Goal: Information Seeking & Learning: Learn about a topic

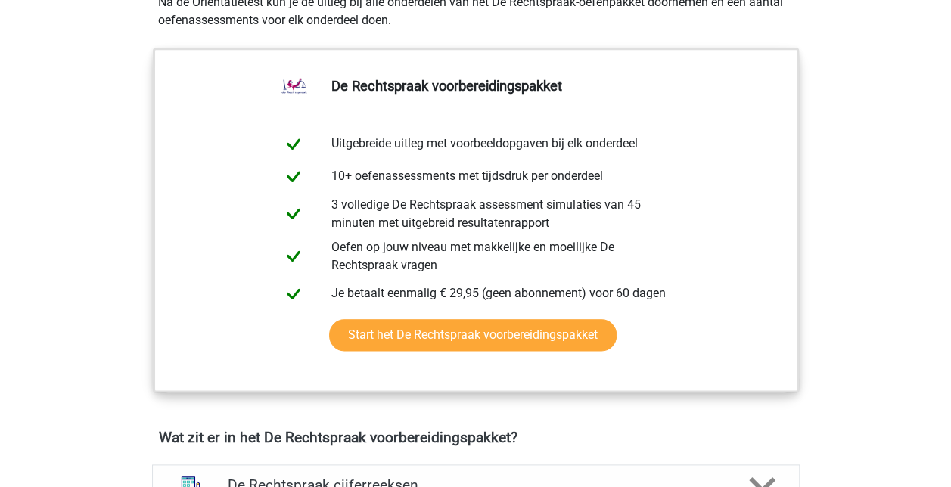
scroll to position [756, 0]
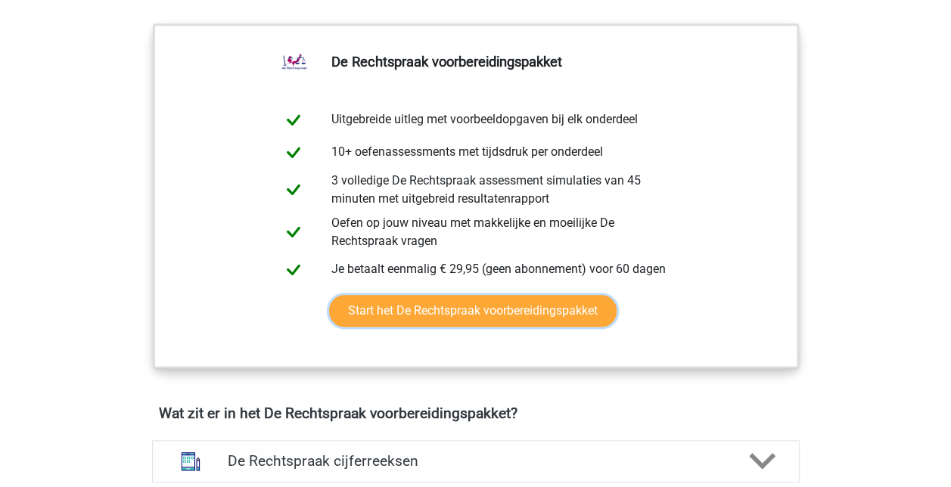
click at [500, 306] on link "Start het De Rechtspraak voorbereidingspakket" at bounding box center [472, 311] width 287 height 32
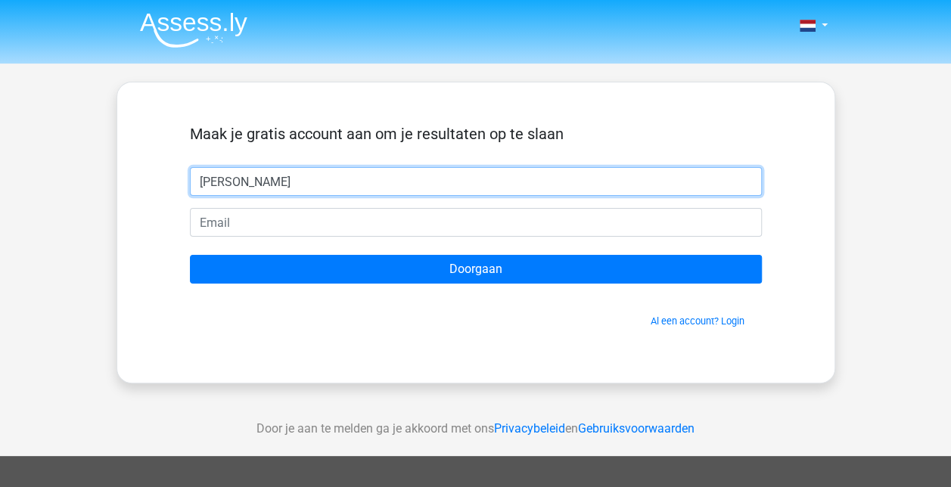
click at [316, 179] on input "Karin" at bounding box center [476, 181] width 572 height 29
type input "Karin Siemeling"
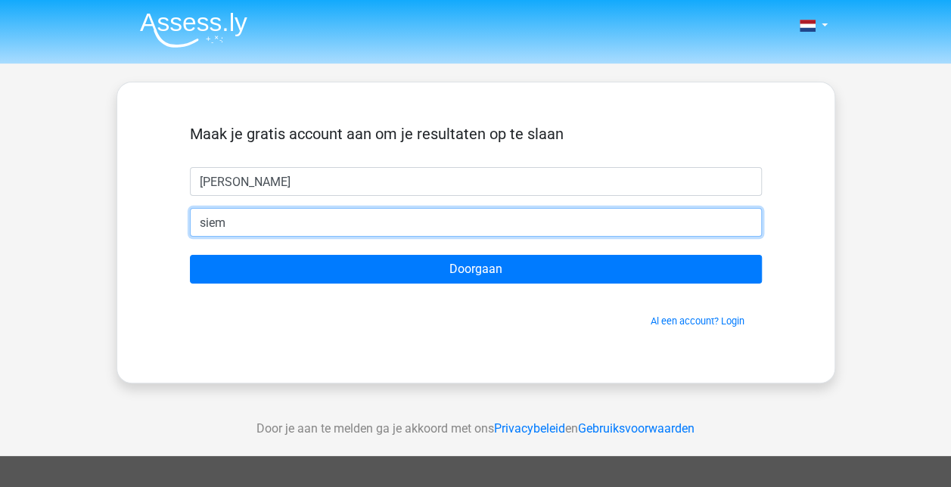
type input "[EMAIL_ADDRESS][DOMAIN_NAME]"
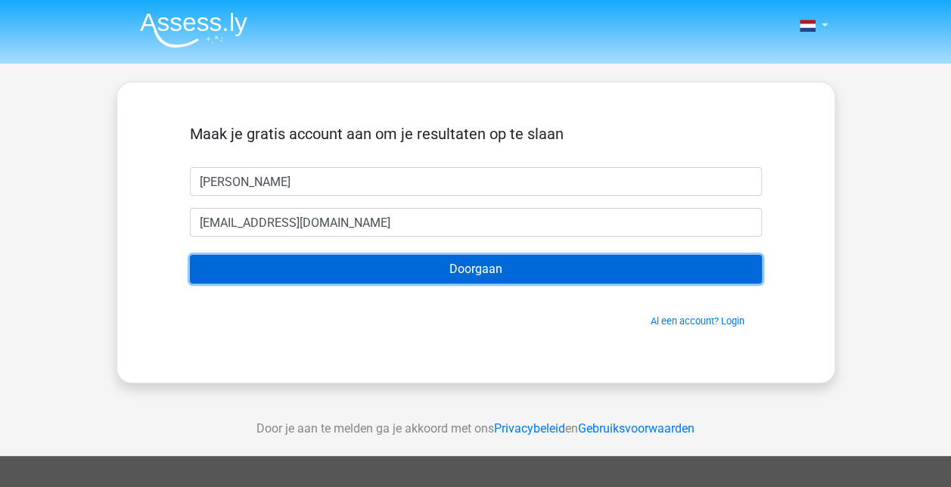
click at [428, 269] on input "Doorgaan" at bounding box center [476, 269] width 572 height 29
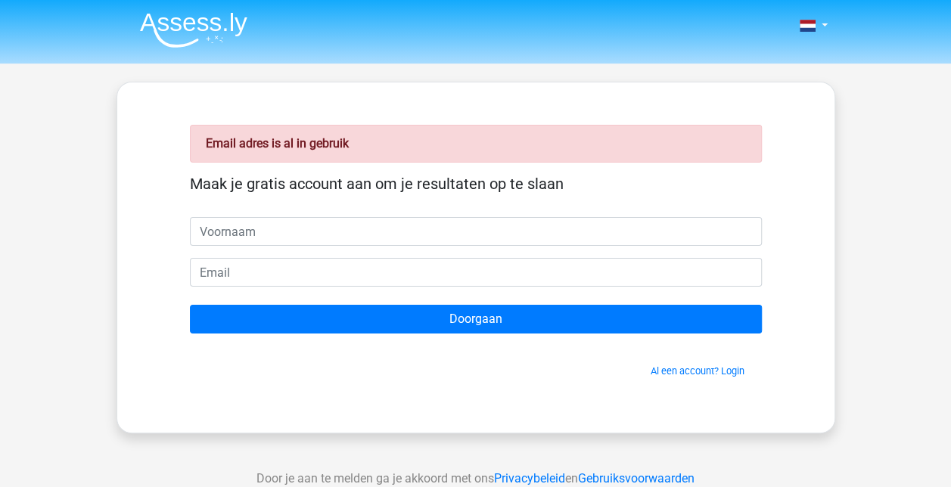
click at [709, 373] on link "Al een account? Login" at bounding box center [698, 370] width 94 height 11
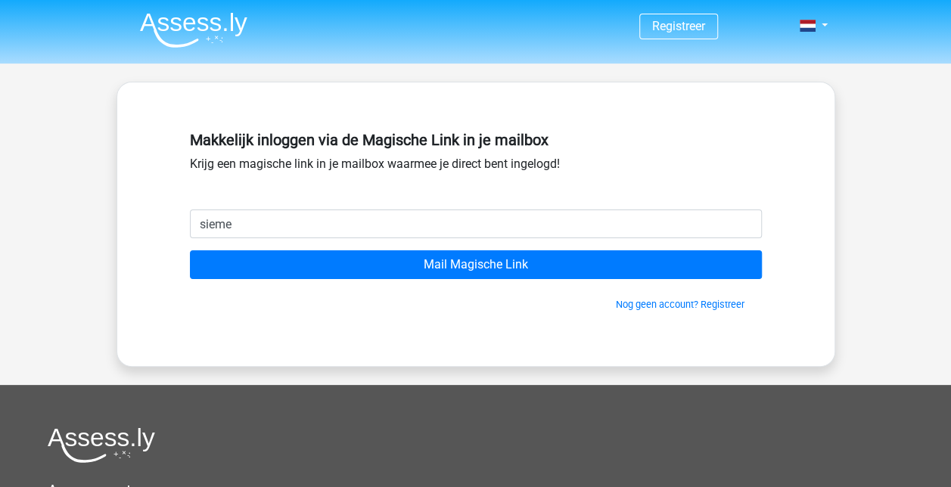
type input "[EMAIL_ADDRESS][DOMAIN_NAME]"
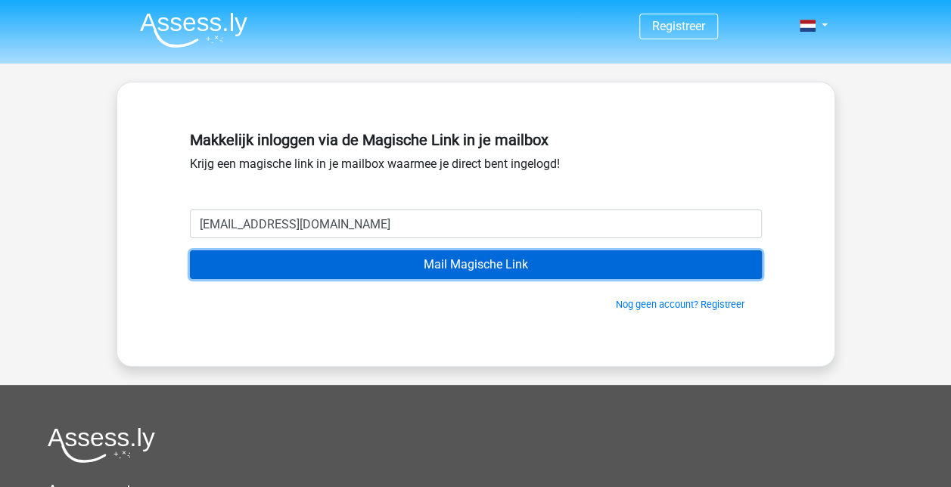
click at [513, 262] on input "Mail Magische Link" at bounding box center [476, 264] width 572 height 29
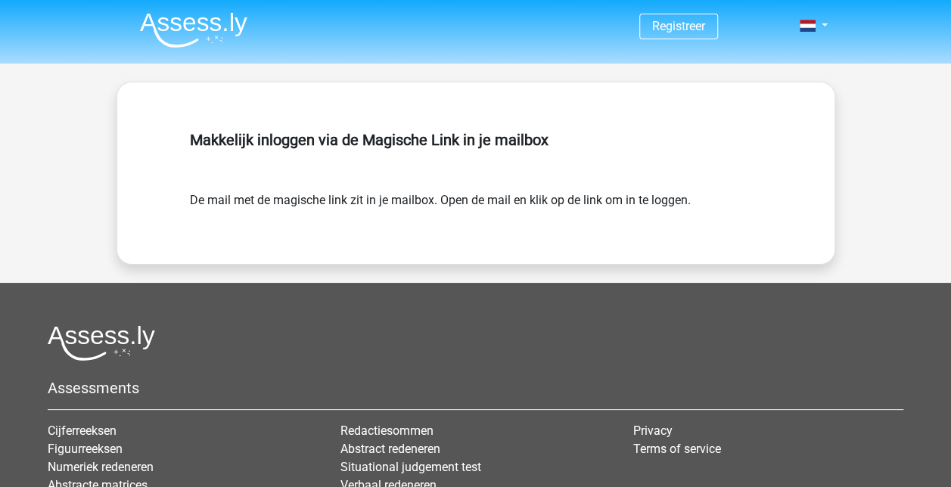
click at [688, 21] on link "Registreer" at bounding box center [678, 26] width 53 height 14
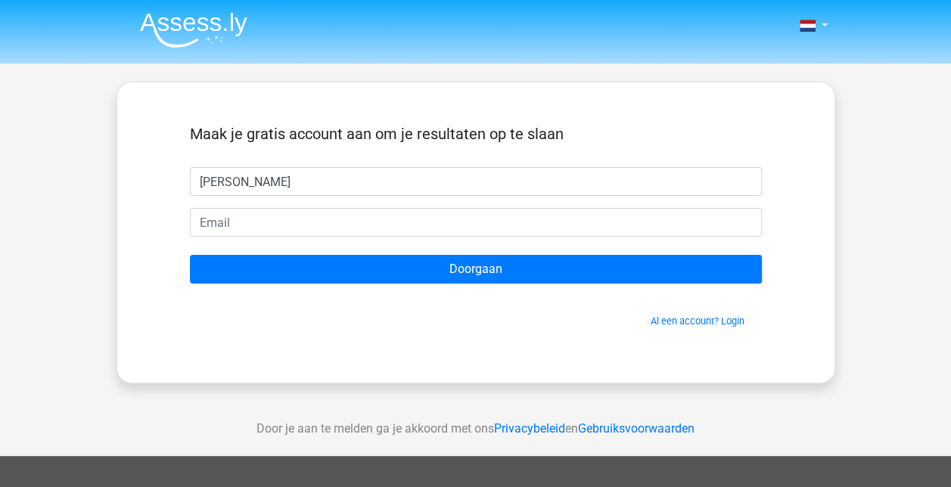
type input "[PERSON_NAME]"
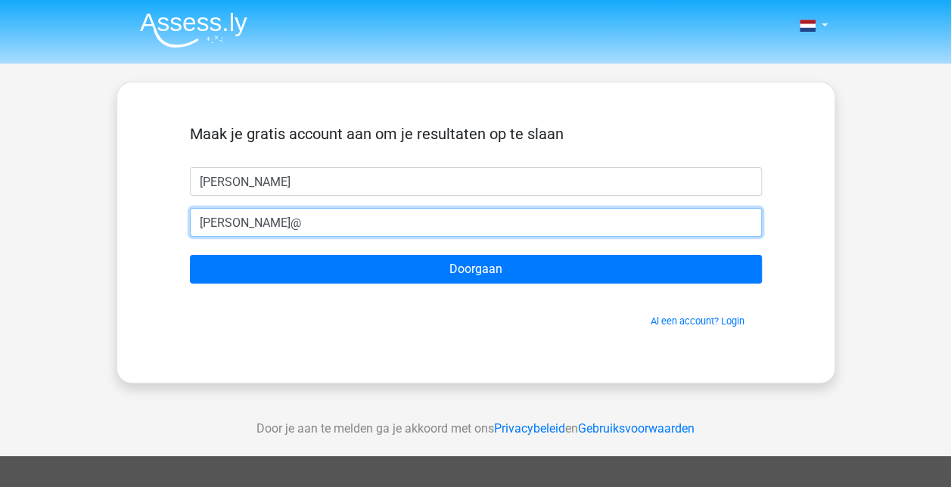
type input "[EMAIL_ADDRESS][DOMAIN_NAME]"
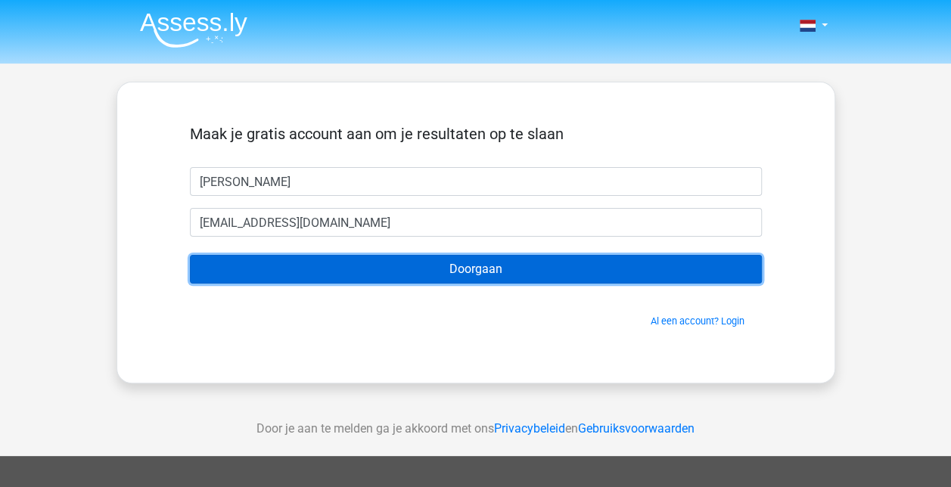
click at [424, 275] on input "Doorgaan" at bounding box center [476, 269] width 572 height 29
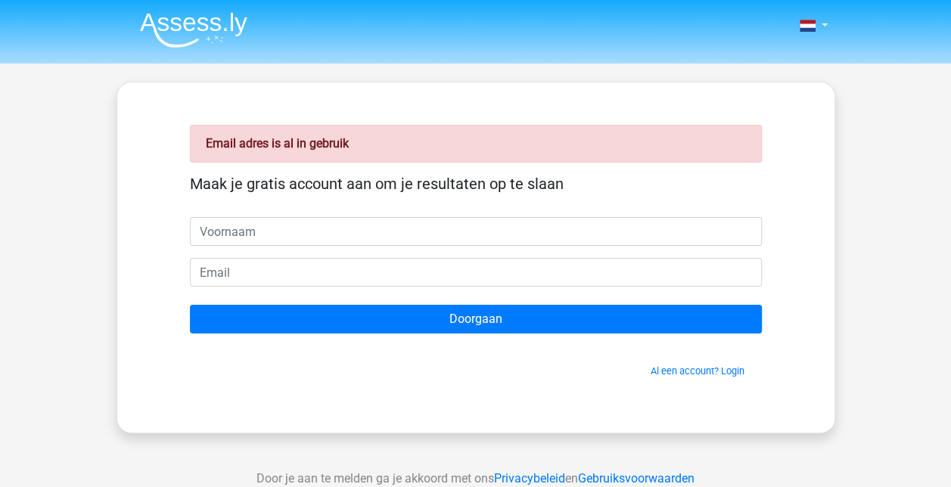
click at [709, 368] on link "Al een account? Login" at bounding box center [698, 370] width 94 height 11
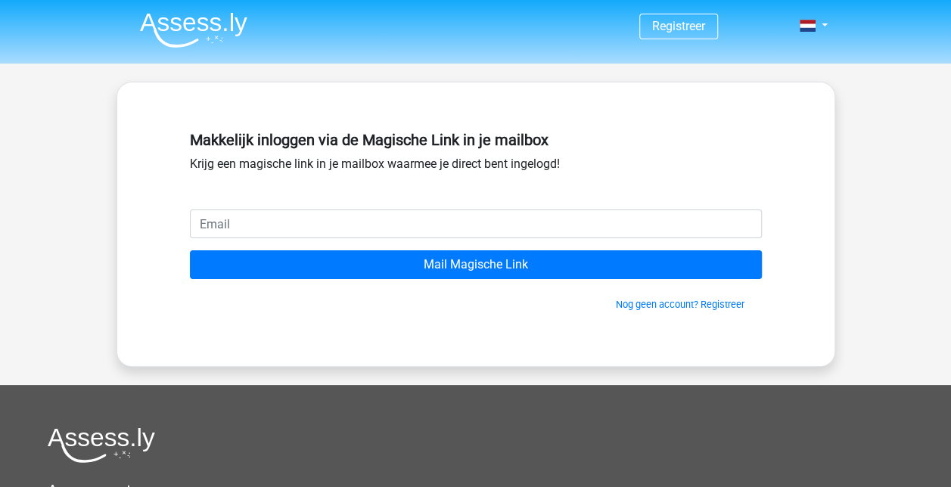
click at [684, 29] on link "Registreer" at bounding box center [678, 26] width 53 height 14
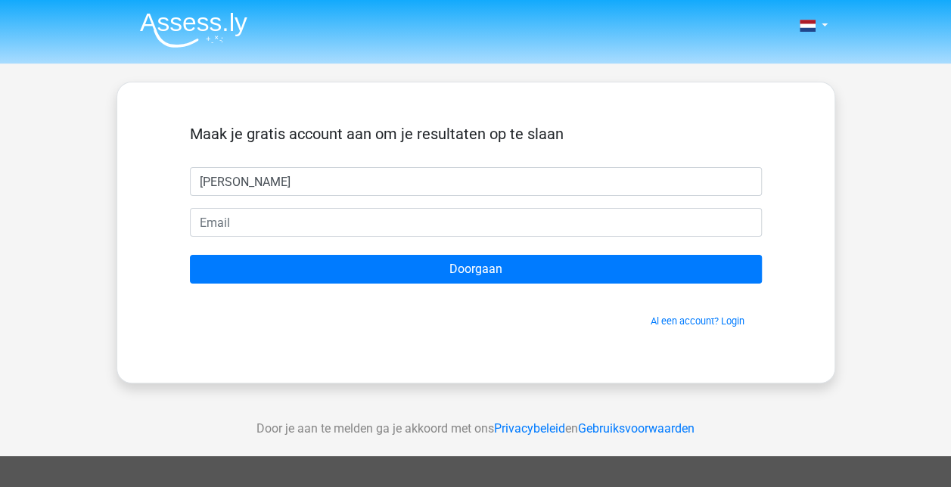
type input "[PERSON_NAME]"
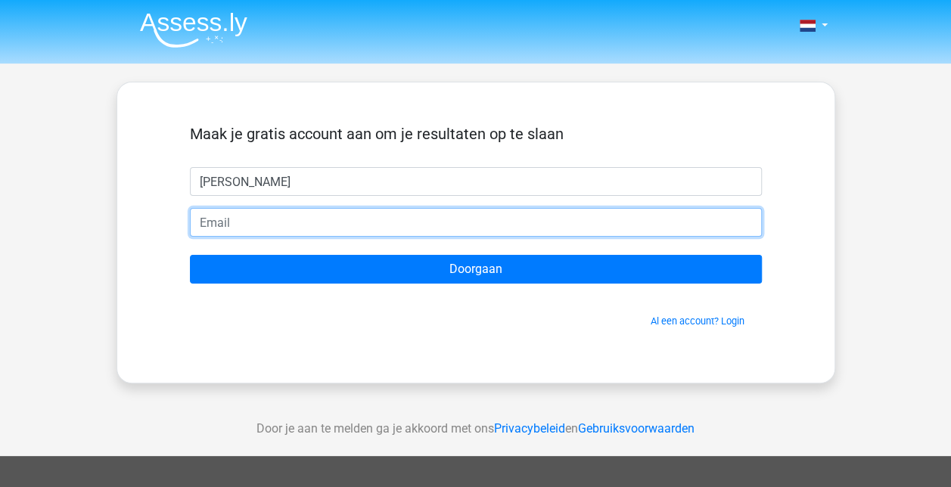
click at [204, 227] on input "email" at bounding box center [476, 222] width 572 height 29
type input "[EMAIL_ADDRESS][DOMAIN_NAME]"
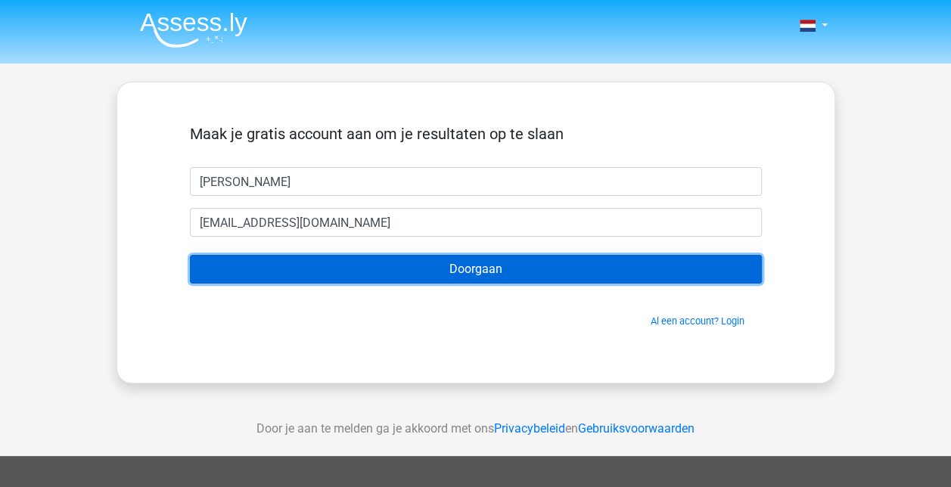
click at [396, 277] on input "Doorgaan" at bounding box center [476, 269] width 572 height 29
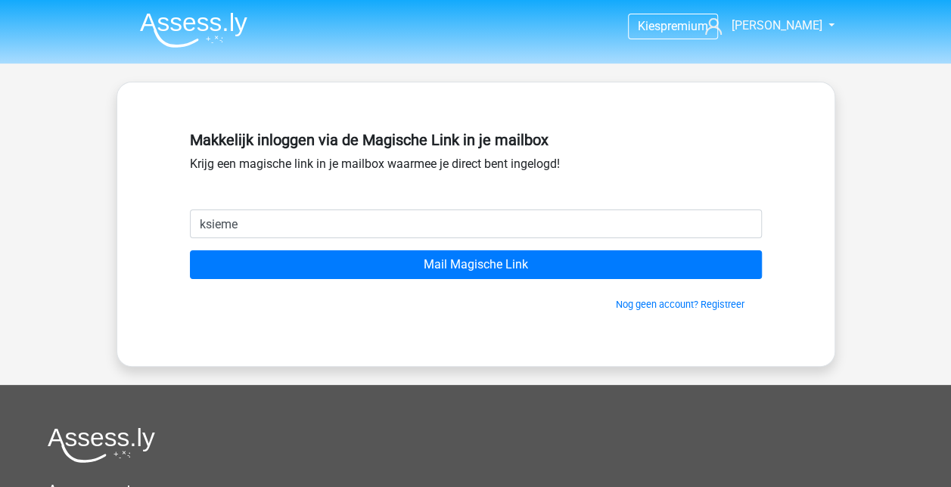
type input "[EMAIL_ADDRESS][DOMAIN_NAME]"
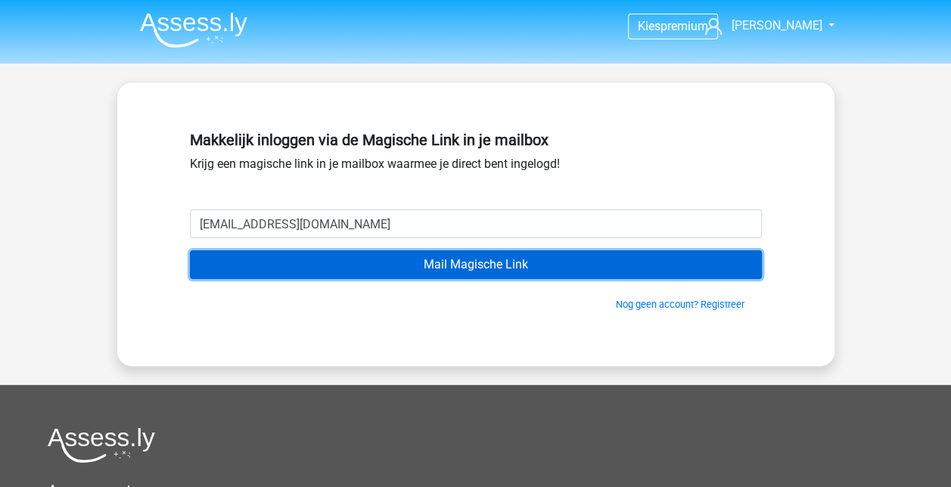
click at [354, 260] on input "Mail Magische Link" at bounding box center [476, 264] width 572 height 29
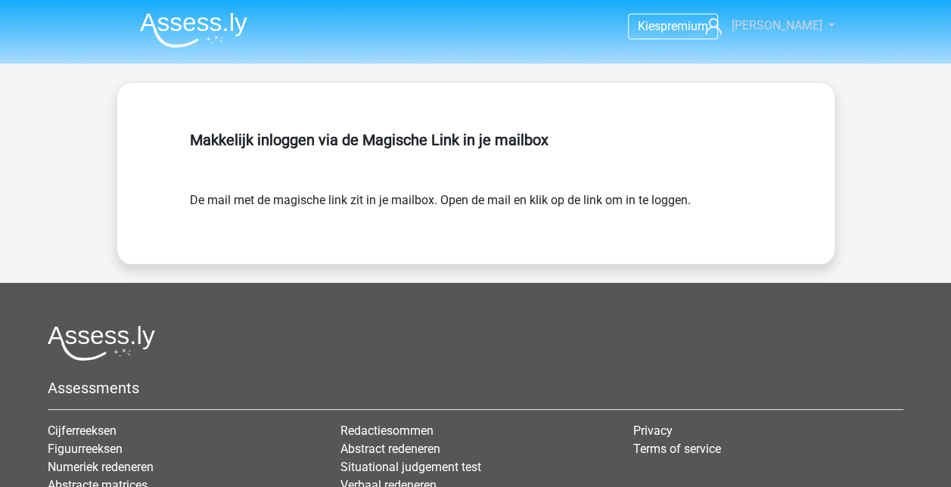
click at [796, 24] on span "[PERSON_NAME]" at bounding box center [776, 25] width 91 height 14
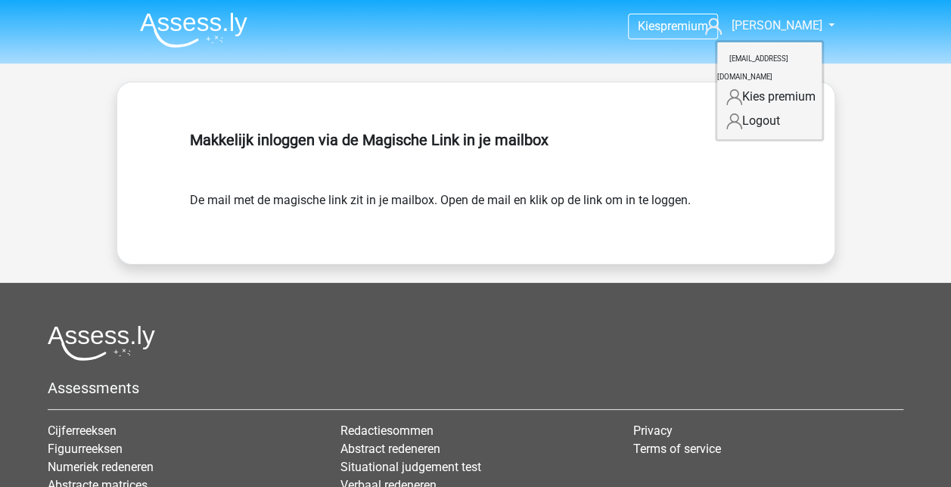
click at [602, 146] on h5 "Makkelijk inloggen via de Magische Link in je mailbox" at bounding box center [476, 140] width 572 height 18
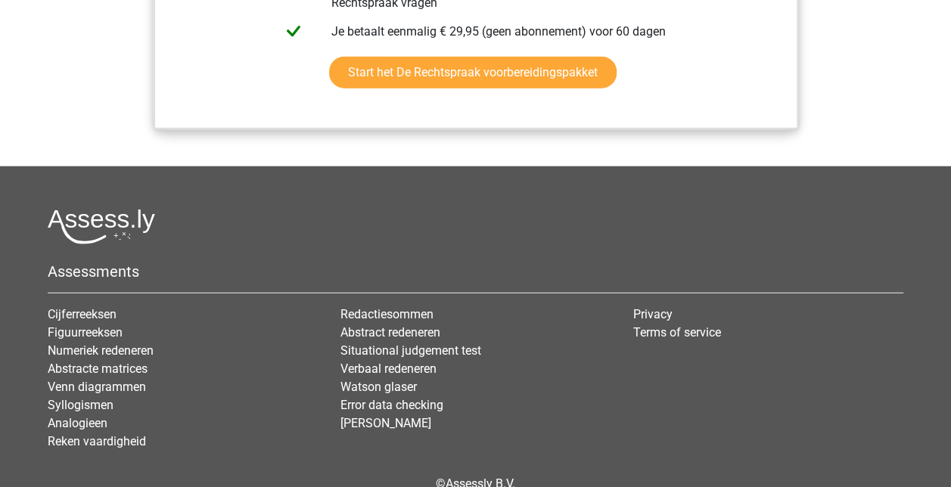
scroll to position [2042, 0]
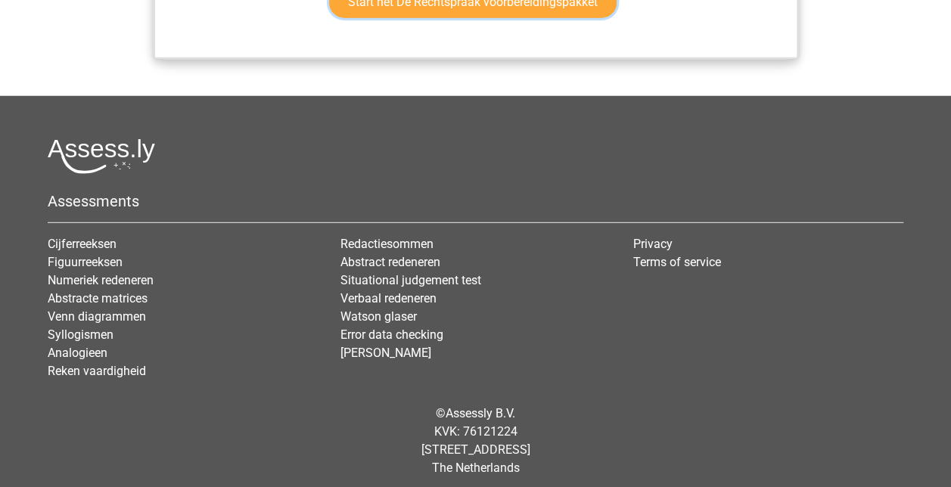
click at [491, 18] on link "Start het De Rechtspraak voorbereidingspakket" at bounding box center [472, 2] width 287 height 32
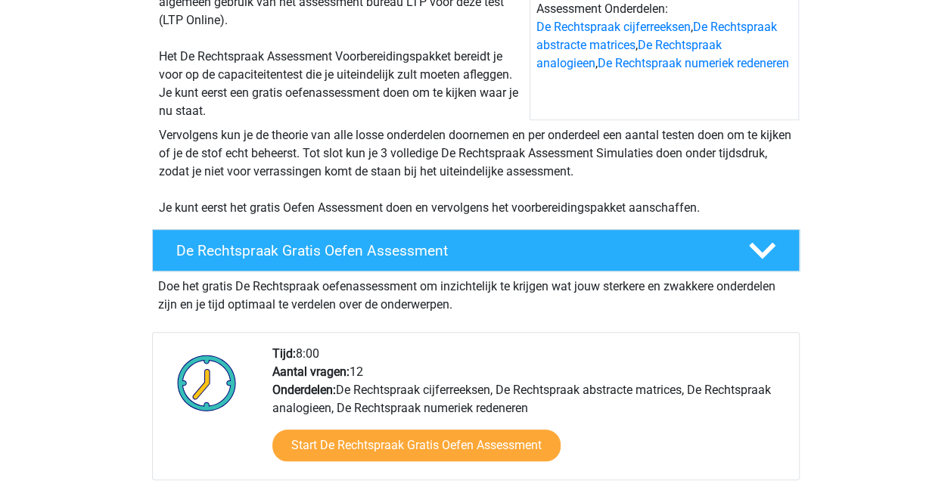
scroll to position [0, 0]
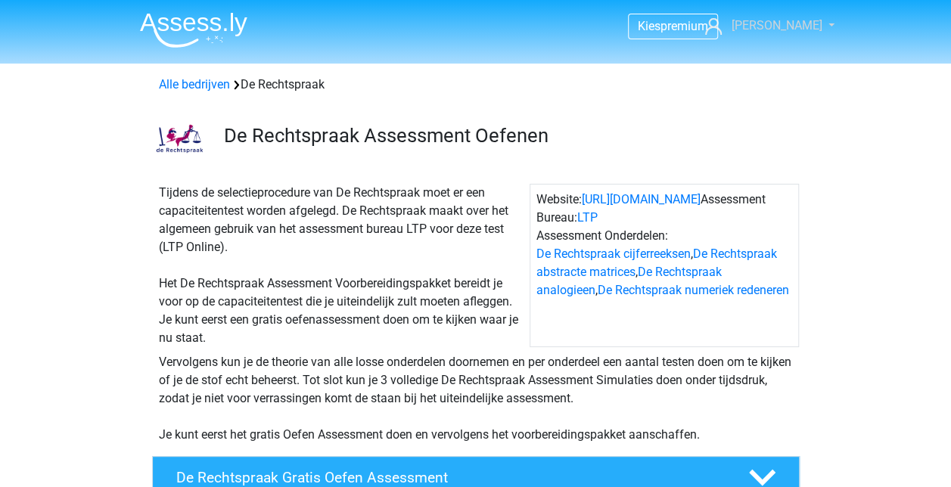
click at [812, 20] on link "[PERSON_NAME]" at bounding box center [761, 26] width 124 height 18
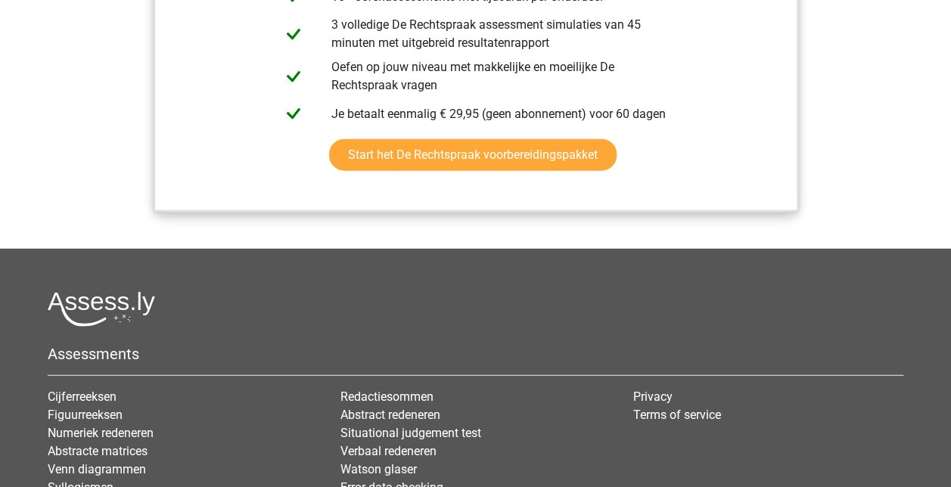
scroll to position [1891, 0]
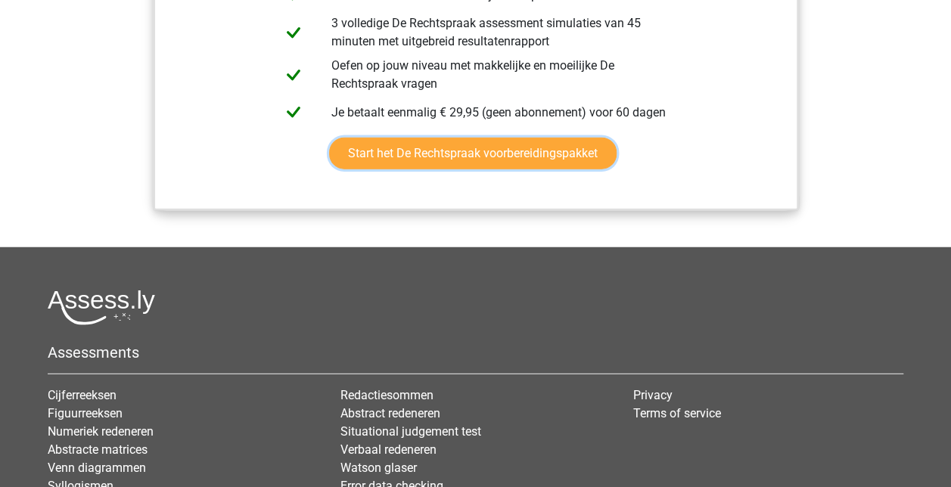
click at [572, 169] on link "Start het De Rechtspraak voorbereidingspakket" at bounding box center [472, 154] width 287 height 32
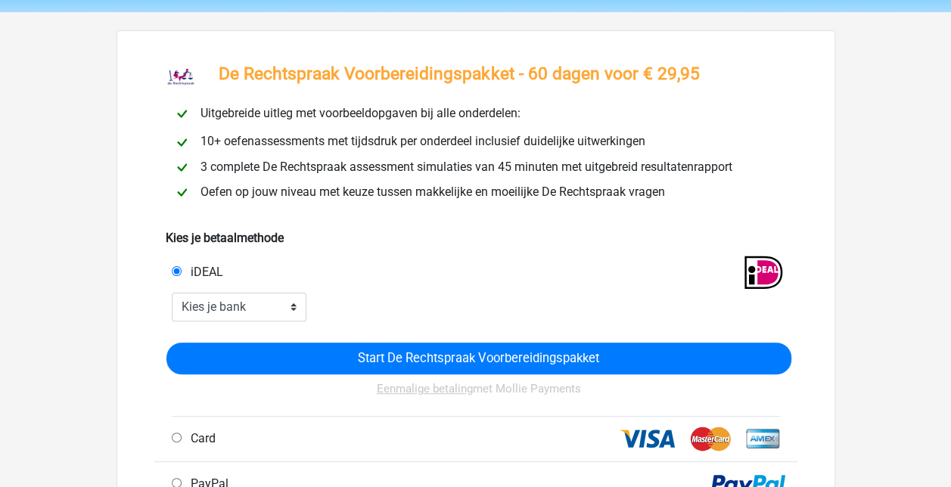
scroll to position [76, 0]
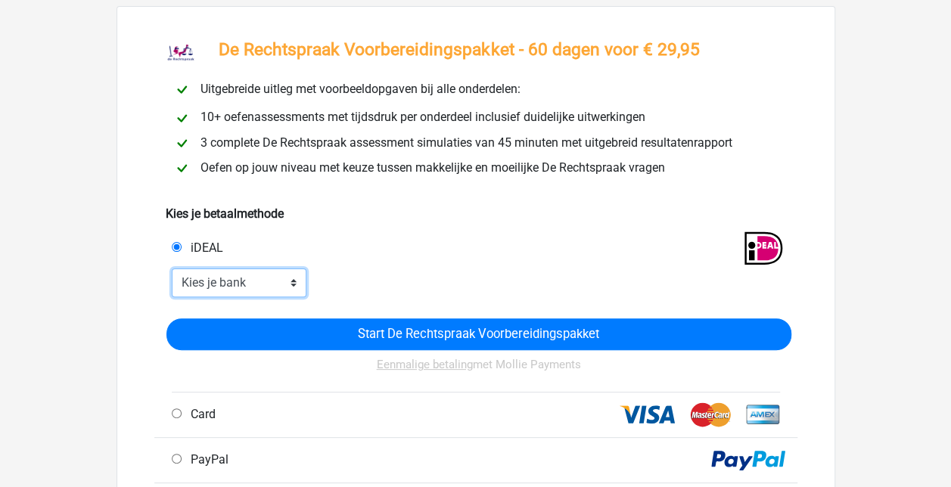
click at [278, 277] on select "Kies je bank ABN AMRO ING Rabobank ASN Bank bunq Knab N26 NN Regiobank Revolut …" at bounding box center [239, 283] width 135 height 29
select select "ideal_[SWIFT_CODE]"
click at [172, 269] on select "Kies je bank ABN AMRO ING Rabobank ASN Bank bunq Knab N26 NN Regiobank Revolut …" at bounding box center [239, 283] width 135 height 29
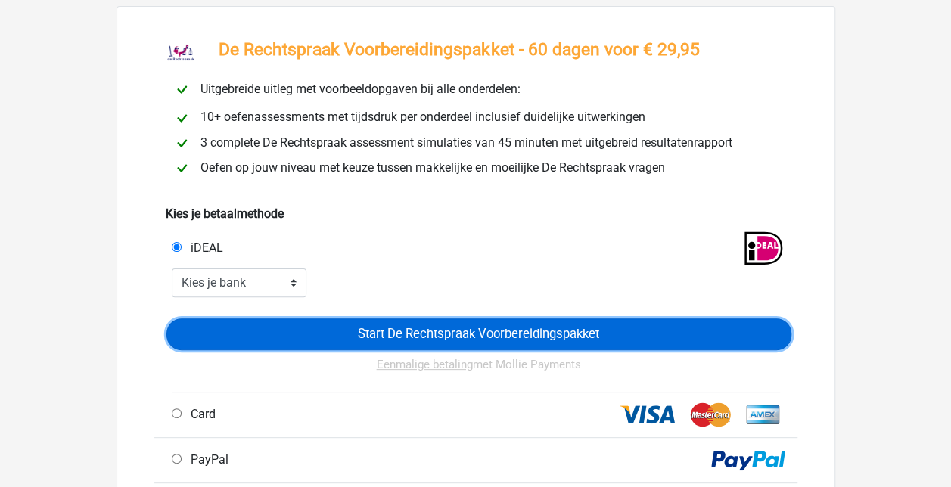
click at [472, 334] on input "Start De Rechtspraak Voorbereidingspakket" at bounding box center [478, 334] width 625 height 32
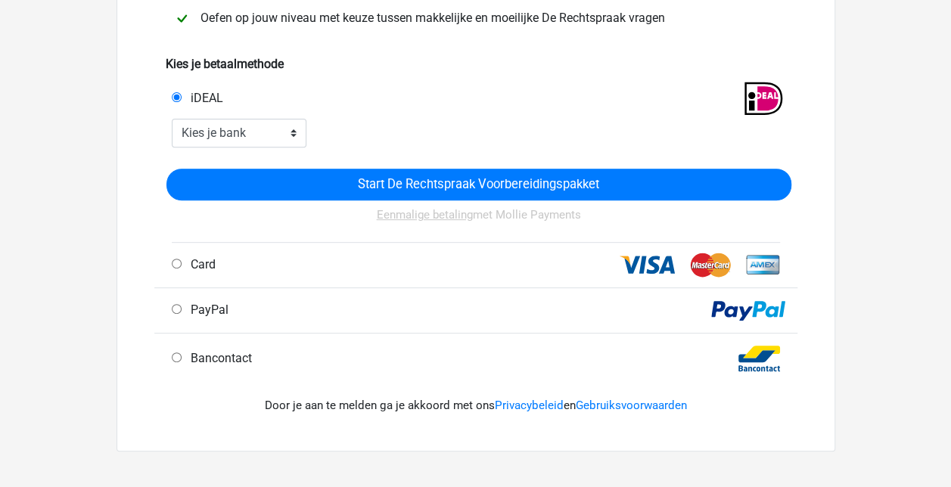
scroll to position [227, 0]
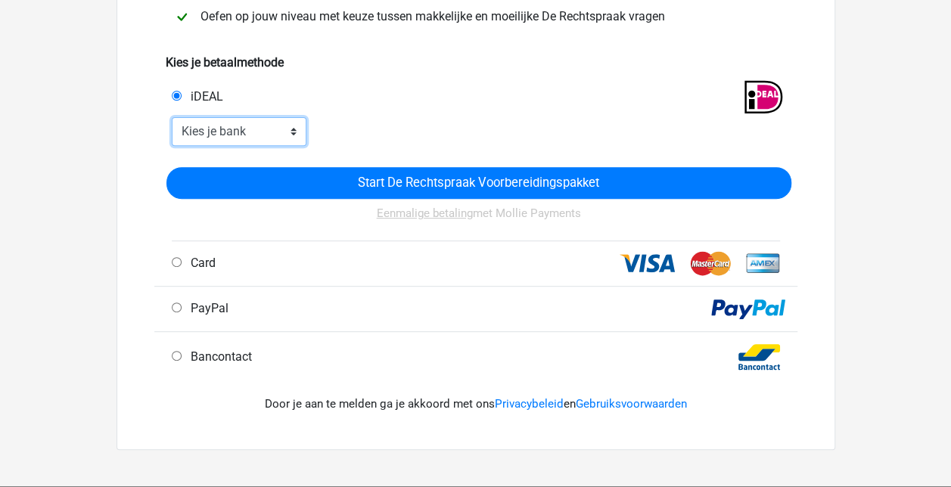
click at [294, 133] on select "Kies je bank ABN AMRO ING Rabobank ASN Bank bunq Knab N26 NN Regiobank Revolut …" at bounding box center [239, 131] width 135 height 29
select select "ideal_[SWIFT_CODE]"
click at [172, 118] on select "Kies je bank ABN AMRO ING Rabobank ASN Bank bunq Knab N26 NN Regiobank Revolut …" at bounding box center [239, 131] width 135 height 29
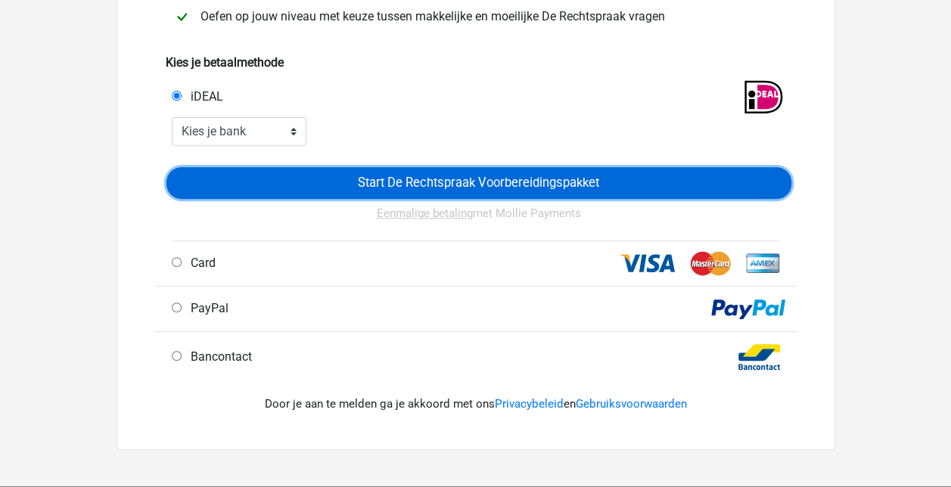
click at [501, 184] on input "Start De Rechtspraak Voorbereidingspakket" at bounding box center [478, 183] width 625 height 32
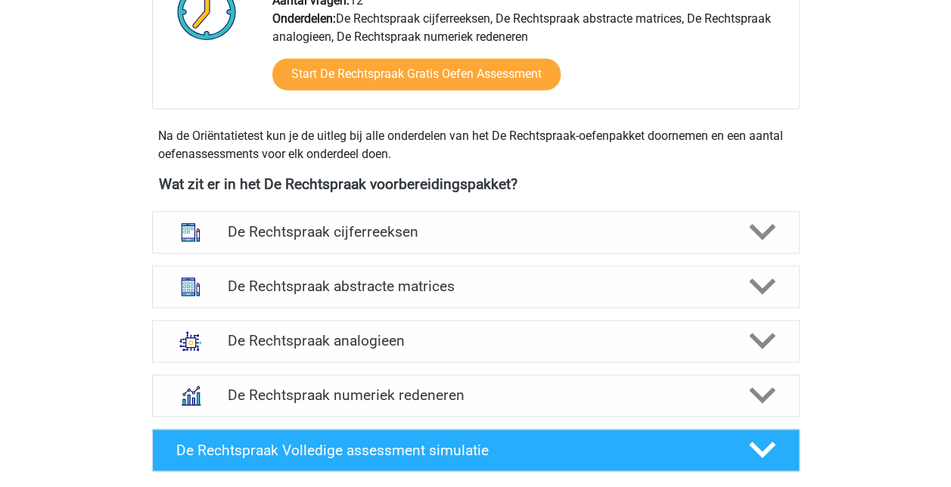
scroll to position [983, 0]
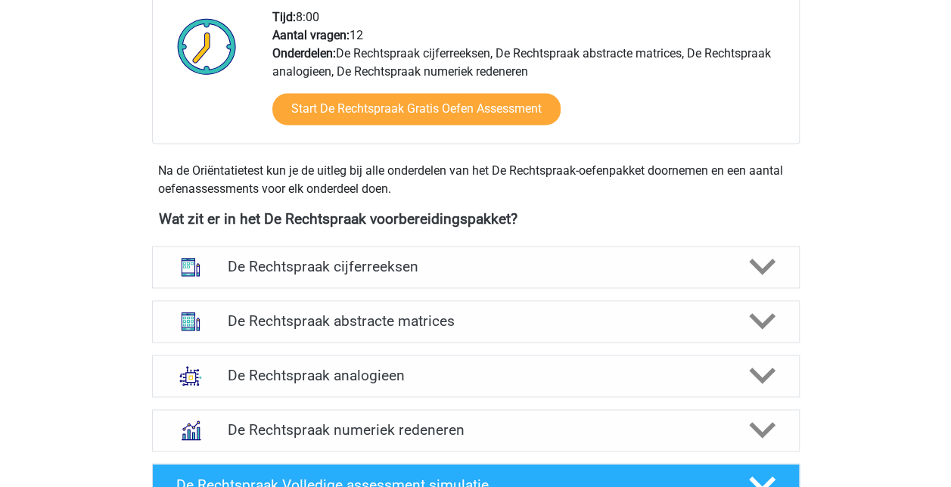
click at [754, 258] on icon at bounding box center [762, 266] width 26 height 26
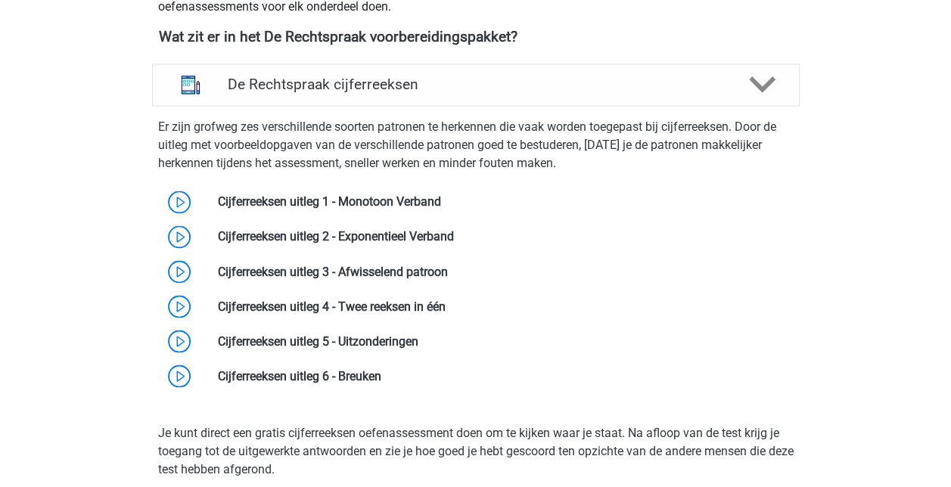
scroll to position [1135, 0]
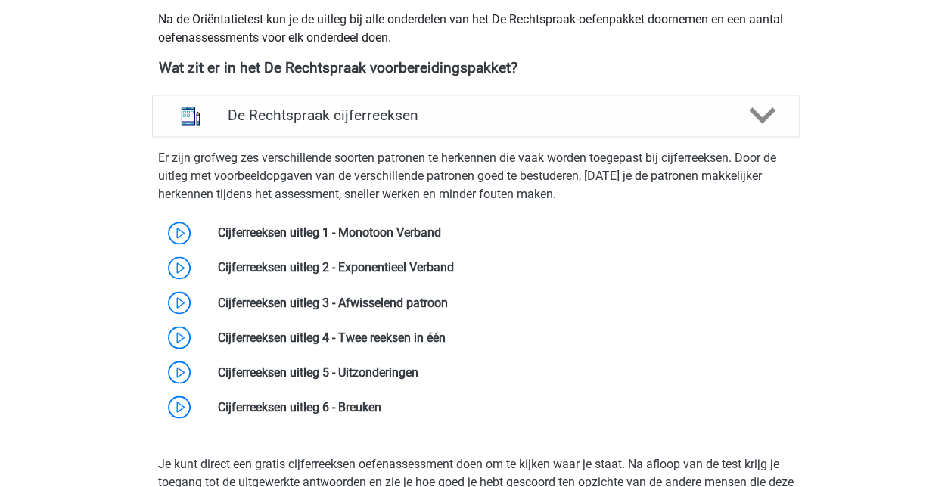
click at [441, 228] on link at bounding box center [441, 232] width 0 height 14
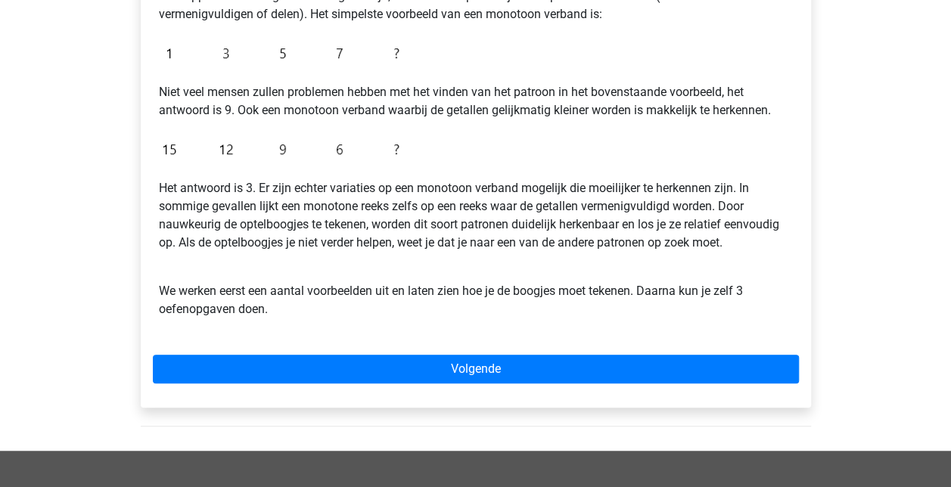
scroll to position [378, 0]
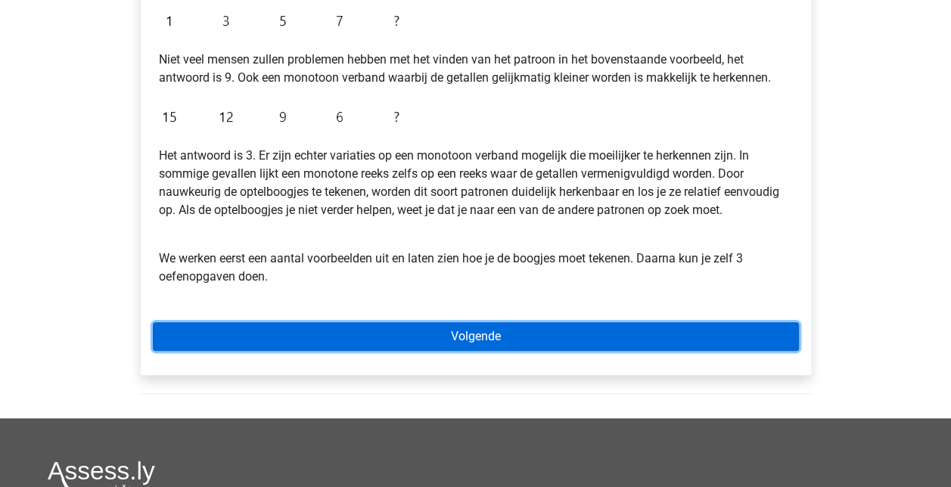
click at [582, 326] on link "Volgende" at bounding box center [476, 336] width 646 height 29
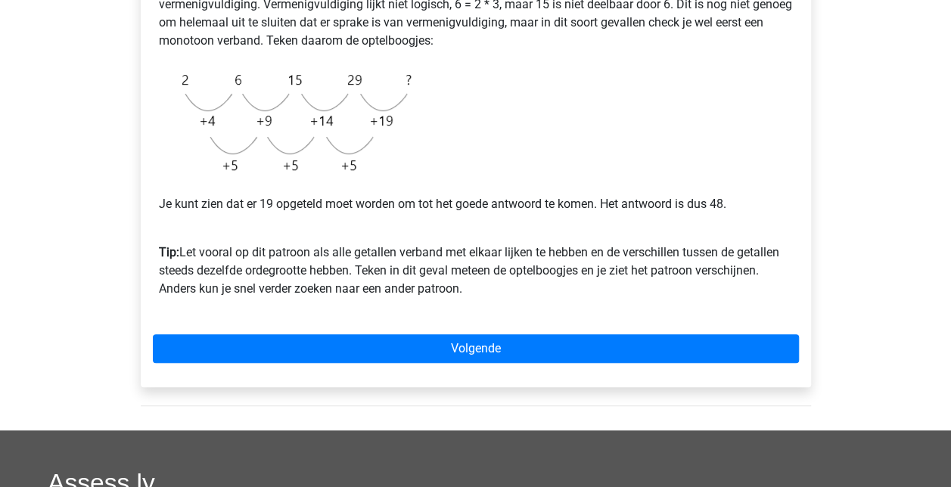
scroll to position [454, 0]
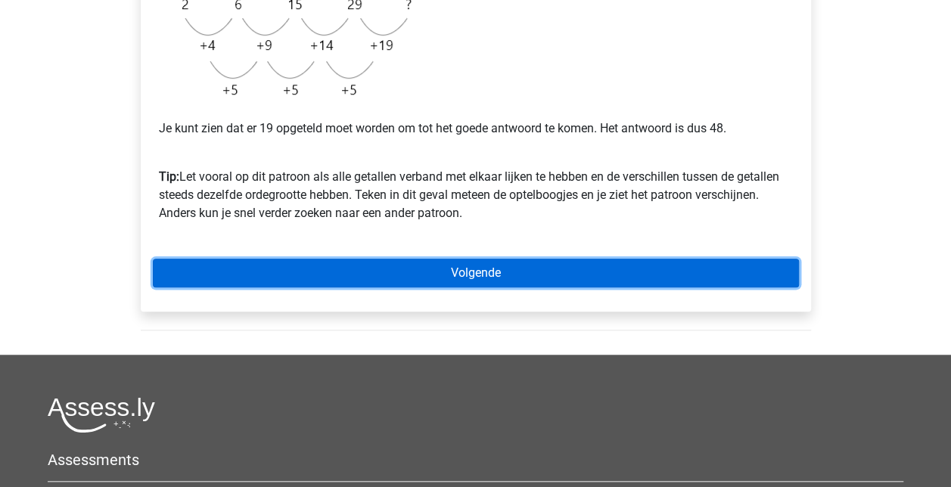
click at [555, 274] on link "Volgende" at bounding box center [476, 273] width 646 height 29
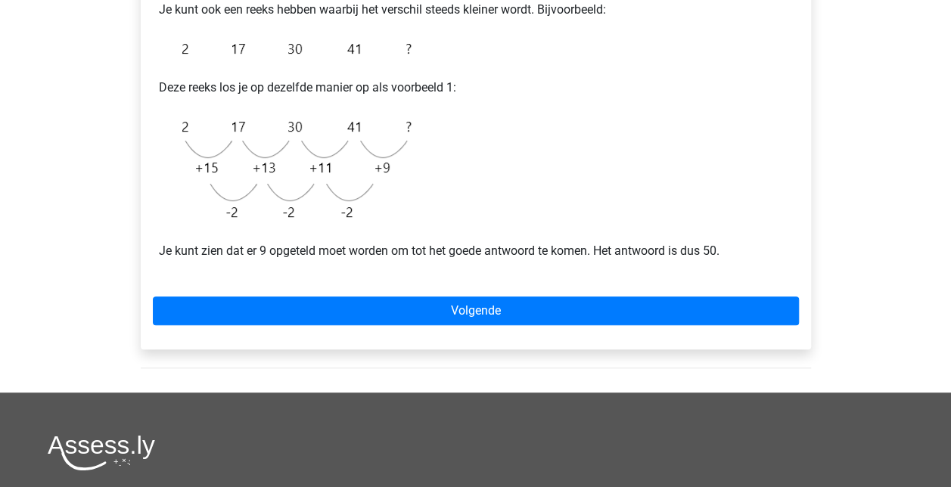
scroll to position [303, 0]
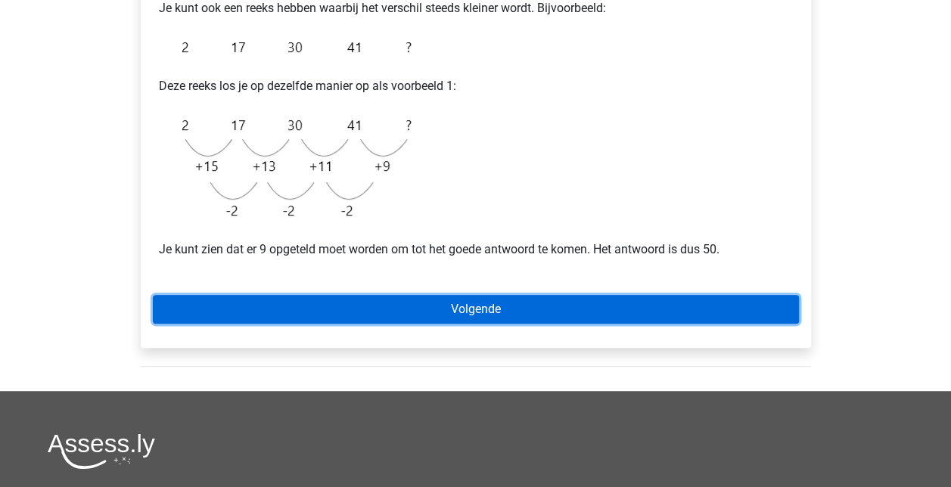
click at [612, 310] on link "Volgende" at bounding box center [476, 309] width 646 height 29
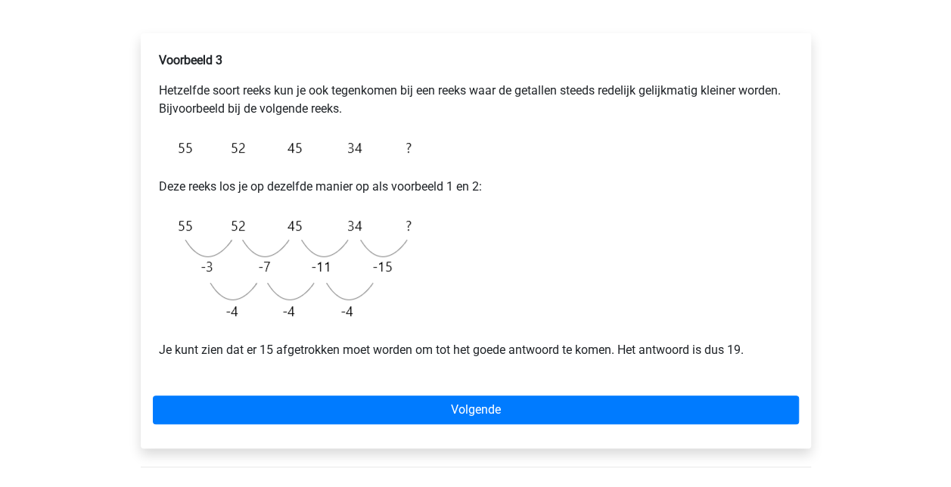
scroll to position [303, 0]
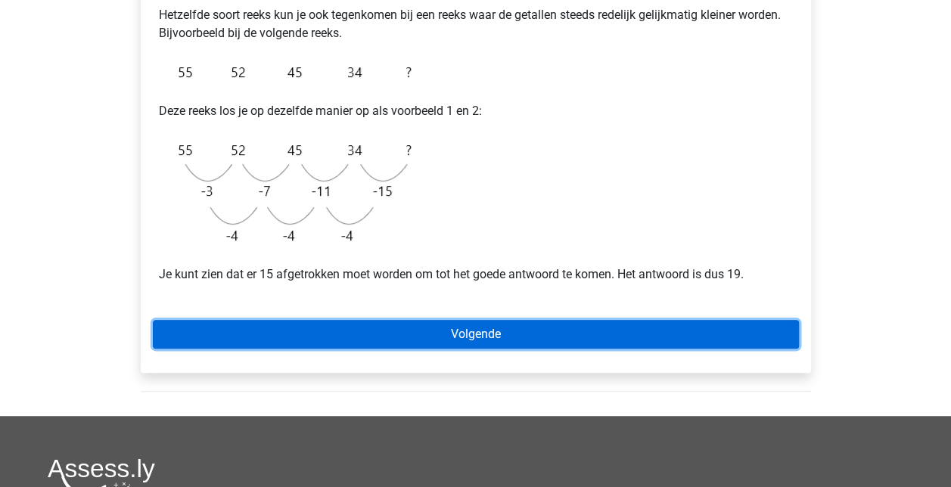
click at [643, 327] on link "Volgende" at bounding box center [476, 334] width 646 height 29
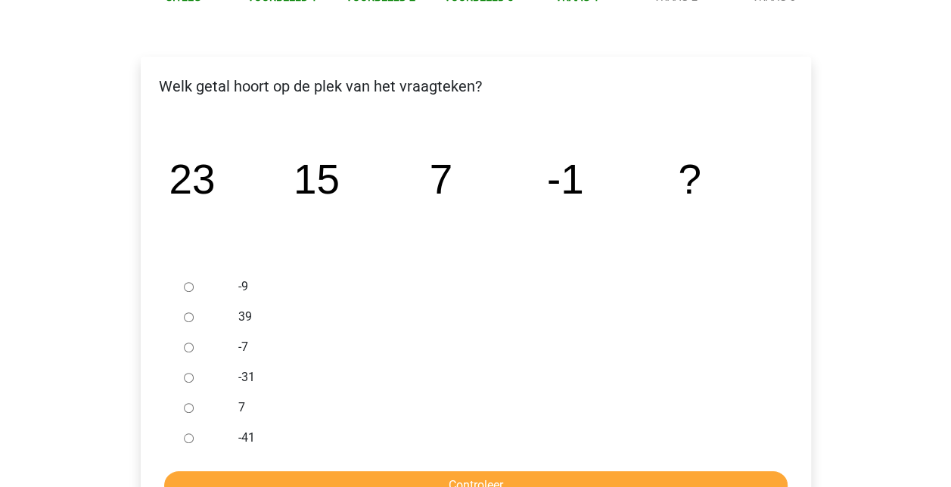
scroll to position [227, 0]
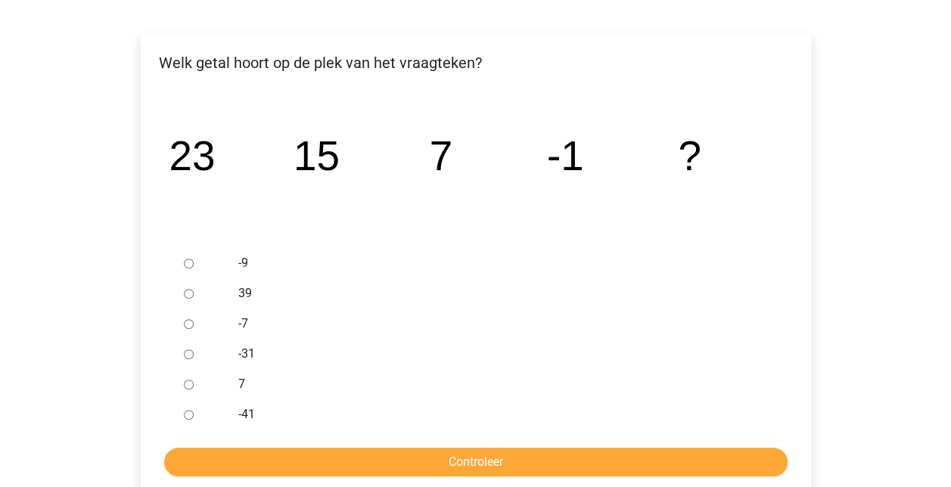
click at [200, 262] on div at bounding box center [203, 263] width 50 height 30
click at [186, 266] on input "-9" at bounding box center [189, 264] width 10 height 10
radio input "true"
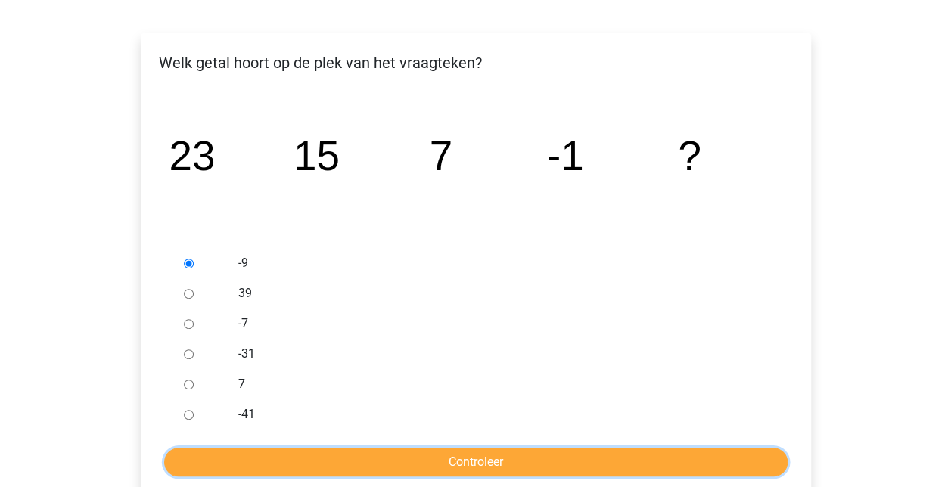
click at [581, 464] on input "Controleer" at bounding box center [475, 462] width 623 height 29
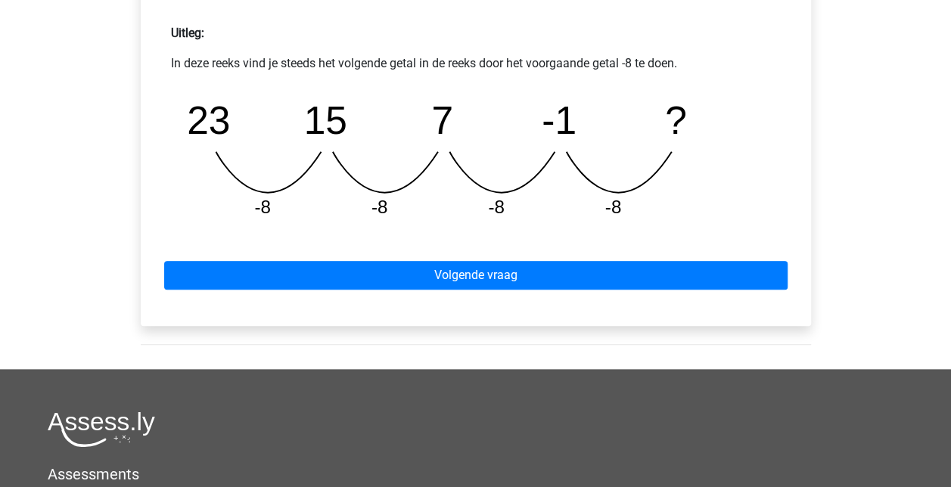
scroll to position [681, 0]
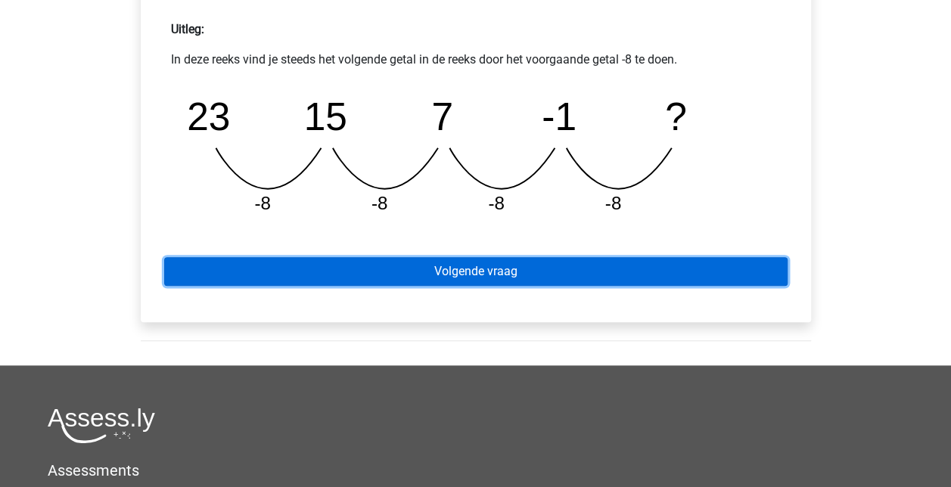
click at [578, 277] on link "Volgende vraag" at bounding box center [475, 271] width 623 height 29
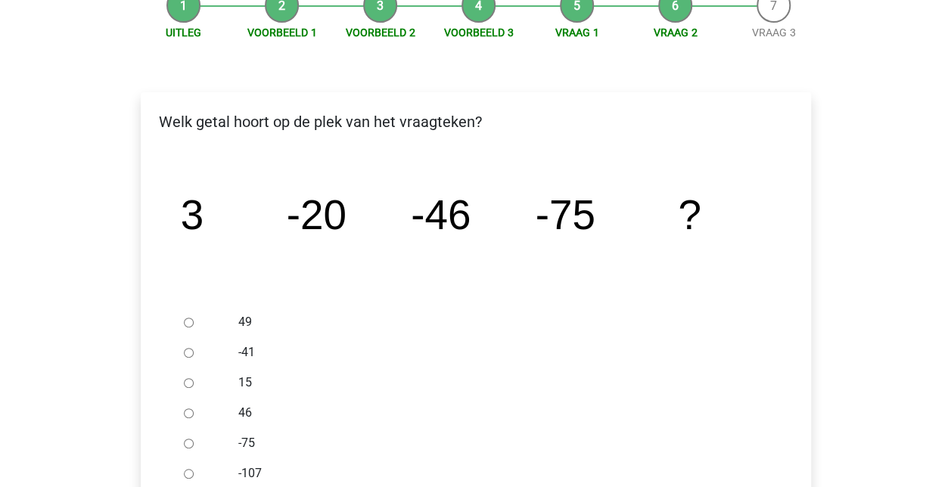
scroll to position [227, 0]
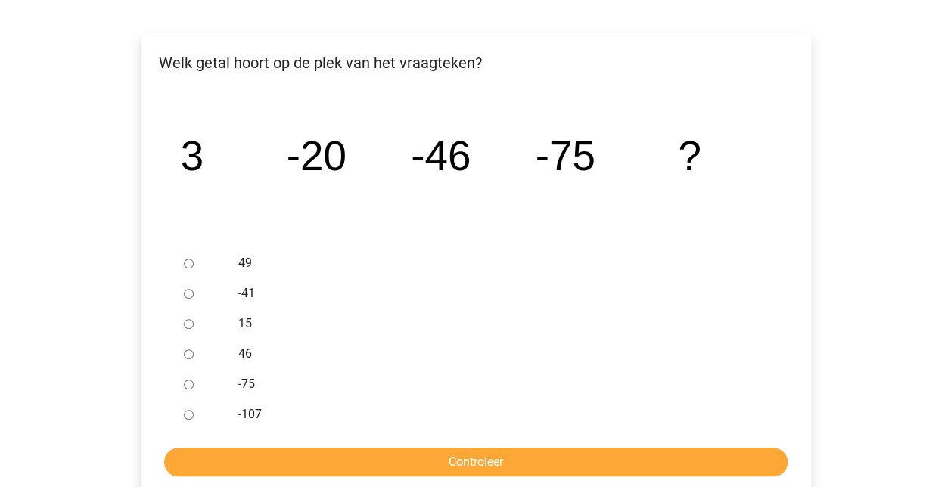
click at [188, 415] on input "-107" at bounding box center [189, 415] width 10 height 10
radio input "true"
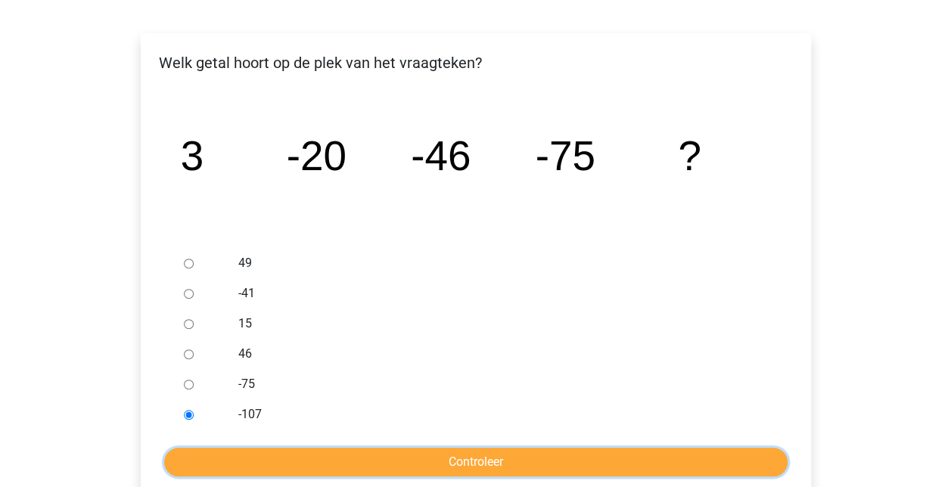
click at [439, 458] on input "Controleer" at bounding box center [475, 462] width 623 height 29
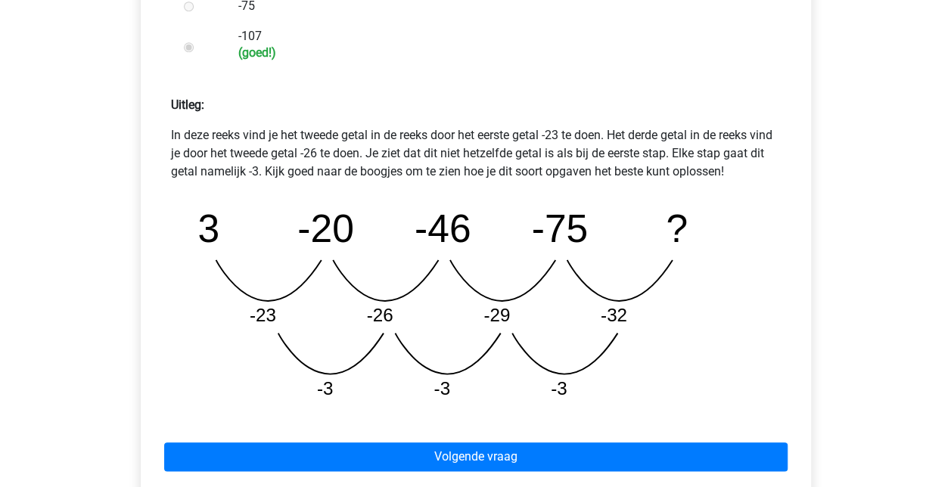
scroll to position [681, 0]
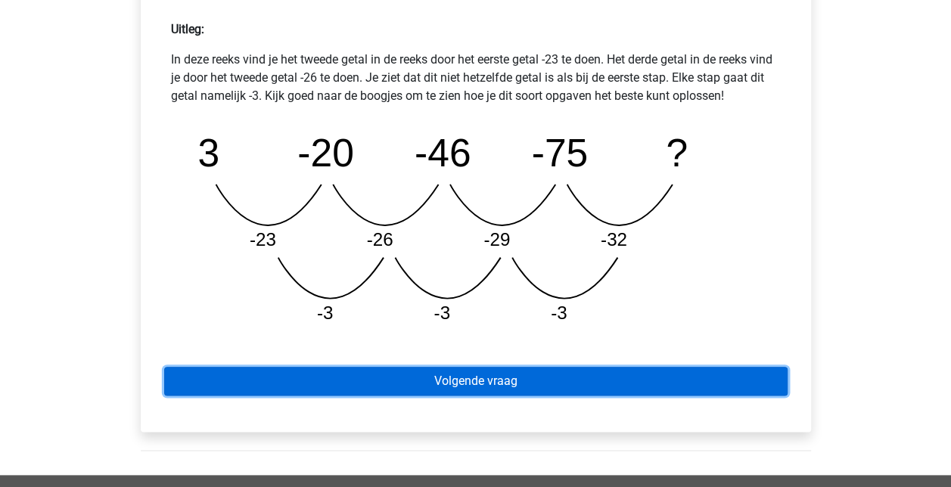
click at [520, 381] on link "Volgende vraag" at bounding box center [475, 381] width 623 height 29
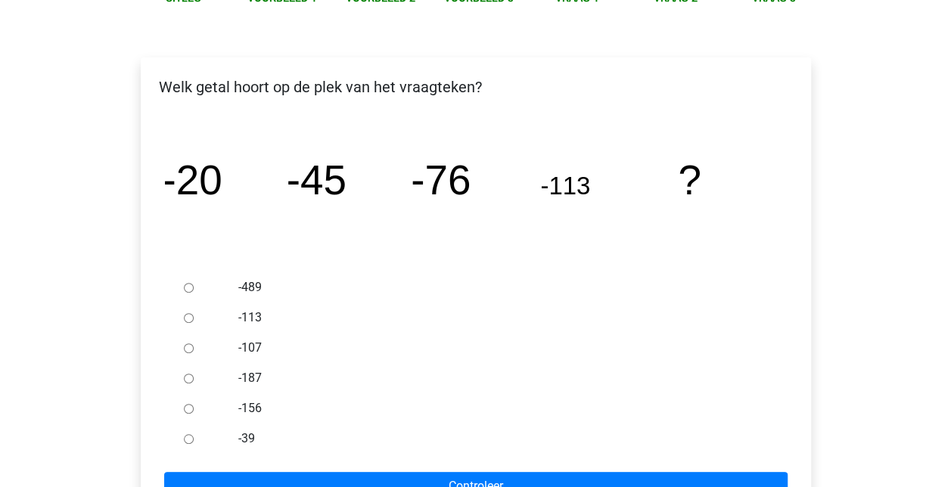
scroll to position [227, 0]
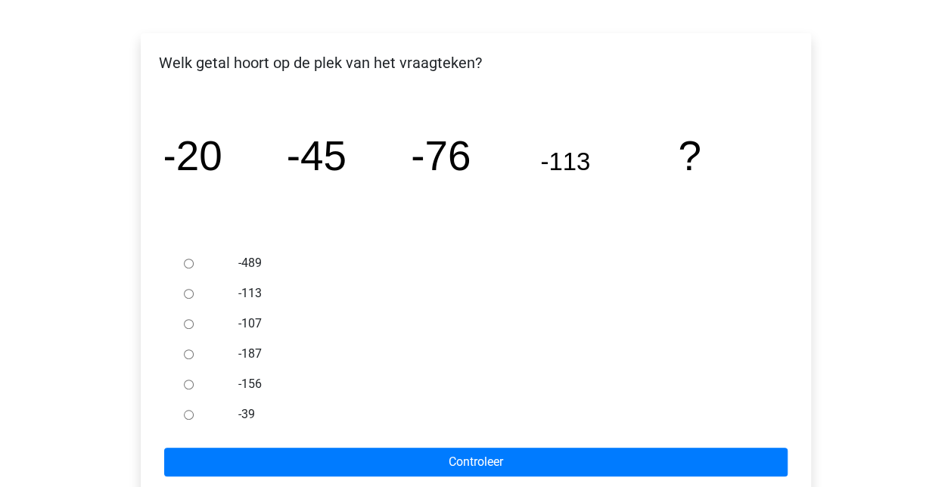
click at [189, 387] on input "-156" at bounding box center [189, 385] width 10 height 10
radio input "true"
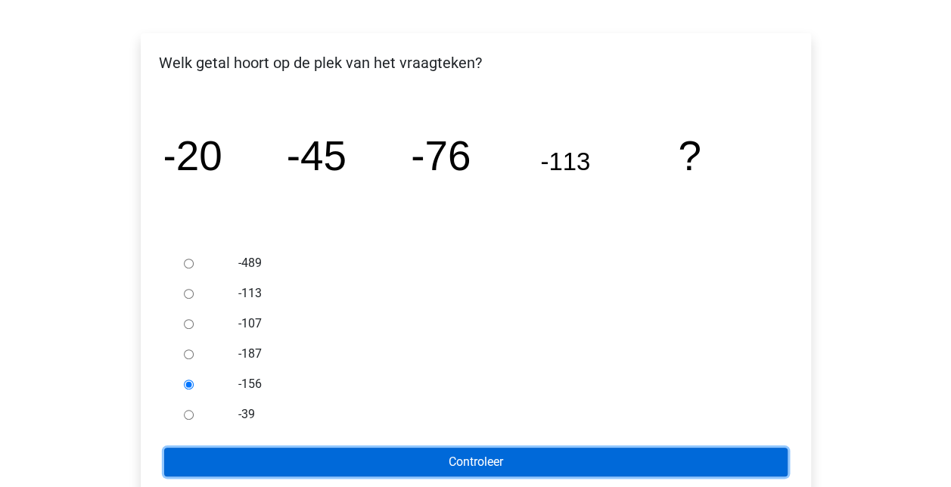
click at [506, 458] on input "Controleer" at bounding box center [475, 462] width 623 height 29
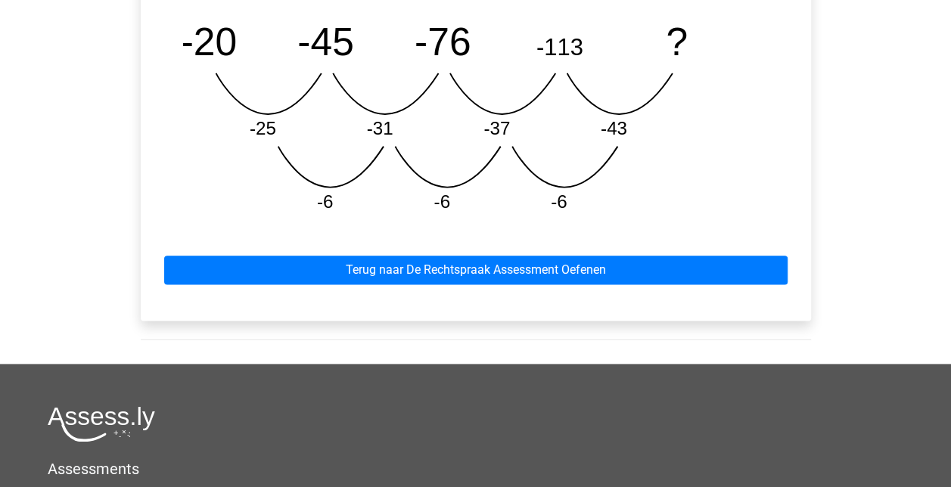
scroll to position [832, 0]
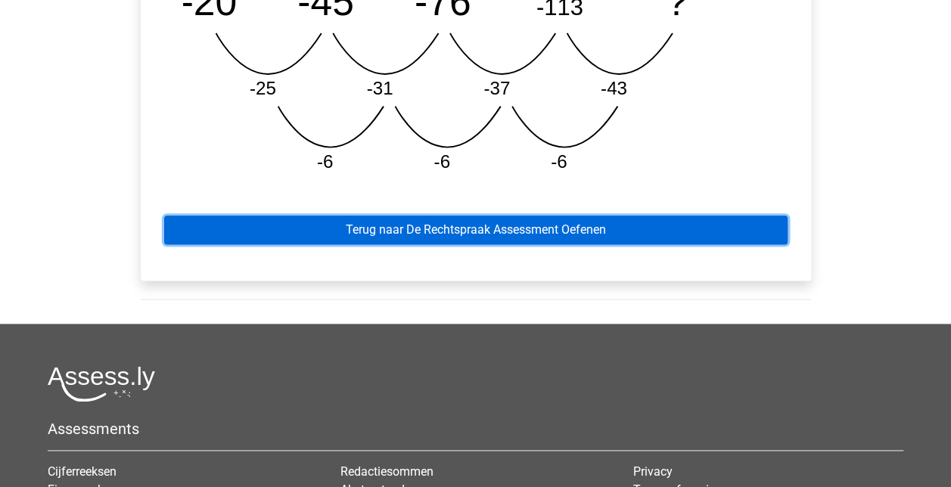
click at [563, 234] on link "Terug naar De Rechtspraak Assessment Oefenen" at bounding box center [475, 230] width 623 height 29
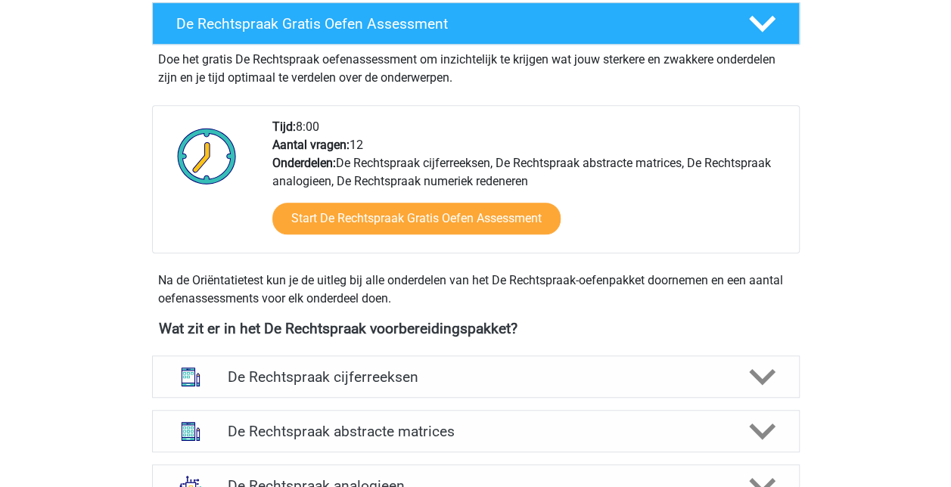
scroll to position [605, 0]
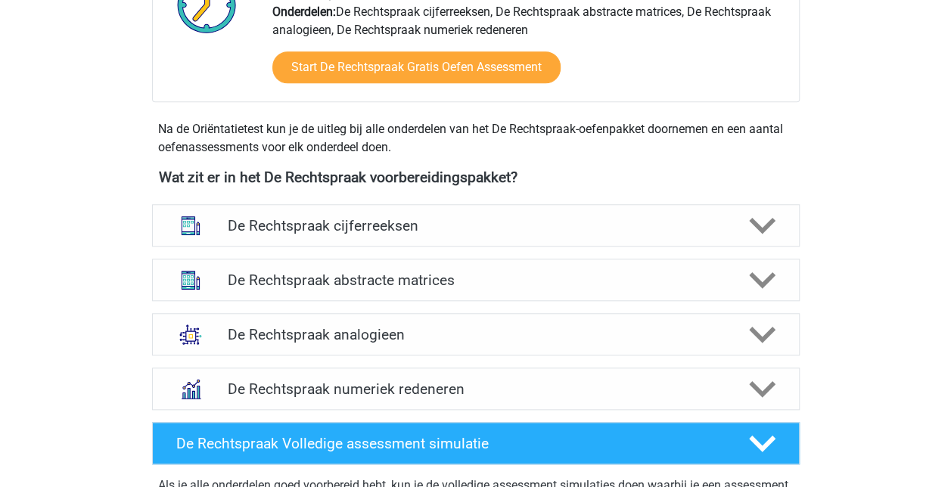
click at [759, 222] on icon at bounding box center [762, 226] width 26 height 26
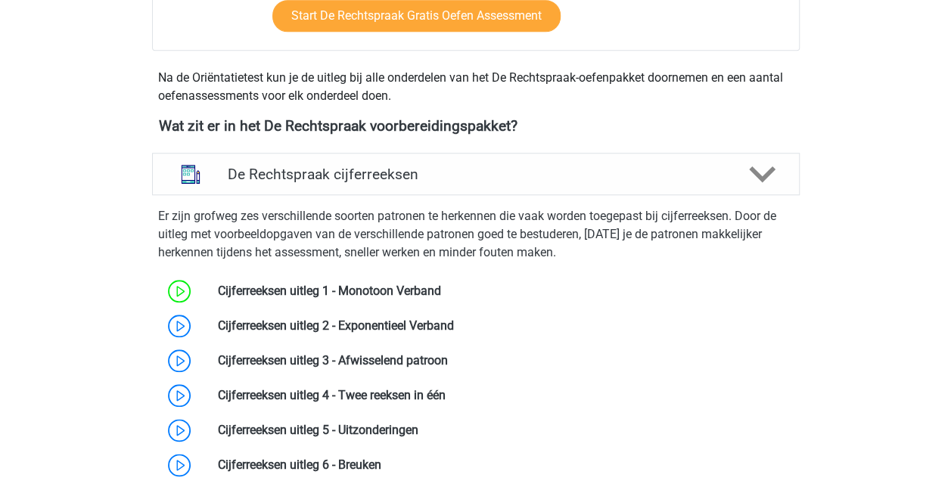
scroll to position [681, 0]
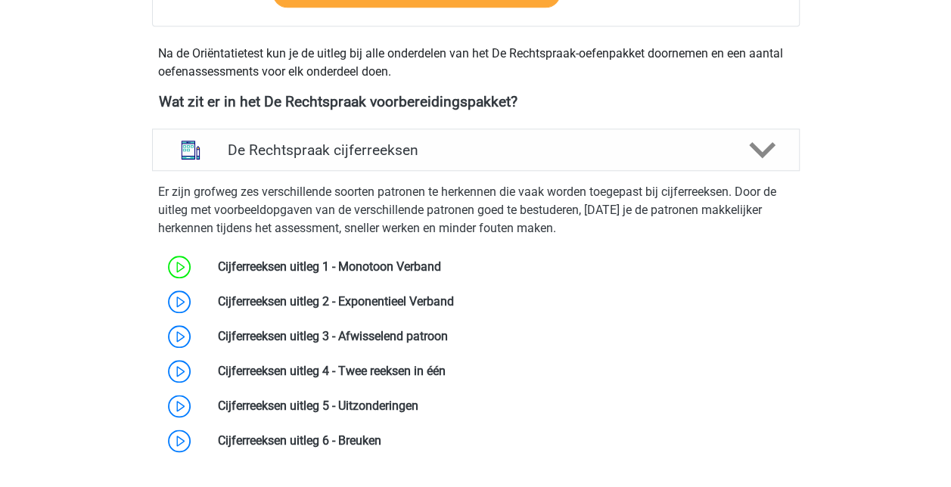
click at [454, 300] on link at bounding box center [454, 301] width 0 height 14
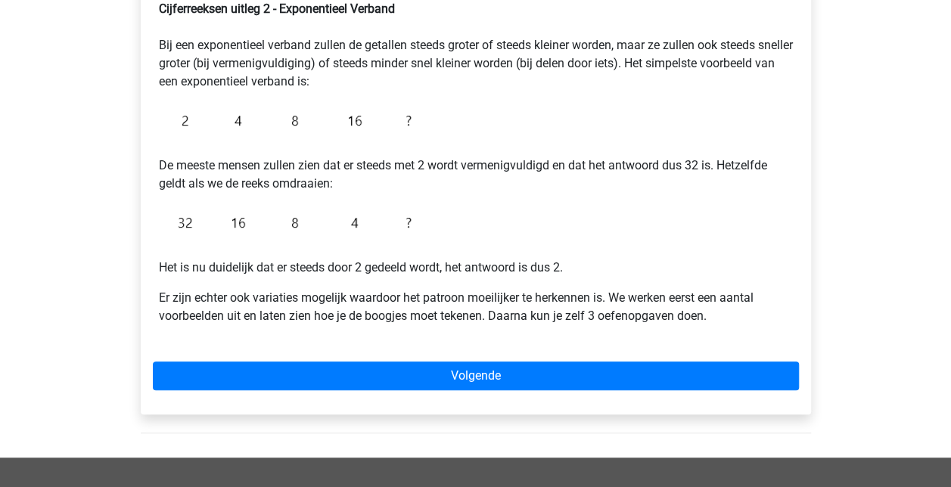
scroll to position [303, 0]
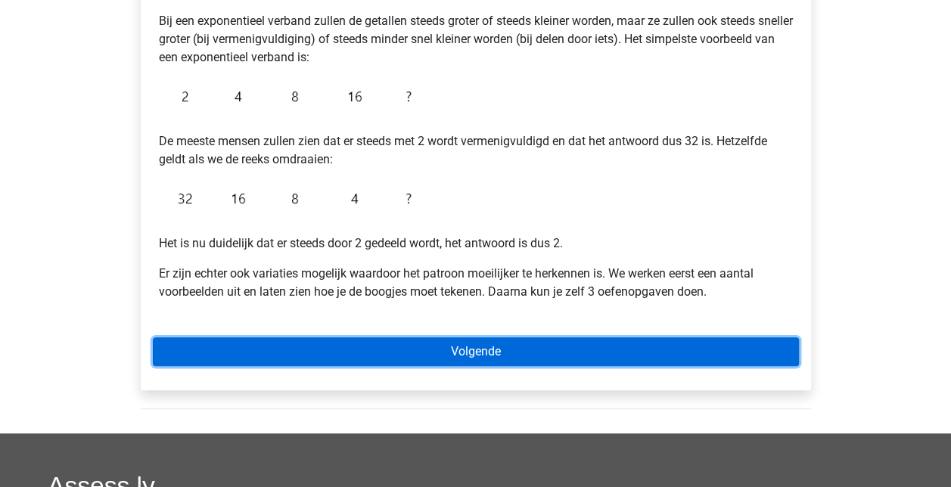
click at [531, 348] on link "Volgende" at bounding box center [476, 351] width 646 height 29
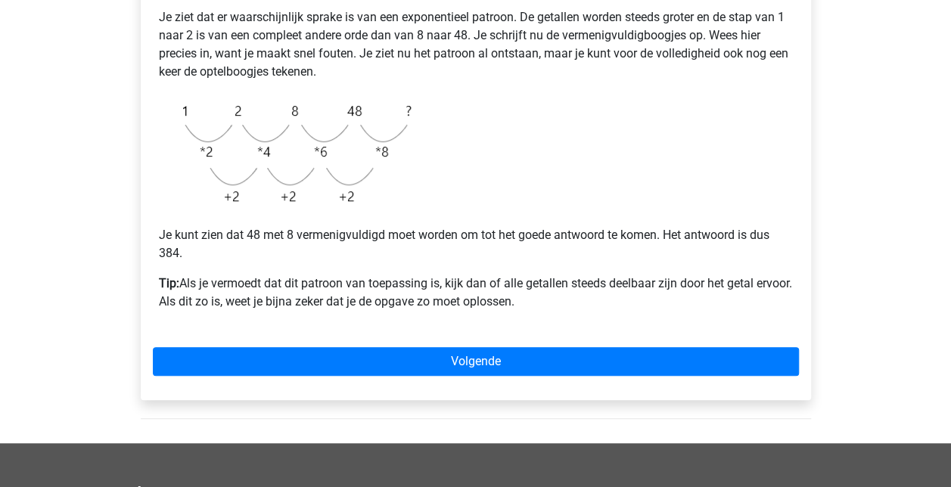
scroll to position [378, 0]
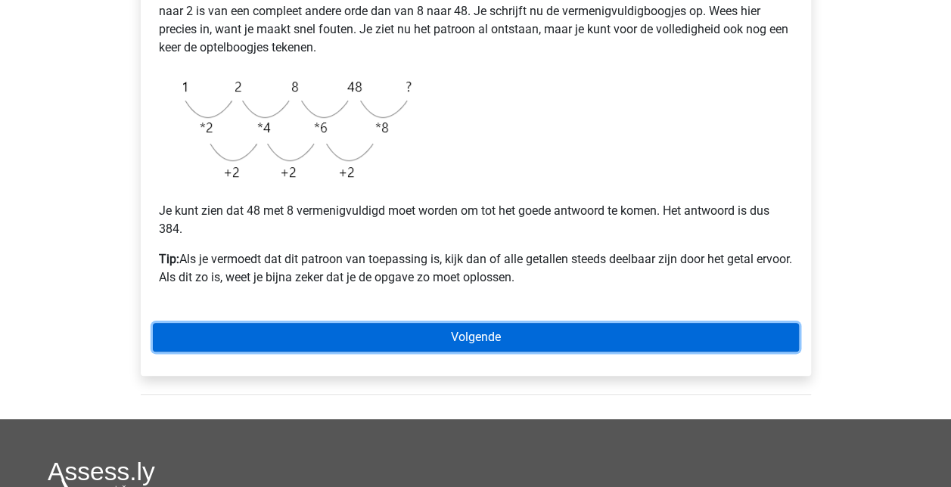
click at [501, 338] on link "Volgende" at bounding box center [476, 337] width 646 height 29
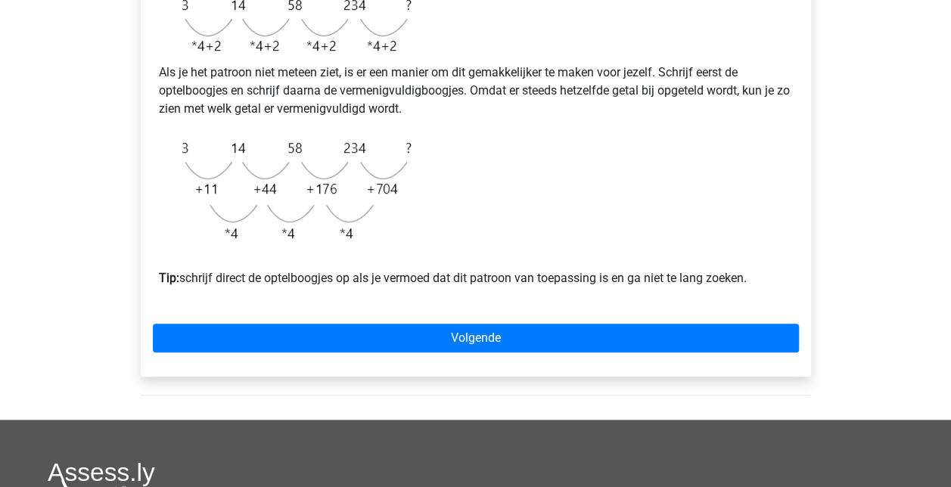
scroll to position [529, 0]
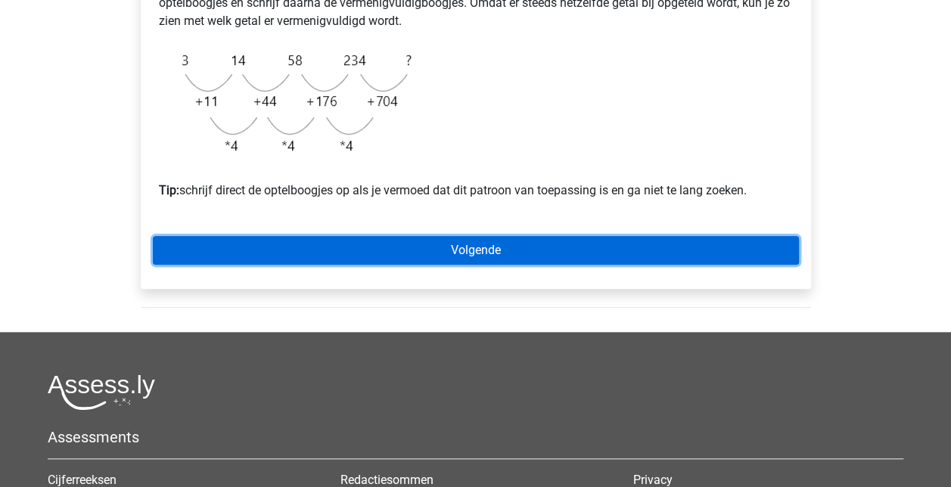
click at [576, 265] on link "Volgende" at bounding box center [476, 250] width 646 height 29
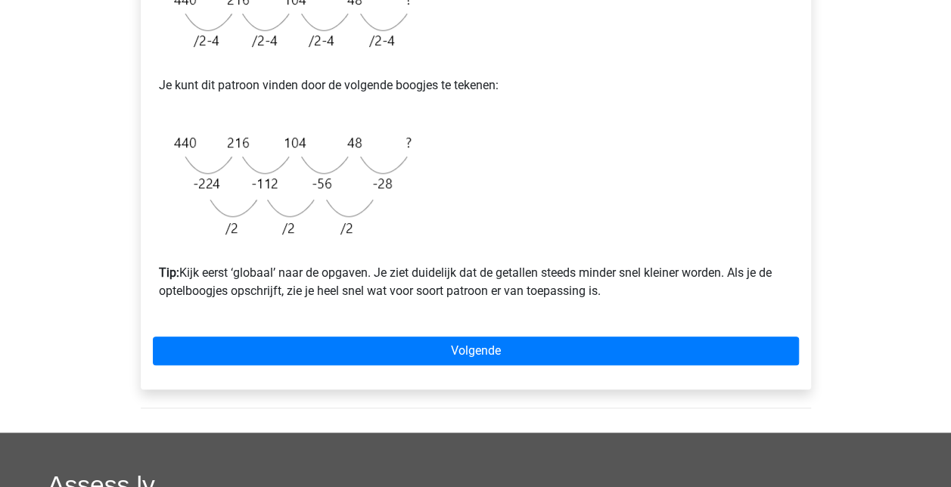
scroll to position [454, 0]
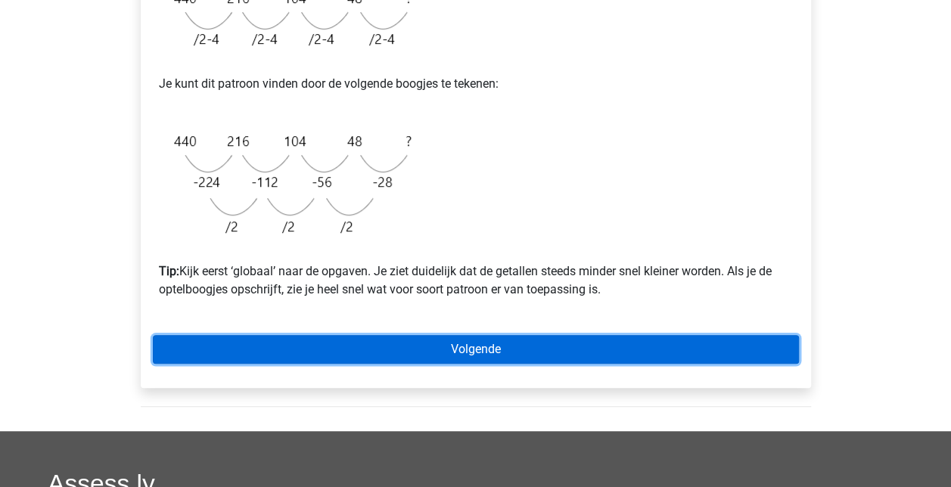
click at [574, 341] on link "Volgende" at bounding box center [476, 349] width 646 height 29
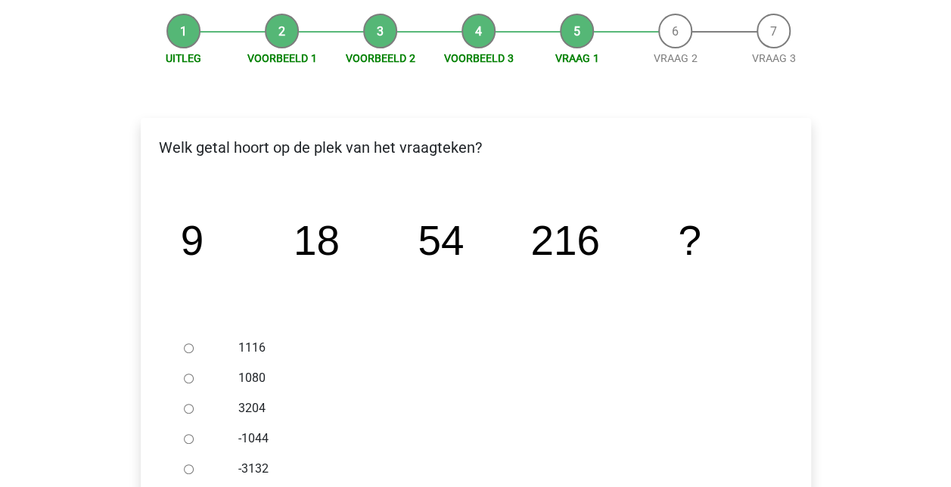
scroll to position [151, 0]
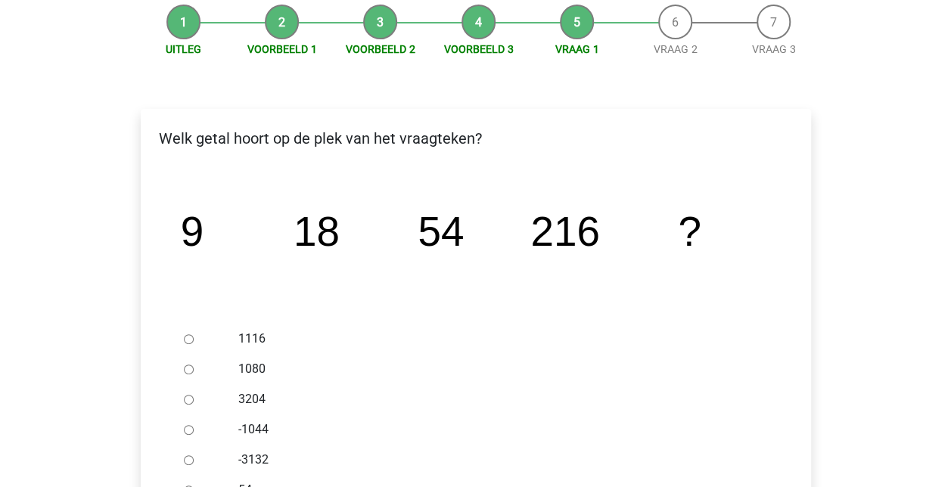
click at [186, 362] on div at bounding box center [203, 369] width 50 height 30
click at [194, 371] on div at bounding box center [203, 369] width 50 height 30
click at [189, 371] on input "1080" at bounding box center [189, 370] width 10 height 10
radio input "true"
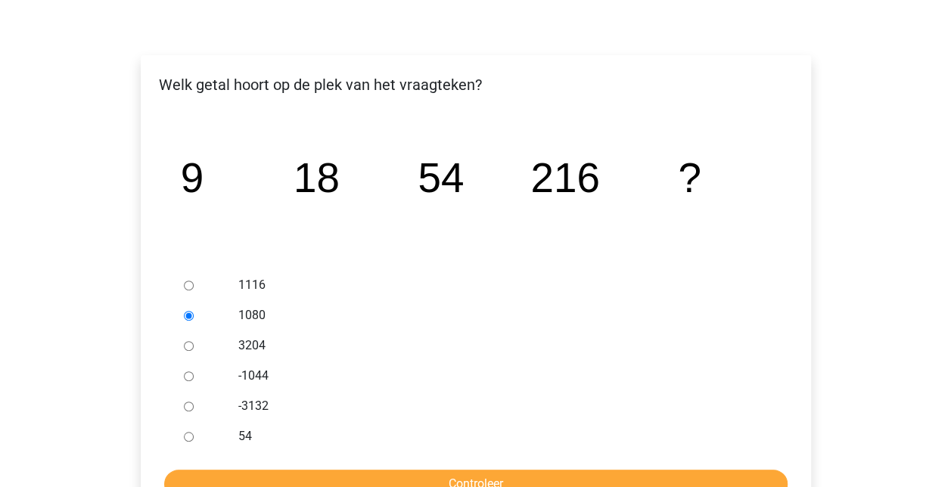
scroll to position [378, 0]
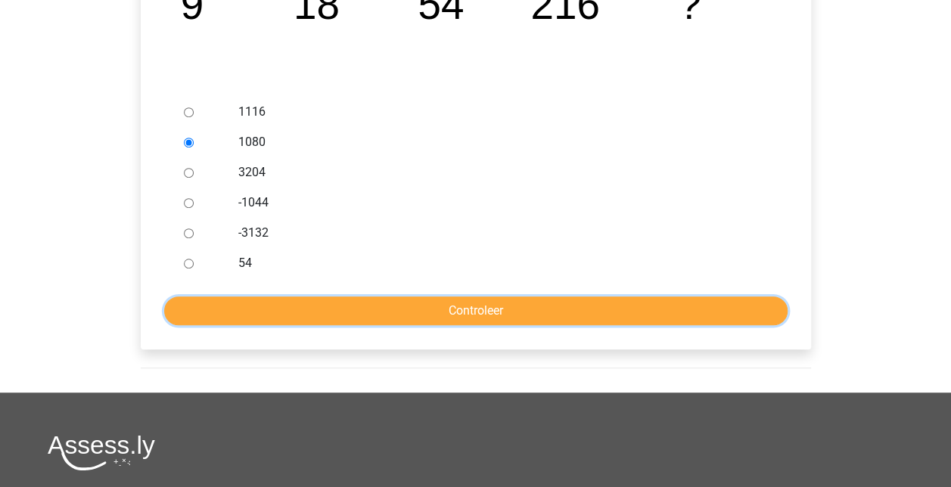
click at [533, 320] on input "Controleer" at bounding box center [475, 311] width 623 height 29
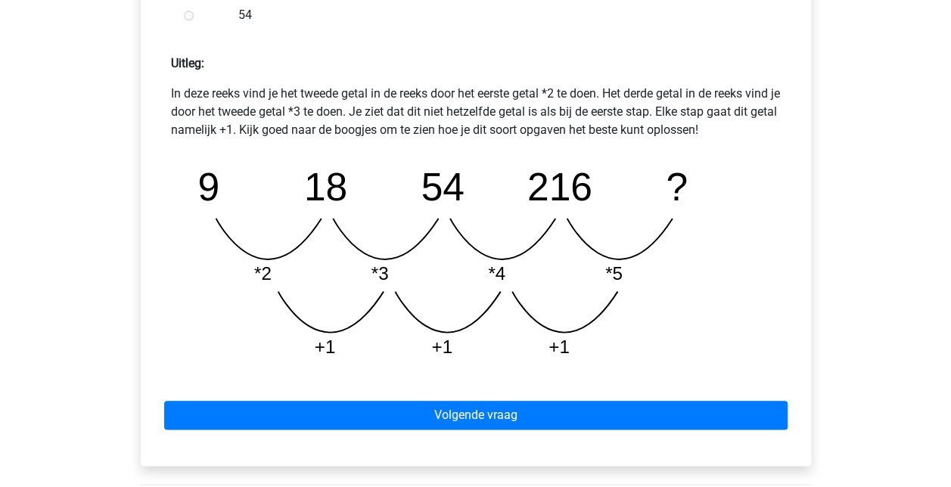
scroll to position [756, 0]
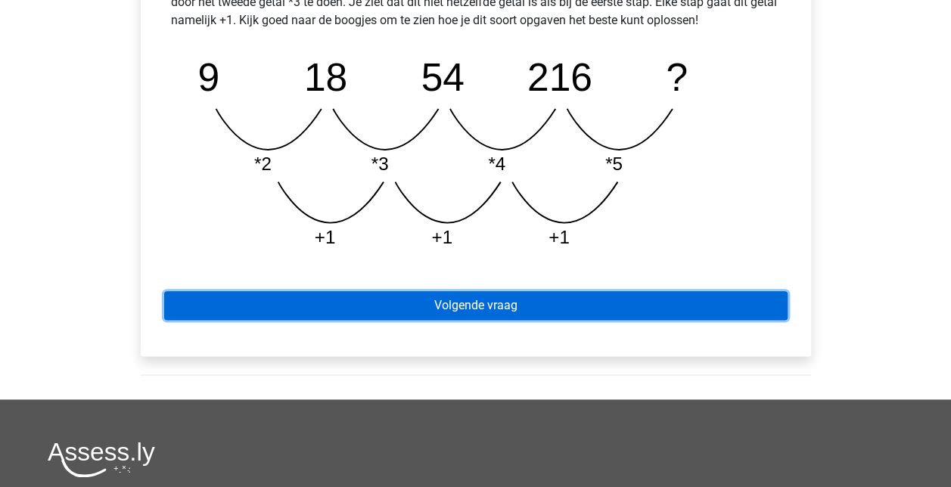
click at [619, 307] on link "Volgende vraag" at bounding box center [475, 305] width 623 height 29
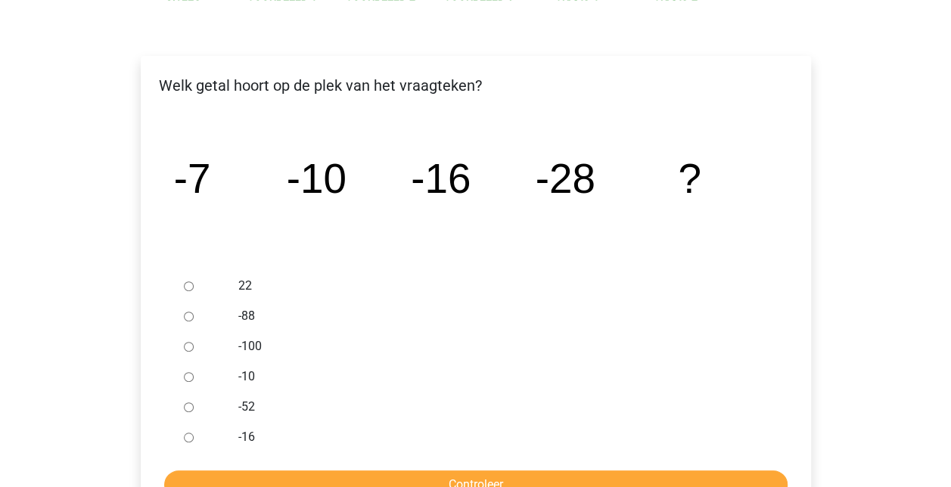
scroll to position [227, 0]
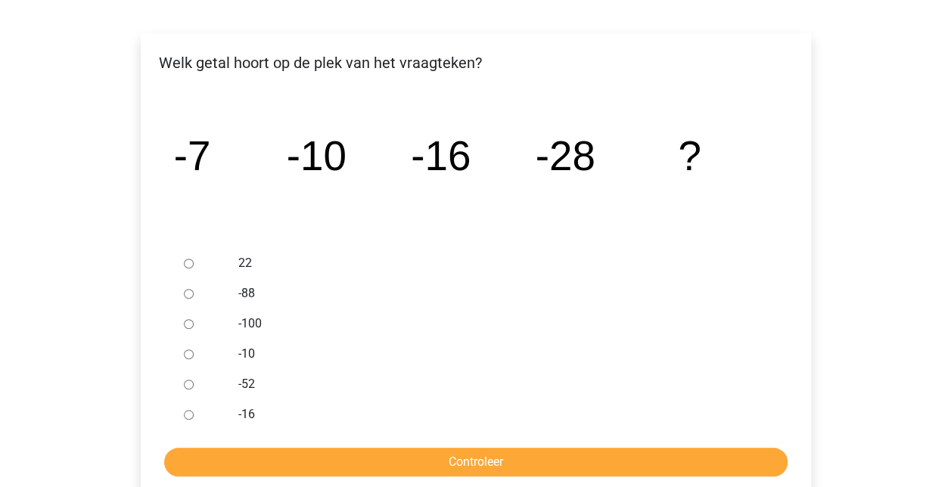
click at [188, 390] on div at bounding box center [203, 384] width 50 height 30
click at [188, 385] on input "-52" at bounding box center [189, 385] width 10 height 10
radio input "true"
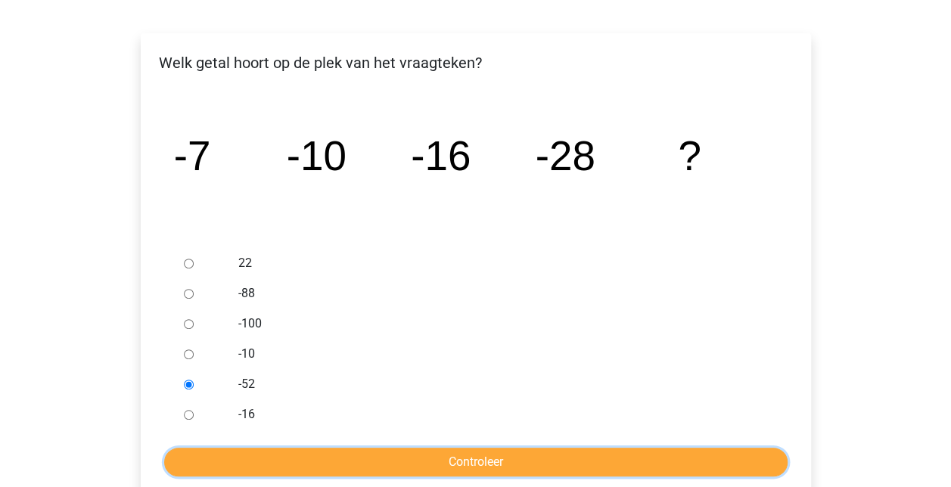
click at [498, 454] on input "Controleer" at bounding box center [475, 462] width 623 height 29
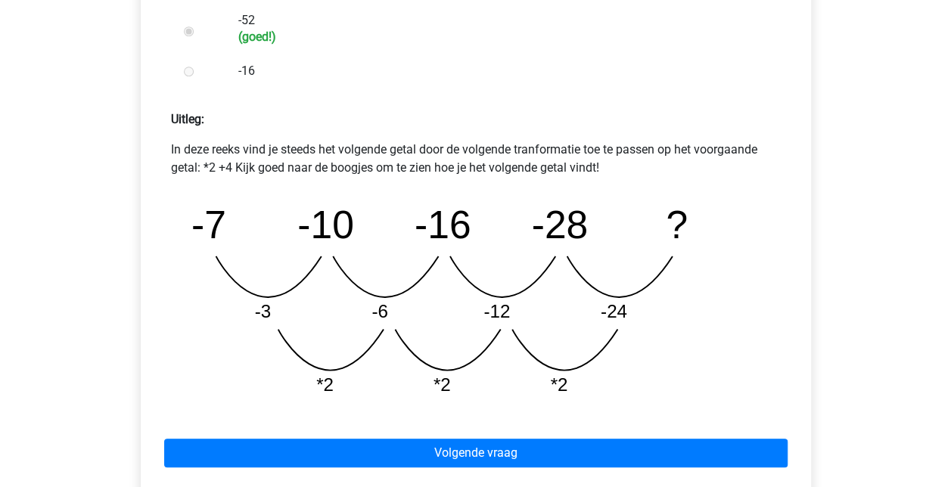
scroll to position [681, 0]
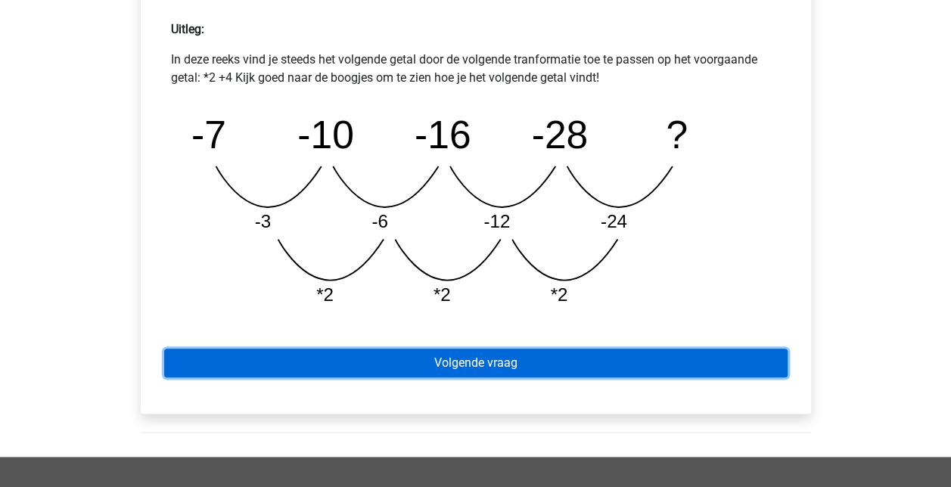
click at [514, 369] on link "Volgende vraag" at bounding box center [475, 363] width 623 height 29
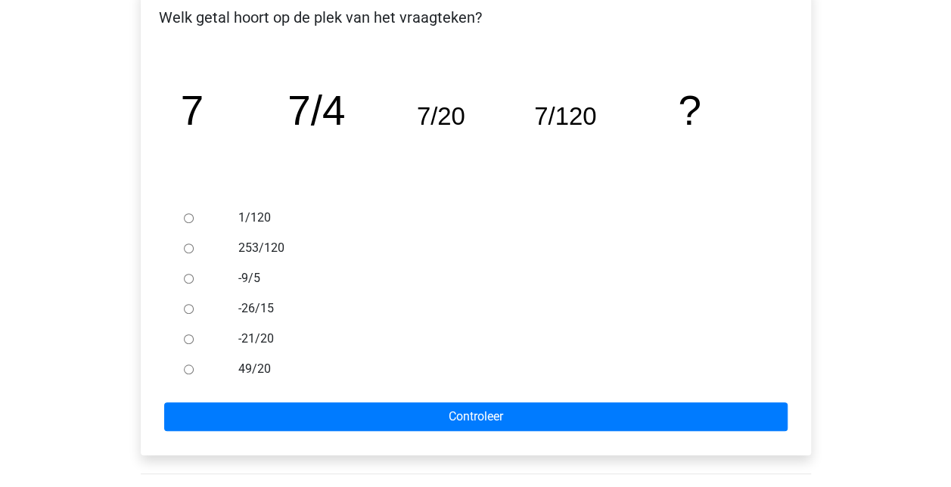
scroll to position [303, 0]
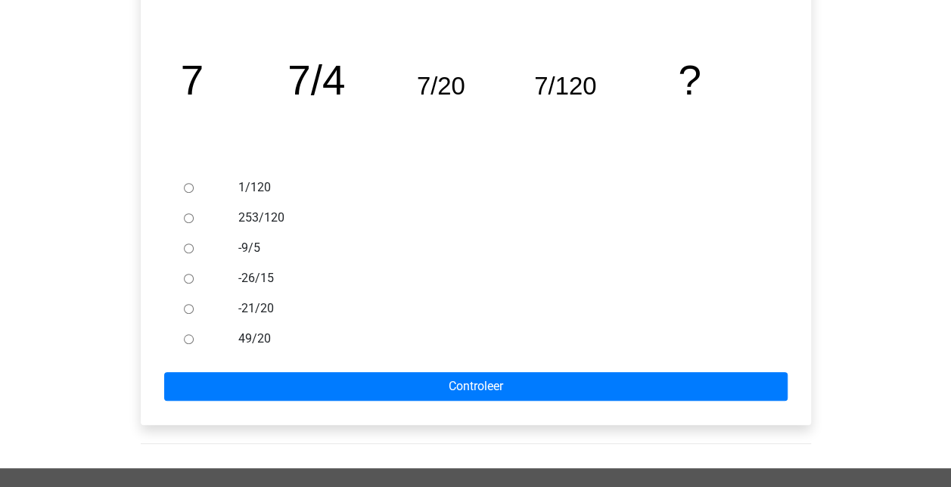
click at [193, 188] on div at bounding box center [203, 187] width 50 height 30
click at [193, 185] on div at bounding box center [203, 187] width 50 height 30
click at [190, 185] on input "1/120" at bounding box center [189, 188] width 10 height 10
radio input "true"
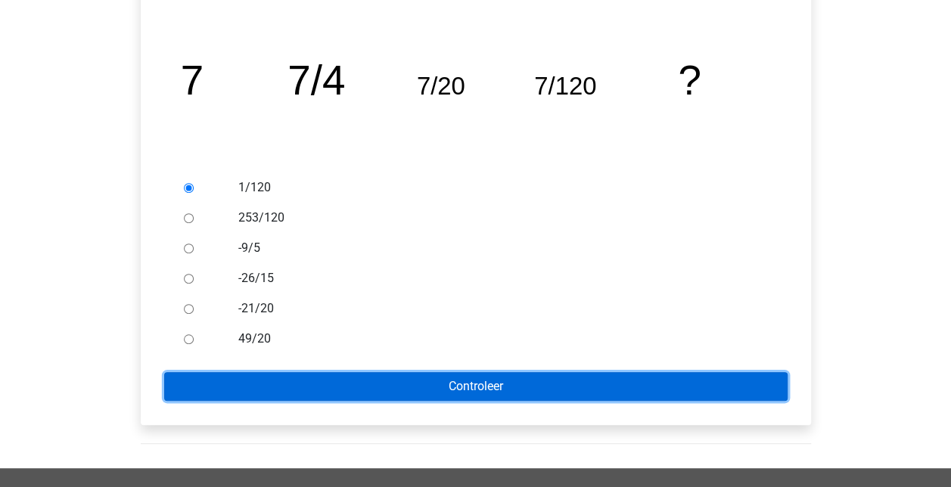
click at [457, 386] on input "Controleer" at bounding box center [475, 386] width 623 height 29
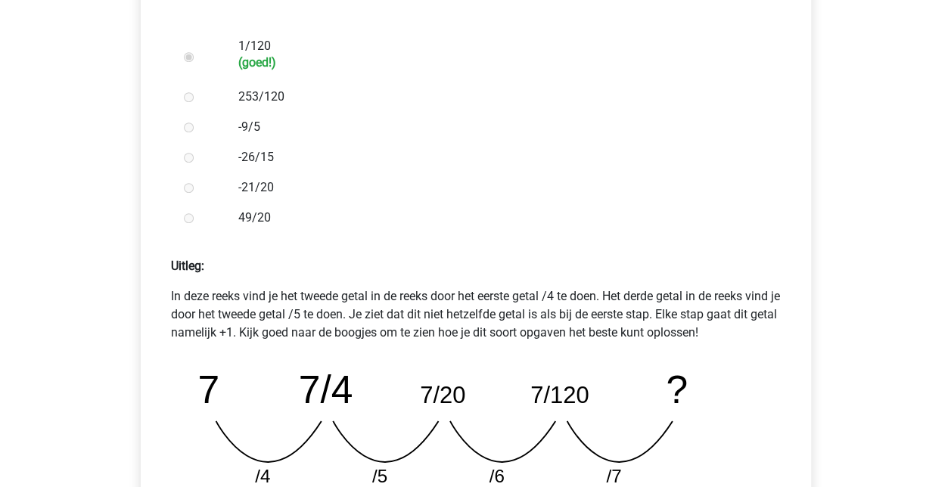
scroll to position [681, 0]
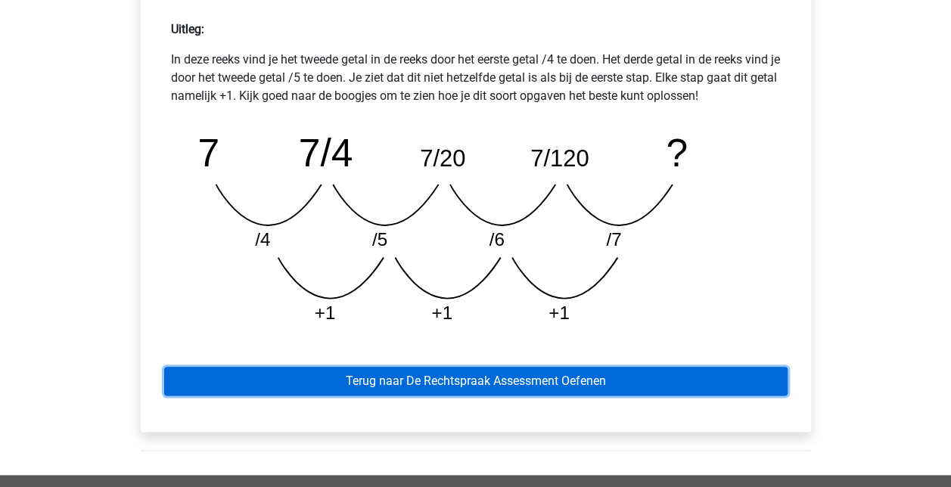
click at [464, 377] on link "Terug naar De Rechtspraak Assessment Oefenen" at bounding box center [475, 381] width 623 height 29
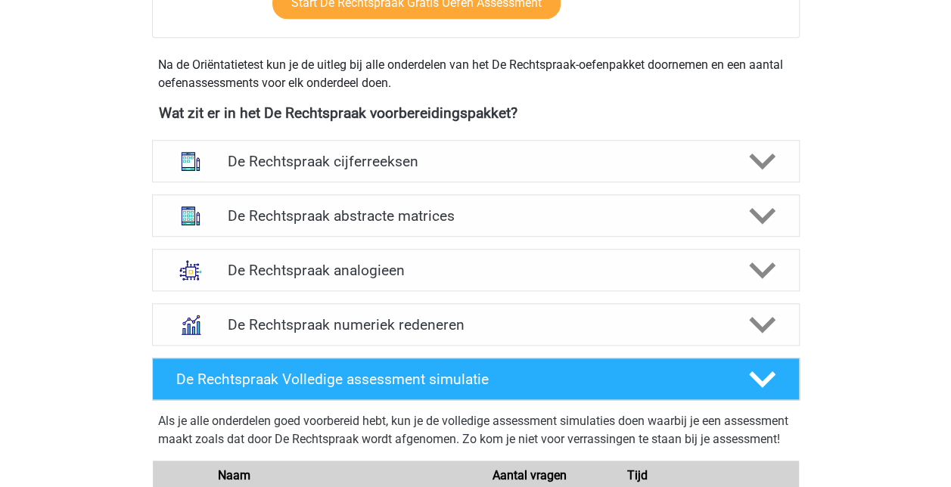
scroll to position [681, 0]
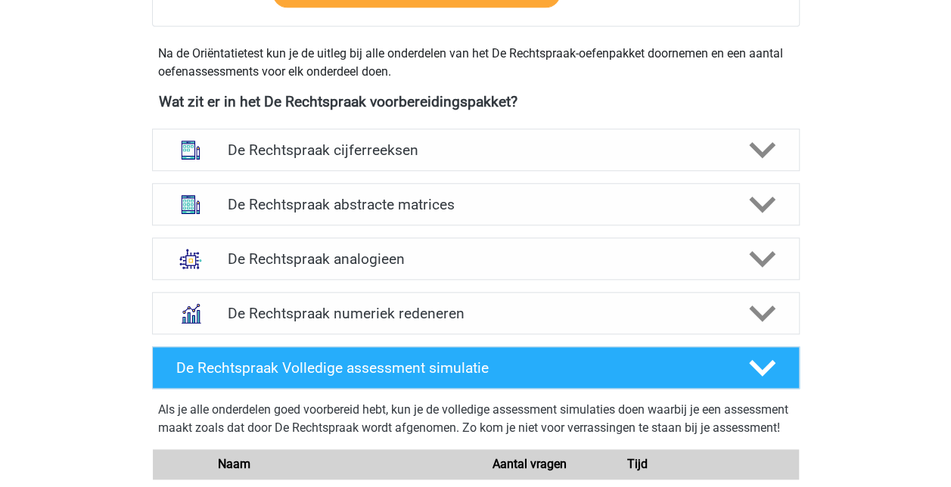
click at [436, 154] on h4 "De Rechtspraak cijferreeksen" at bounding box center [475, 149] width 495 height 17
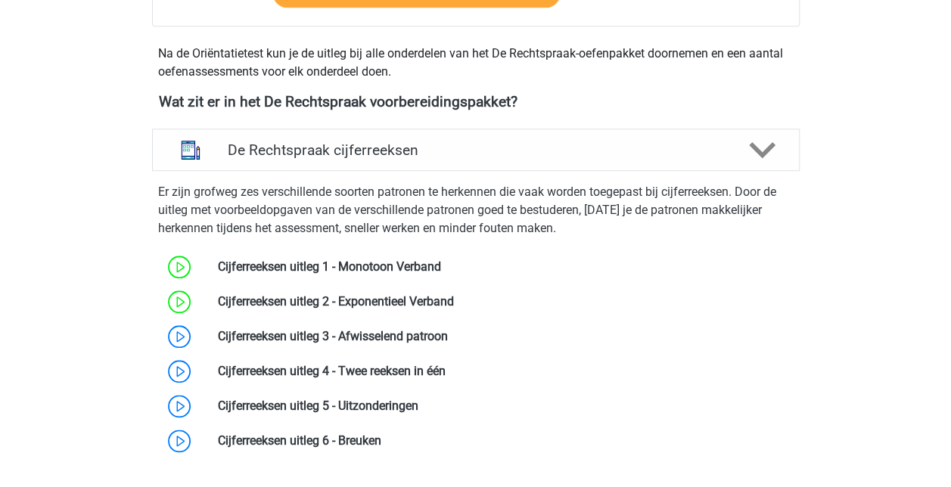
click at [448, 340] on link at bounding box center [448, 336] width 0 height 14
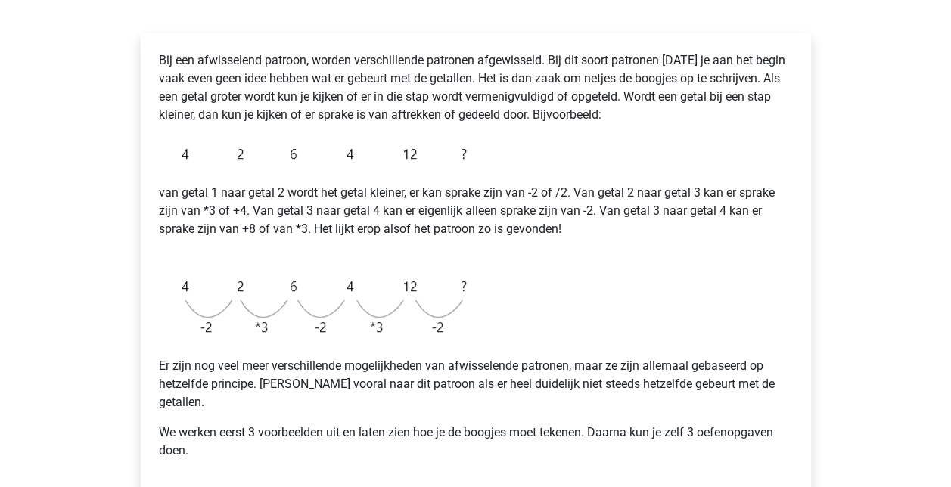
scroll to position [303, 0]
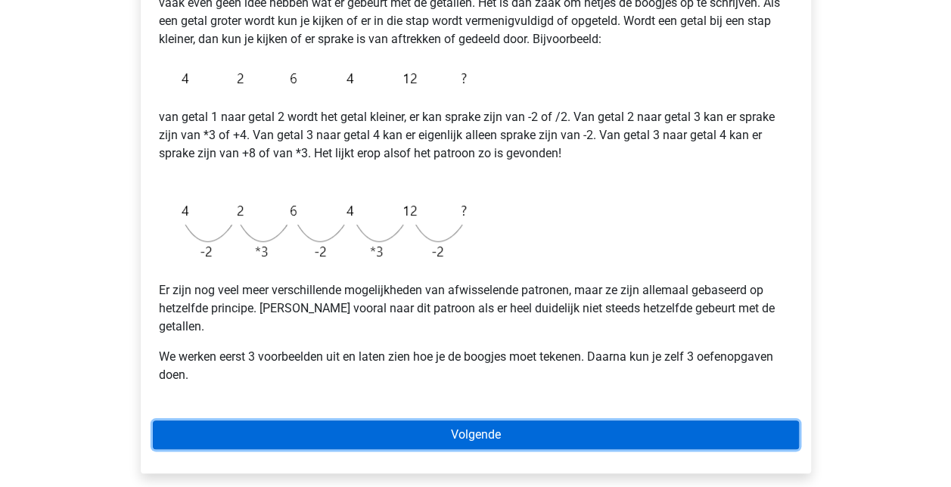
click at [469, 421] on link "Volgende" at bounding box center [476, 435] width 646 height 29
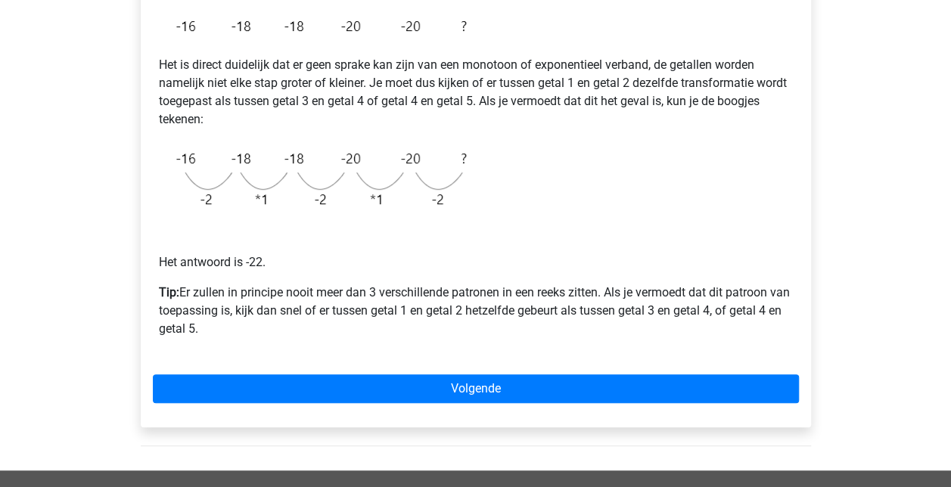
scroll to position [378, 0]
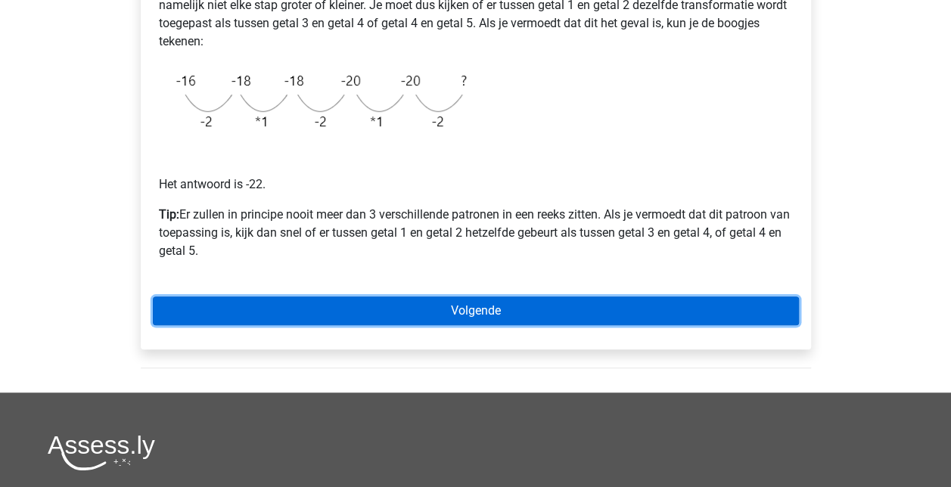
click at [480, 304] on link "Volgende" at bounding box center [476, 311] width 646 height 29
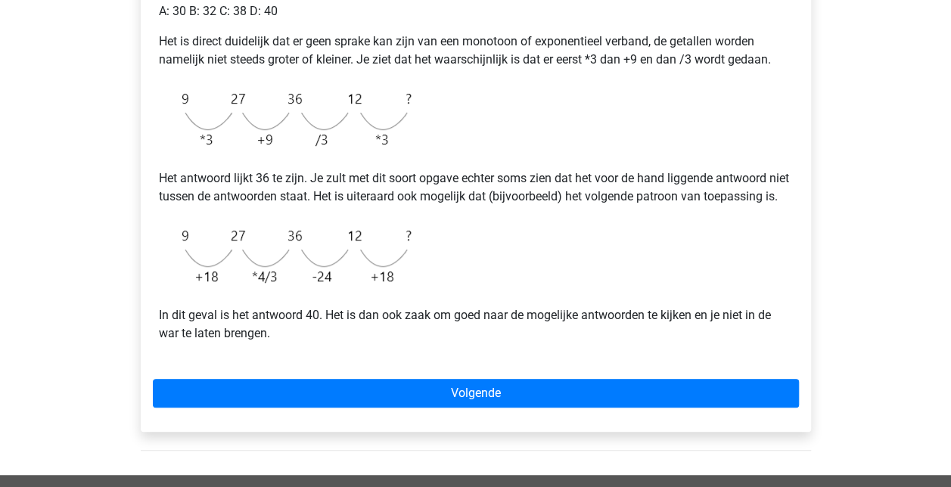
scroll to position [378, 0]
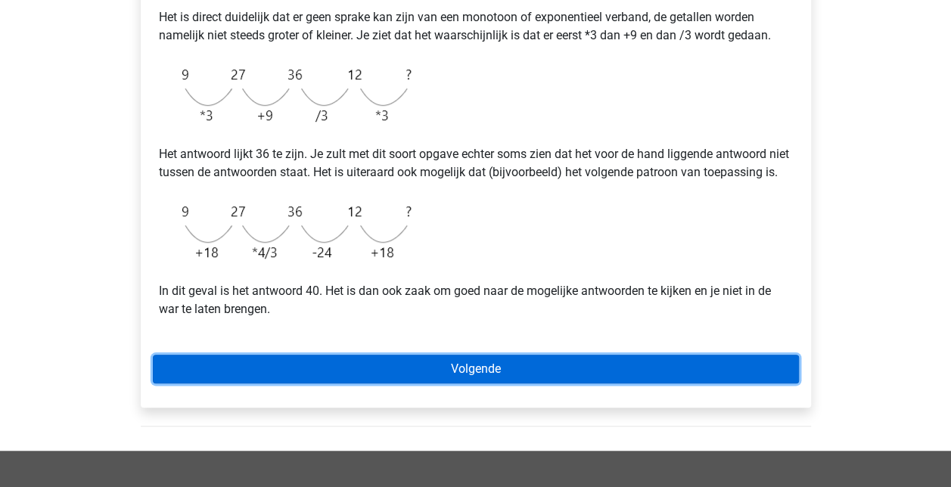
click at [439, 383] on link "Volgende" at bounding box center [476, 369] width 646 height 29
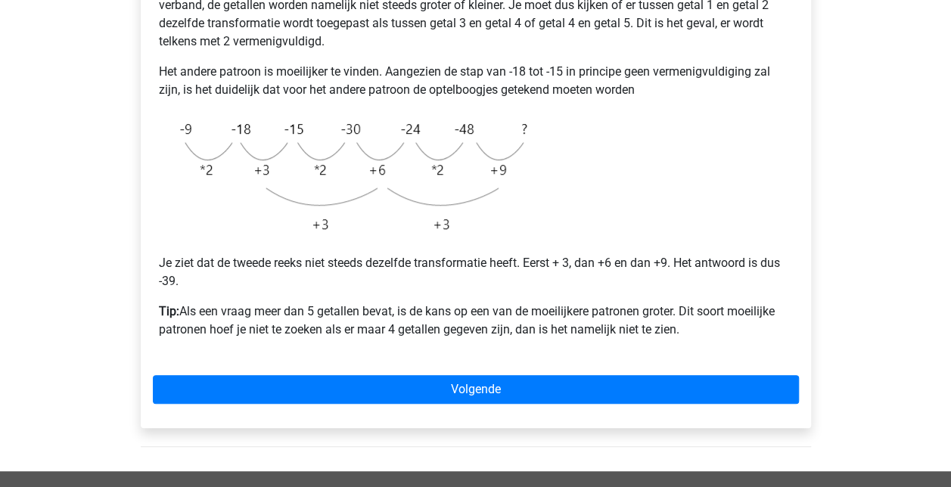
scroll to position [454, 0]
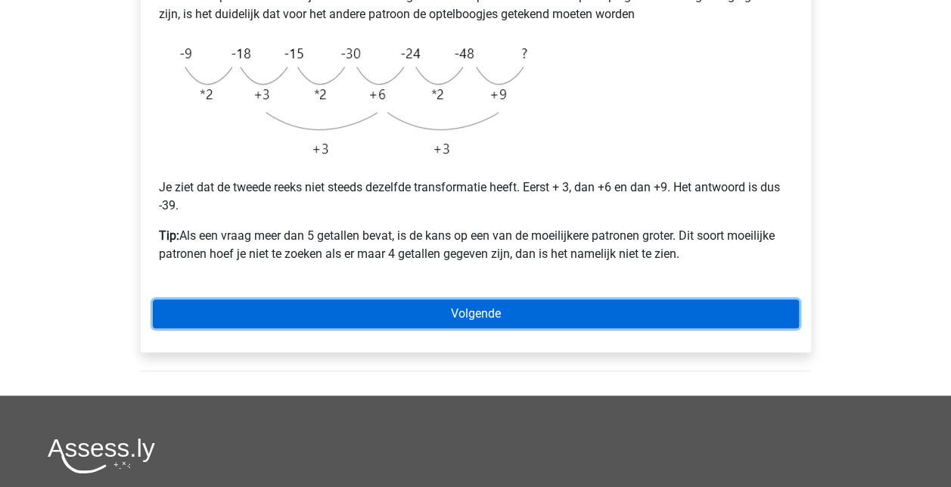
click at [493, 304] on link "Volgende" at bounding box center [476, 314] width 646 height 29
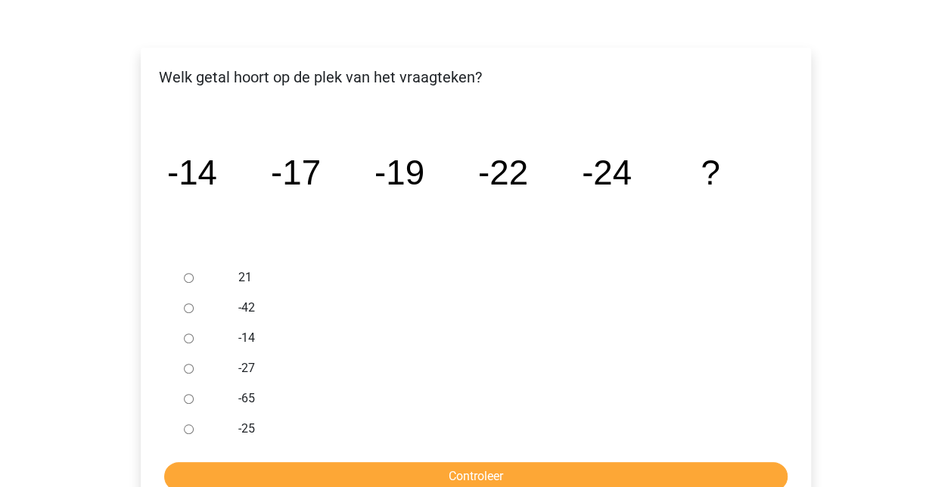
scroll to position [227, 0]
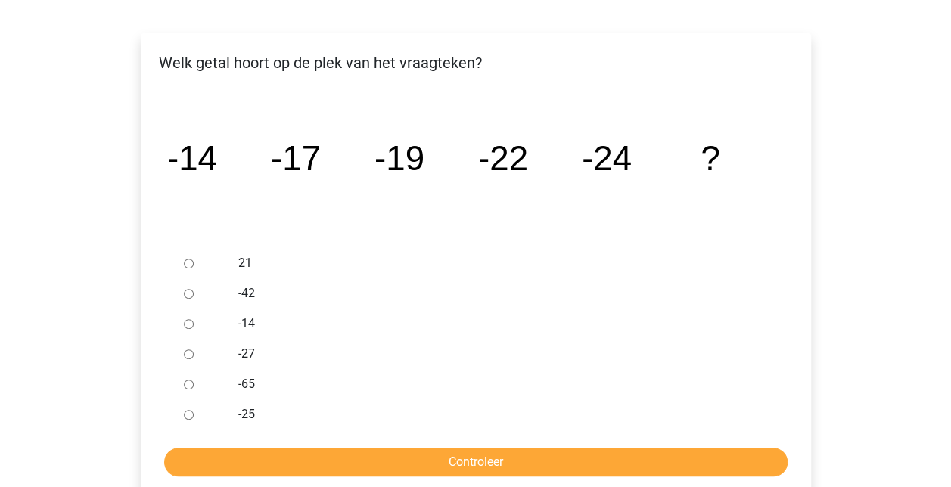
click at [187, 355] on input "-27" at bounding box center [189, 354] width 10 height 10
radio input "true"
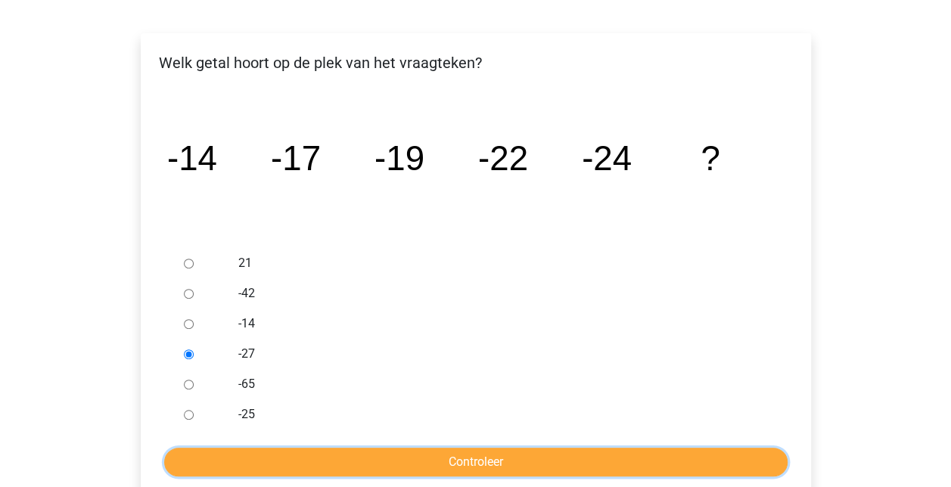
click at [536, 461] on input "Controleer" at bounding box center [475, 462] width 623 height 29
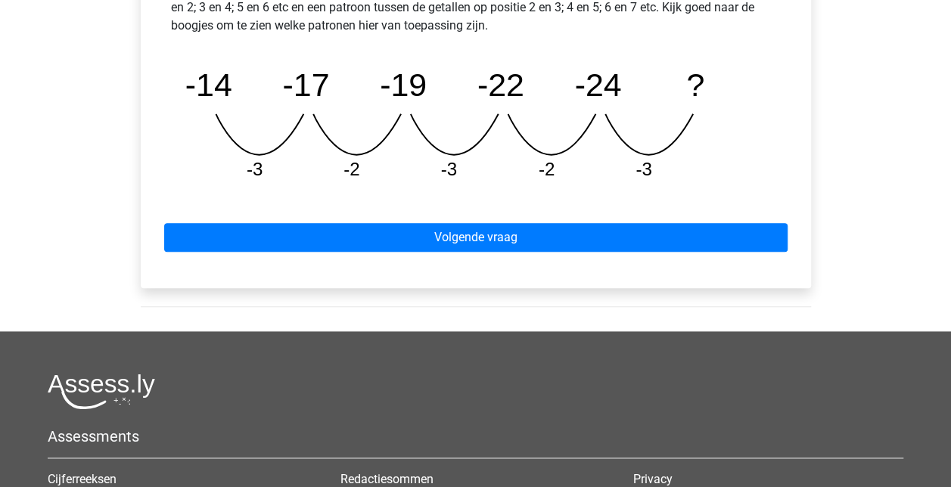
scroll to position [832, 0]
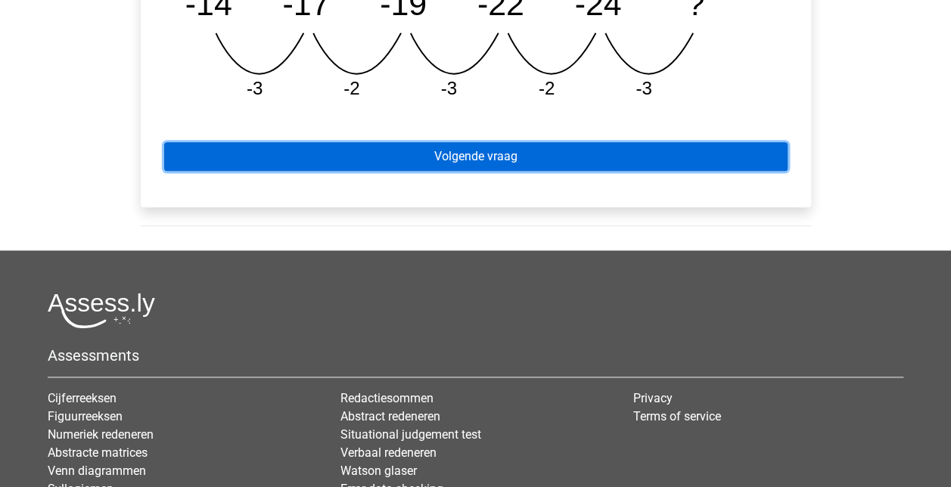
click at [593, 148] on link "Volgende vraag" at bounding box center [475, 156] width 623 height 29
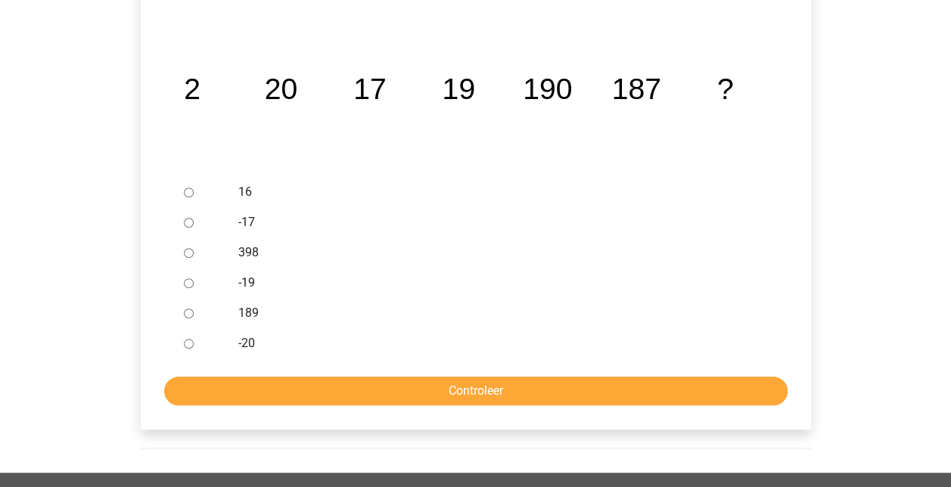
scroll to position [303, 0]
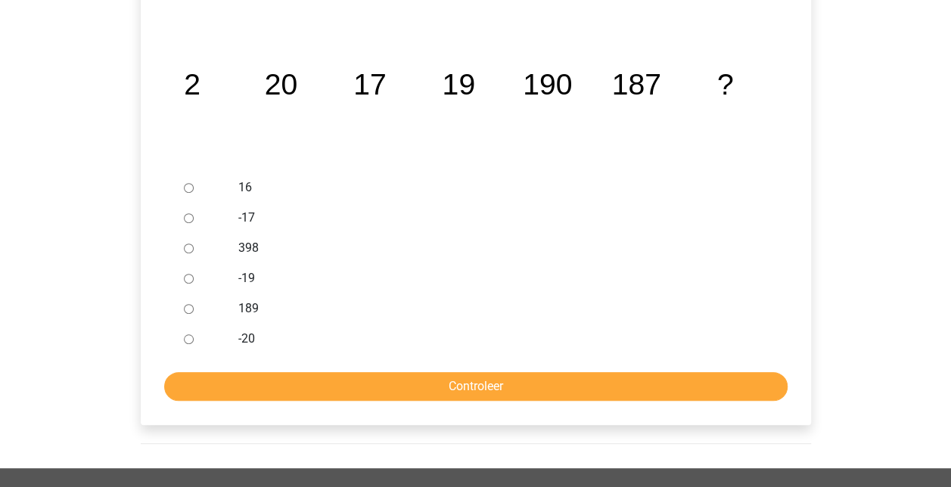
click at [189, 307] on input "189" at bounding box center [189, 309] width 10 height 10
radio input "true"
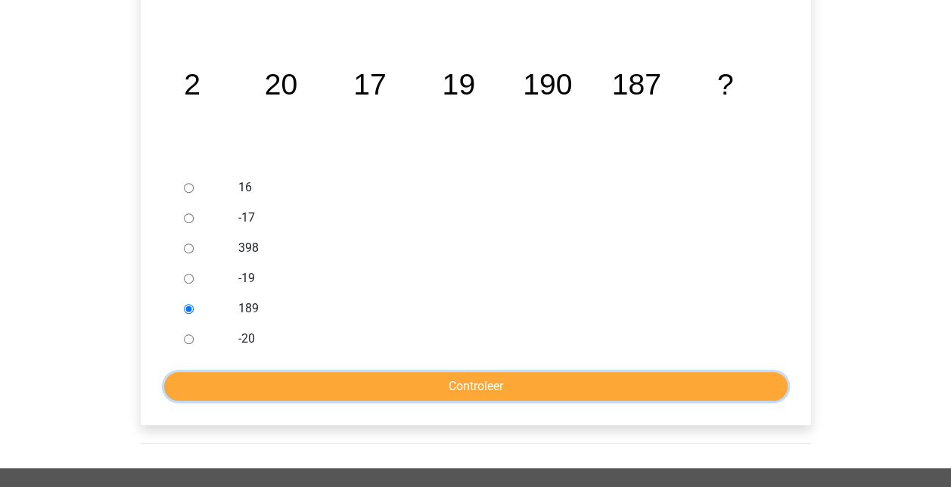
click at [508, 380] on input "Controleer" at bounding box center [475, 386] width 623 height 29
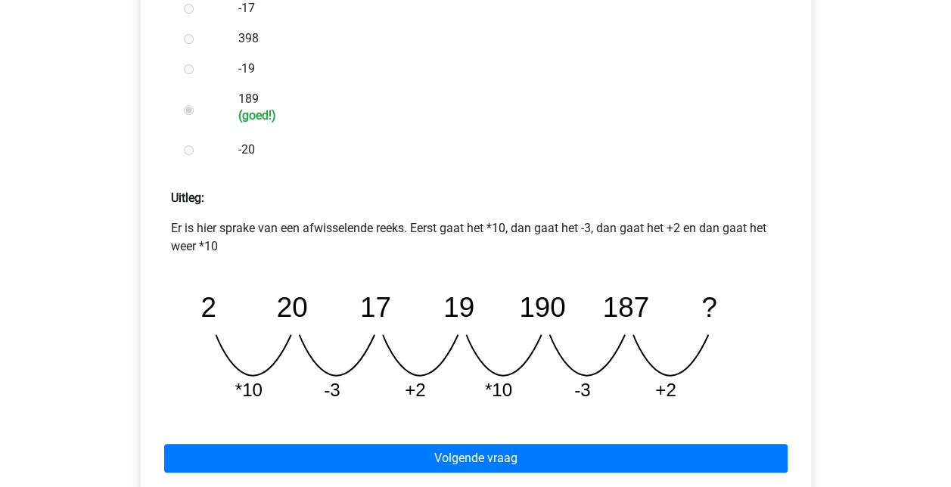
scroll to position [605, 0]
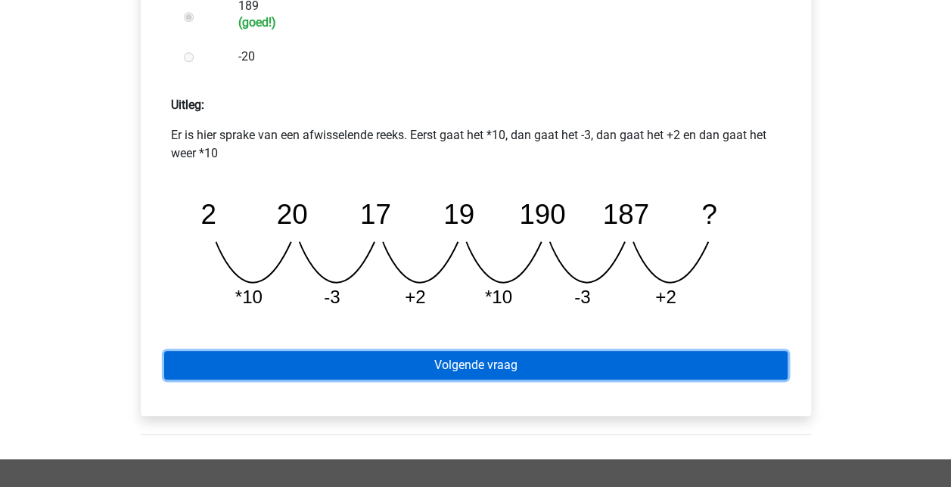
click at [520, 373] on link "Volgende vraag" at bounding box center [475, 365] width 623 height 29
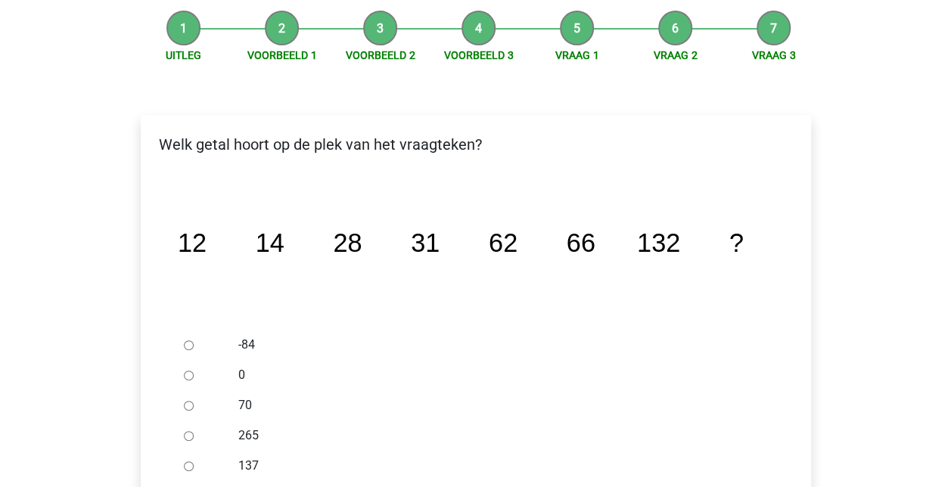
scroll to position [151, 0]
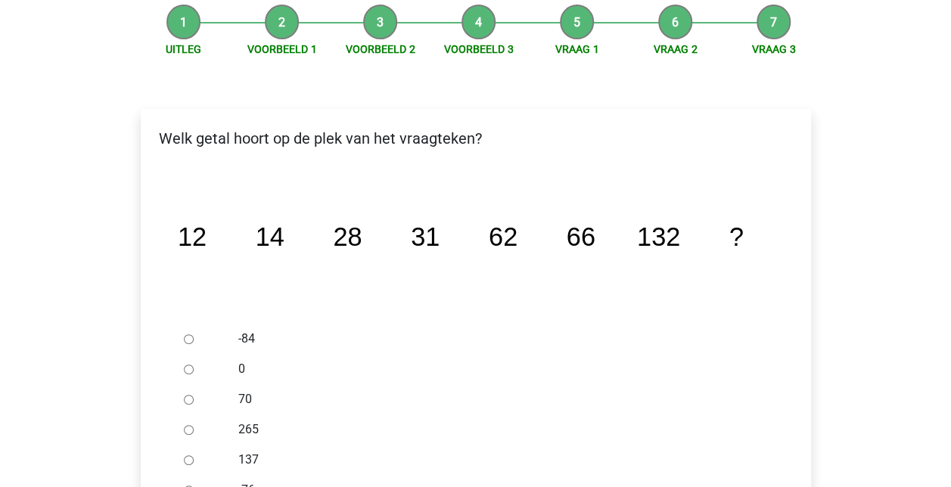
click at [185, 461] on input "137" at bounding box center [189, 460] width 10 height 10
radio input "true"
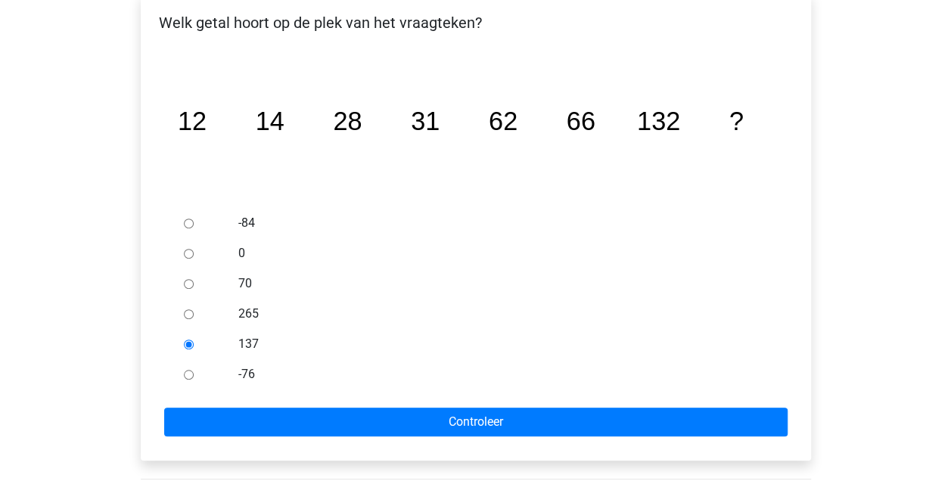
scroll to position [303, 0]
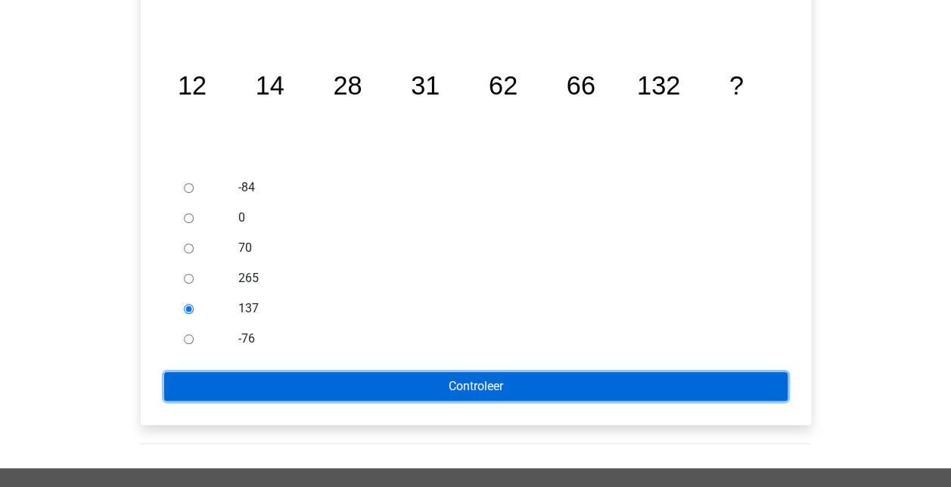
click at [539, 395] on input "Controleer" at bounding box center [475, 386] width 623 height 29
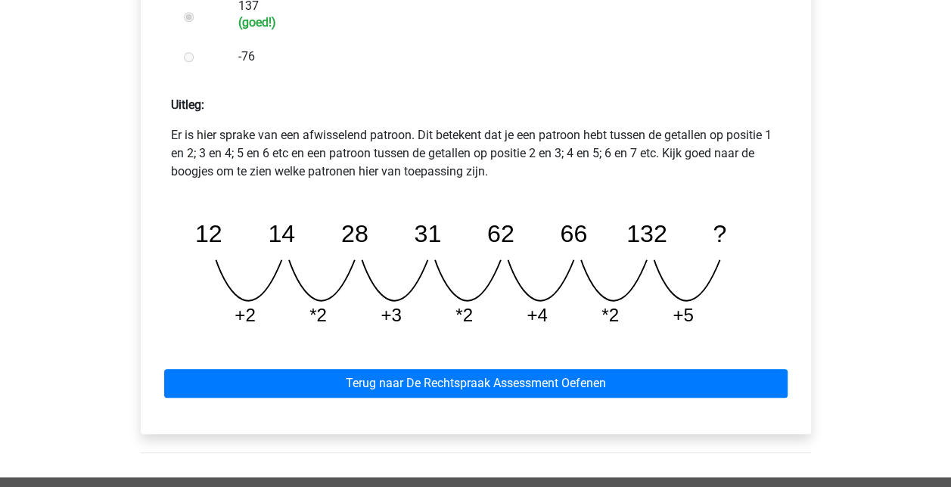
scroll to position [681, 0]
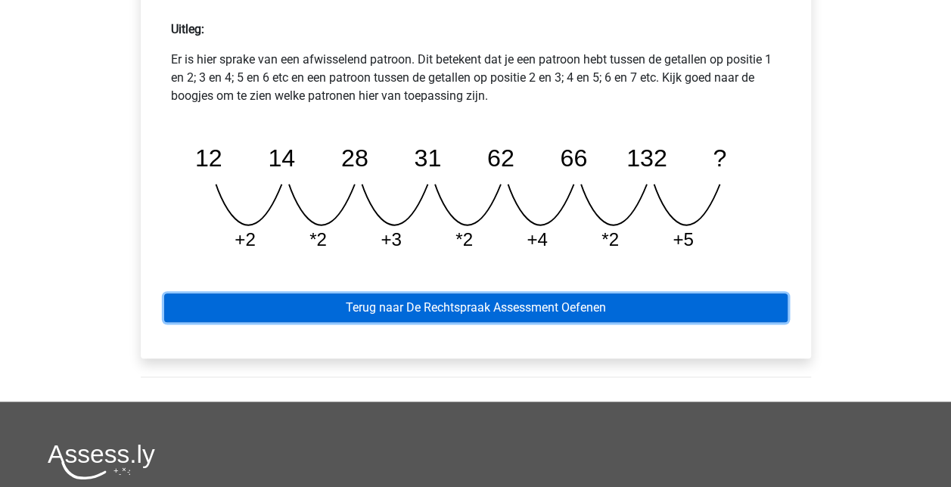
click at [566, 301] on link "Terug naar De Rechtspraak Assessment Oefenen" at bounding box center [475, 307] width 623 height 29
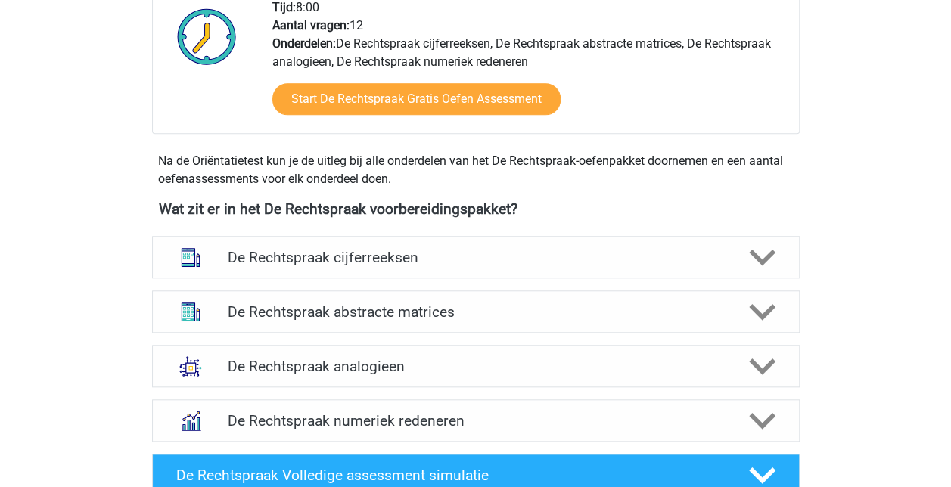
scroll to position [605, 0]
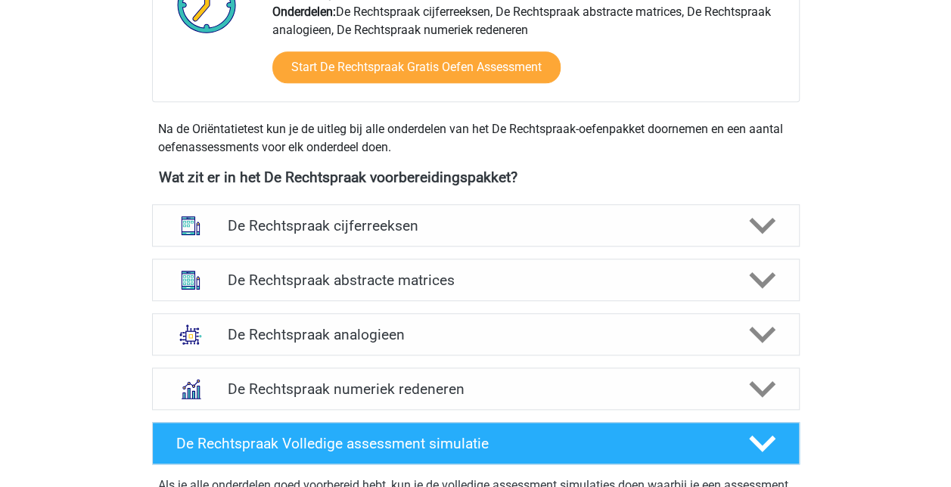
click at [658, 232] on h4 "De Rechtspraak cijferreeksen" at bounding box center [475, 225] width 495 height 17
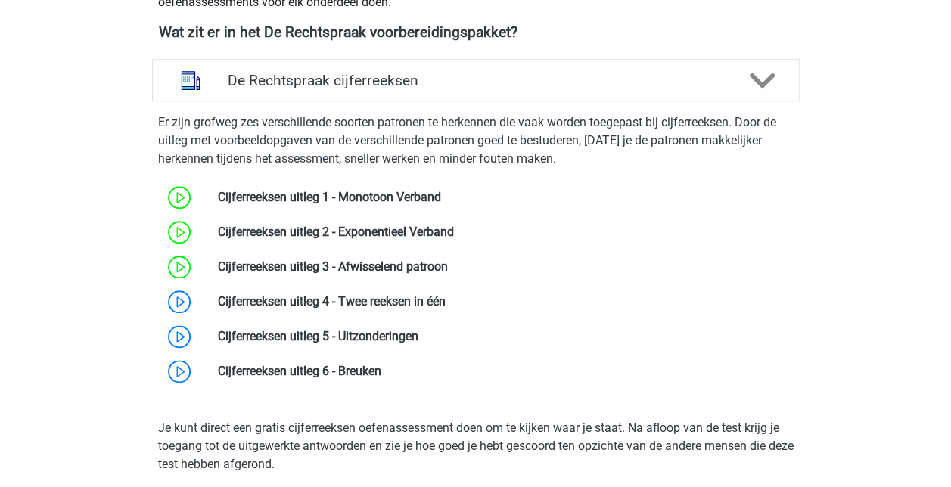
scroll to position [756, 0]
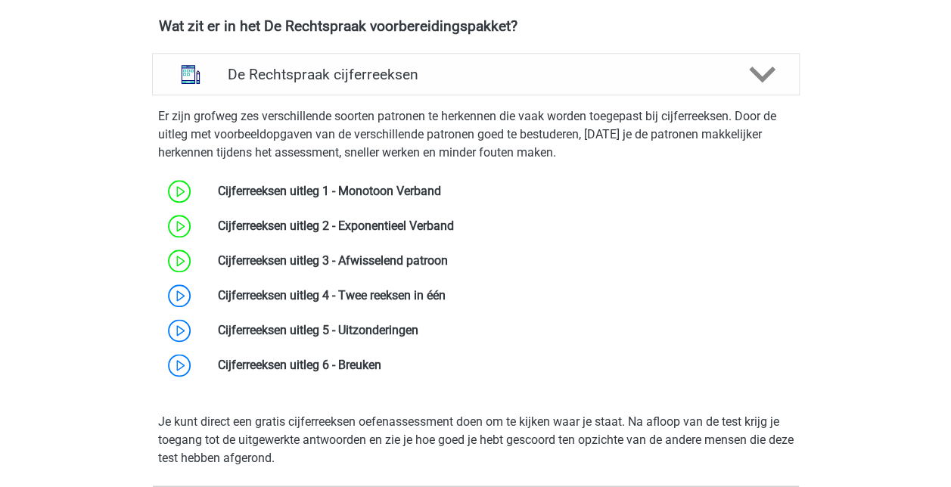
click at [446, 300] on link at bounding box center [446, 295] width 0 height 14
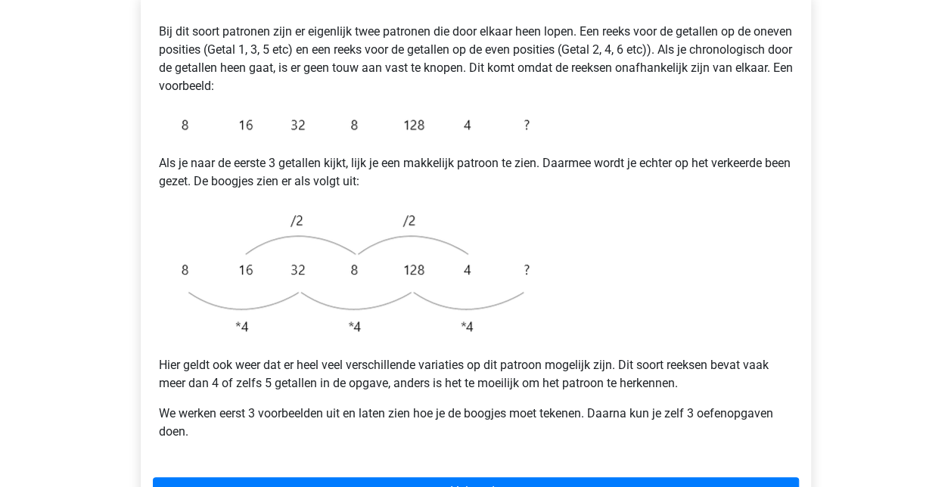
scroll to position [378, 0]
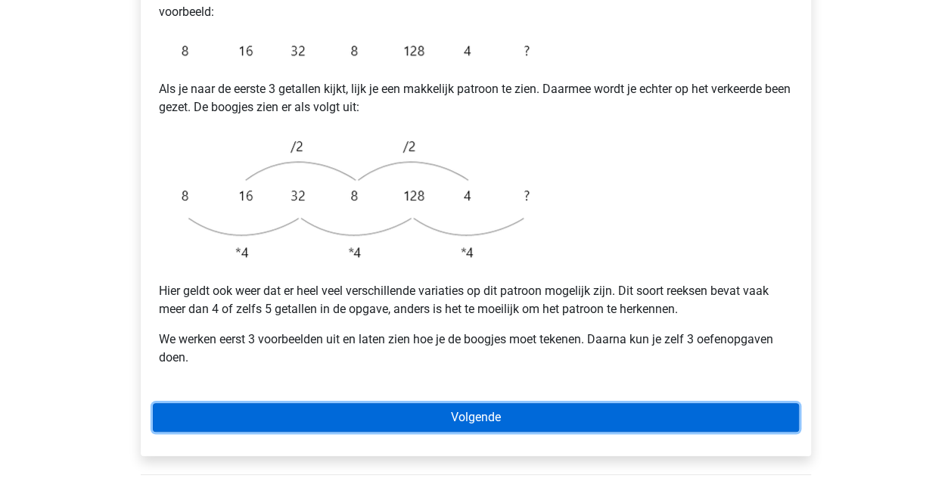
click at [483, 403] on link "Volgende" at bounding box center [476, 417] width 646 height 29
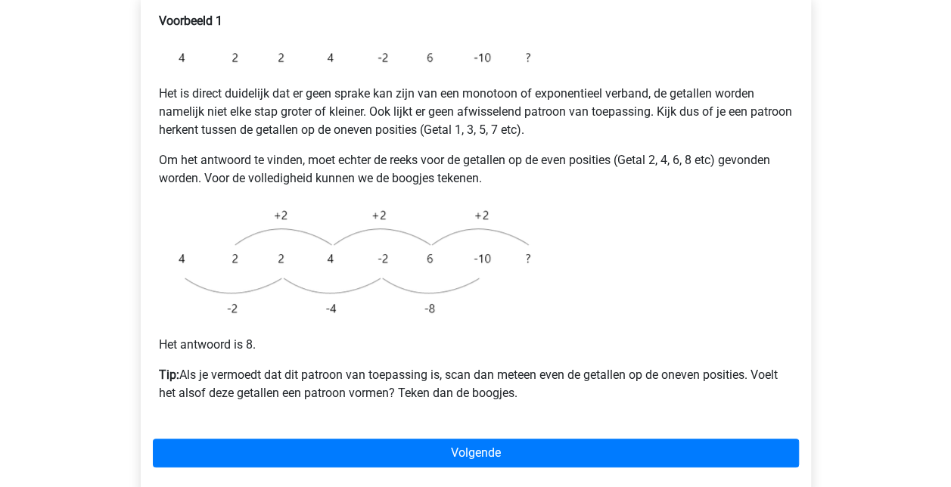
scroll to position [378, 0]
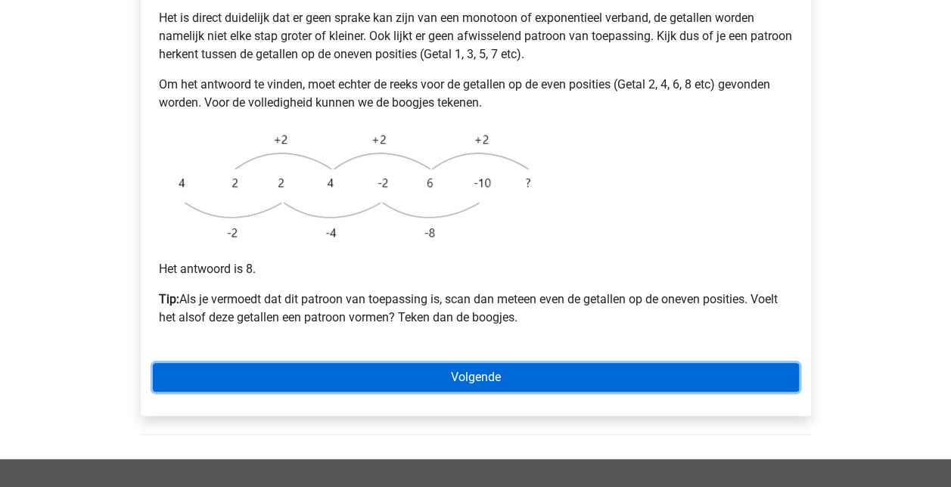
click at [530, 363] on link "Volgende" at bounding box center [476, 377] width 646 height 29
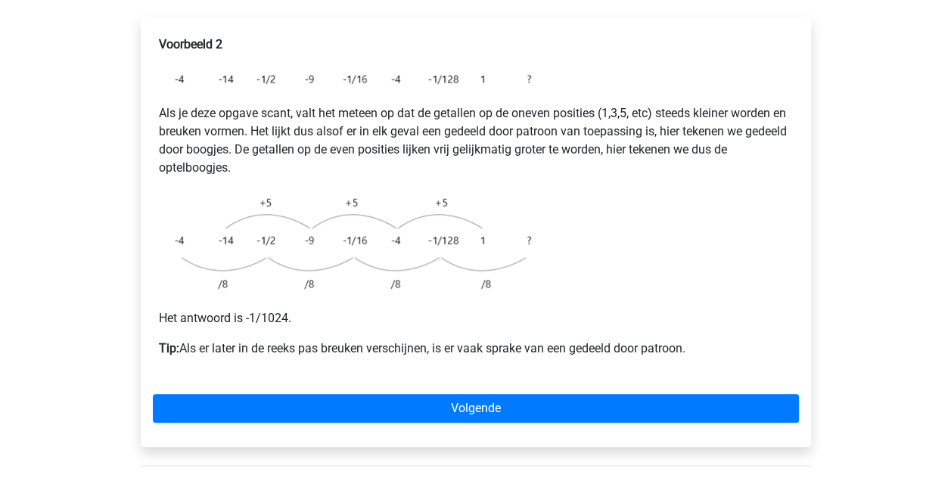
scroll to position [303, 0]
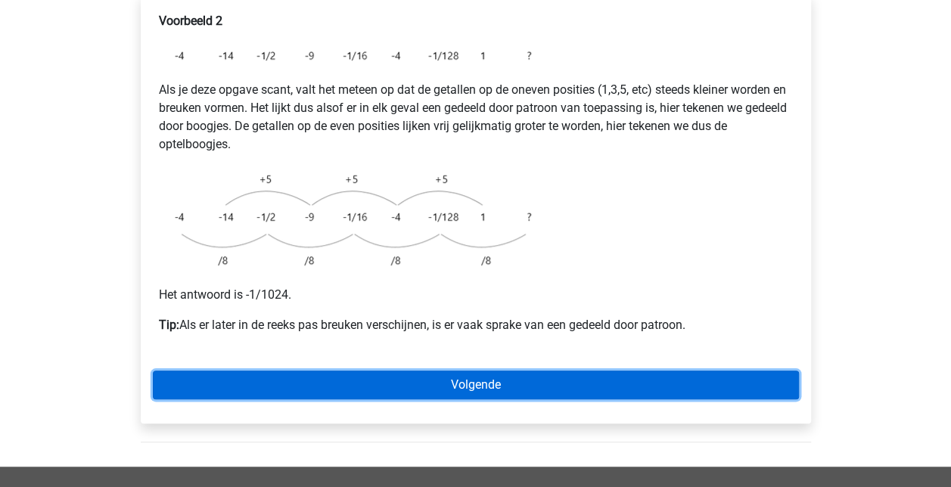
click at [523, 371] on link "Volgende" at bounding box center [476, 385] width 646 height 29
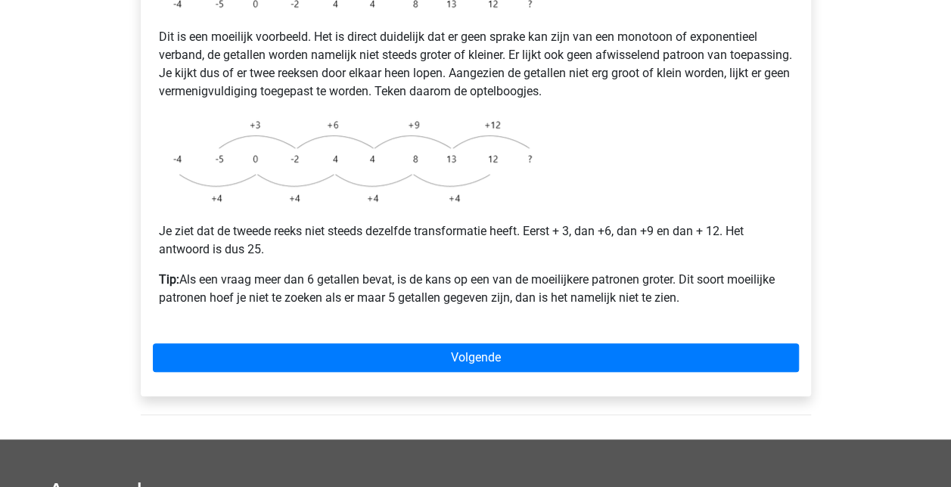
scroll to position [378, 0]
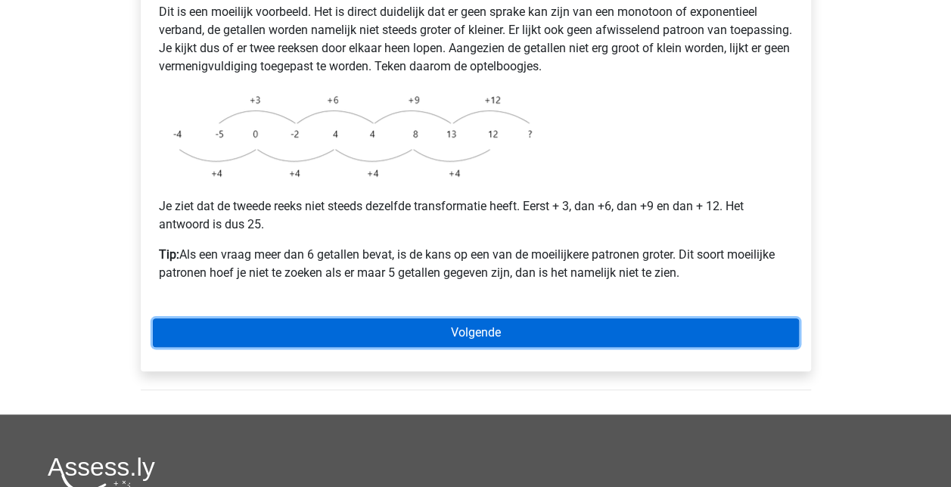
click at [603, 318] on link "Volgende" at bounding box center [476, 332] width 646 height 29
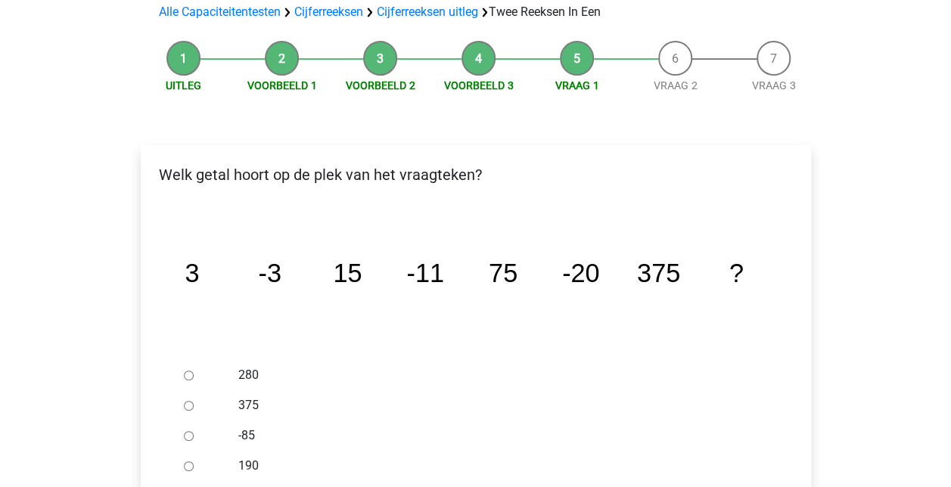
scroll to position [227, 0]
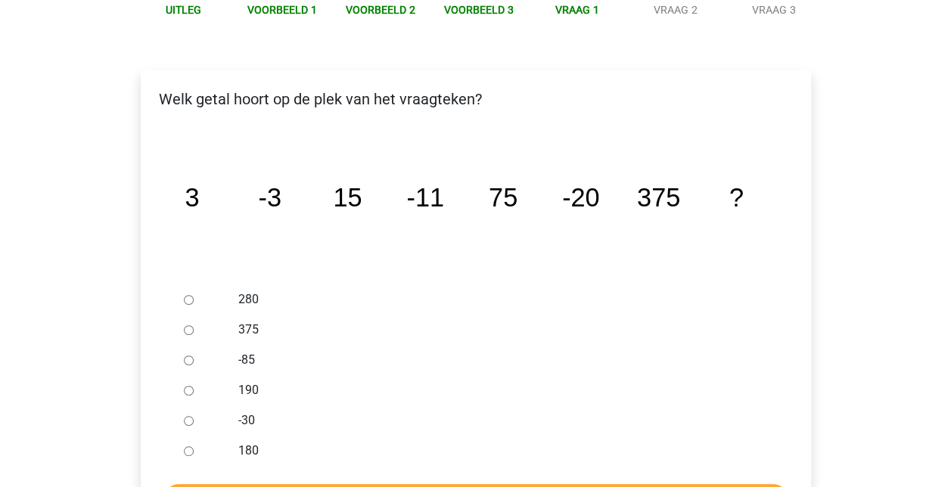
click at [188, 416] on input "-30" at bounding box center [189, 421] width 10 height 10
radio input "true"
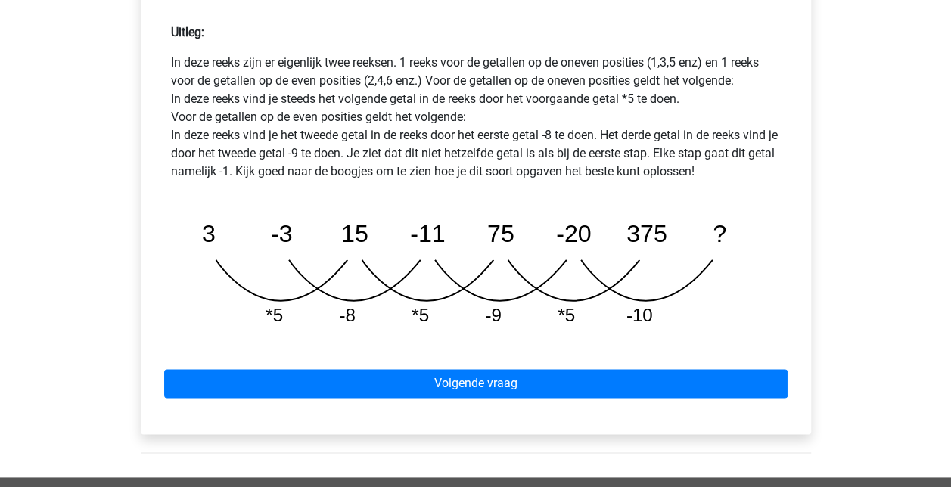
scroll to position [756, 0]
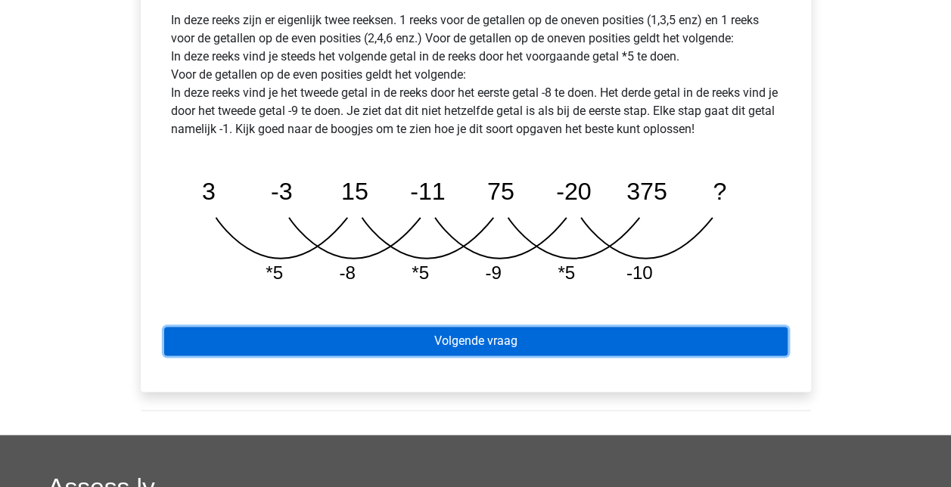
click at [513, 327] on link "Volgende vraag" at bounding box center [475, 341] width 623 height 29
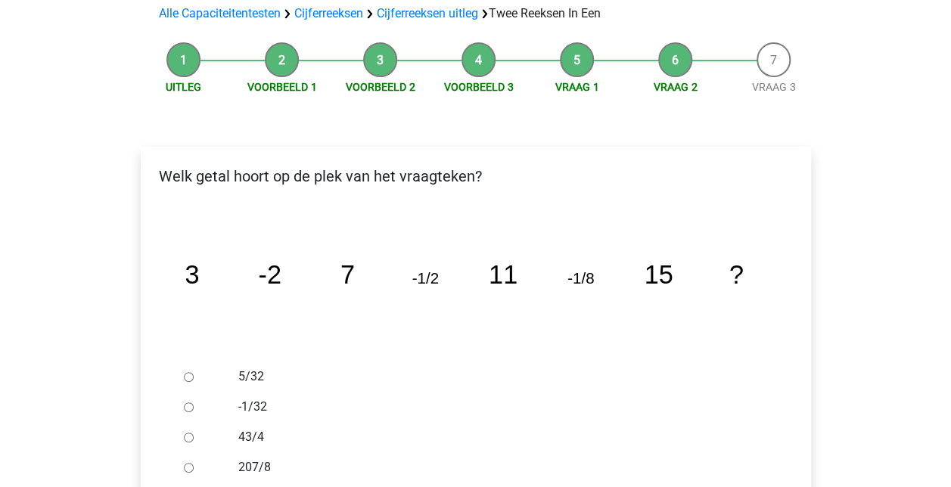
scroll to position [151, 0]
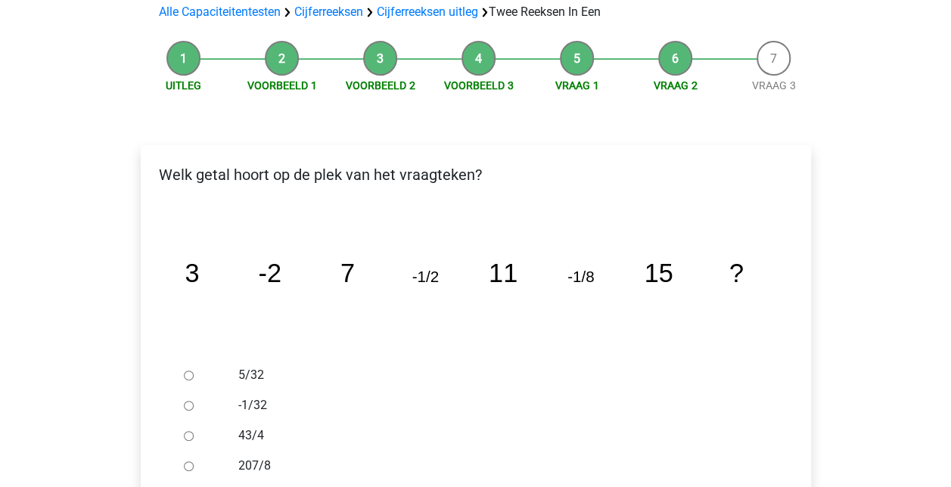
click at [191, 401] on input "-1/32" at bounding box center [189, 406] width 10 height 10
radio input "true"
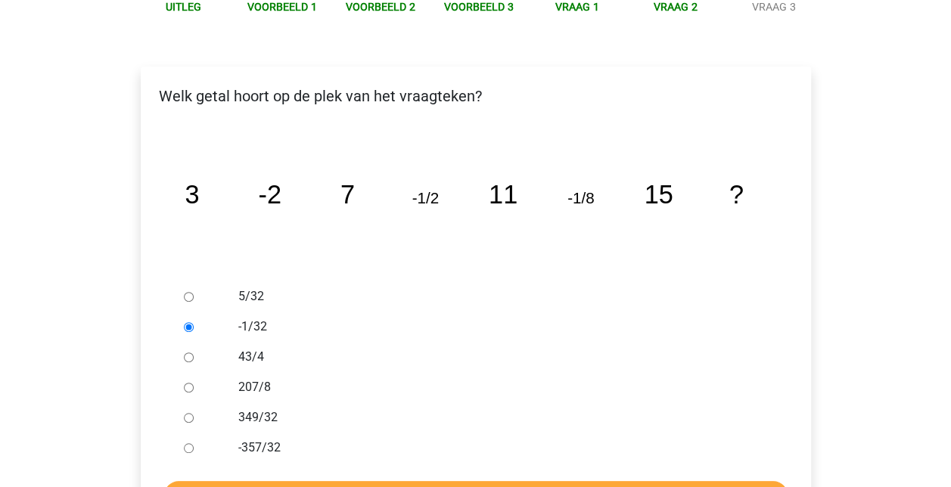
scroll to position [378, 0]
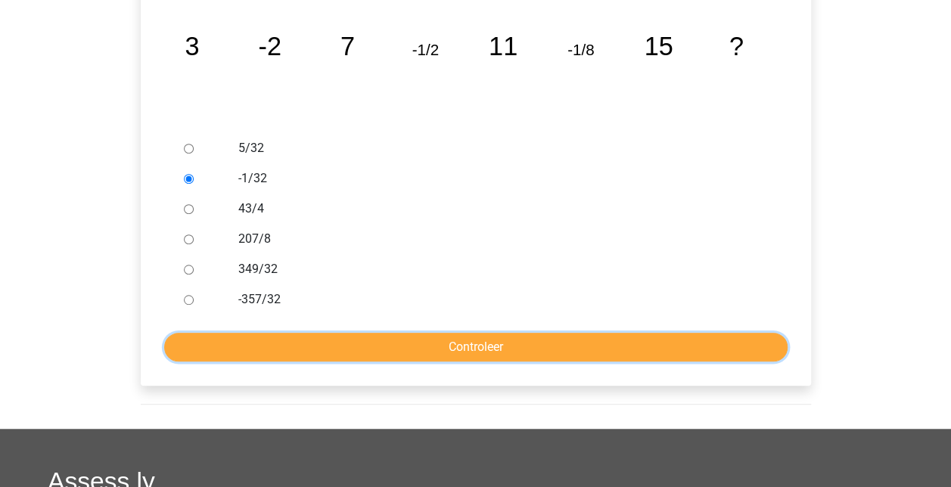
click at [521, 333] on input "Controleer" at bounding box center [475, 347] width 623 height 29
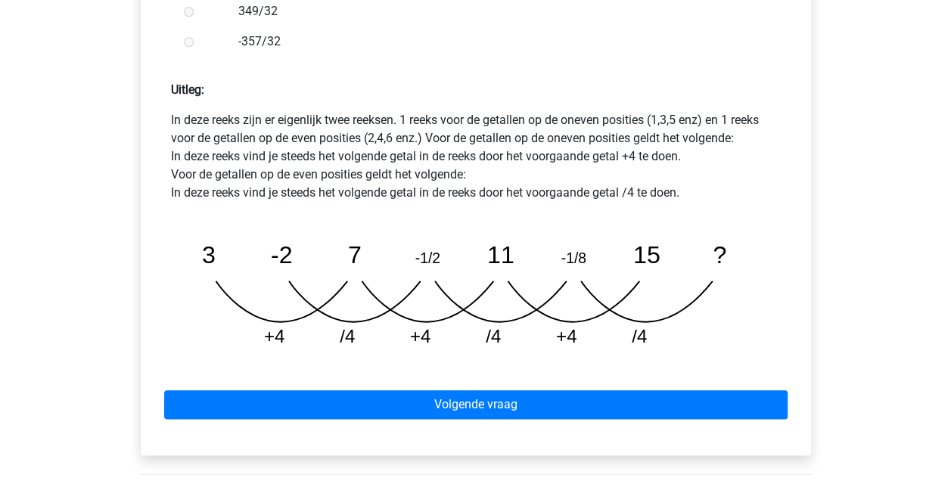
scroll to position [681, 0]
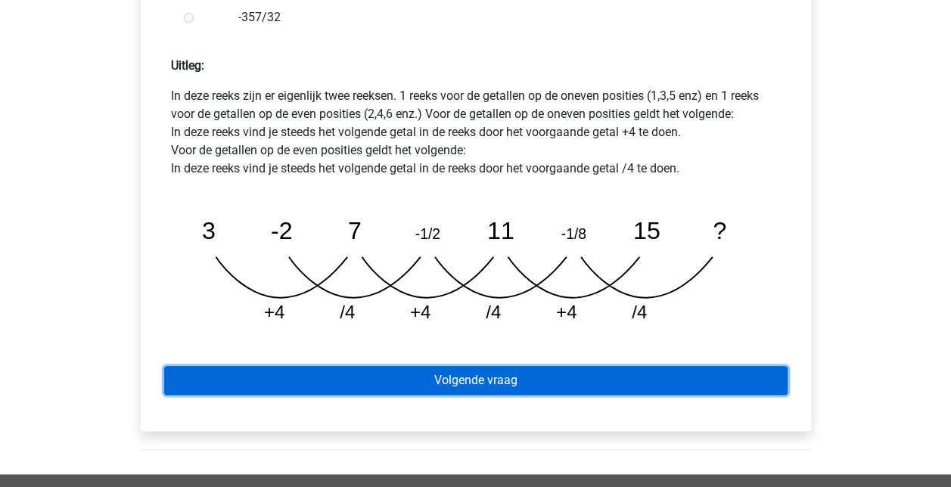
click at [529, 366] on link "Volgende vraag" at bounding box center [475, 380] width 623 height 29
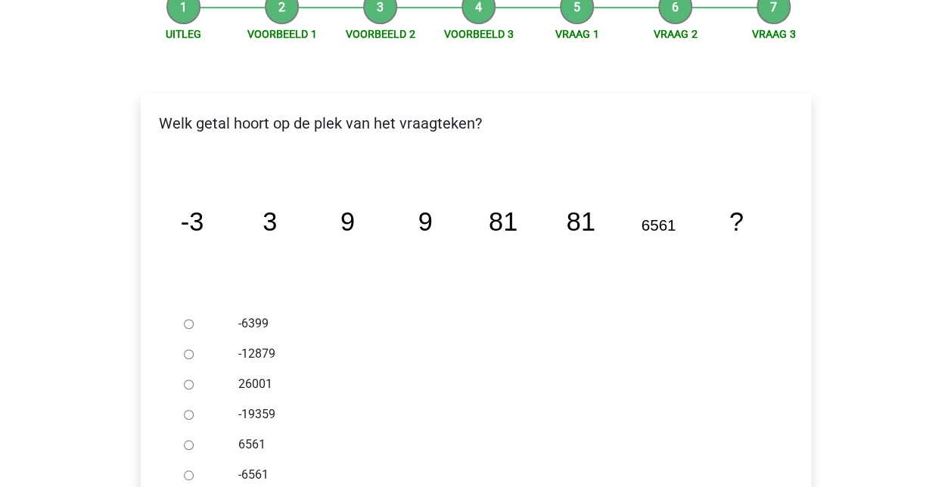
scroll to position [227, 0]
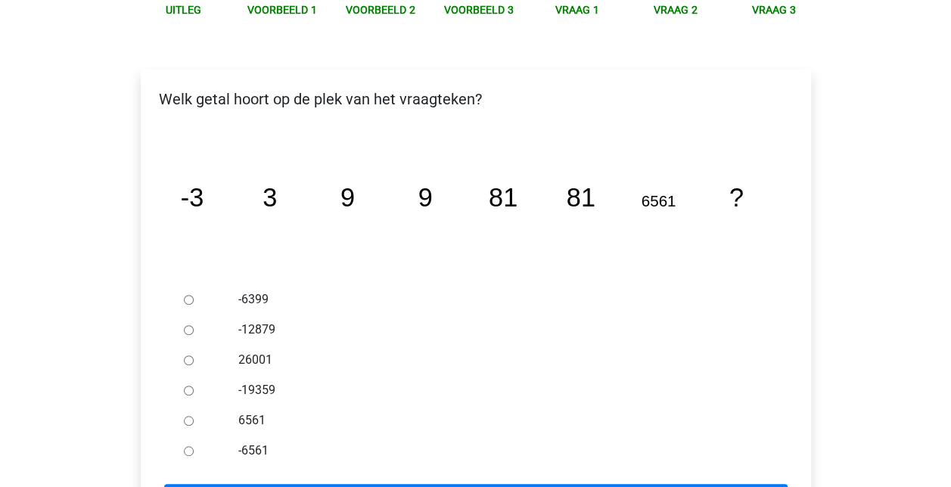
click at [188, 446] on input "-6561" at bounding box center [189, 451] width 10 height 10
radio input "true"
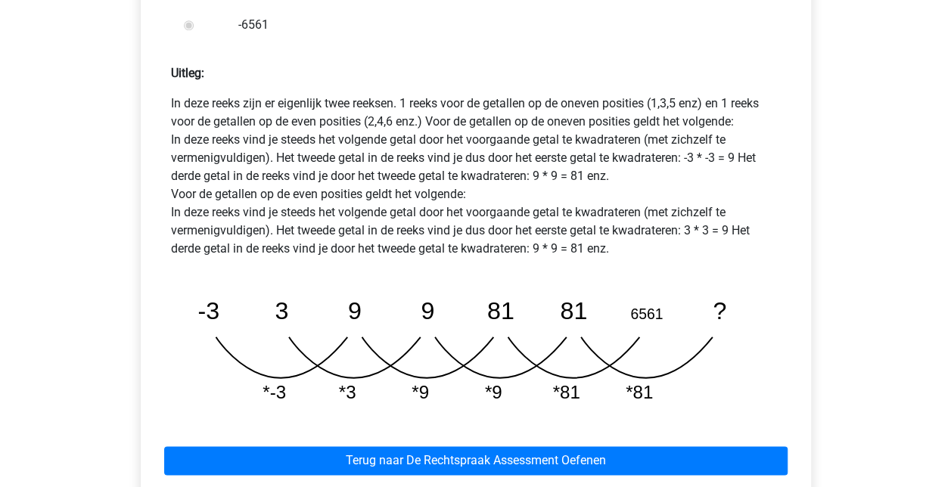
scroll to position [681, 0]
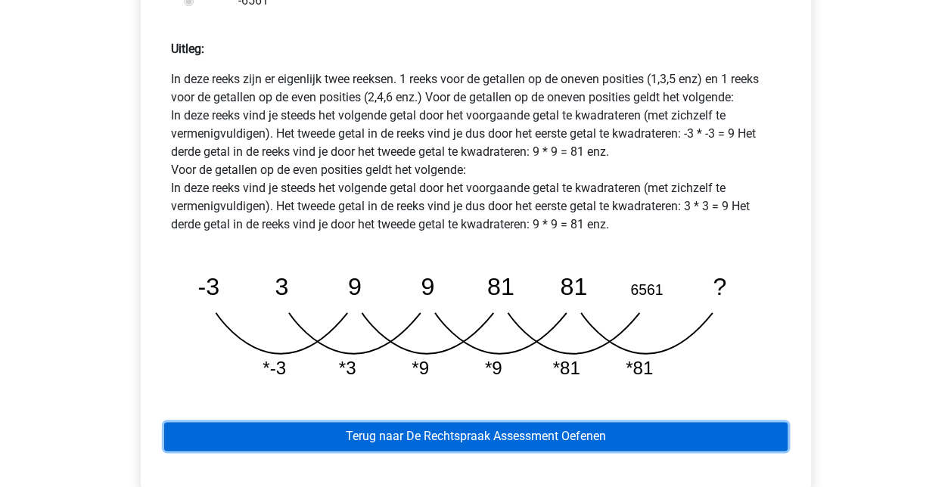
click at [568, 422] on link "Terug naar De Rechtspraak Assessment Oefenen" at bounding box center [475, 436] width 623 height 29
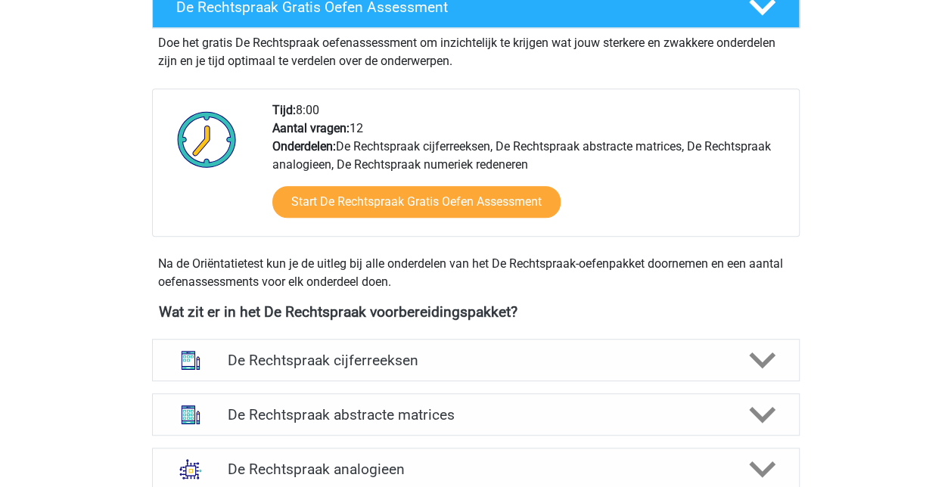
scroll to position [605, 0]
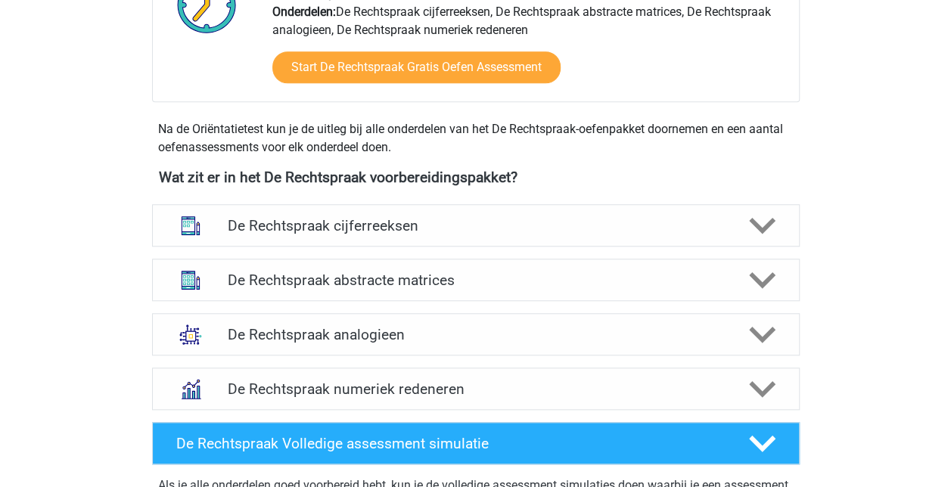
click at [758, 226] on polygon at bounding box center [762, 226] width 26 height 17
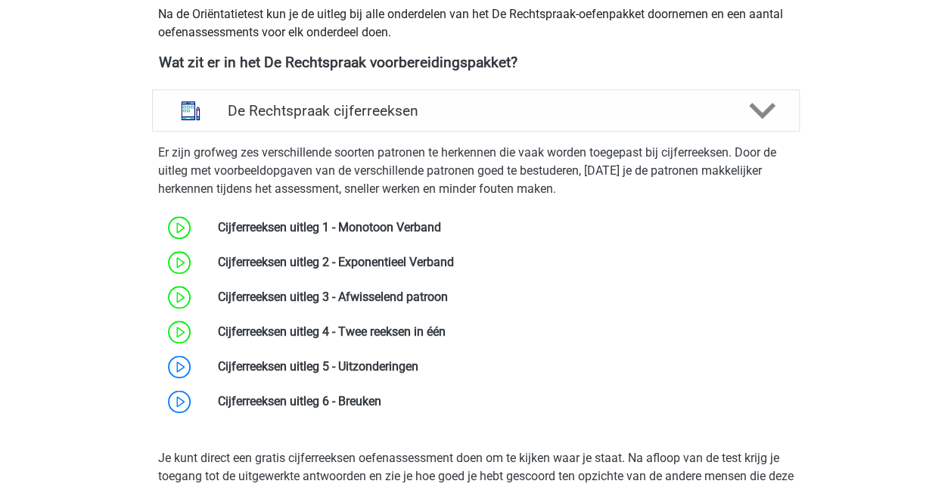
scroll to position [756, 0]
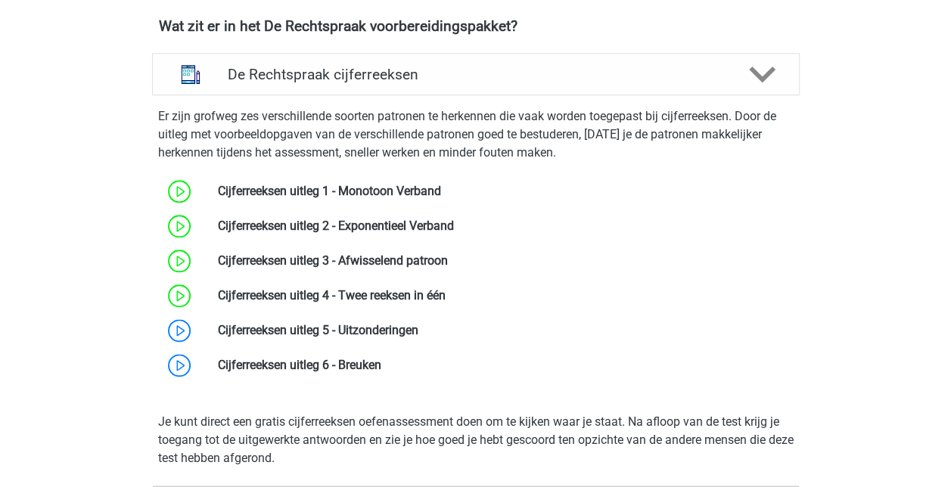
click at [418, 331] on link at bounding box center [418, 330] width 0 height 14
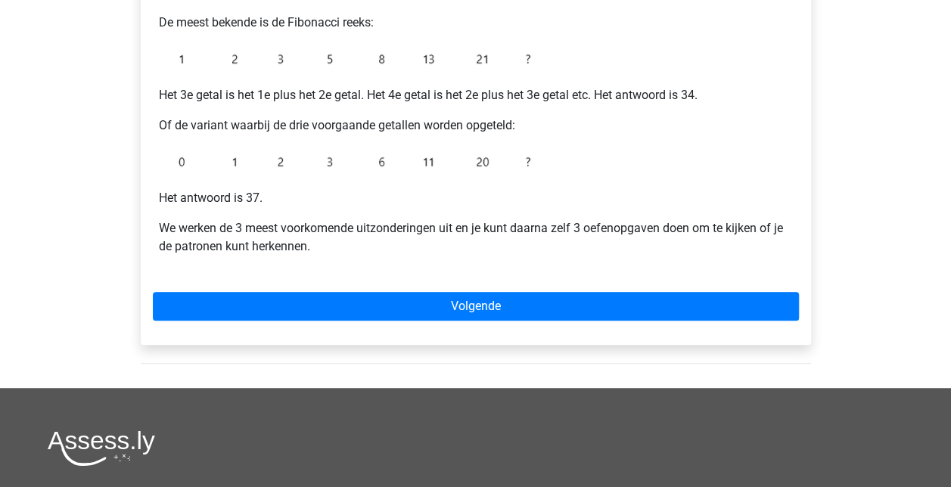
scroll to position [378, 0]
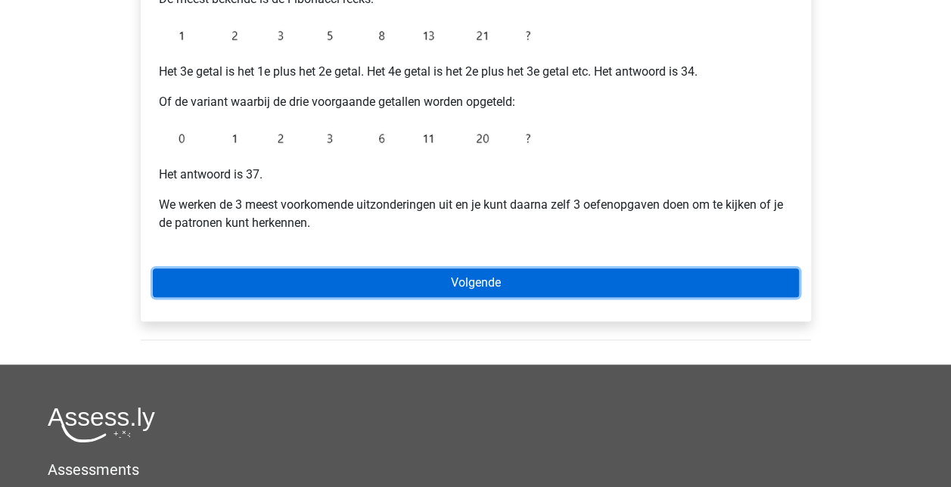
click at [457, 284] on link "Volgende" at bounding box center [476, 283] width 646 height 29
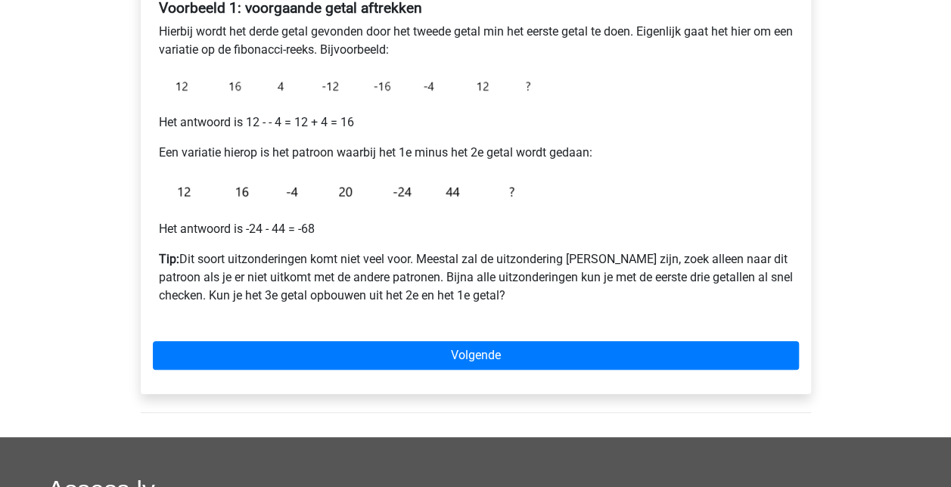
scroll to position [303, 0]
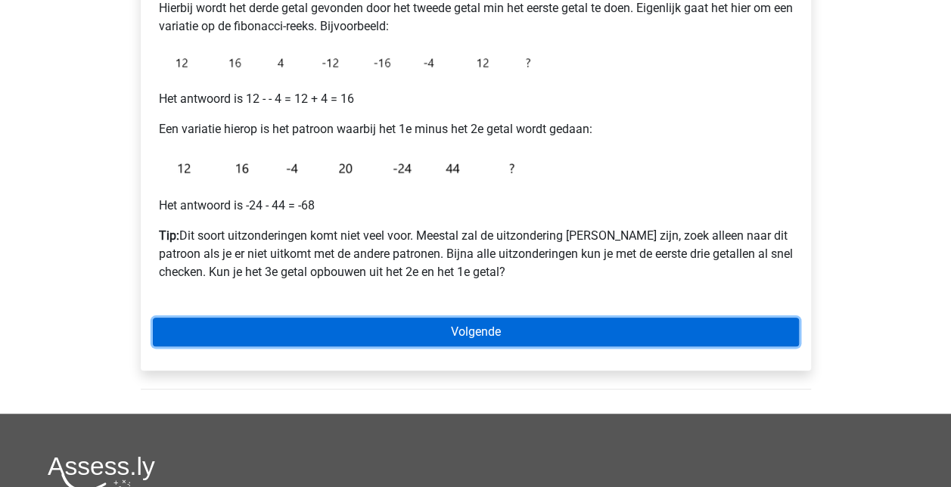
click at [490, 323] on link "Volgende" at bounding box center [476, 332] width 646 height 29
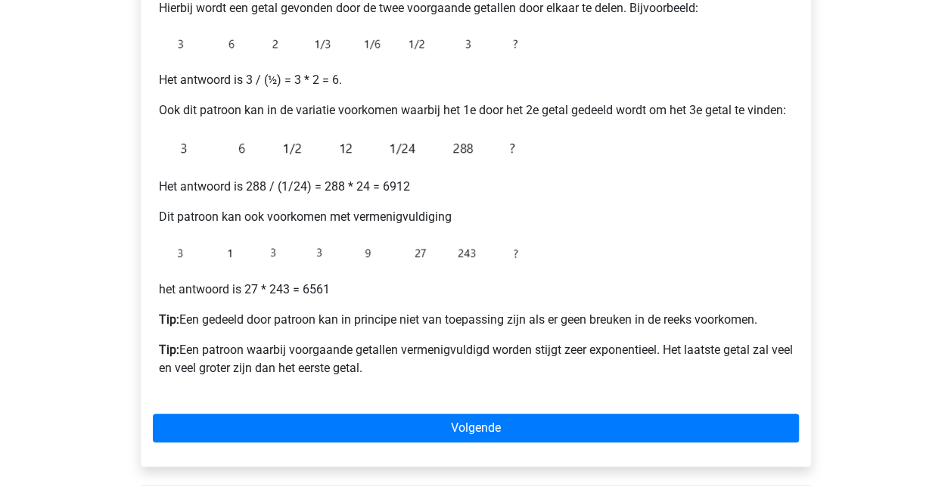
scroll to position [378, 0]
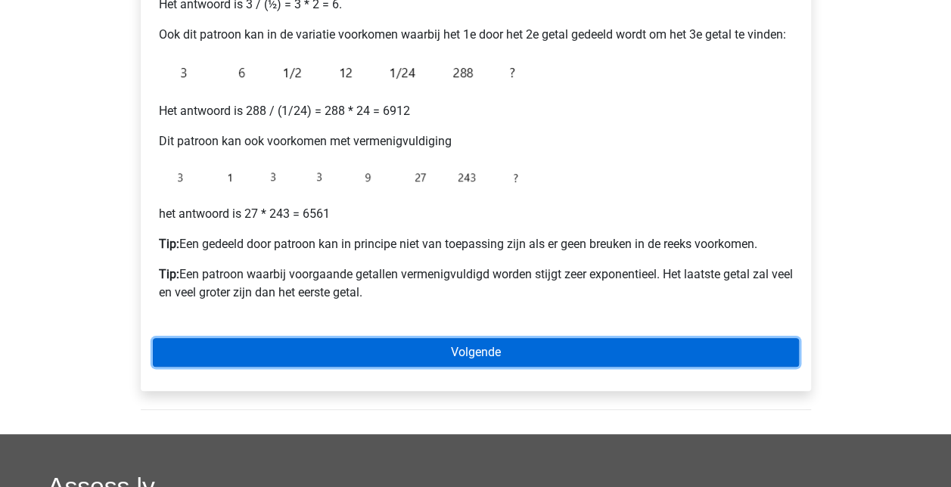
click at [523, 349] on link "Volgende" at bounding box center [476, 352] width 646 height 29
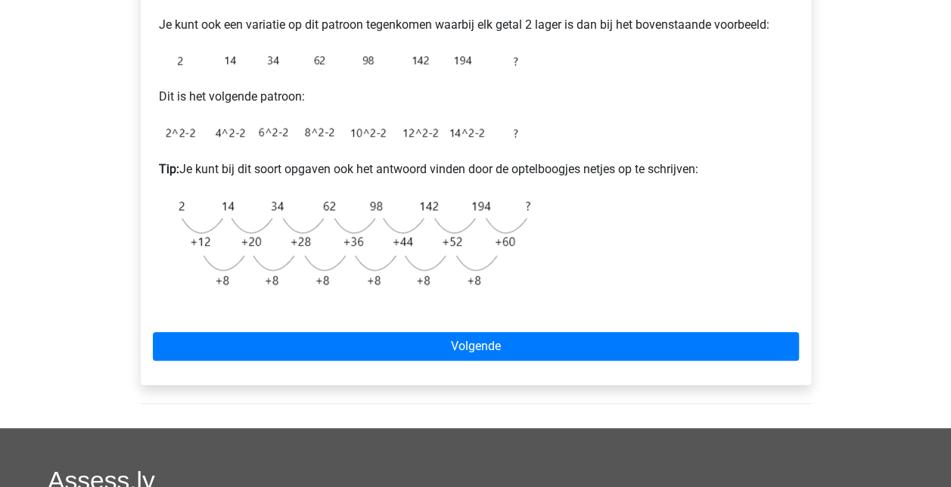
scroll to position [454, 0]
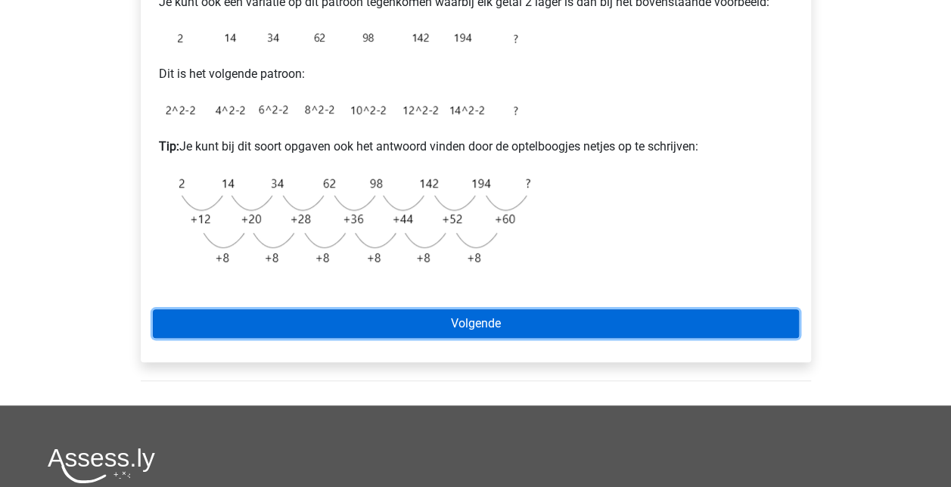
click at [480, 331] on link "Volgende" at bounding box center [476, 323] width 646 height 29
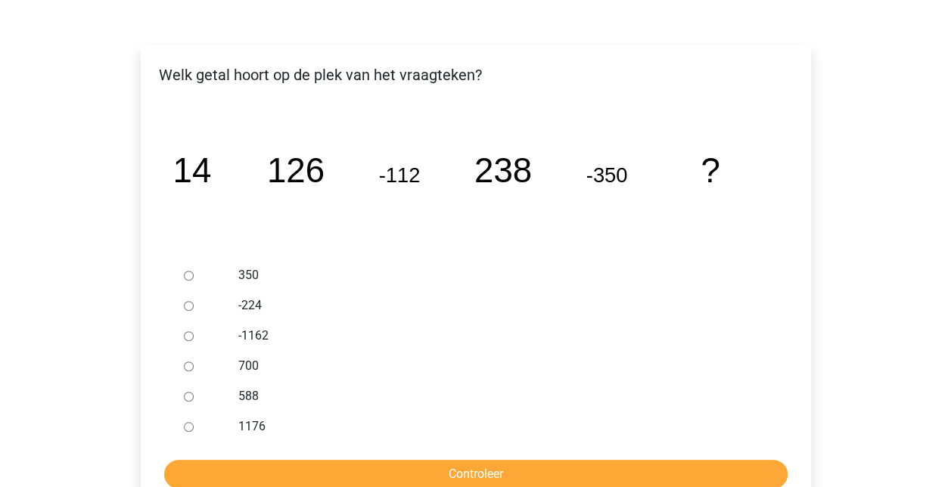
scroll to position [303, 0]
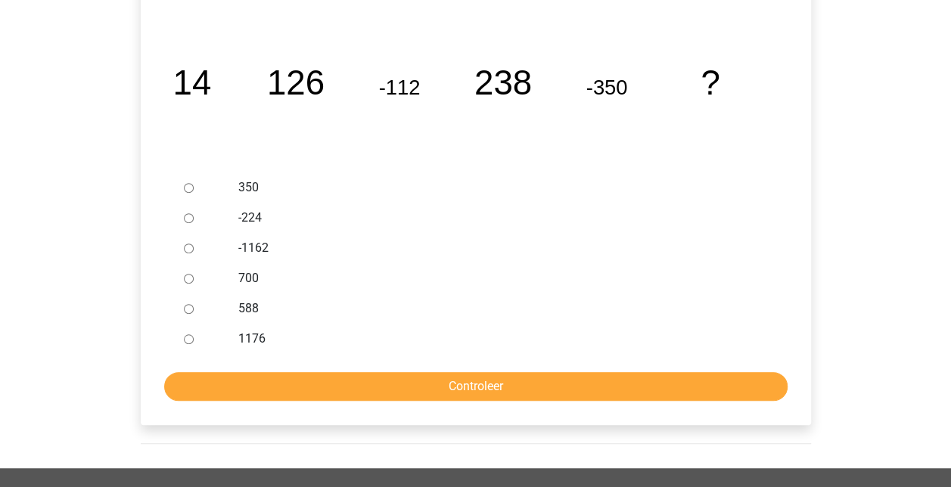
click at [185, 309] on input "588" at bounding box center [189, 309] width 10 height 10
radio input "true"
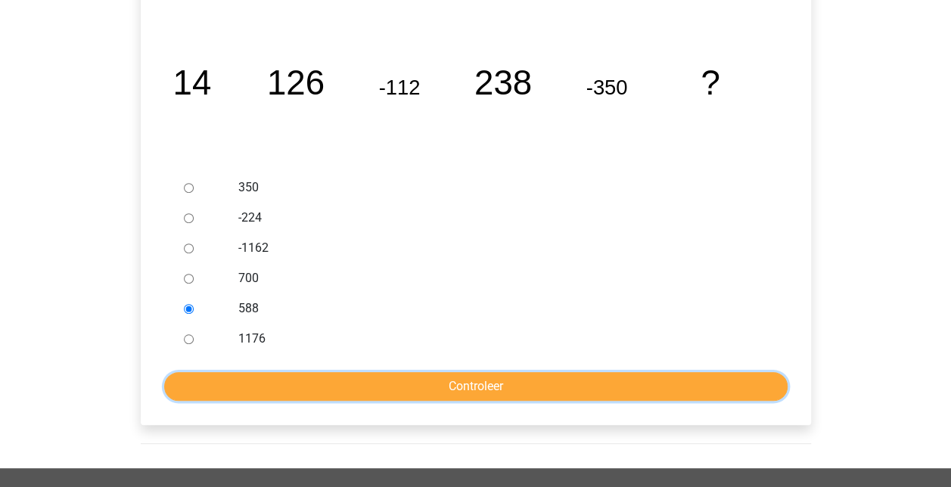
click at [495, 380] on input "Controleer" at bounding box center [475, 386] width 623 height 29
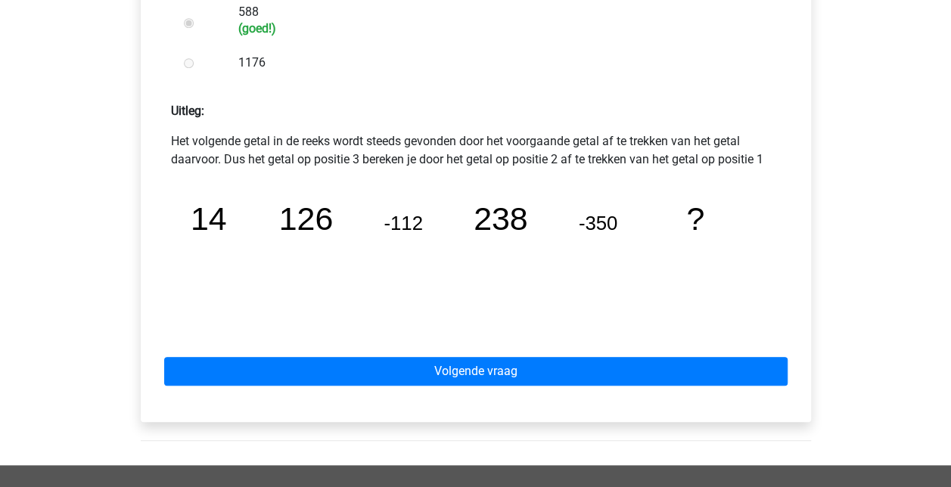
scroll to position [605, 0]
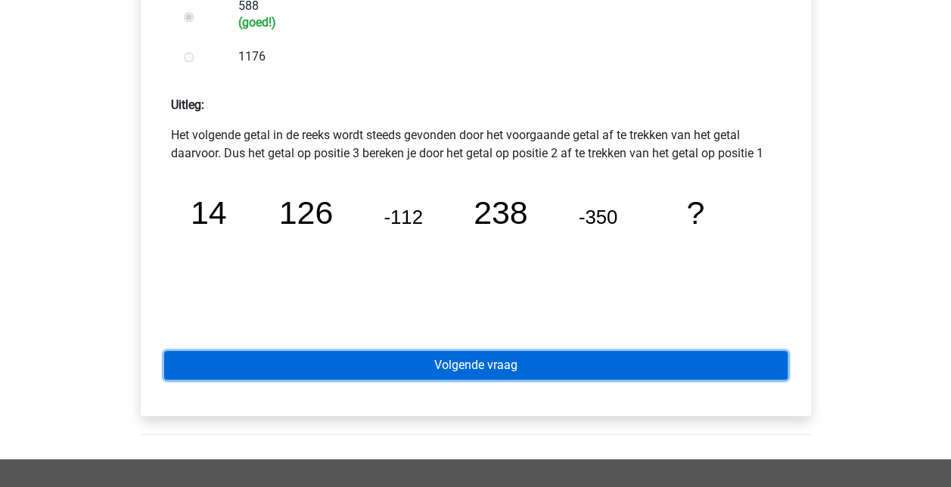
click at [546, 371] on link "Volgende vraag" at bounding box center [475, 365] width 623 height 29
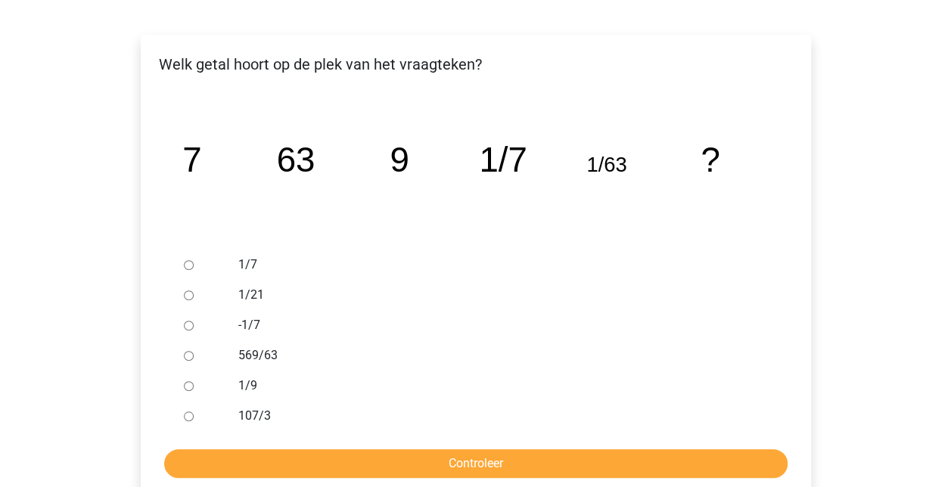
scroll to position [227, 0]
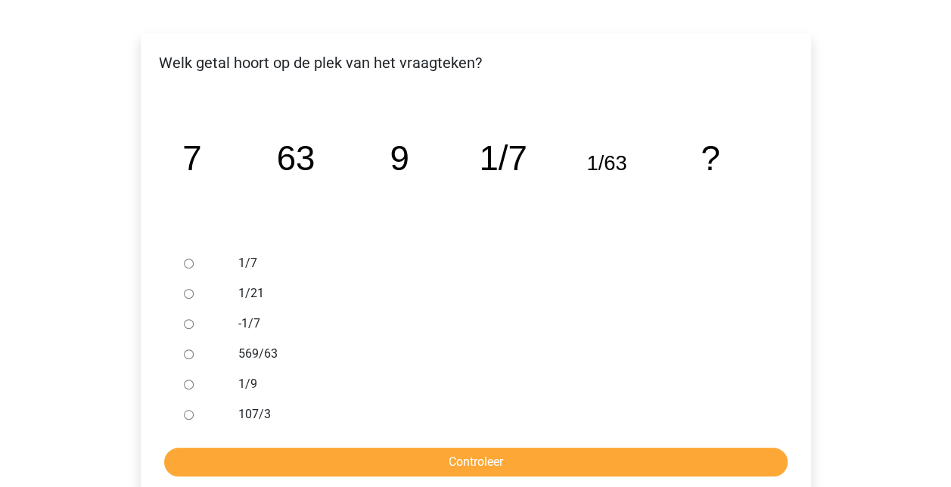
click at [185, 383] on input "1/9" at bounding box center [189, 385] width 10 height 10
radio input "true"
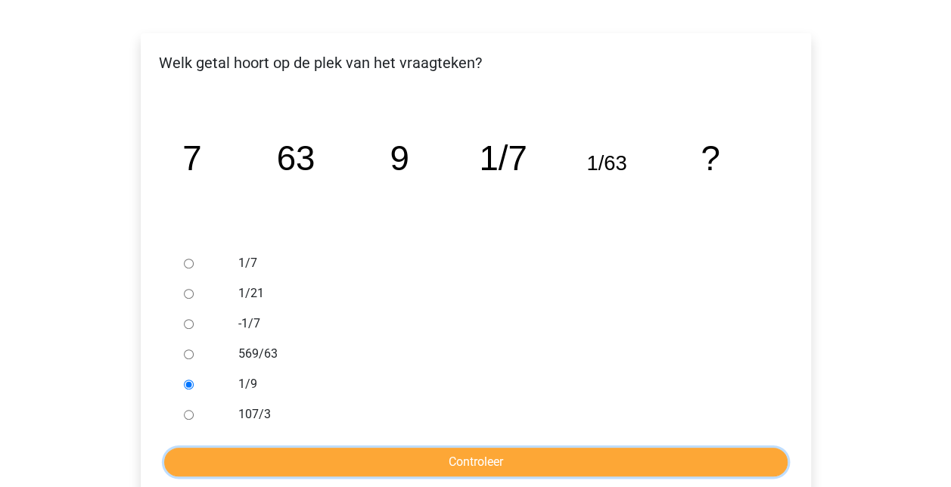
click at [352, 457] on input "Controleer" at bounding box center [475, 462] width 623 height 29
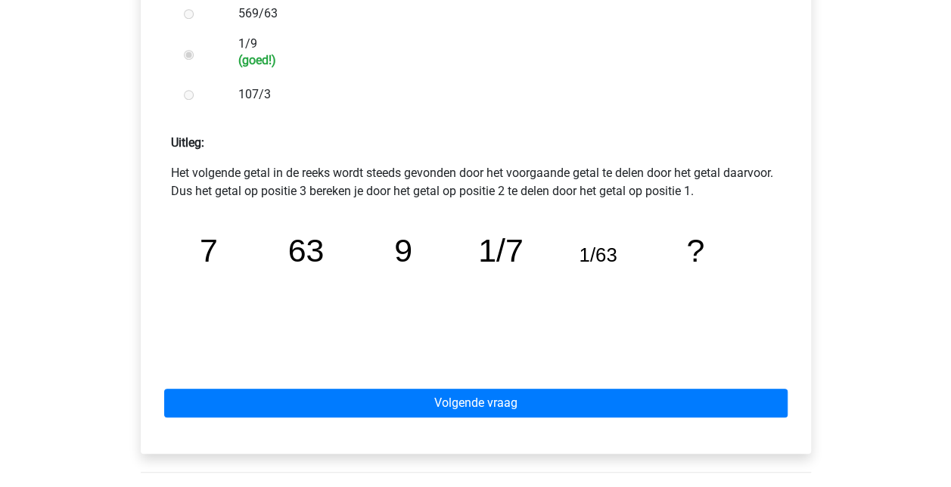
scroll to position [605, 0]
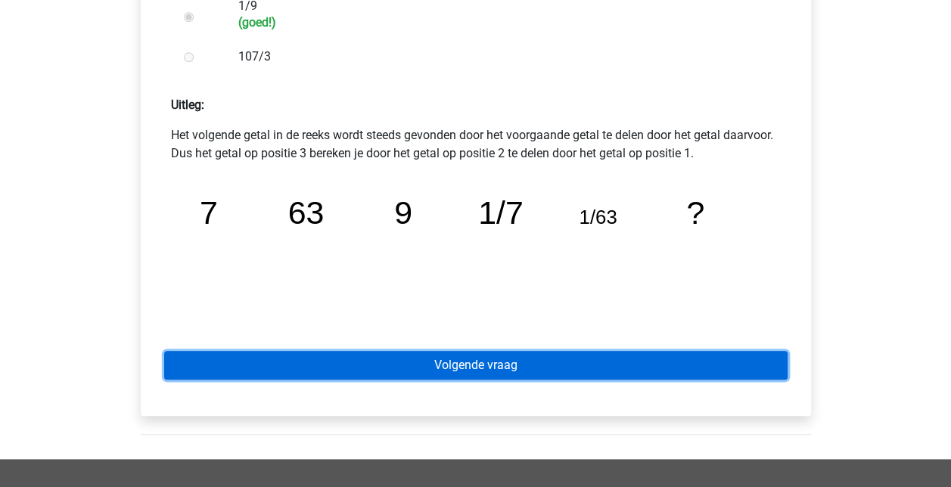
click at [508, 361] on link "Volgende vraag" at bounding box center [475, 365] width 623 height 29
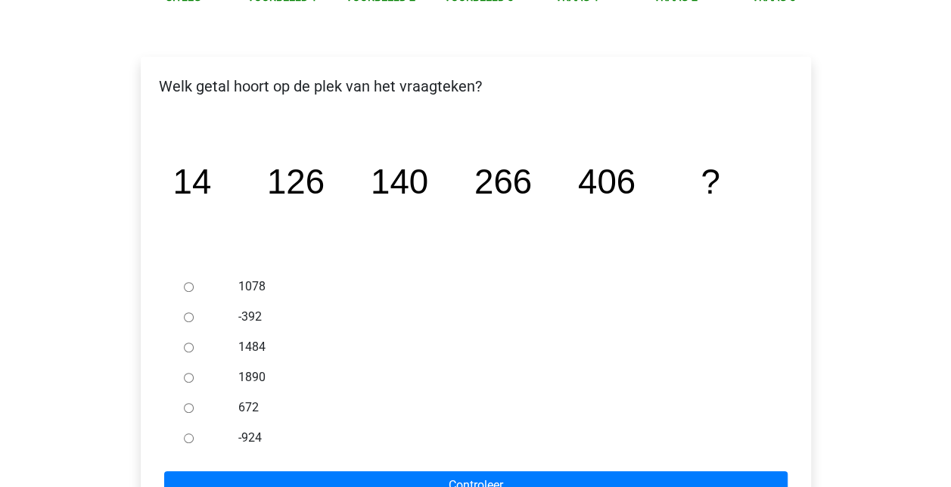
scroll to position [227, 0]
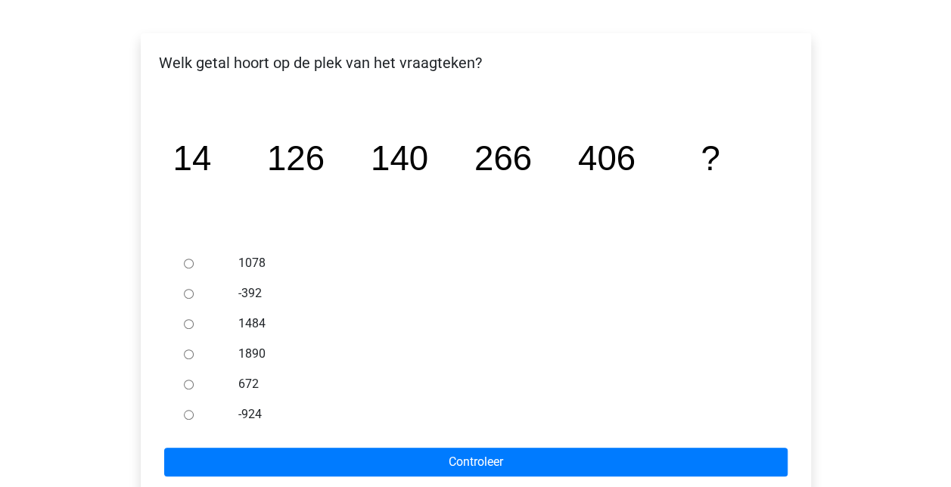
click at [188, 384] on input "672" at bounding box center [189, 385] width 10 height 10
radio input "true"
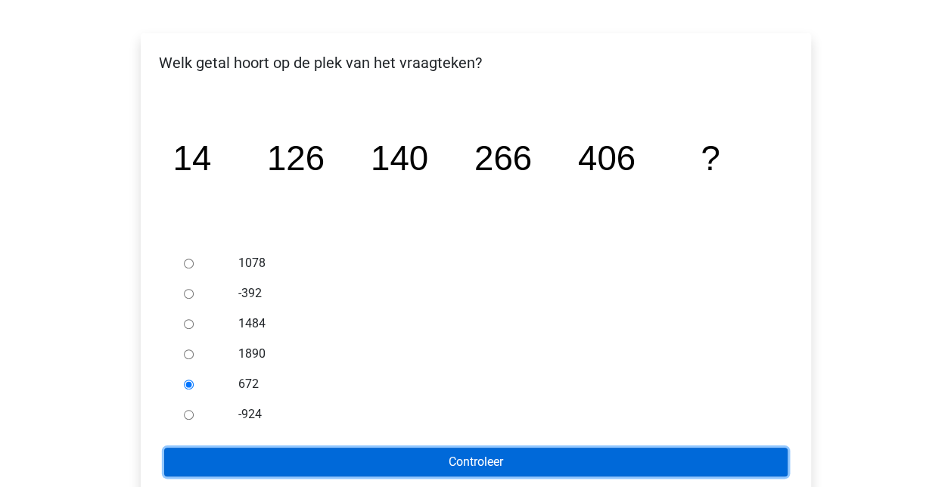
click at [431, 460] on input "Controleer" at bounding box center [475, 462] width 623 height 29
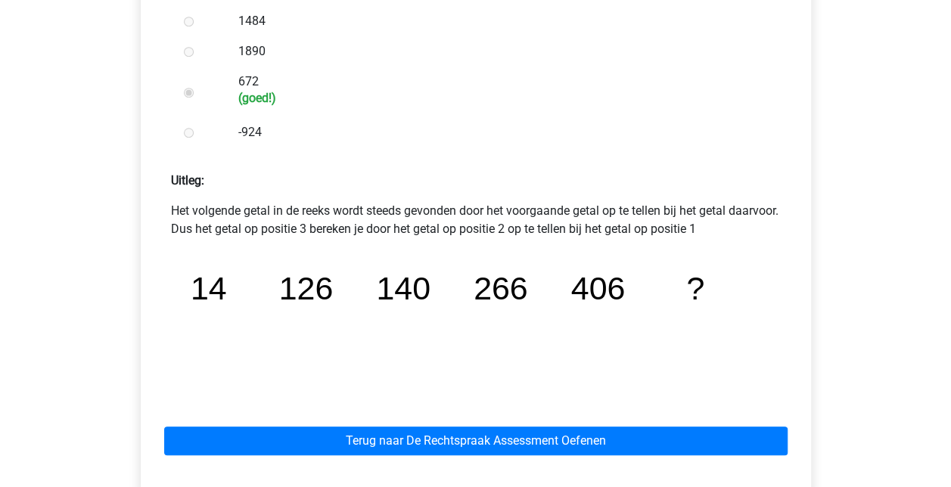
scroll to position [605, 0]
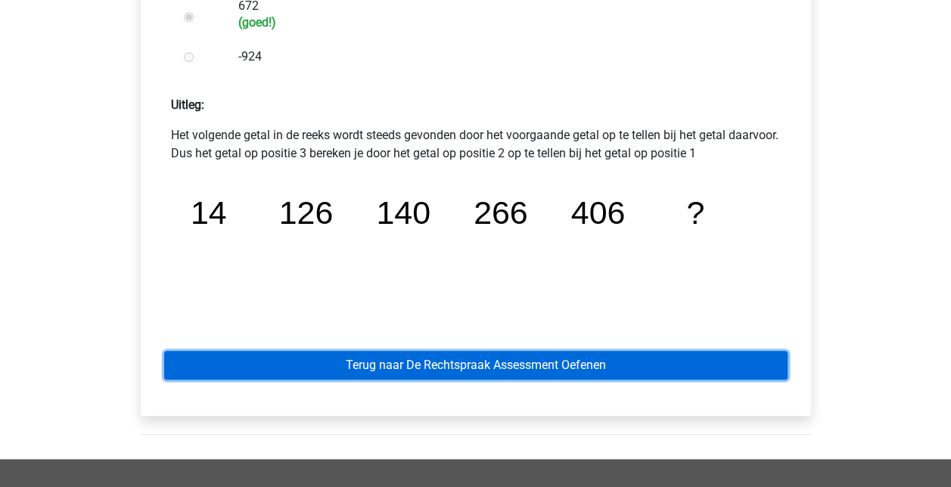
click at [452, 367] on link "Terug naar De Rechtspraak Assessment Oefenen" at bounding box center [475, 365] width 623 height 29
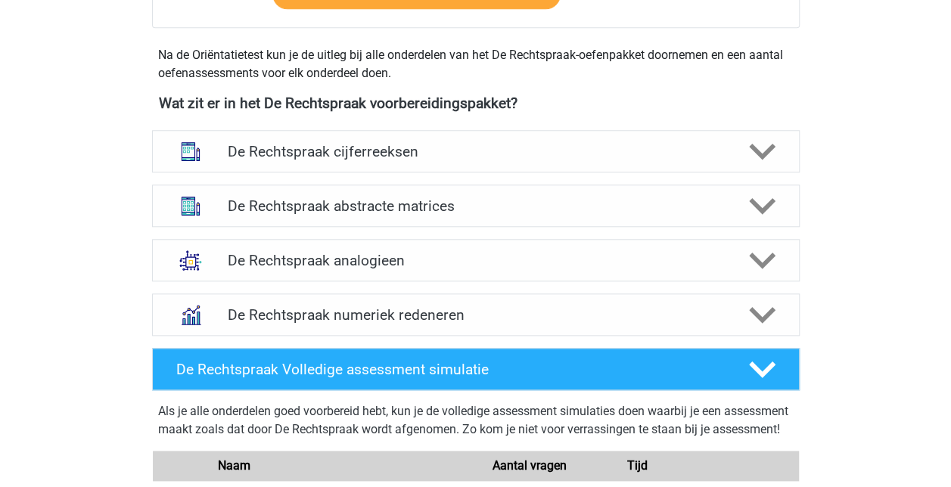
scroll to position [681, 0]
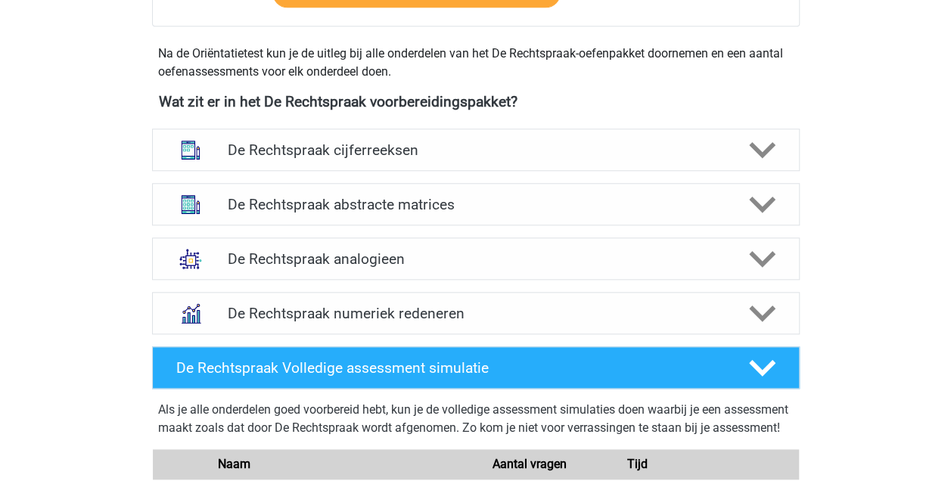
click at [391, 151] on h4 "De Rechtspraak cijferreeksen" at bounding box center [475, 149] width 495 height 17
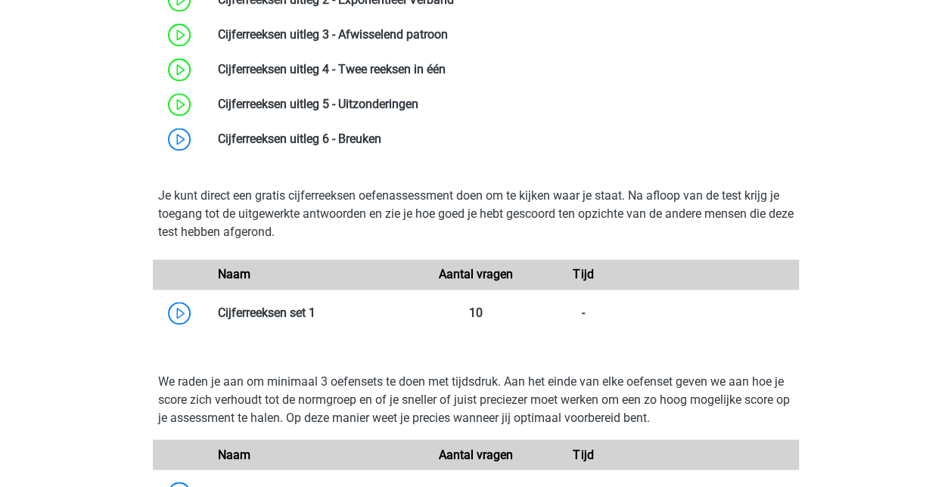
scroll to position [983, 0]
click at [381, 131] on link at bounding box center [381, 138] width 0 height 14
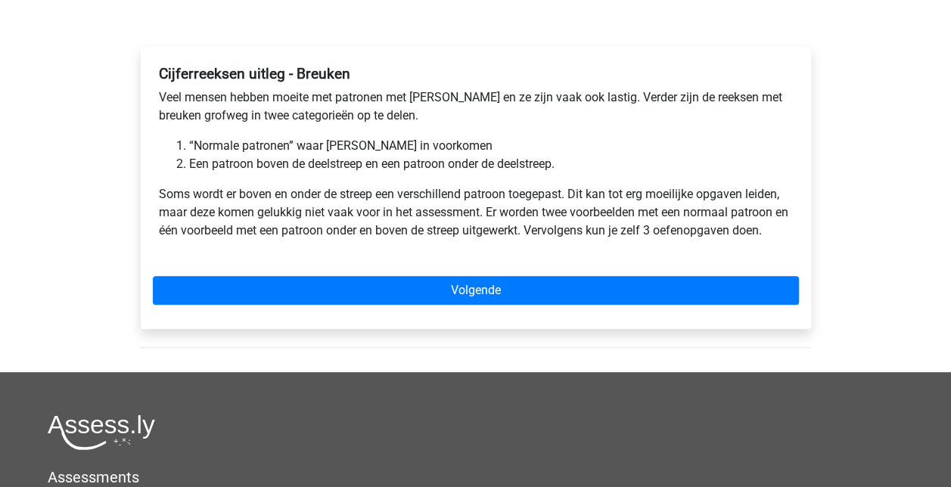
scroll to position [227, 0]
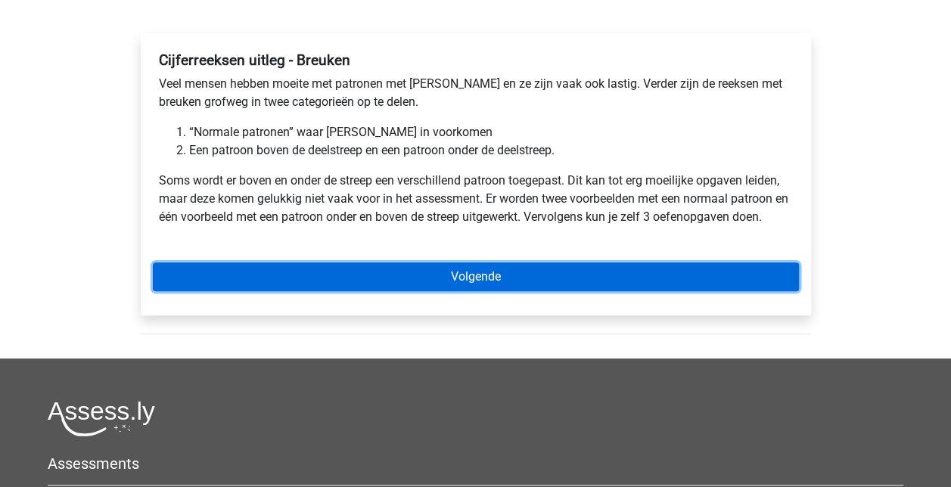
click at [461, 275] on link "Volgende" at bounding box center [476, 276] width 646 height 29
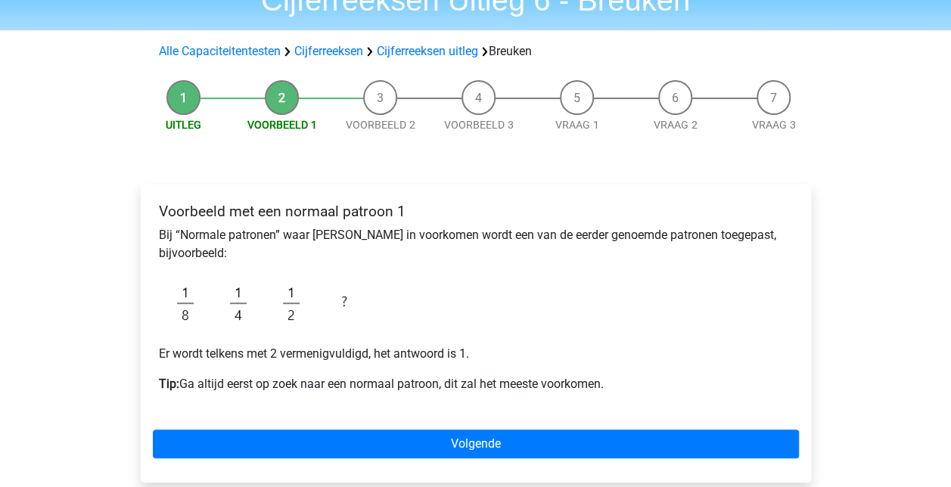
scroll to position [151, 0]
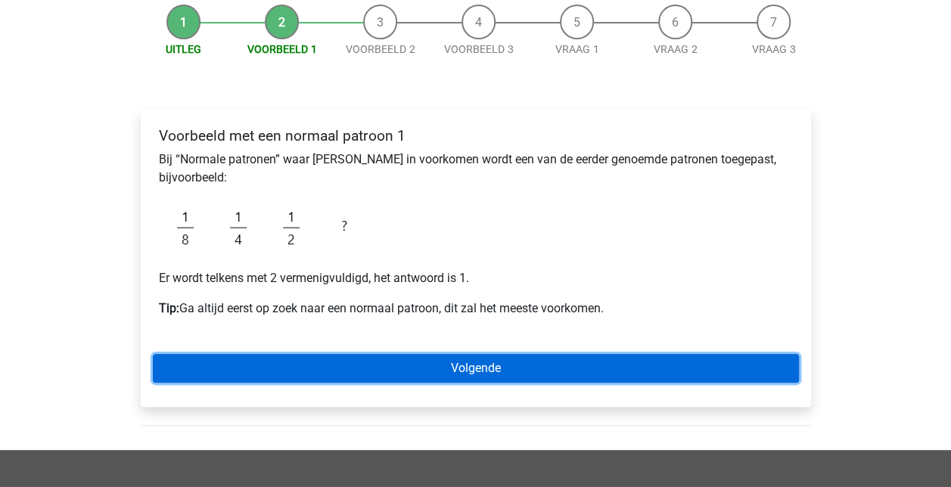
click at [469, 371] on link "Volgende" at bounding box center [476, 368] width 646 height 29
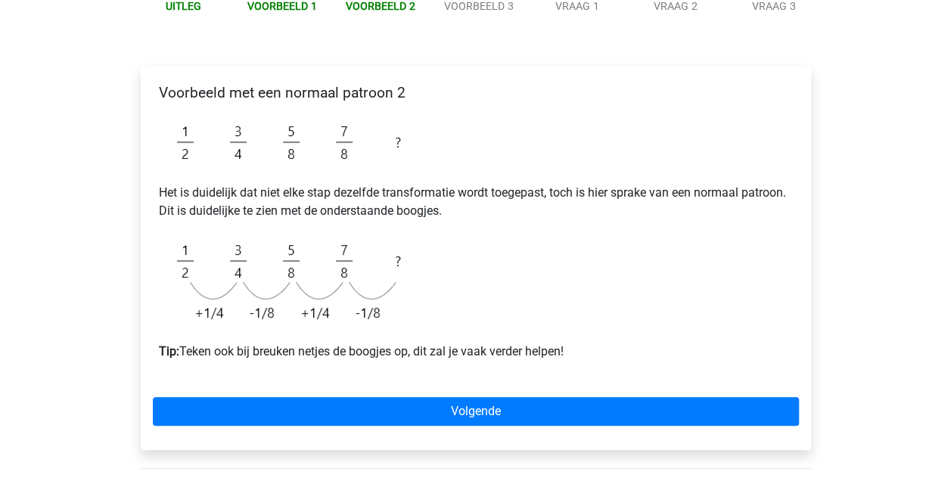
scroll to position [227, 0]
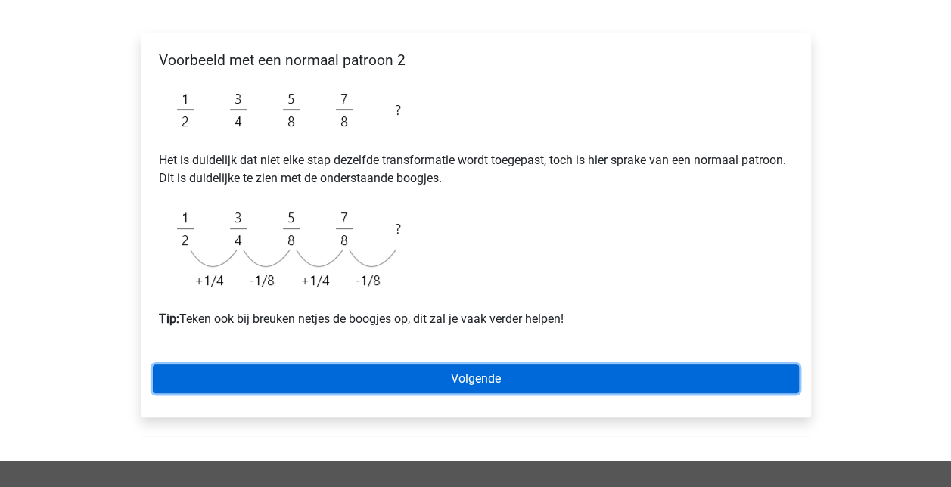
click at [478, 378] on link "Volgende" at bounding box center [476, 379] width 646 height 29
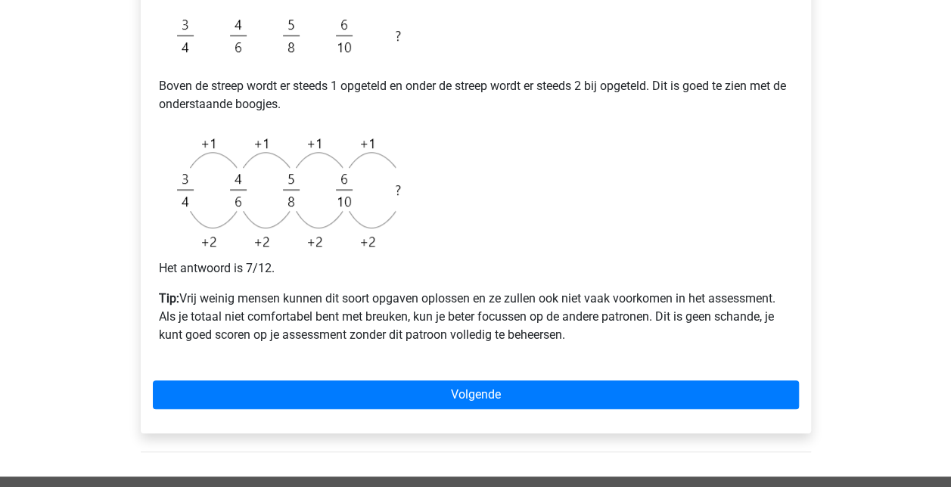
scroll to position [529, 0]
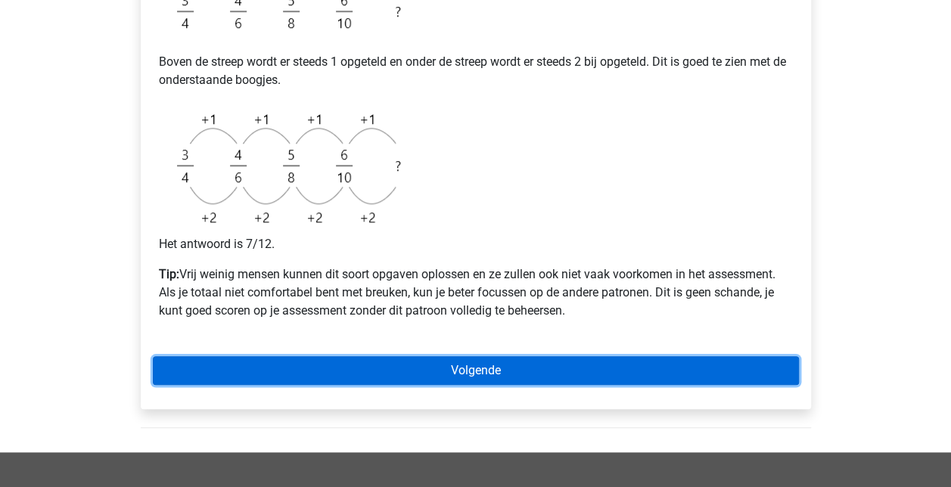
click at [448, 372] on link "Volgende" at bounding box center [476, 370] width 646 height 29
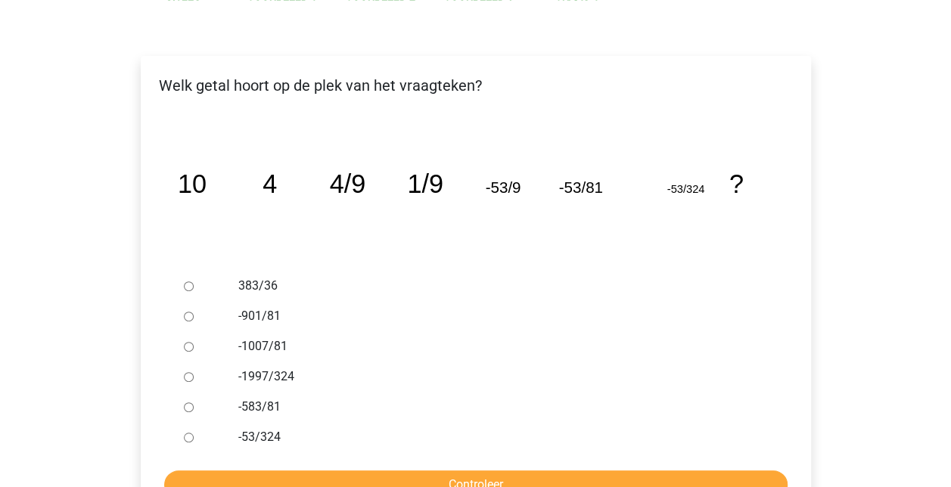
scroll to position [227, 0]
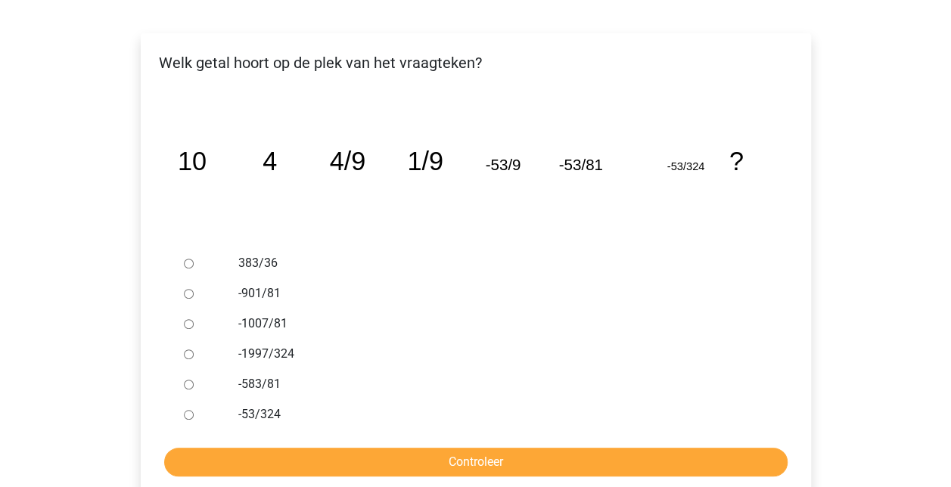
click at [265, 356] on label "-1997/324" at bounding box center [499, 354] width 523 height 18
click at [194, 356] on input "-1997/324" at bounding box center [189, 354] width 10 height 10
radio input "true"
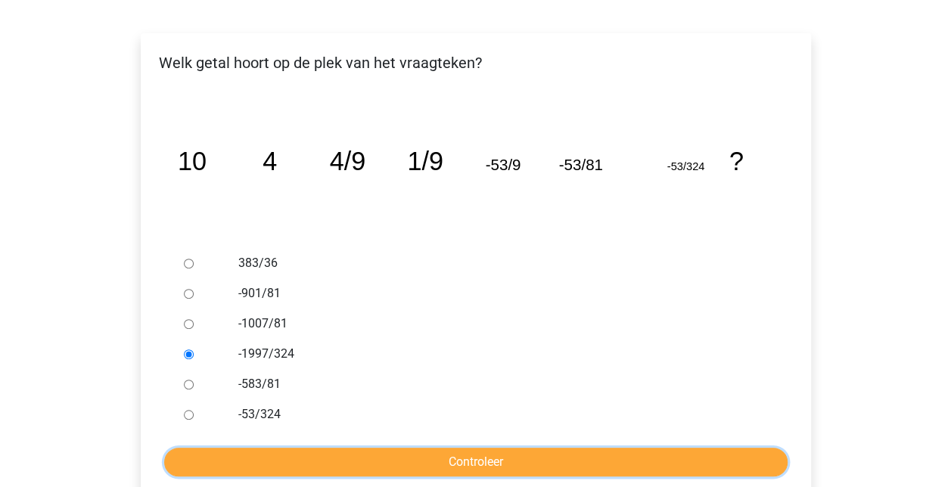
click at [348, 463] on input "Controleer" at bounding box center [475, 462] width 623 height 29
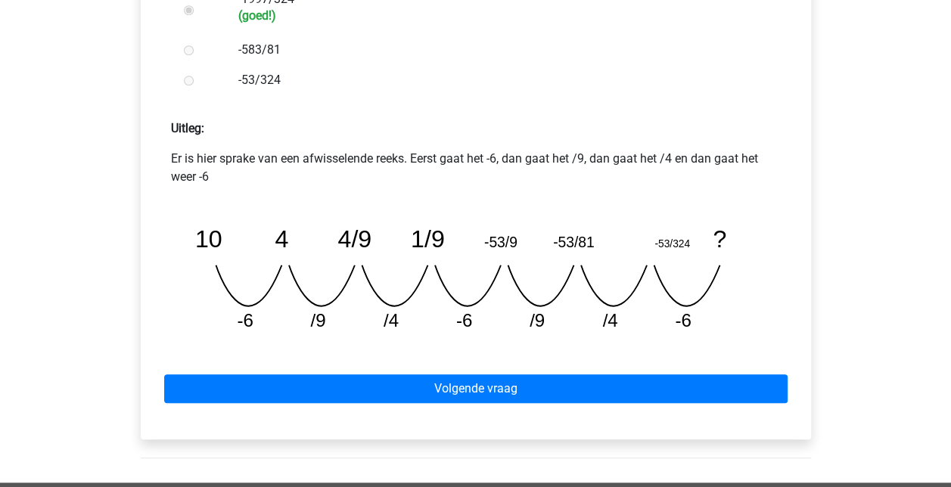
scroll to position [605, 0]
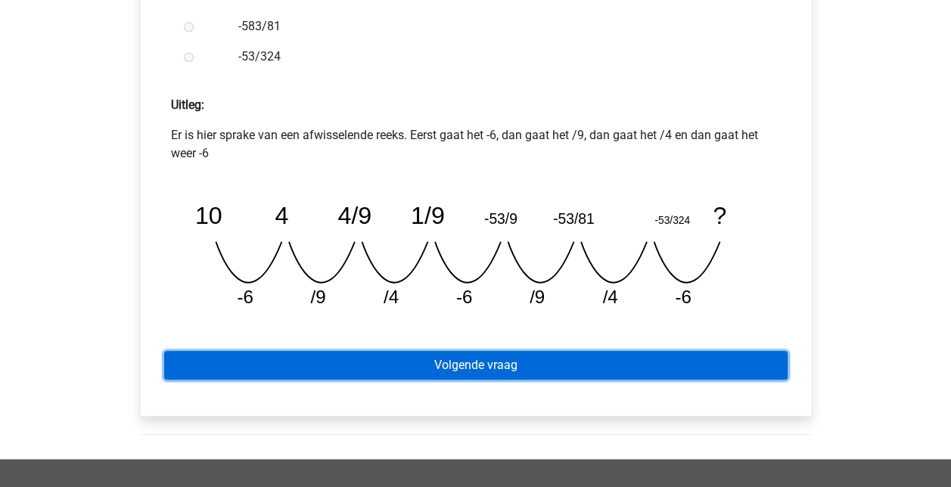
click at [517, 364] on link "Volgende vraag" at bounding box center [475, 365] width 623 height 29
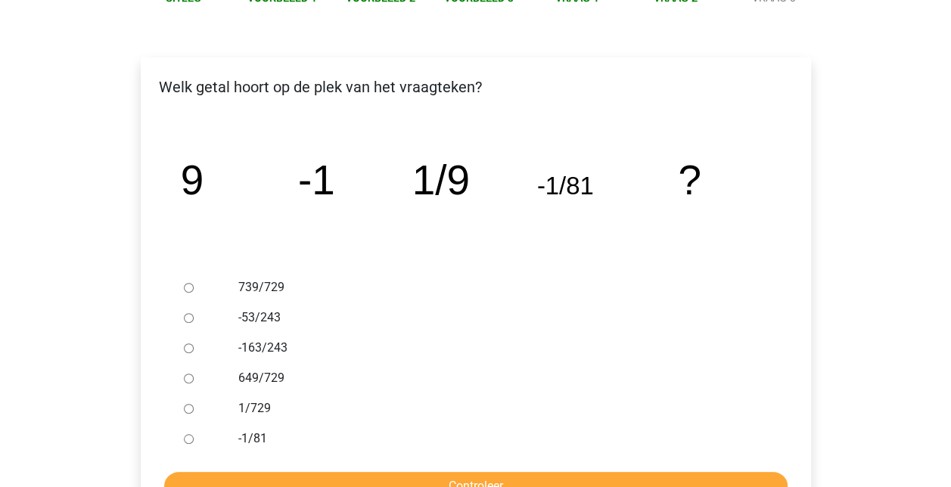
scroll to position [227, 0]
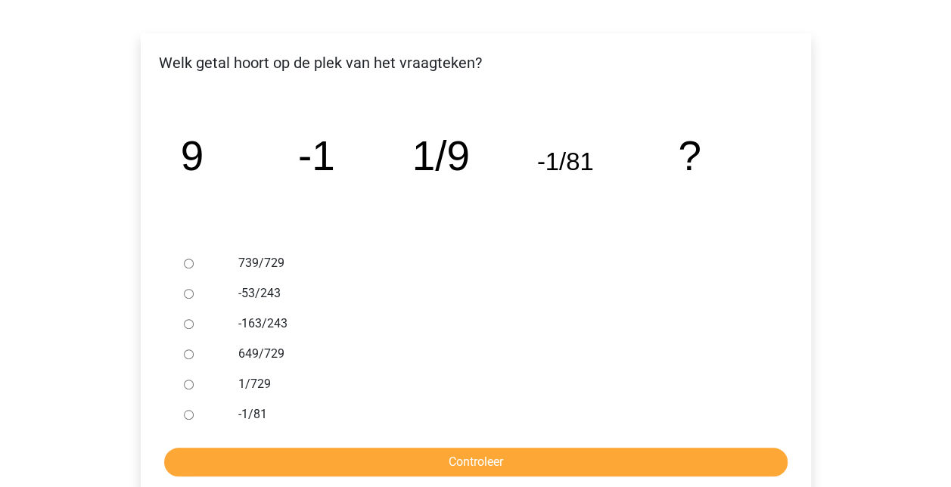
click at [191, 383] on input "1/729" at bounding box center [189, 385] width 10 height 10
radio input "true"
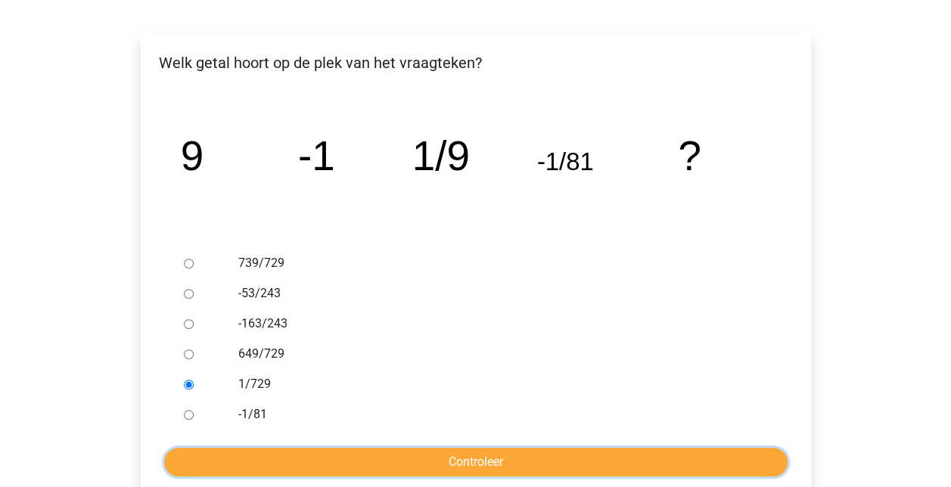
click at [281, 466] on input "Controleer" at bounding box center [475, 462] width 623 height 29
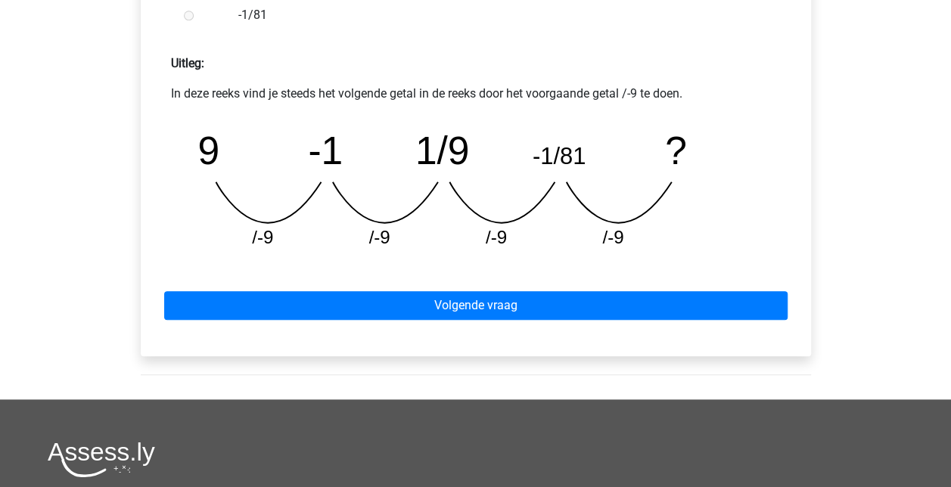
scroll to position [681, 0]
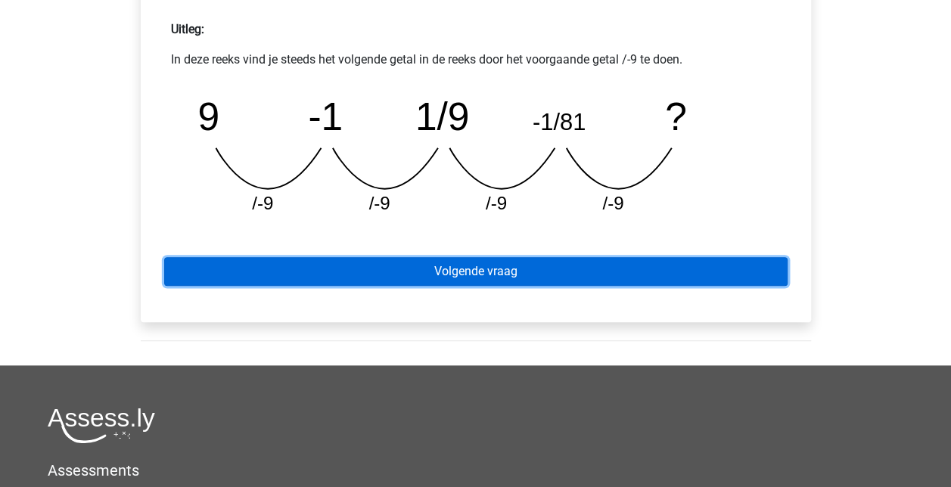
click at [537, 268] on link "Volgende vraag" at bounding box center [475, 271] width 623 height 29
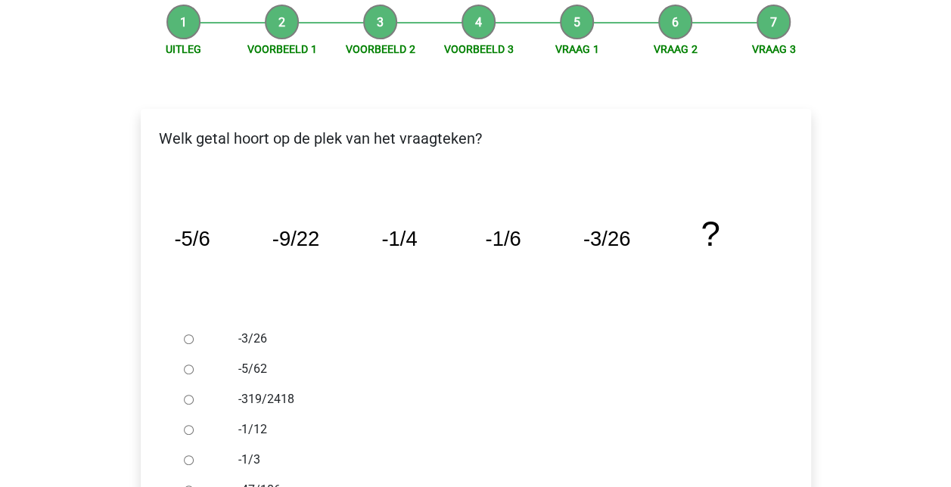
scroll to position [227, 0]
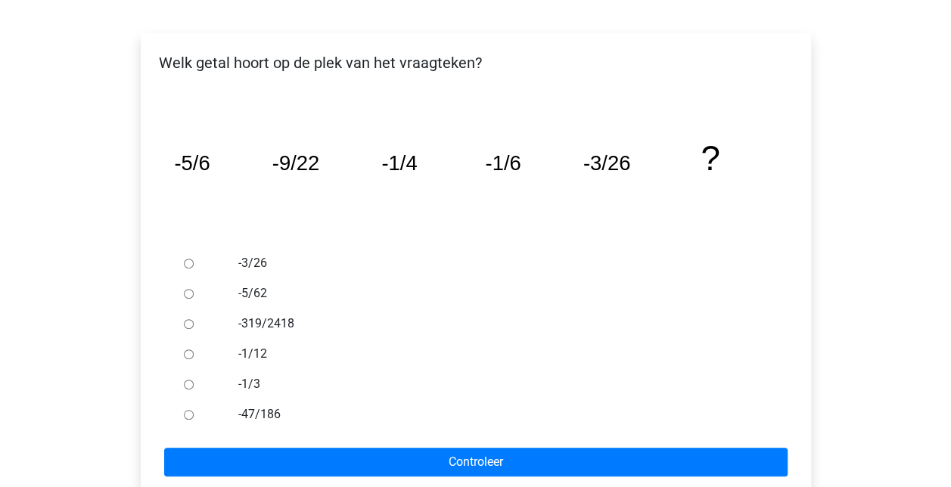
click at [189, 303] on div at bounding box center [203, 293] width 50 height 30
click at [189, 297] on input "-5/62" at bounding box center [189, 294] width 10 height 10
radio input "true"
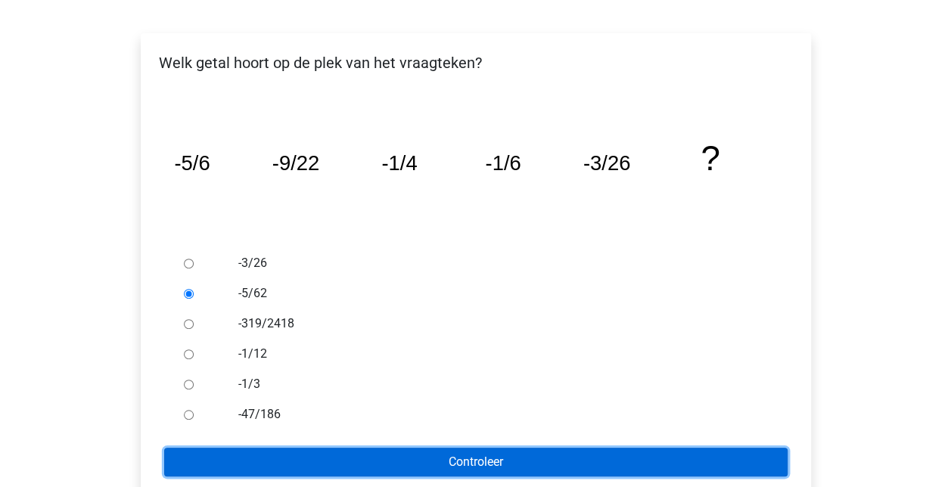
click at [483, 461] on input "Controleer" at bounding box center [475, 462] width 623 height 29
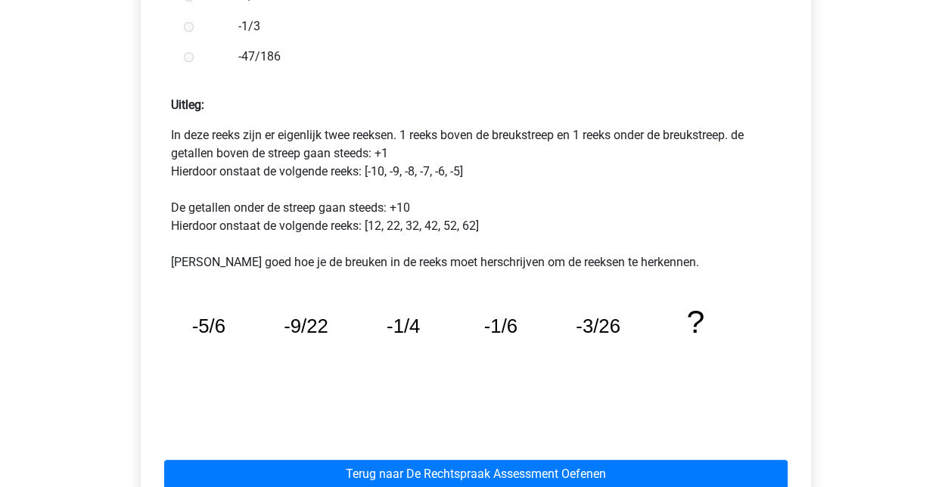
scroll to position [756, 0]
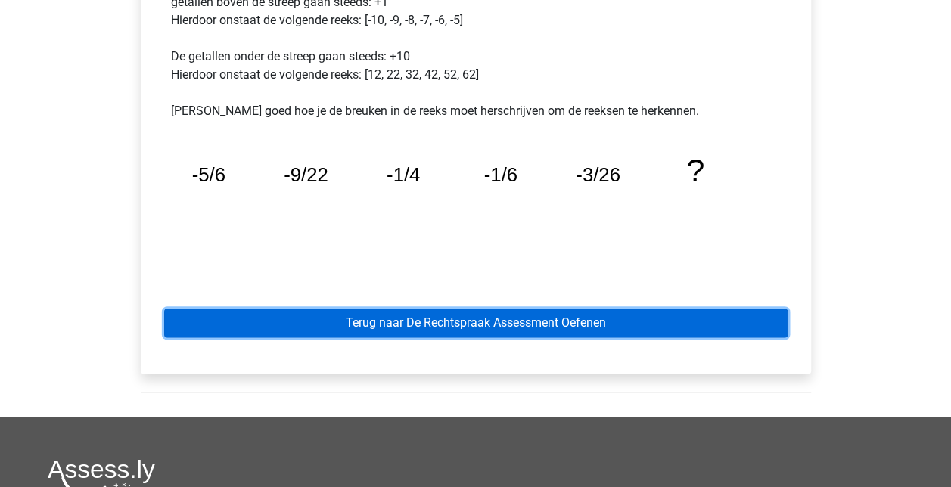
click at [605, 317] on link "Terug naar De Rechtspraak Assessment Oefenen" at bounding box center [475, 323] width 623 height 29
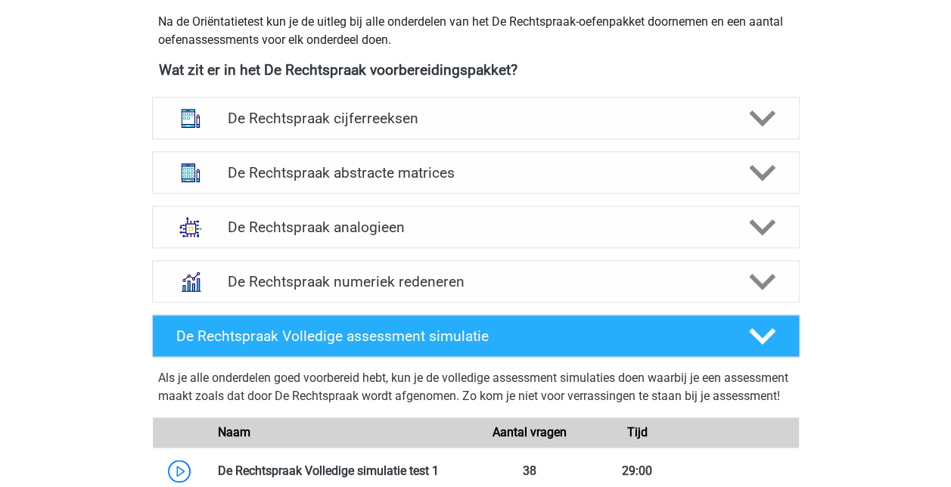
scroll to position [681, 0]
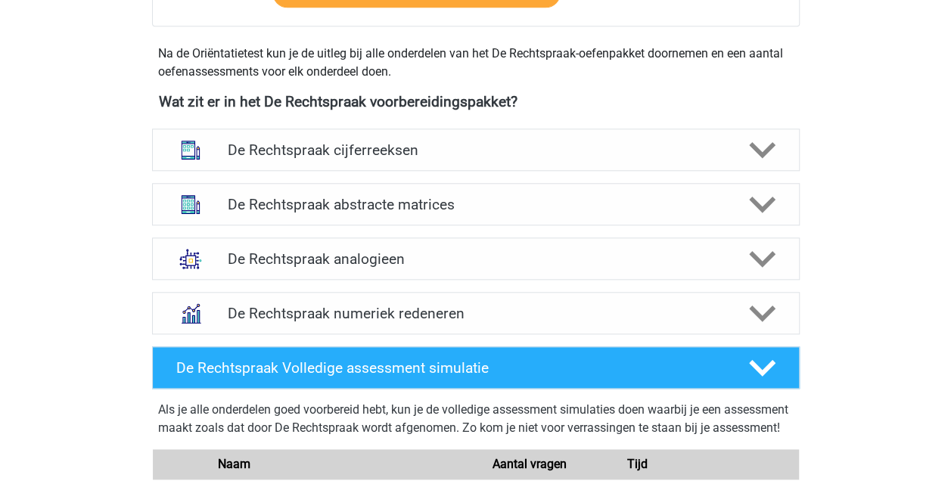
click at [769, 138] on icon at bounding box center [762, 150] width 26 height 26
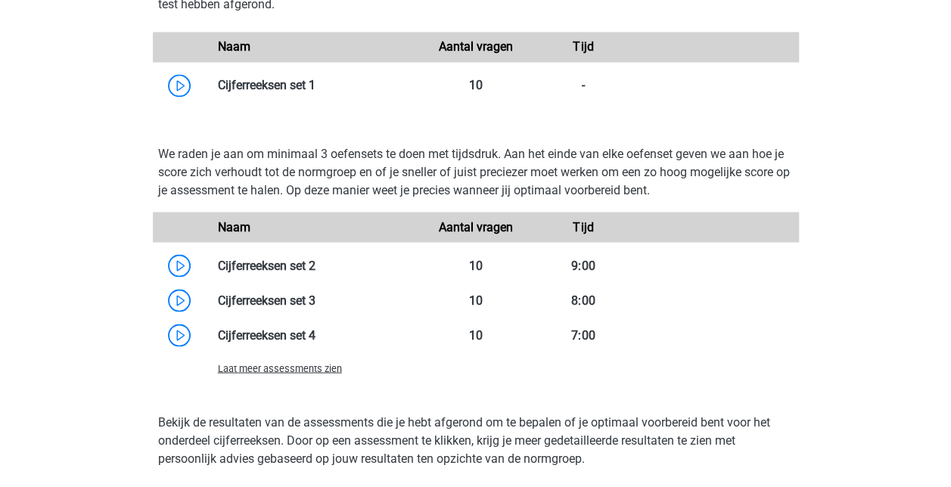
scroll to position [1135, 0]
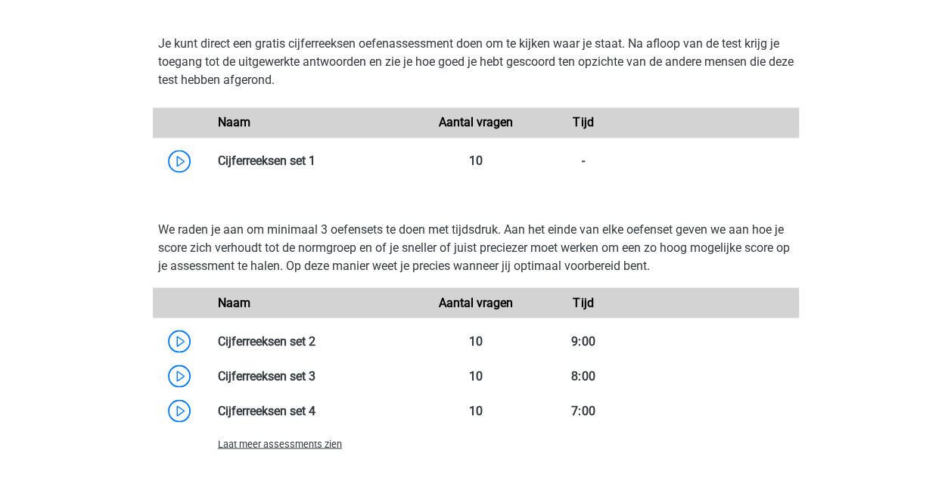
click at [315, 162] on link at bounding box center [315, 161] width 0 height 14
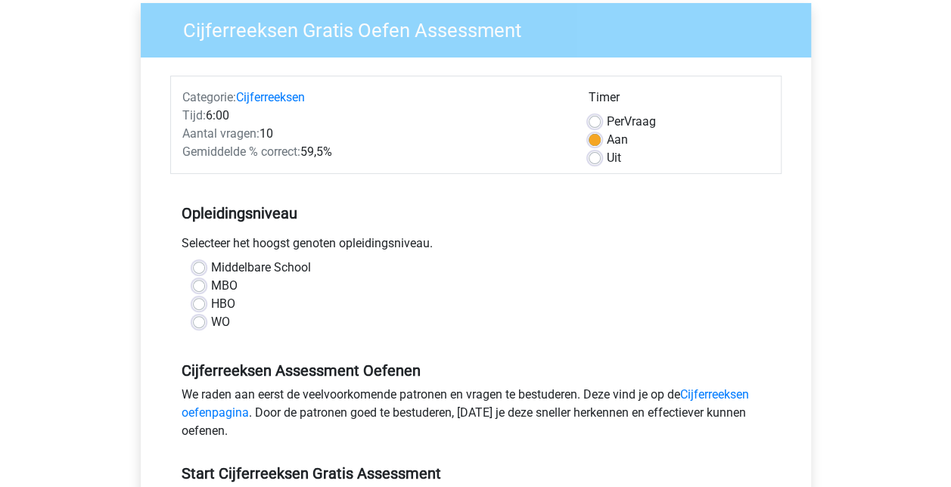
scroll to position [151, 0]
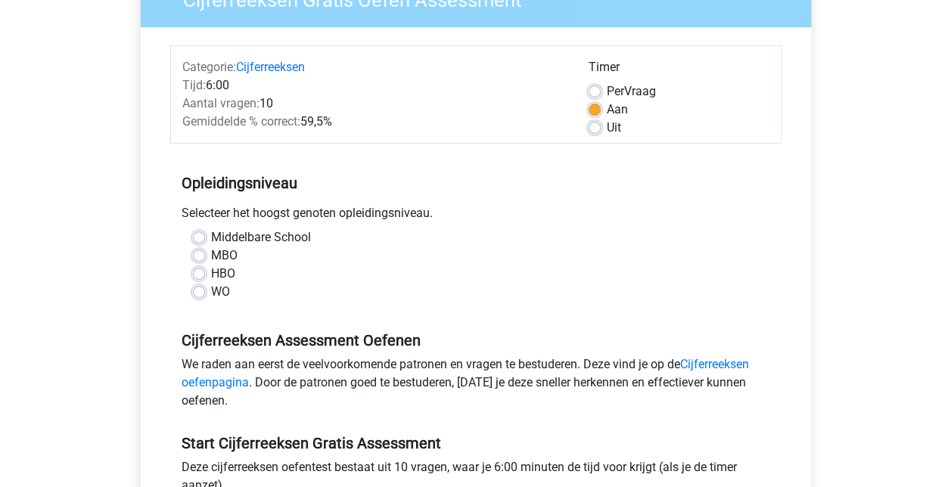
click at [211, 290] on label "WO" at bounding box center [220, 292] width 19 height 18
click at [202, 290] on input "WO" at bounding box center [199, 290] width 12 height 15
radio input "true"
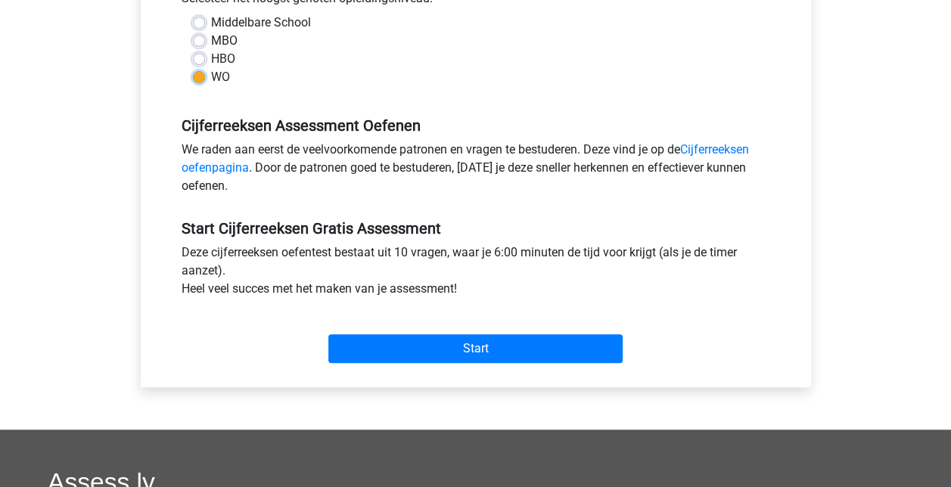
scroll to position [378, 0]
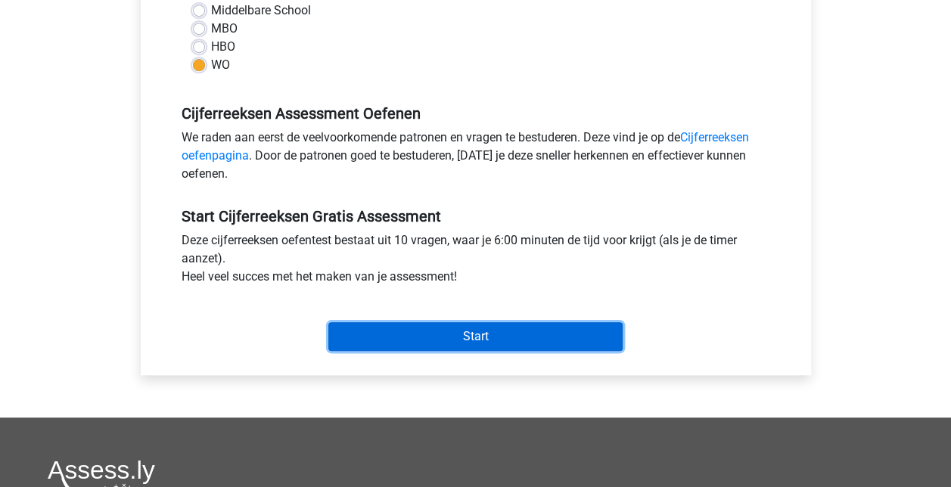
click at [453, 335] on input "Start" at bounding box center [475, 336] width 294 height 29
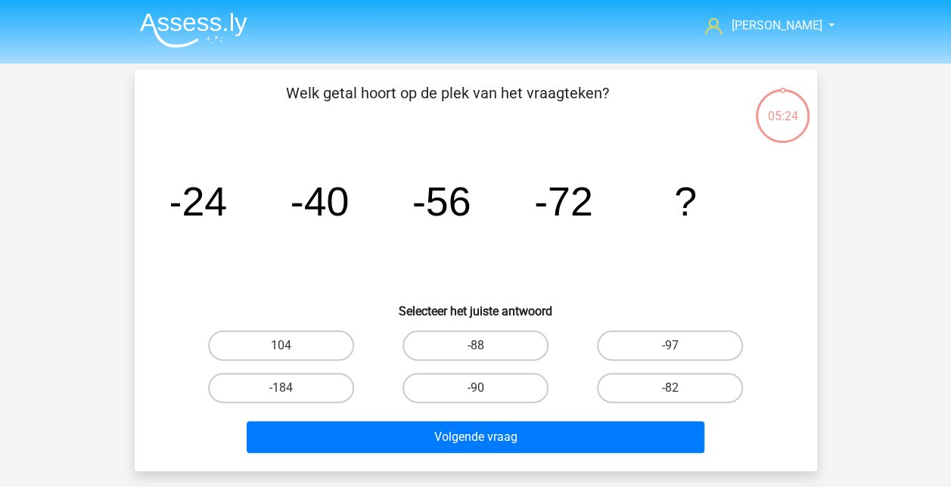
click at [489, 345] on label "-88" at bounding box center [475, 346] width 146 height 30
click at [485, 346] on input "-88" at bounding box center [480, 351] width 10 height 10
radio input "true"
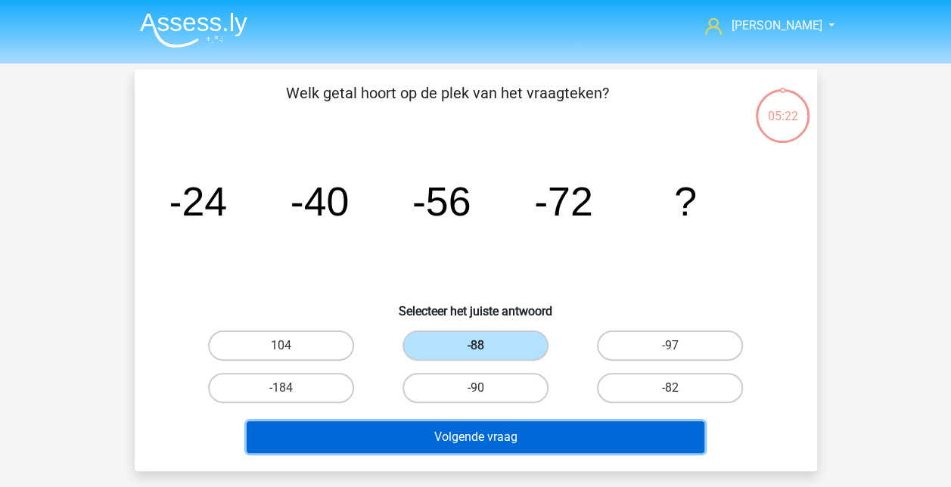
click at [564, 437] on button "Volgende vraag" at bounding box center [476, 437] width 458 height 32
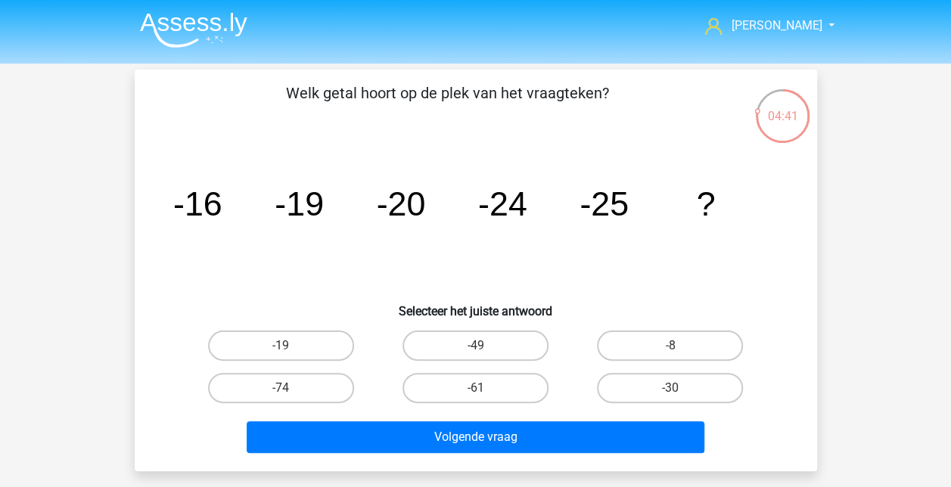
click at [702, 393] on label "-30" at bounding box center [670, 388] width 146 height 30
click at [680, 393] on input "-30" at bounding box center [675, 393] width 10 height 10
radio input "true"
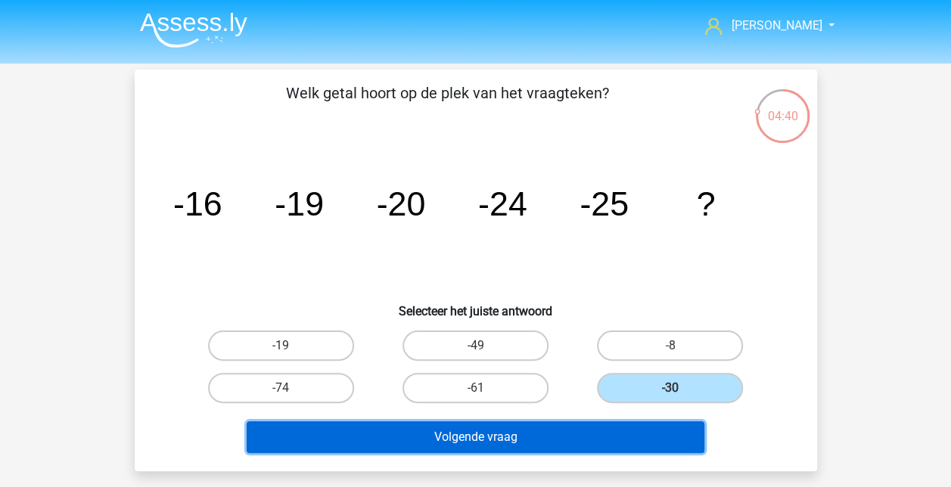
click at [590, 443] on button "Volgende vraag" at bounding box center [476, 437] width 458 height 32
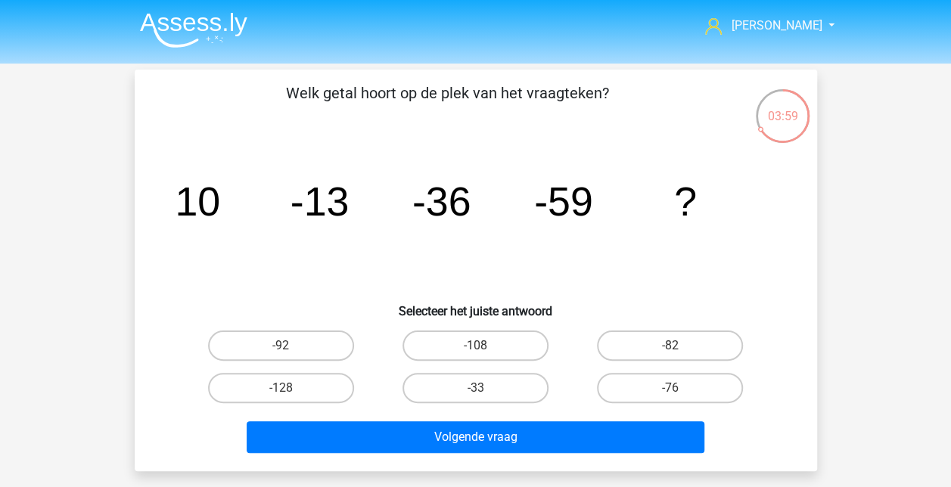
click at [717, 346] on label "-82" at bounding box center [670, 346] width 146 height 30
click at [680, 346] on input "-82" at bounding box center [675, 351] width 10 height 10
radio input "true"
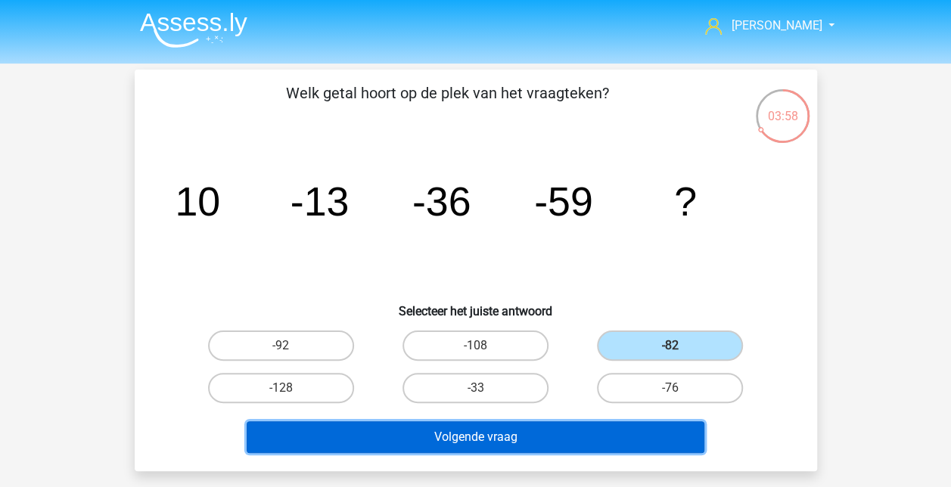
click at [583, 430] on button "Volgende vraag" at bounding box center [476, 437] width 458 height 32
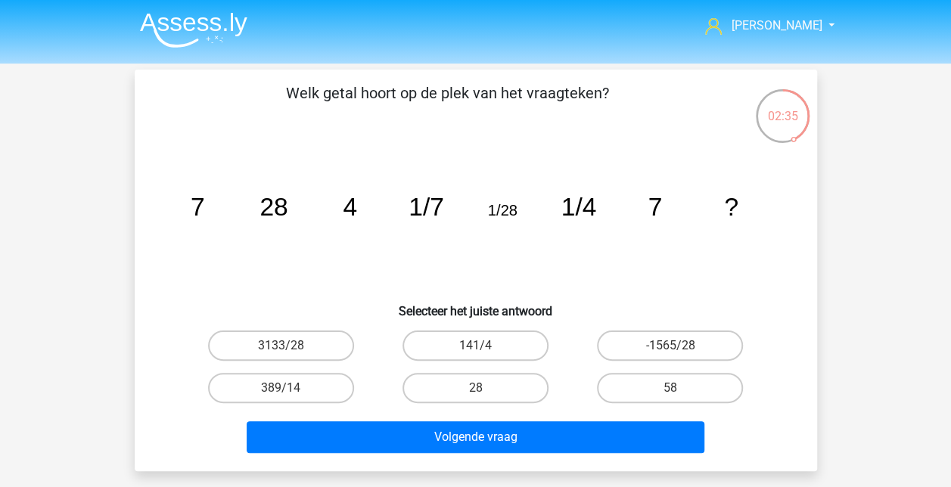
click at [675, 380] on label "58" at bounding box center [670, 388] width 146 height 30
click at [675, 388] on input "58" at bounding box center [675, 393] width 10 height 10
radio input "true"
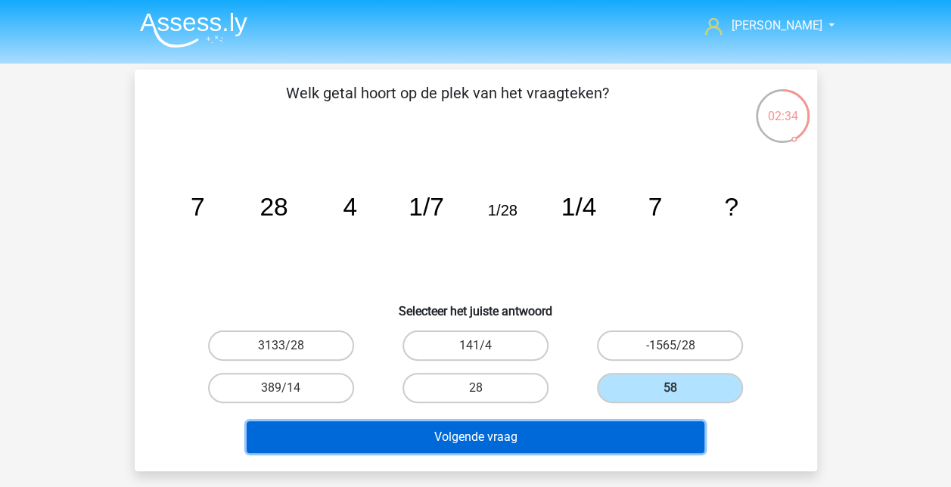
click at [623, 431] on button "Volgende vraag" at bounding box center [476, 437] width 458 height 32
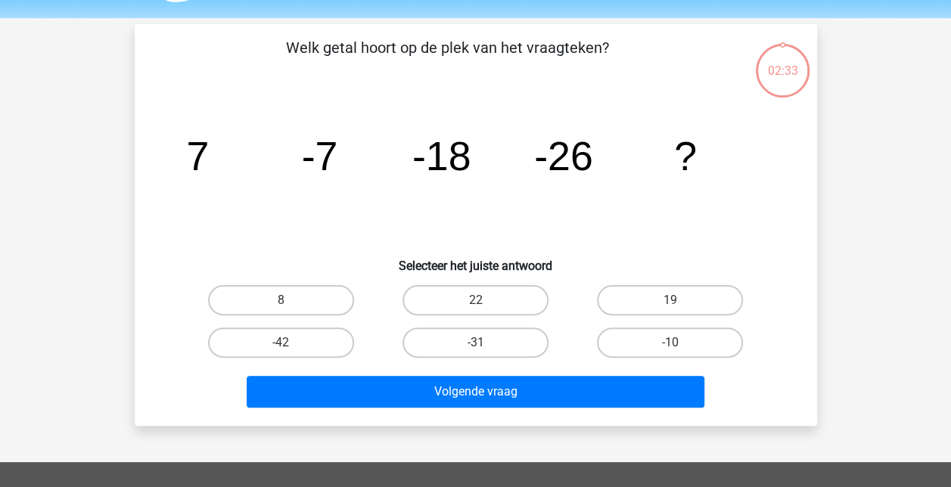
scroll to position [70, 0]
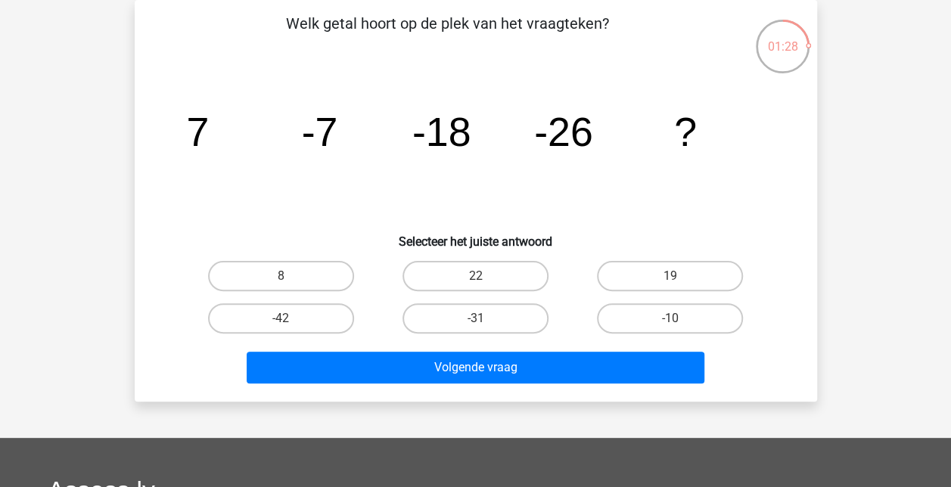
click at [497, 318] on label "-31" at bounding box center [475, 318] width 146 height 30
click at [485, 318] on input "-31" at bounding box center [480, 323] width 10 height 10
radio input "true"
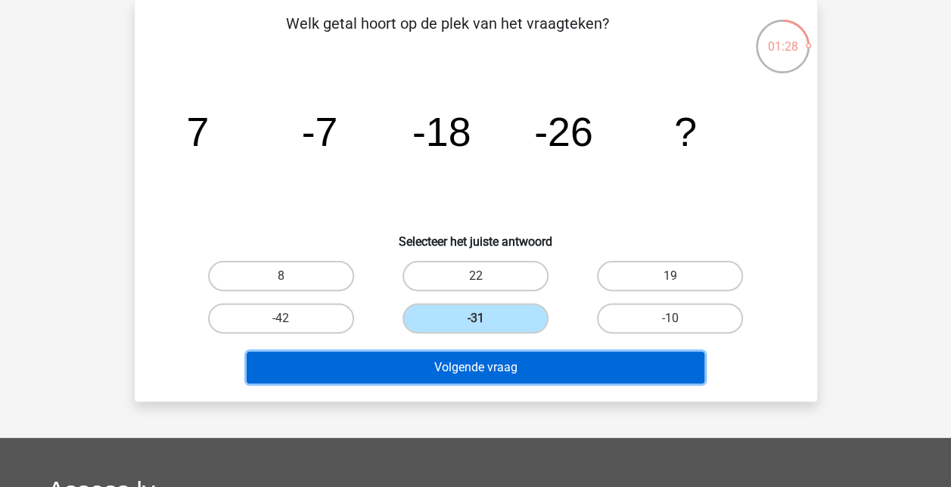
click at [551, 368] on button "Volgende vraag" at bounding box center [476, 368] width 458 height 32
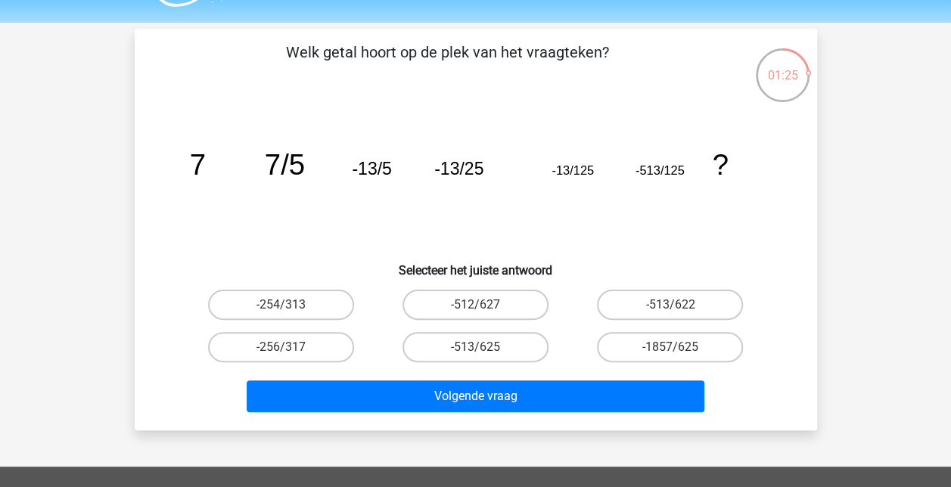
scroll to position [76, 0]
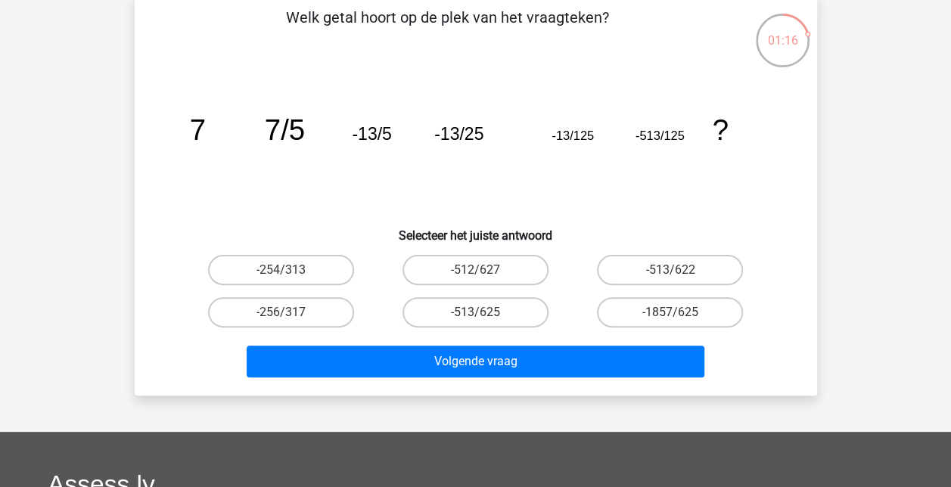
click at [686, 269] on label "-513/622" at bounding box center [670, 270] width 146 height 30
click at [680, 270] on input "-513/622" at bounding box center [675, 275] width 10 height 10
radio input "true"
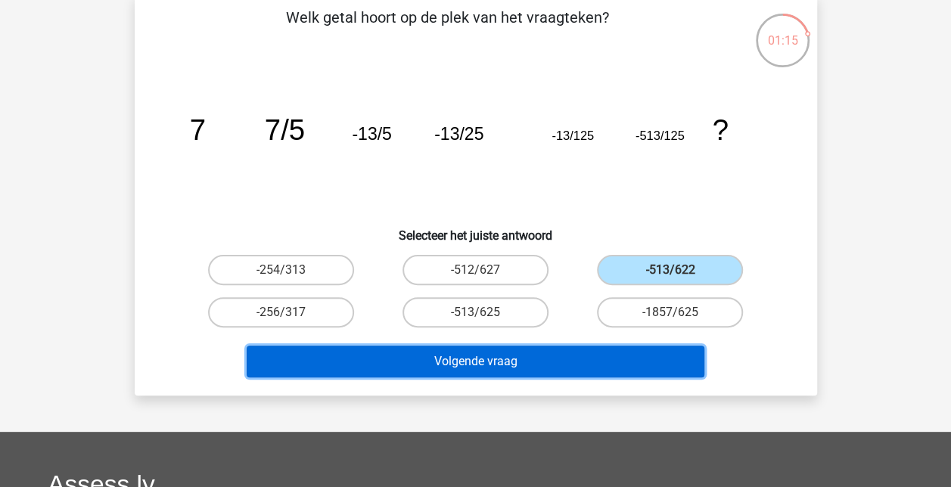
click at [600, 356] on button "Volgende vraag" at bounding box center [476, 362] width 458 height 32
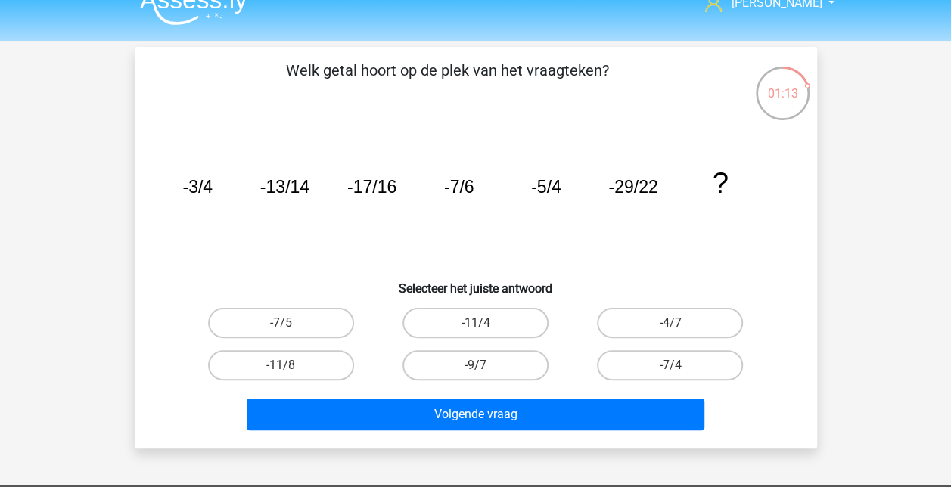
scroll to position [0, 0]
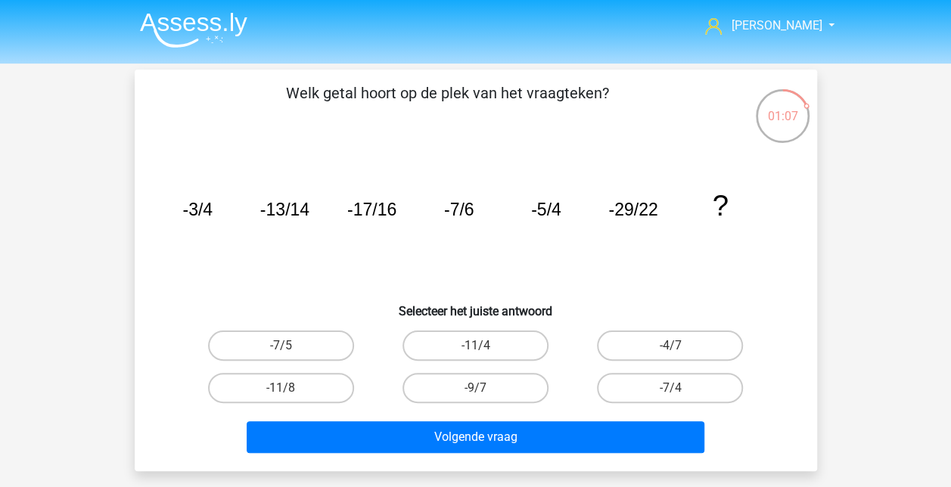
click at [642, 341] on label "-4/7" at bounding box center [670, 346] width 146 height 30
click at [670, 346] on input "-4/7" at bounding box center [675, 351] width 10 height 10
radio input "true"
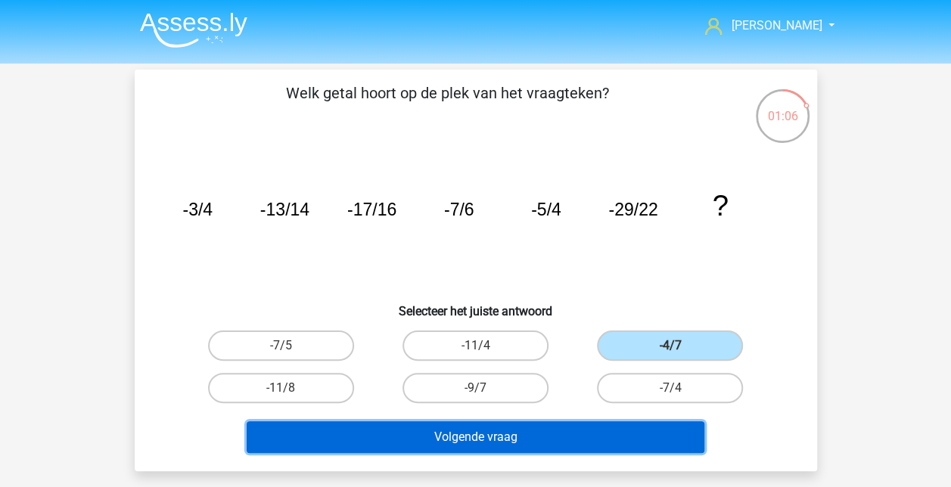
click at [552, 433] on button "Volgende vraag" at bounding box center [476, 437] width 458 height 32
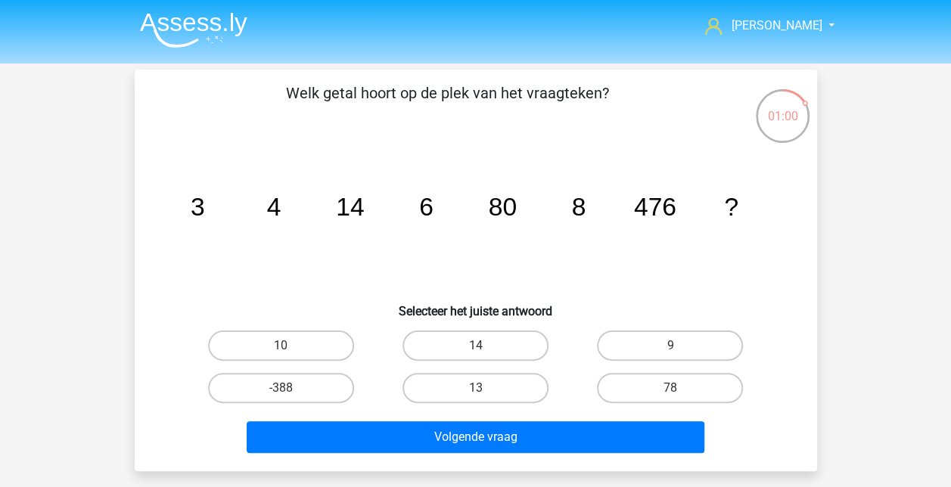
click at [328, 347] on label "10" at bounding box center [281, 346] width 146 height 30
click at [290, 347] on input "10" at bounding box center [286, 351] width 10 height 10
radio input "true"
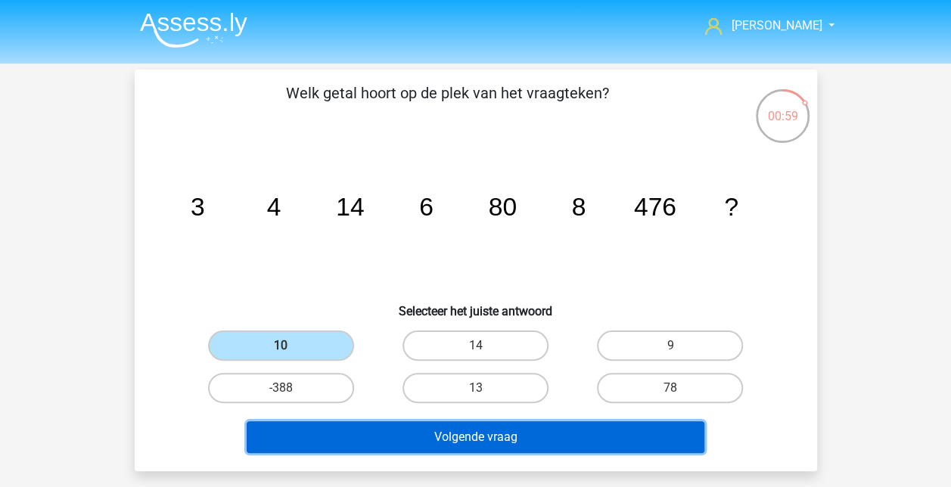
click at [487, 436] on button "Volgende vraag" at bounding box center [476, 437] width 458 height 32
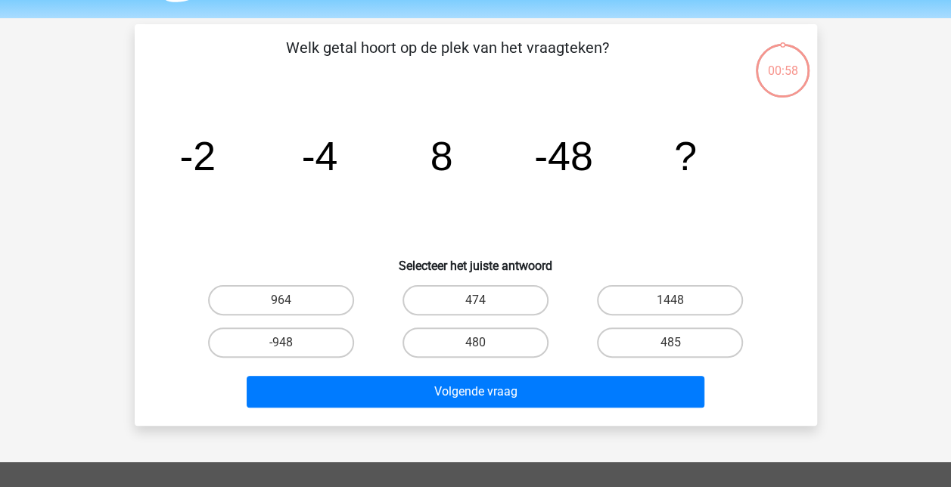
scroll to position [70, 0]
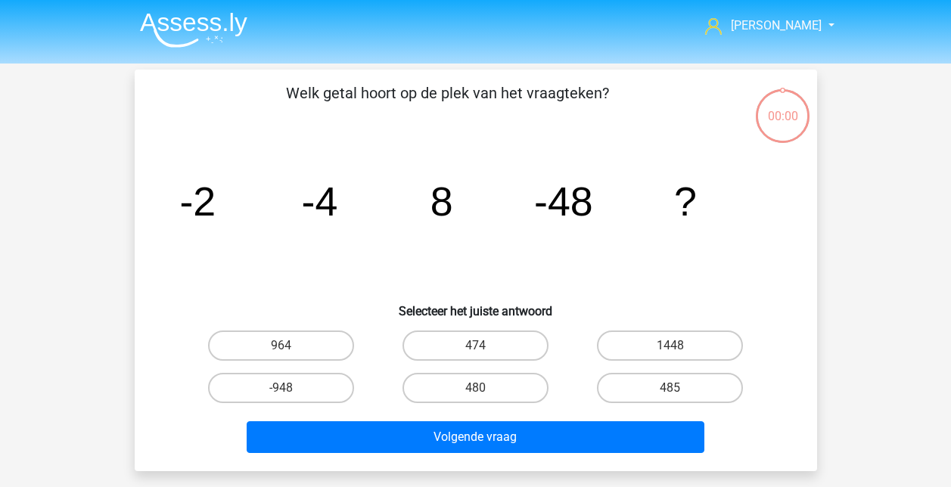
scroll to position [70, 0]
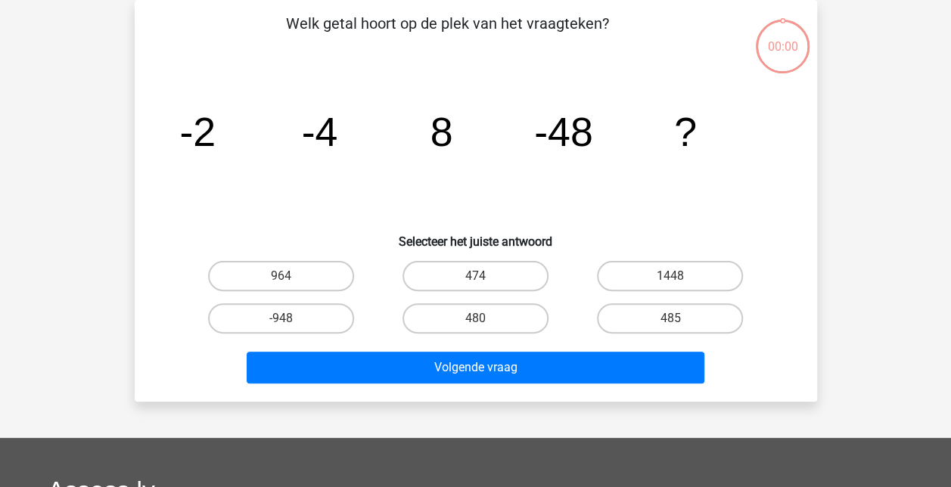
click at [301, 275] on label "964" at bounding box center [281, 276] width 146 height 30
click at [290, 276] on input "964" at bounding box center [286, 281] width 10 height 10
radio input "true"
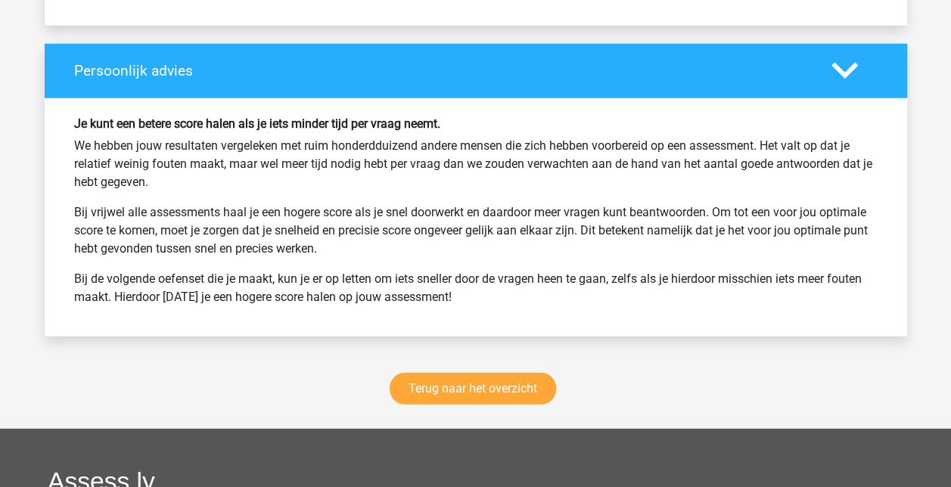
scroll to position [1967, 0]
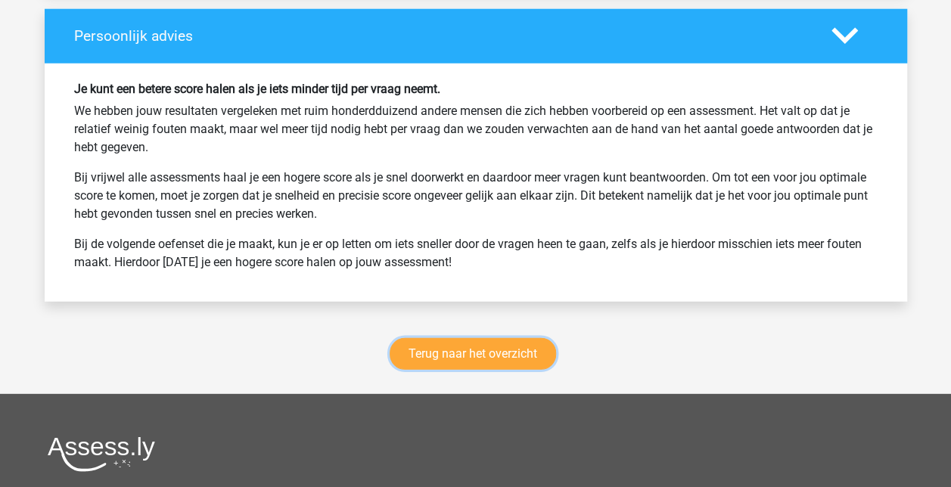
click at [498, 346] on link "Terug naar het overzicht" at bounding box center [473, 354] width 166 height 32
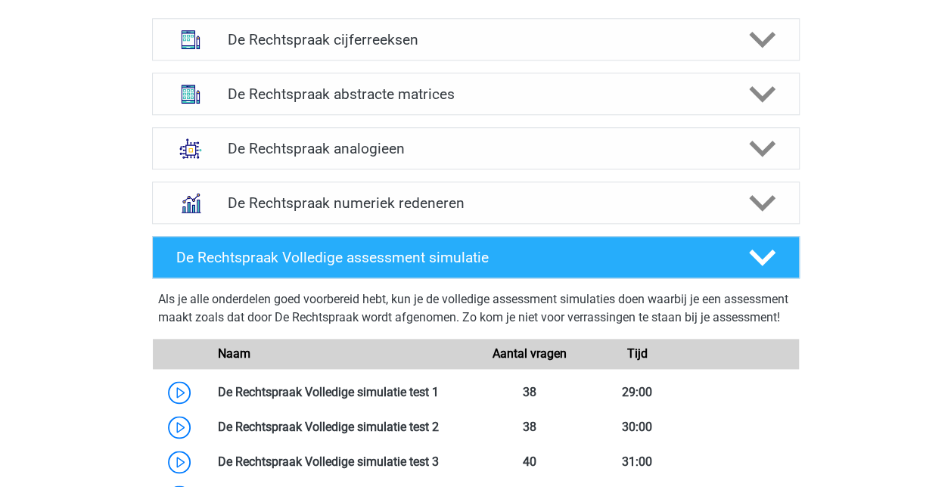
scroll to position [681, 0]
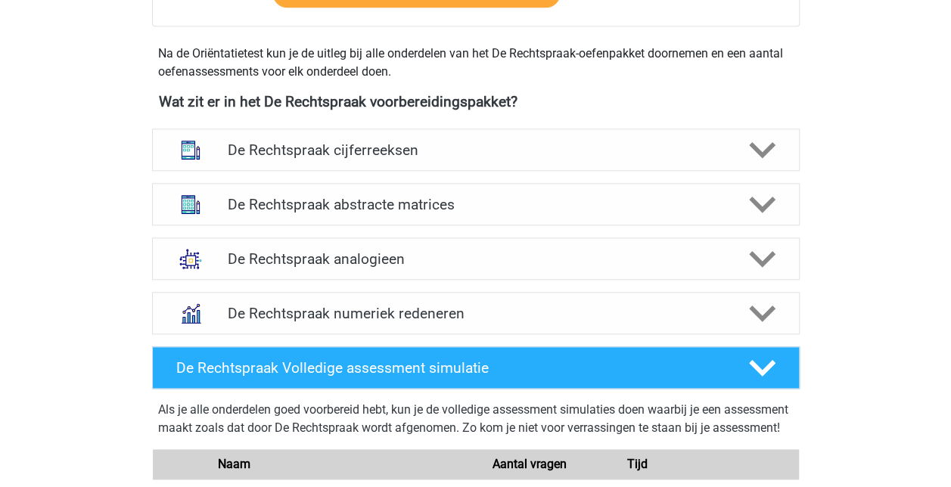
click at [395, 142] on h4 "De Rechtspraak cijferreeksen" at bounding box center [475, 149] width 495 height 17
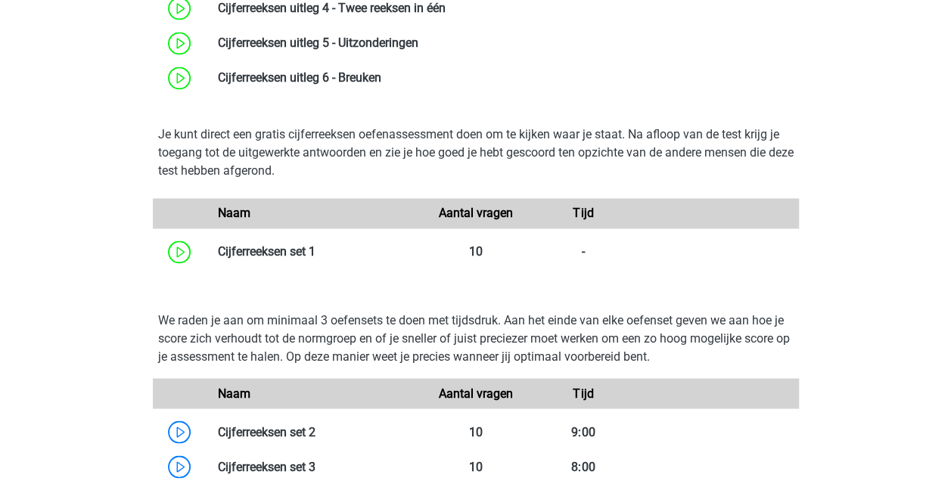
scroll to position [1059, 0]
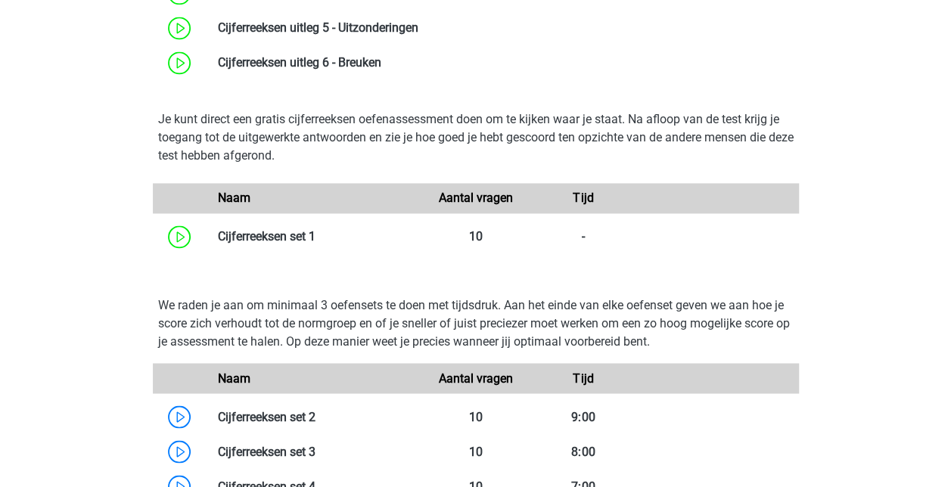
click at [315, 230] on link at bounding box center [315, 236] width 0 height 14
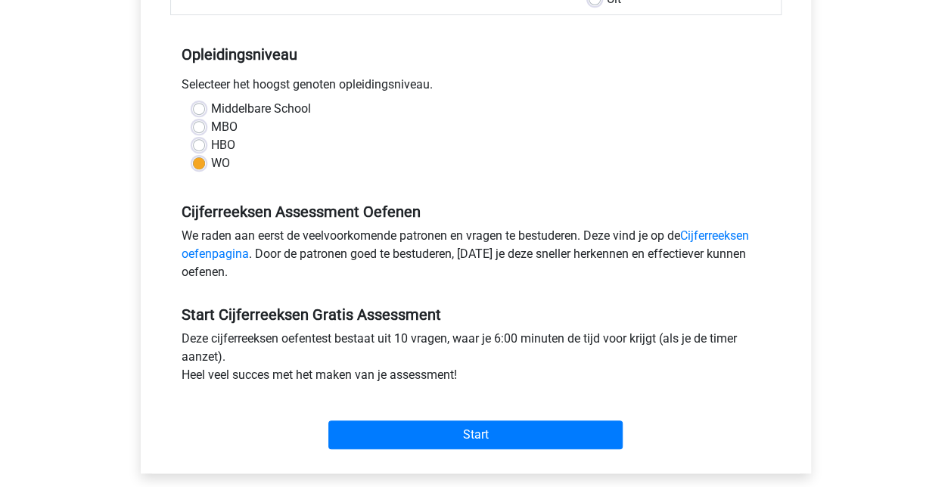
scroll to position [378, 0]
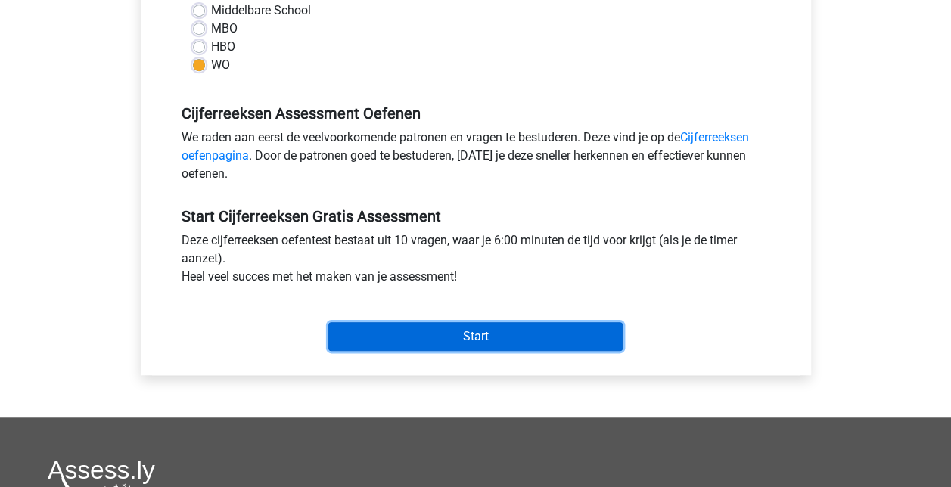
click at [438, 333] on input "Start" at bounding box center [475, 336] width 294 height 29
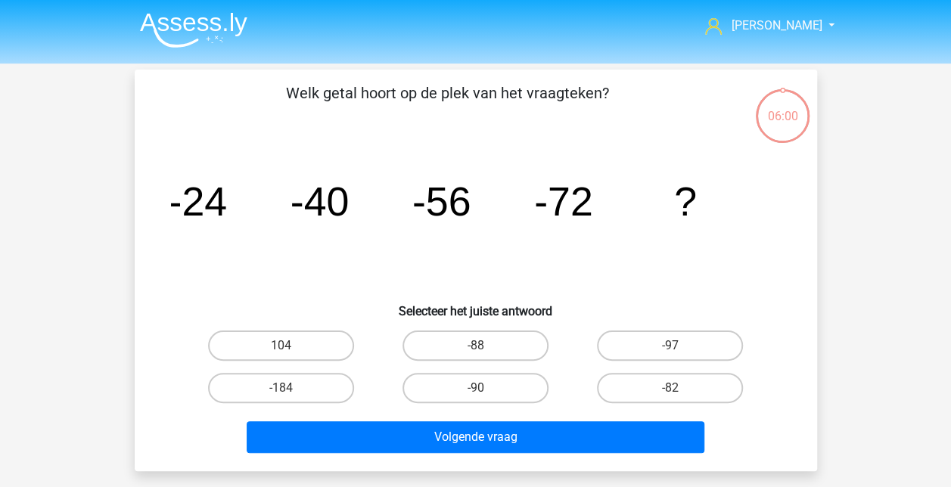
scroll to position [76, 0]
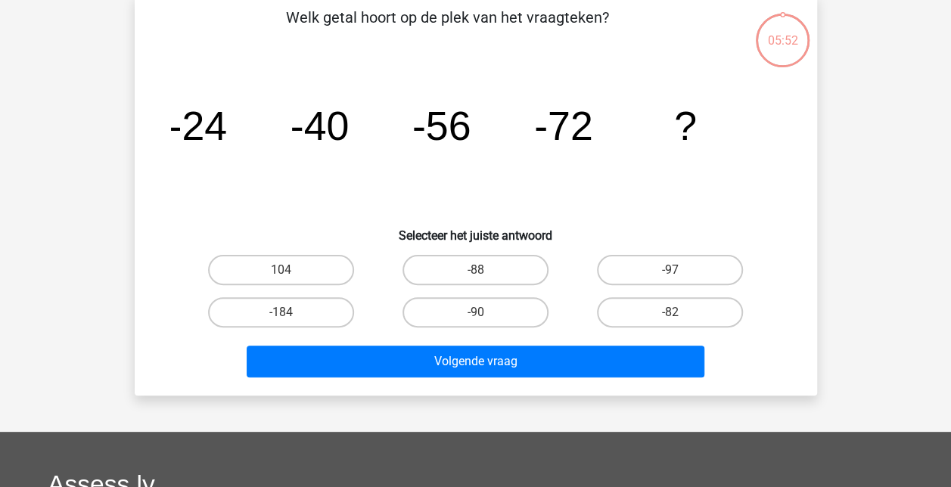
click at [511, 263] on label "-88" at bounding box center [475, 270] width 146 height 30
click at [485, 270] on input "-88" at bounding box center [480, 275] width 10 height 10
radio input "true"
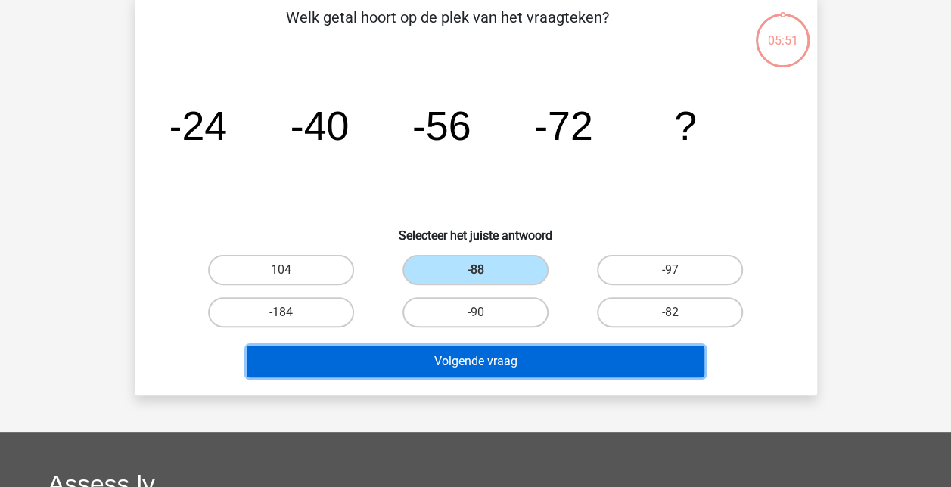
click at [492, 366] on button "Volgende vraag" at bounding box center [476, 362] width 458 height 32
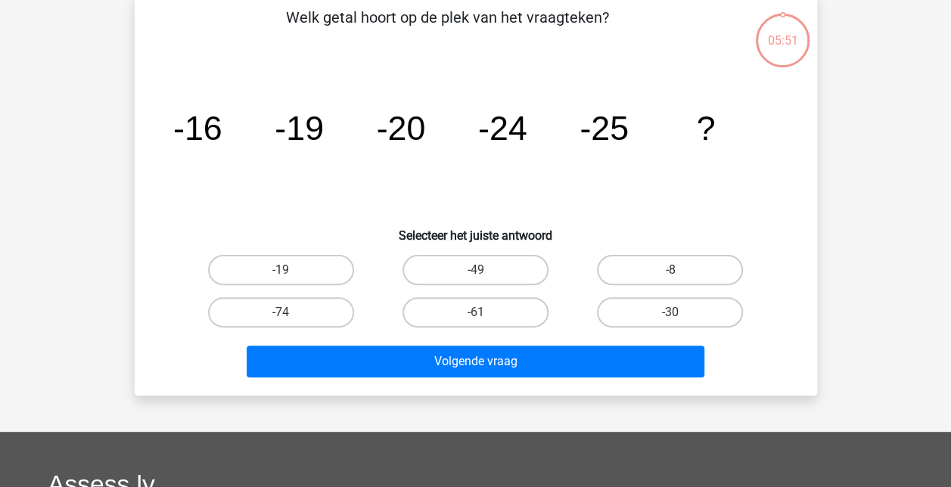
scroll to position [70, 0]
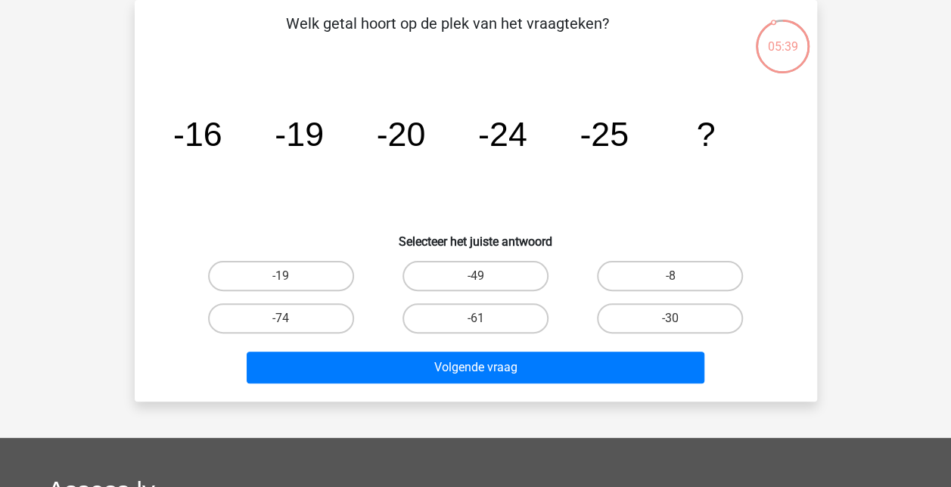
click at [614, 321] on label "-30" at bounding box center [670, 318] width 146 height 30
click at [670, 321] on input "-30" at bounding box center [675, 323] width 10 height 10
radio input "true"
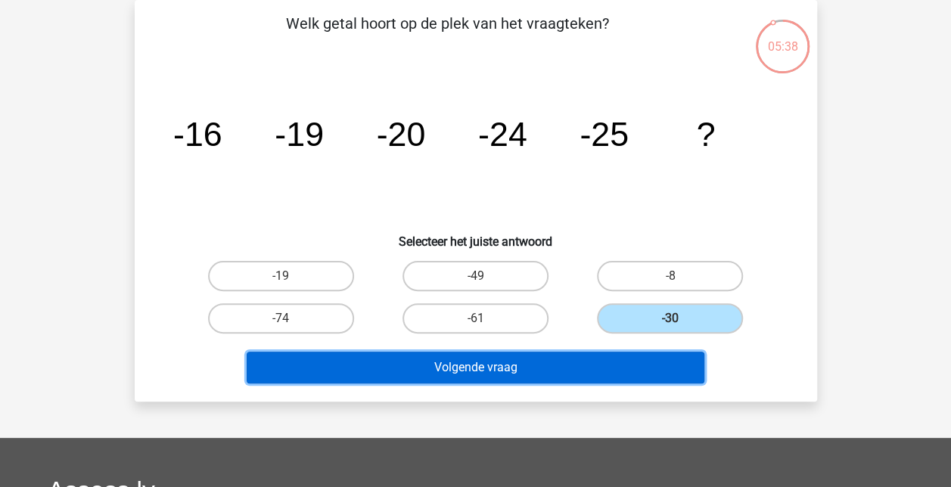
click at [573, 365] on button "Volgende vraag" at bounding box center [476, 368] width 458 height 32
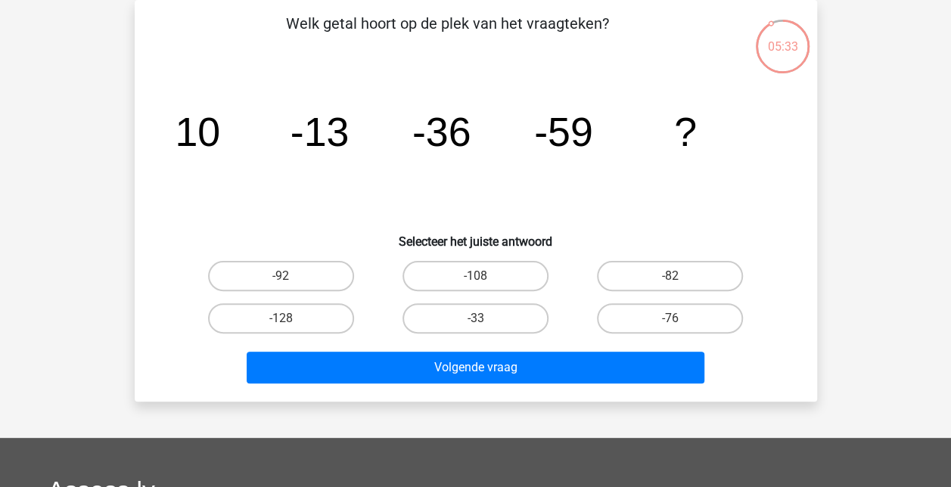
click at [638, 267] on label "-82" at bounding box center [670, 276] width 146 height 30
click at [670, 276] on input "-82" at bounding box center [675, 281] width 10 height 10
radio input "true"
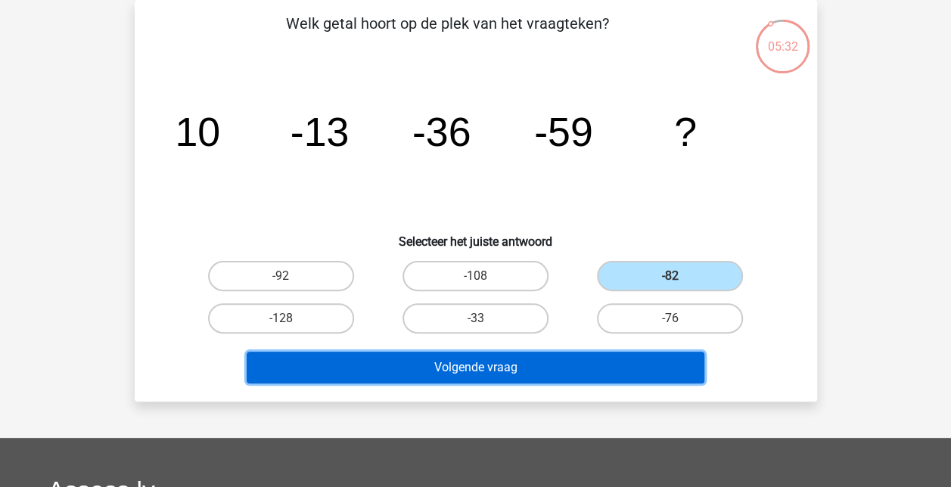
click at [559, 363] on button "Volgende vraag" at bounding box center [476, 368] width 458 height 32
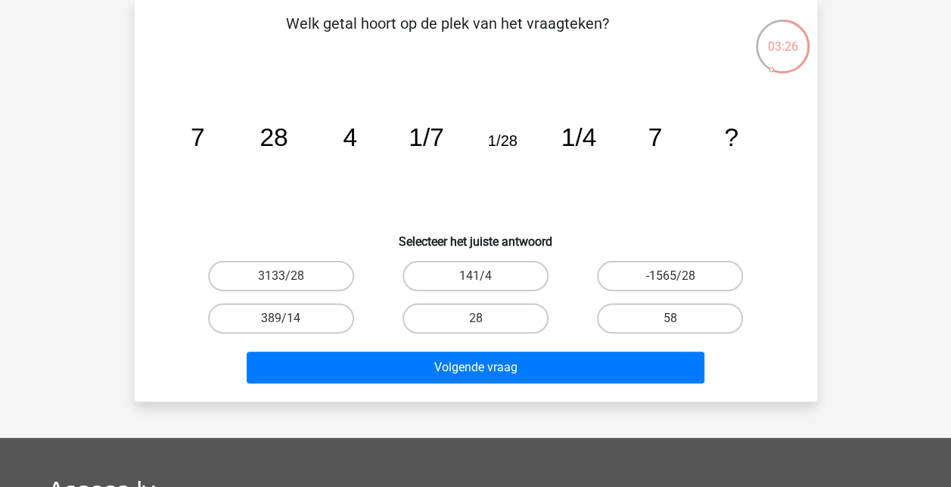
click at [507, 318] on label "28" at bounding box center [475, 318] width 146 height 30
click at [485, 318] on input "28" at bounding box center [480, 323] width 10 height 10
radio input "true"
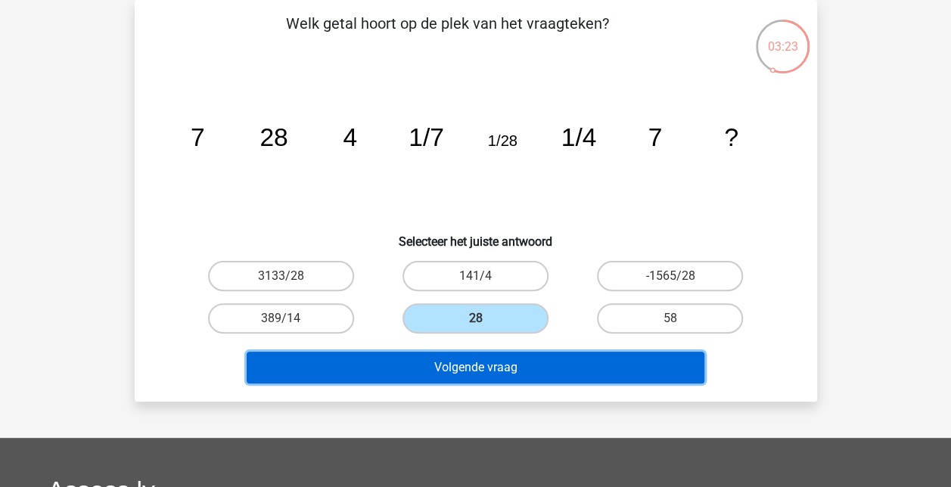
click at [523, 371] on button "Volgende vraag" at bounding box center [476, 368] width 458 height 32
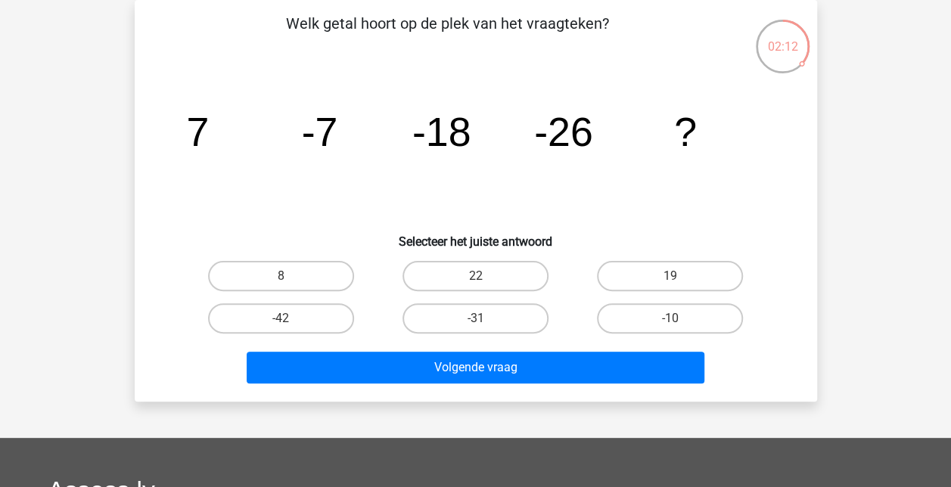
click at [483, 324] on input "-31" at bounding box center [480, 323] width 10 height 10
radio input "true"
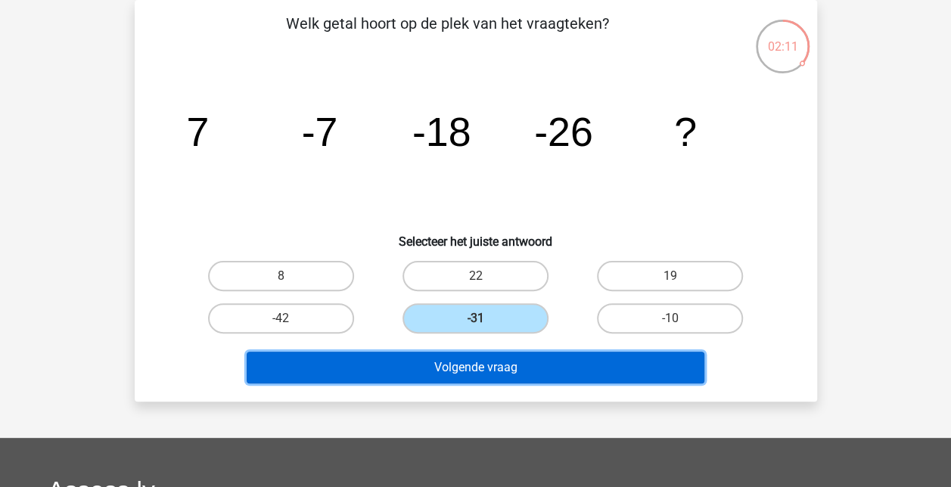
click at [482, 368] on button "Volgende vraag" at bounding box center [476, 368] width 458 height 32
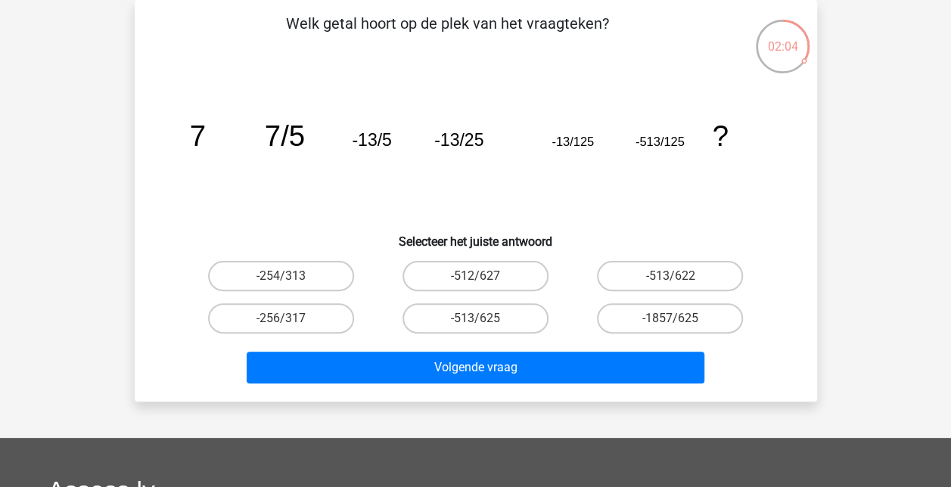
click at [518, 322] on label "-513/625" at bounding box center [475, 318] width 146 height 30
click at [485, 322] on input "-513/625" at bounding box center [480, 323] width 10 height 10
radio input "true"
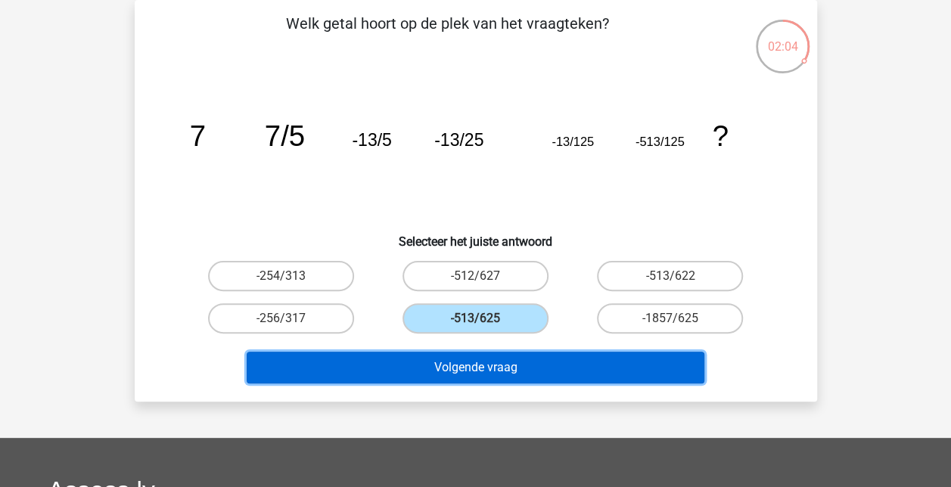
click at [523, 368] on button "Volgende vraag" at bounding box center [476, 368] width 458 height 32
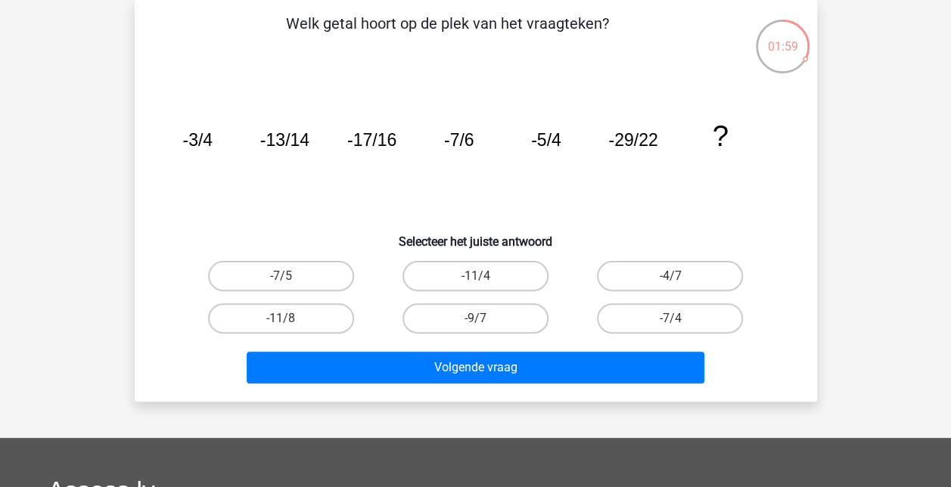
click at [514, 322] on label "-9/7" at bounding box center [475, 318] width 146 height 30
click at [485, 322] on input "-9/7" at bounding box center [480, 323] width 10 height 10
radio input "true"
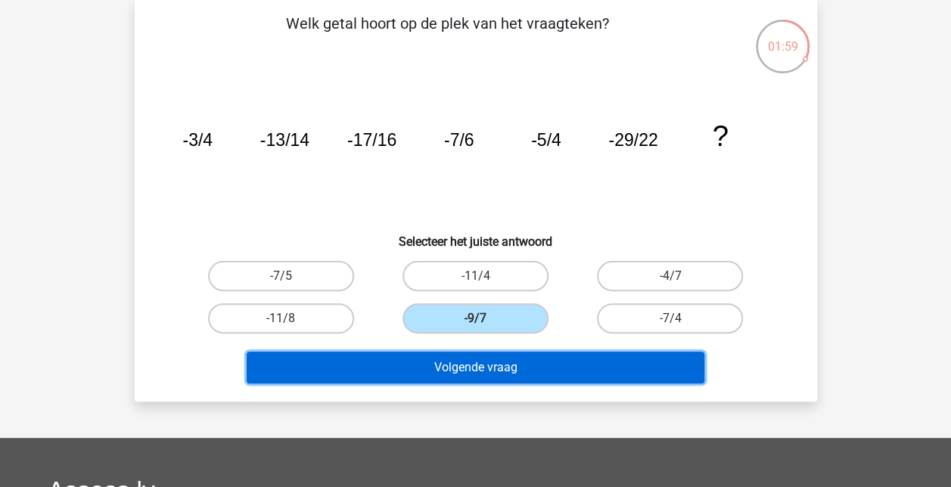
click at [524, 366] on button "Volgende vraag" at bounding box center [476, 368] width 458 height 32
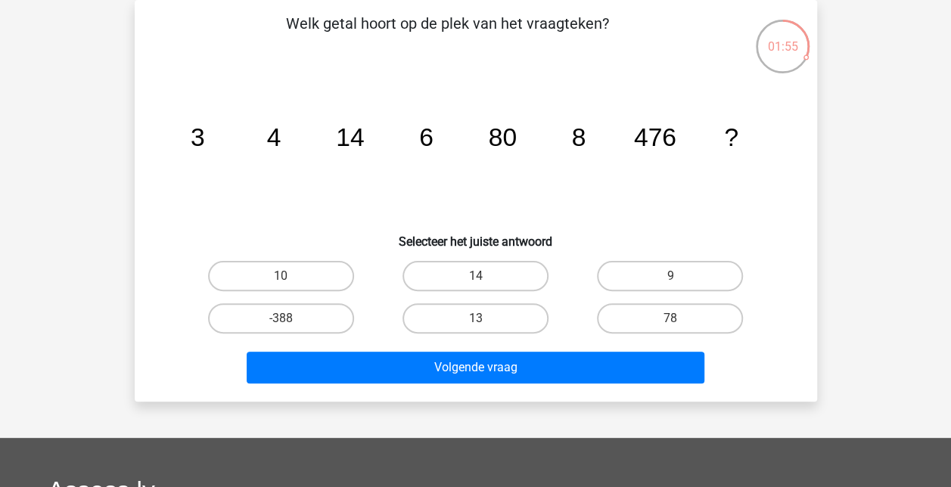
click at [315, 280] on label "10" at bounding box center [281, 276] width 146 height 30
click at [290, 280] on input "10" at bounding box center [286, 281] width 10 height 10
radio input "true"
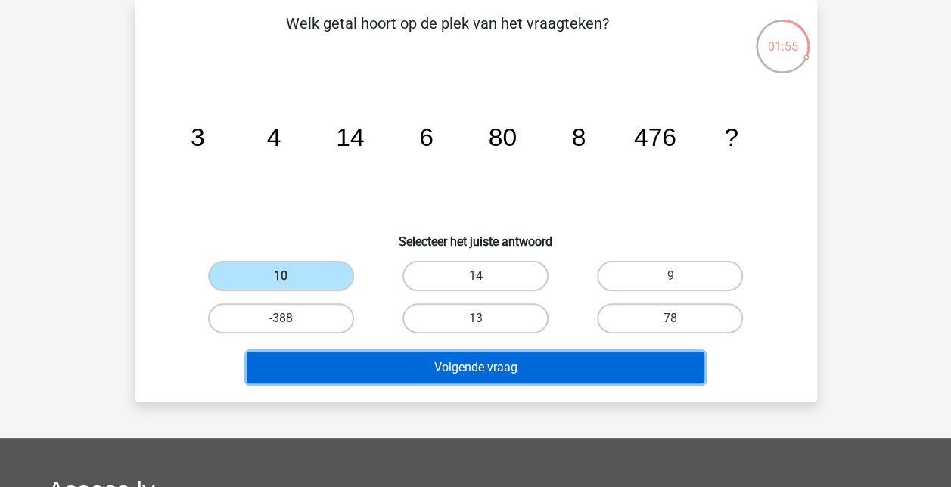
click at [404, 377] on button "Volgende vraag" at bounding box center [476, 368] width 458 height 32
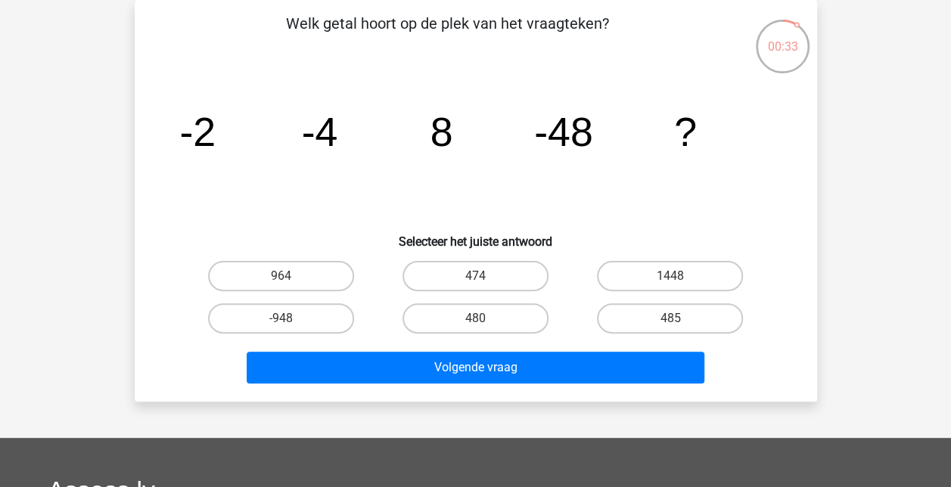
click at [274, 315] on label "-948" at bounding box center [281, 318] width 146 height 30
click at [281, 318] on input "-948" at bounding box center [286, 323] width 10 height 10
radio input "true"
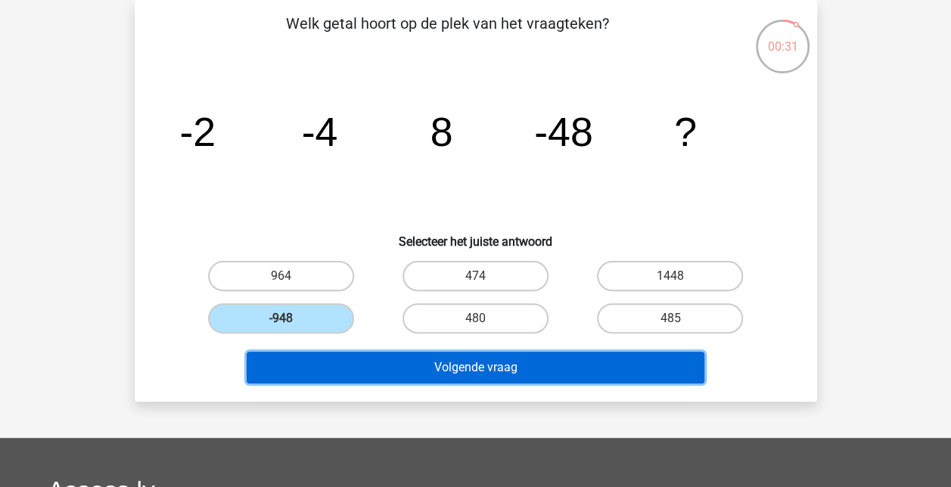
click at [494, 374] on button "Volgende vraag" at bounding box center [476, 368] width 458 height 32
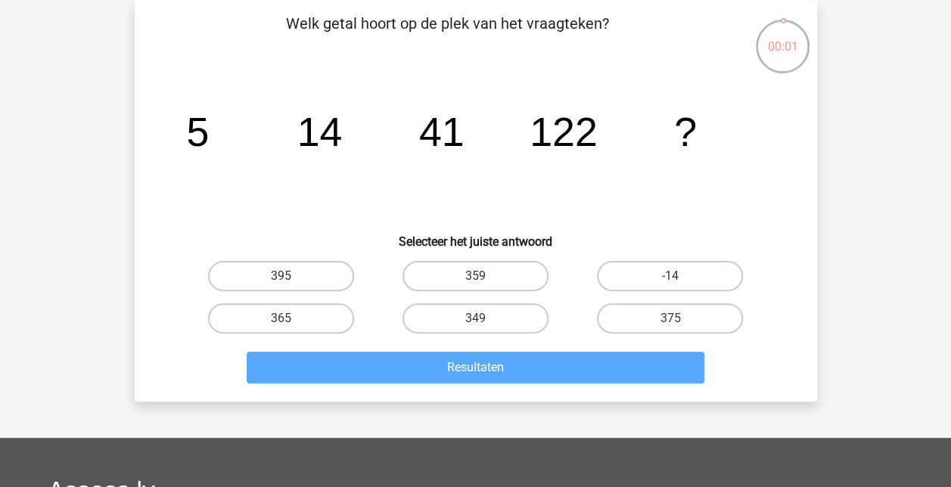
click at [490, 280] on label "359" at bounding box center [475, 276] width 146 height 30
click at [485, 280] on input "359" at bounding box center [480, 281] width 10 height 10
radio input "true"
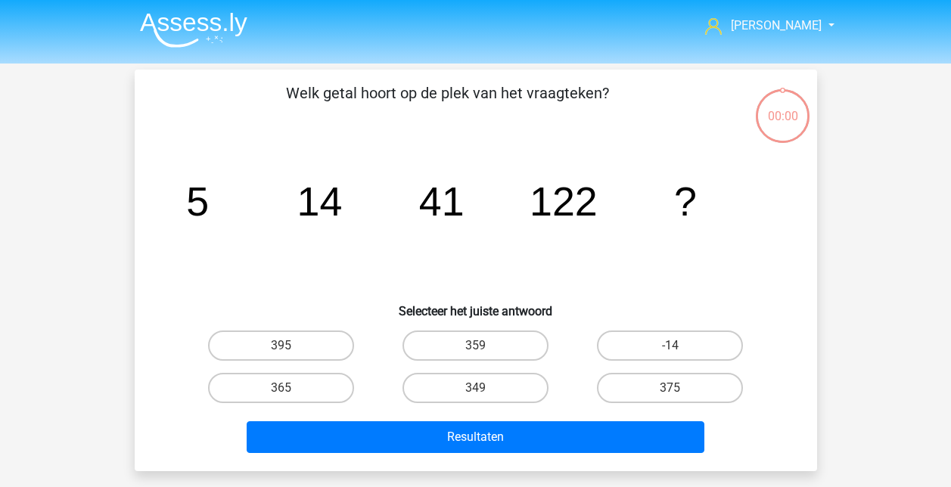
scroll to position [70, 0]
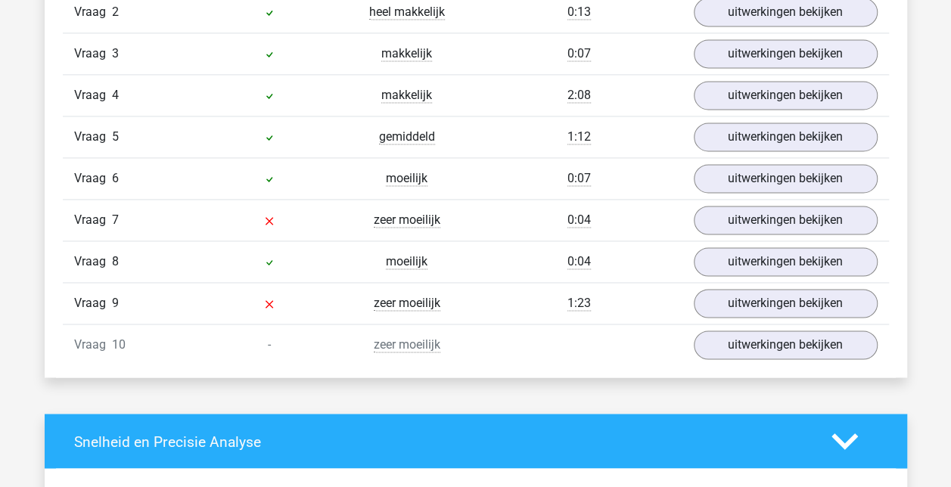
scroll to position [1059, 0]
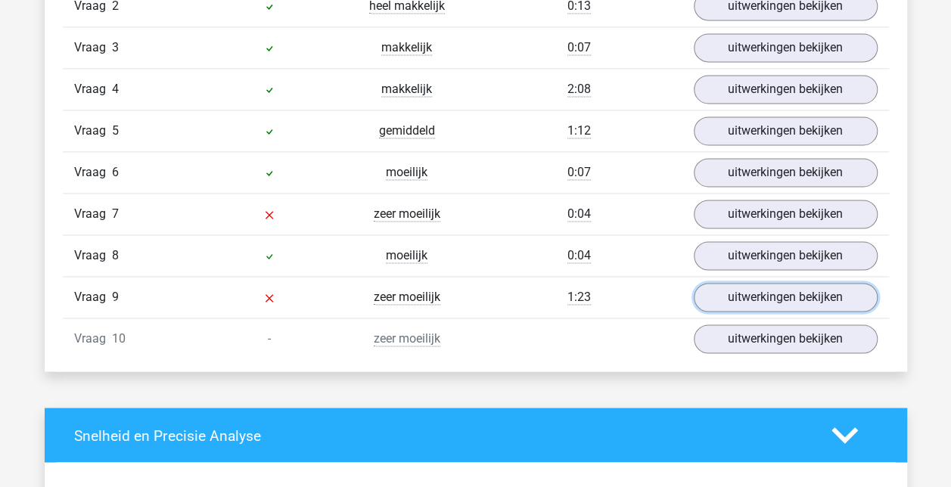
click at [714, 295] on link "uitwerkingen bekijken" at bounding box center [786, 297] width 184 height 29
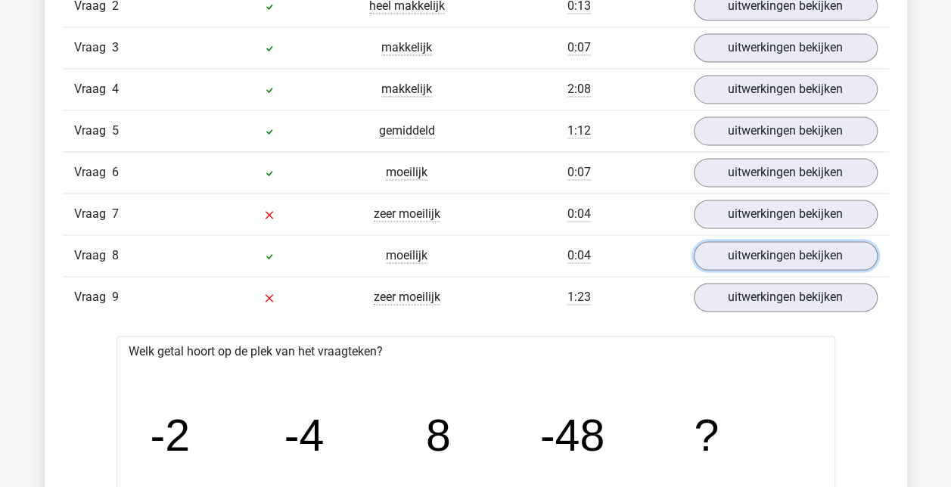
click at [783, 243] on link "uitwerkingen bekijken" at bounding box center [786, 255] width 184 height 29
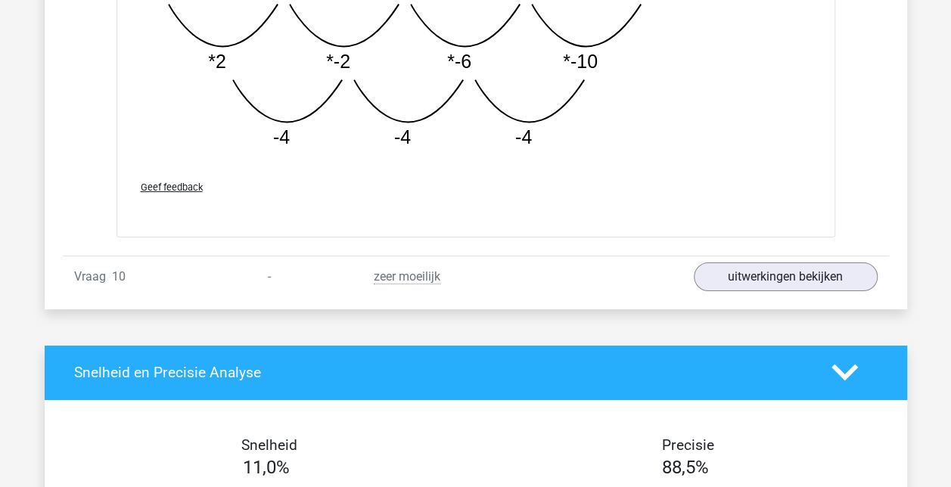
scroll to position [2723, 0]
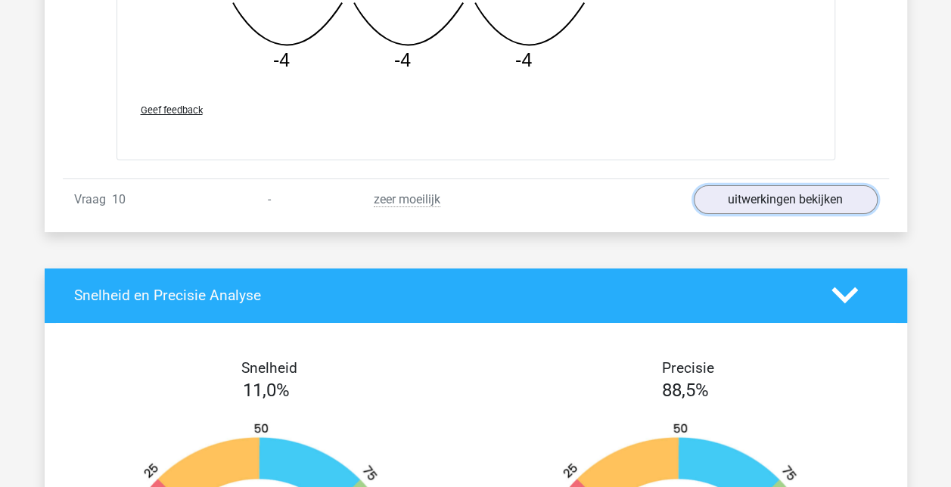
click at [727, 195] on link "uitwerkingen bekijken" at bounding box center [786, 199] width 184 height 29
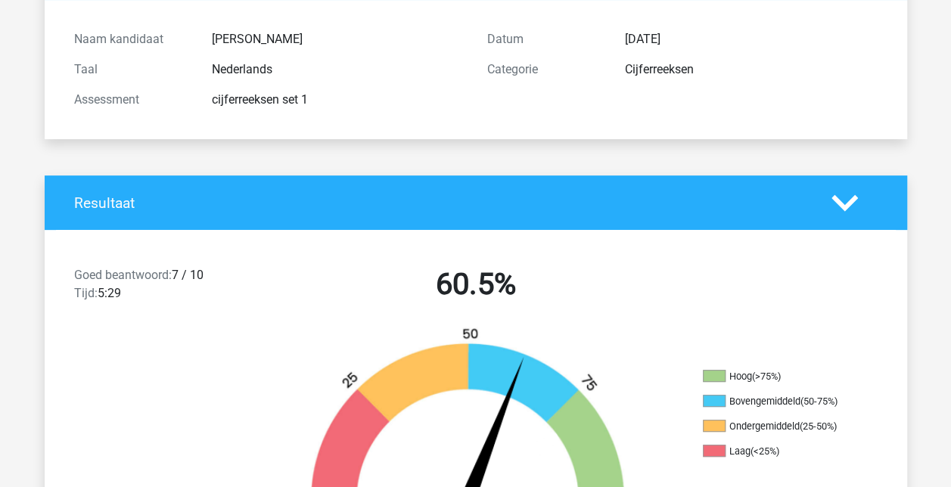
scroll to position [151, 0]
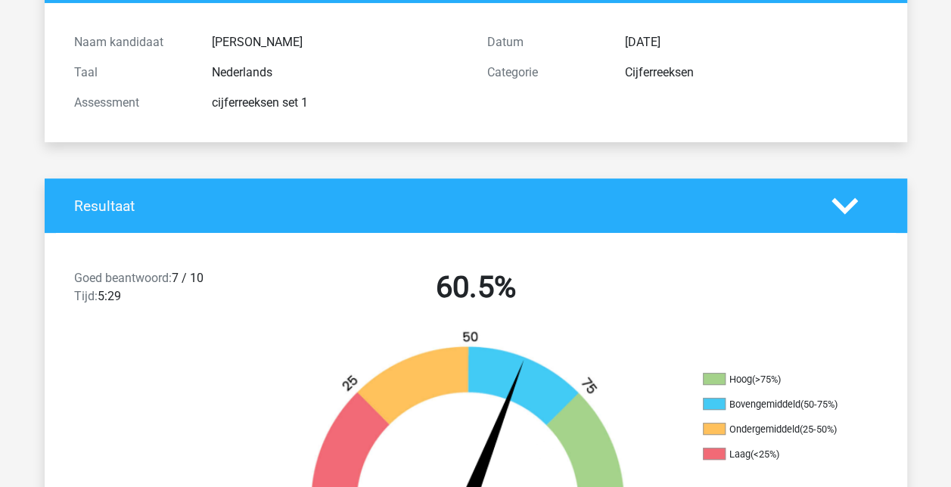
click at [850, 198] on icon at bounding box center [844, 206] width 26 height 26
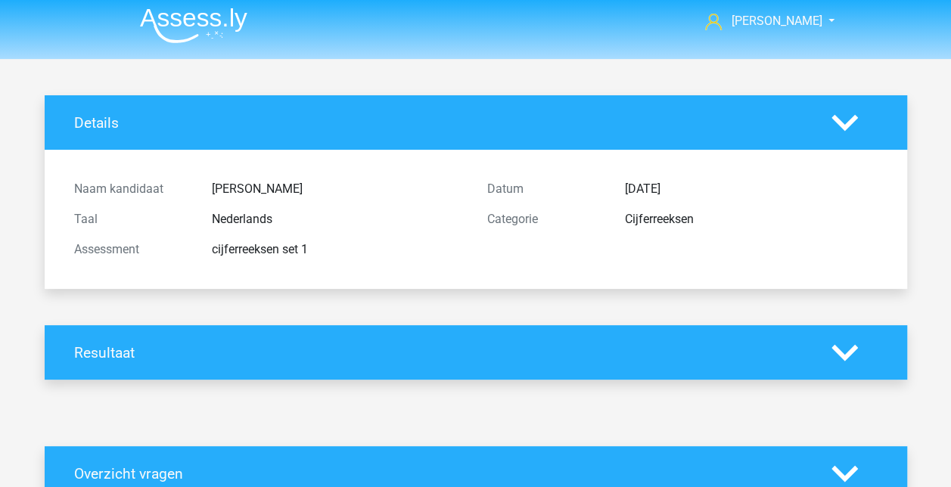
scroll to position [0, 0]
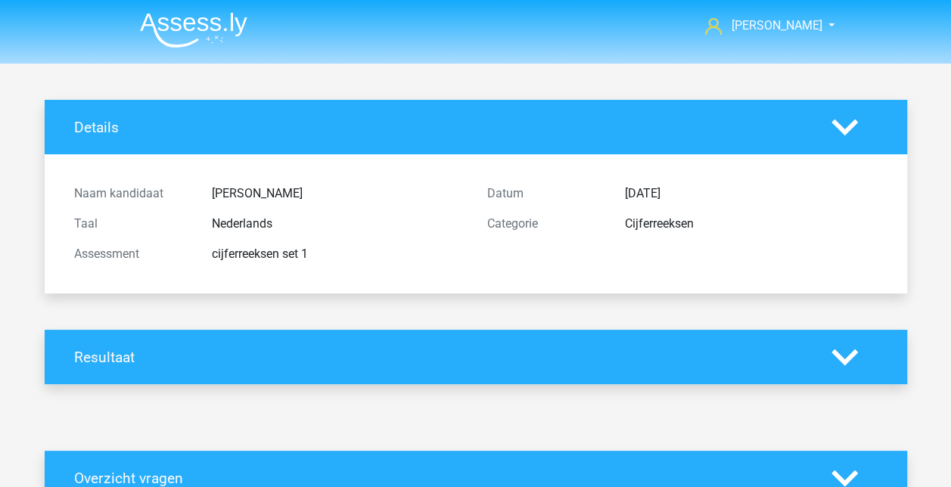
click at [843, 124] on icon at bounding box center [844, 127] width 26 height 26
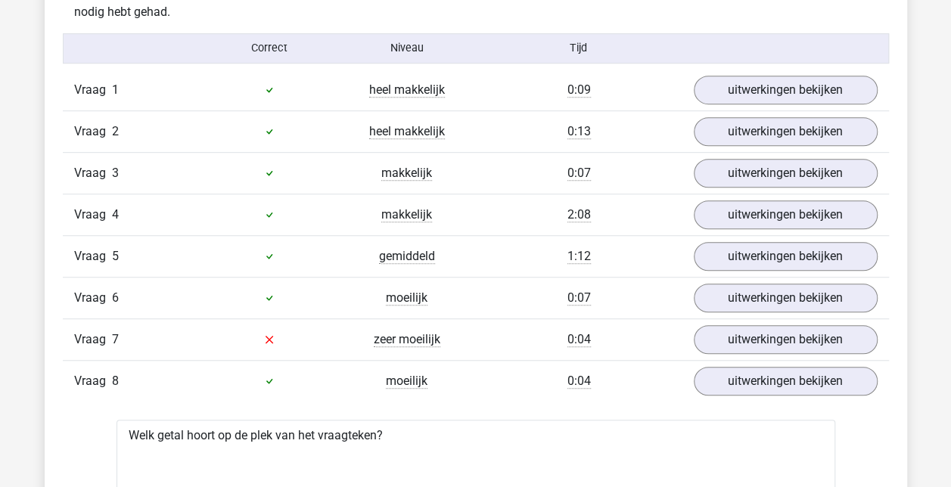
scroll to position [378, 0]
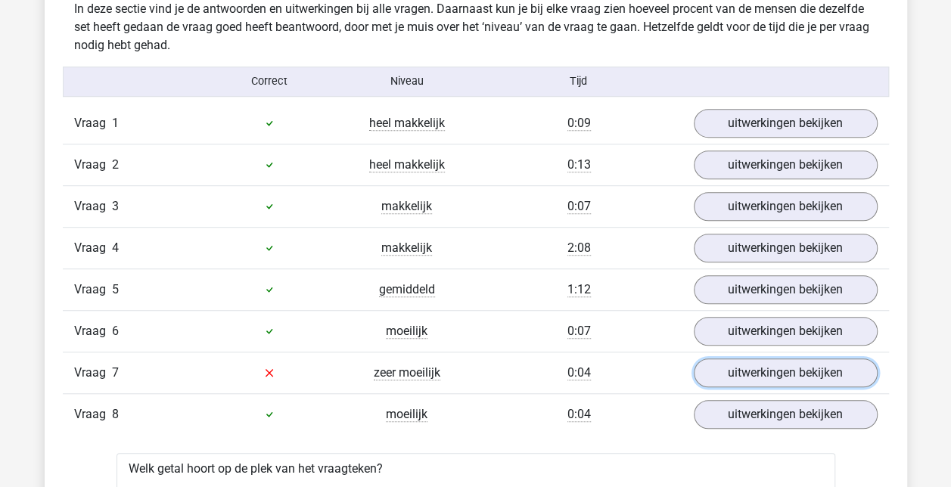
click at [720, 372] on link "uitwerkingen bekijken" at bounding box center [786, 373] width 184 height 29
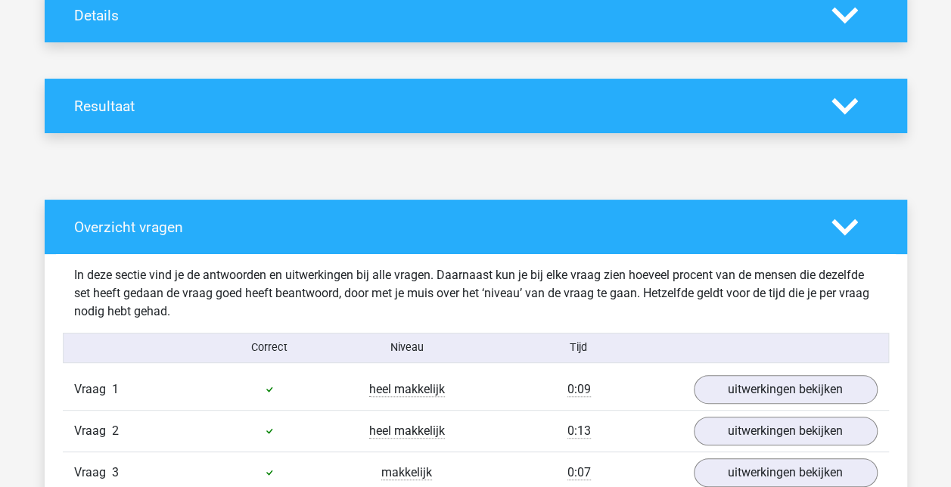
scroll to position [76, 0]
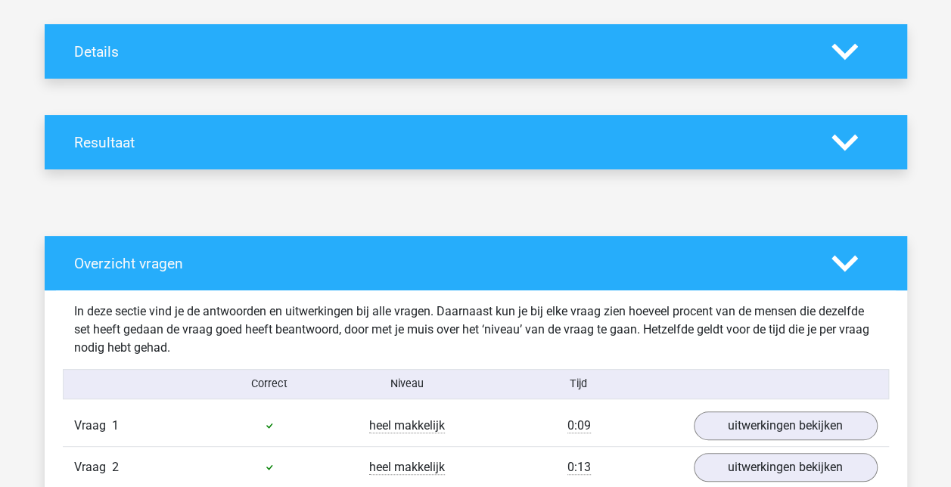
click at [848, 266] on polygon at bounding box center [844, 263] width 26 height 17
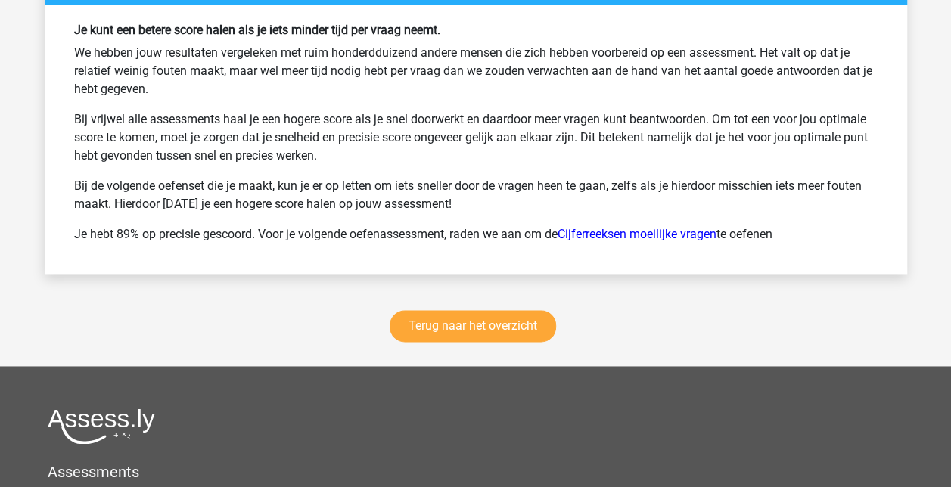
scroll to position [983, 0]
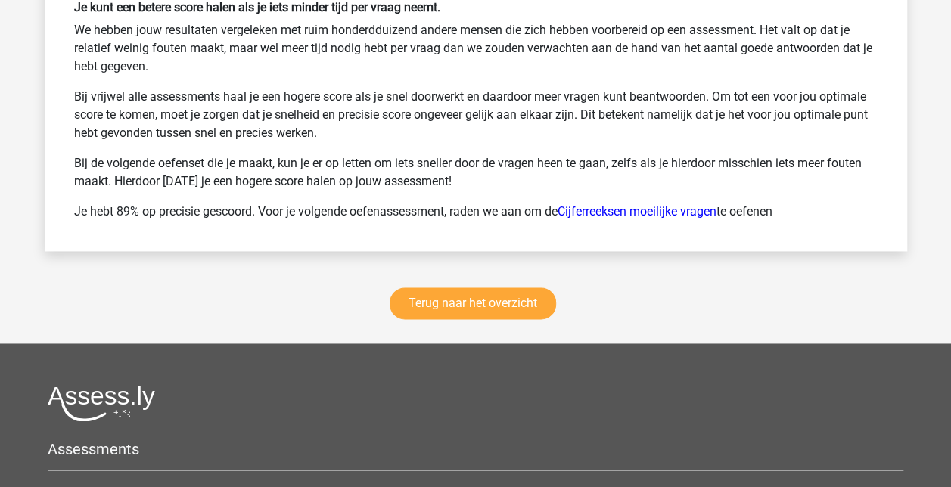
click at [700, 212] on link "Cijferreeksen moeilijke vragen" at bounding box center [636, 211] width 159 height 14
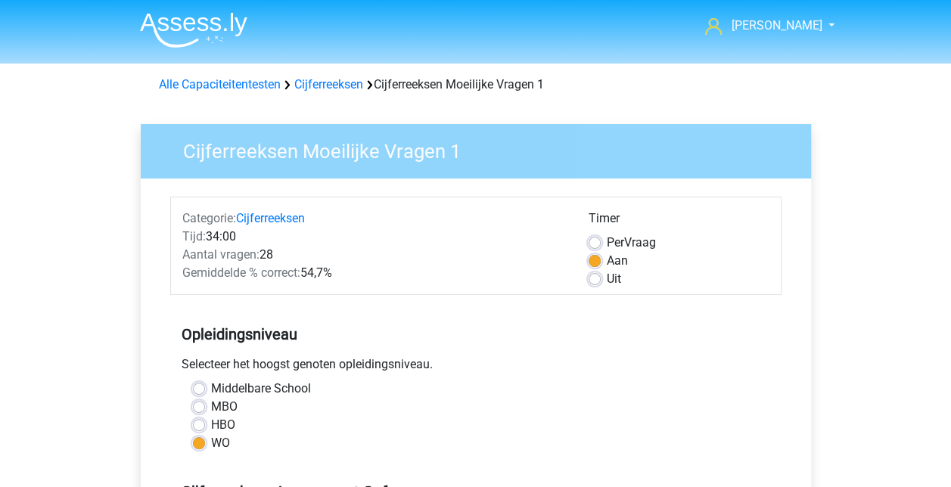
click at [334, 82] on link "Cijferreeksen" at bounding box center [328, 84] width 69 height 14
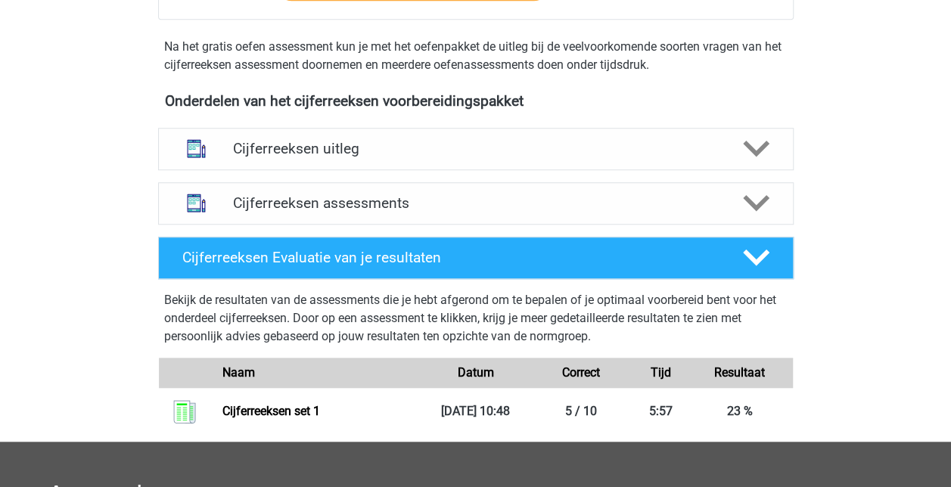
scroll to position [529, 0]
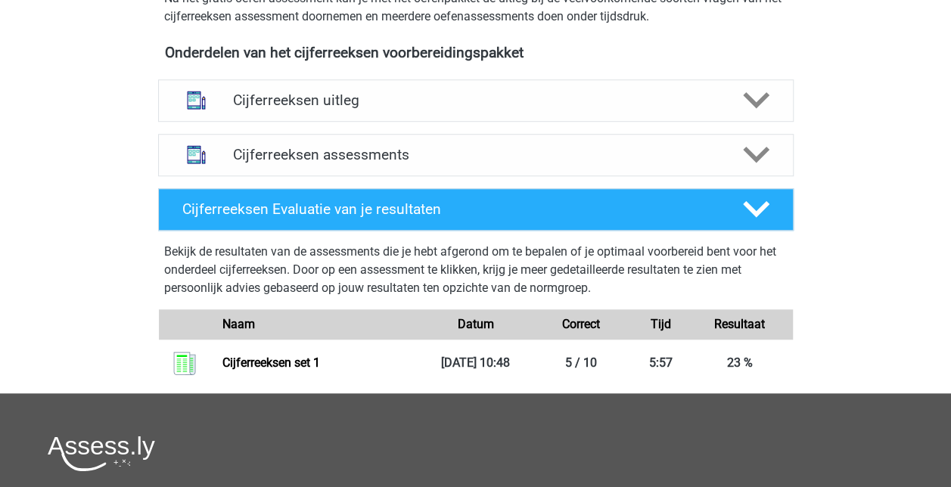
click at [744, 109] on polygon at bounding box center [756, 100] width 26 height 17
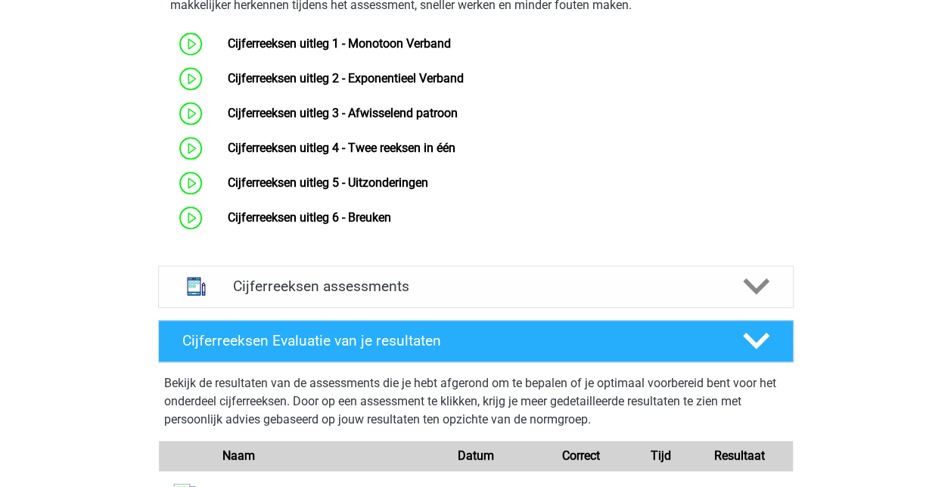
scroll to position [703, 0]
click at [762, 291] on icon at bounding box center [756, 286] width 26 height 26
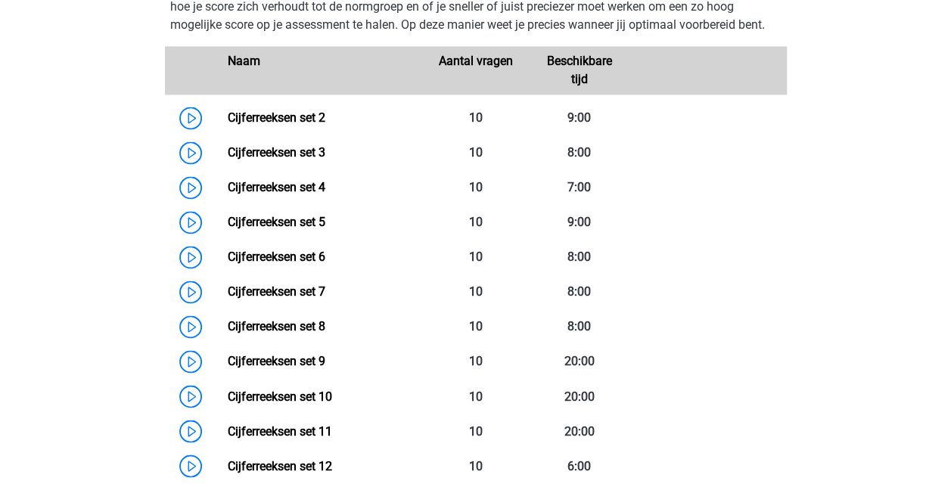
scroll to position [1059, 0]
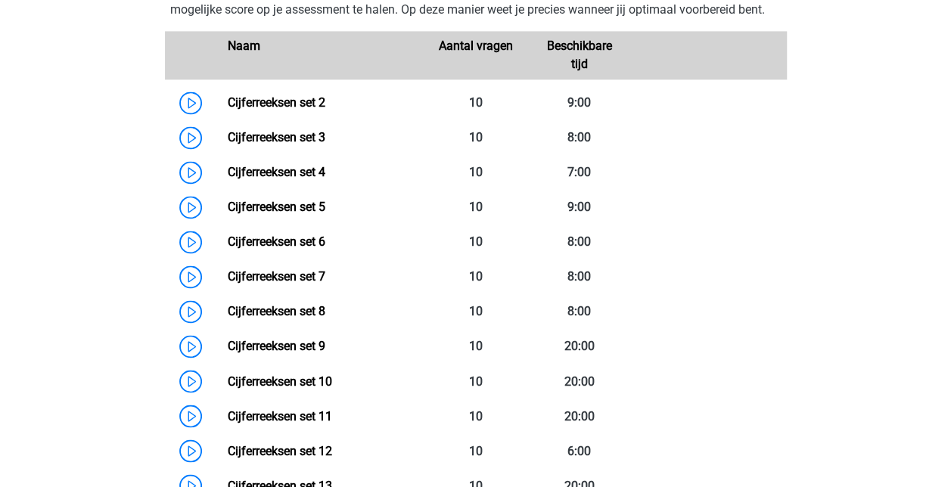
click at [290, 110] on link "Cijferreeksen set 2" at bounding box center [277, 102] width 98 height 14
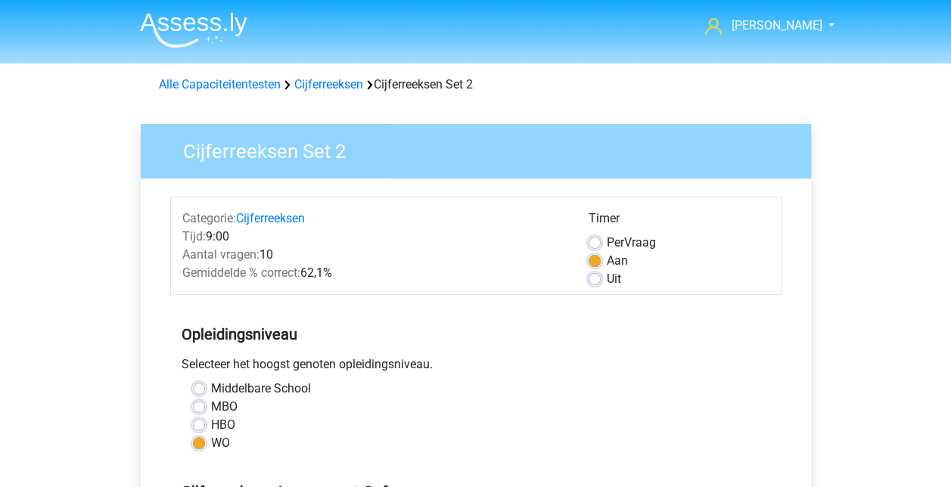
click at [607, 280] on label "Uit" at bounding box center [614, 279] width 14 height 18
click at [596, 280] on input "Uit" at bounding box center [594, 277] width 12 height 15
radio input "true"
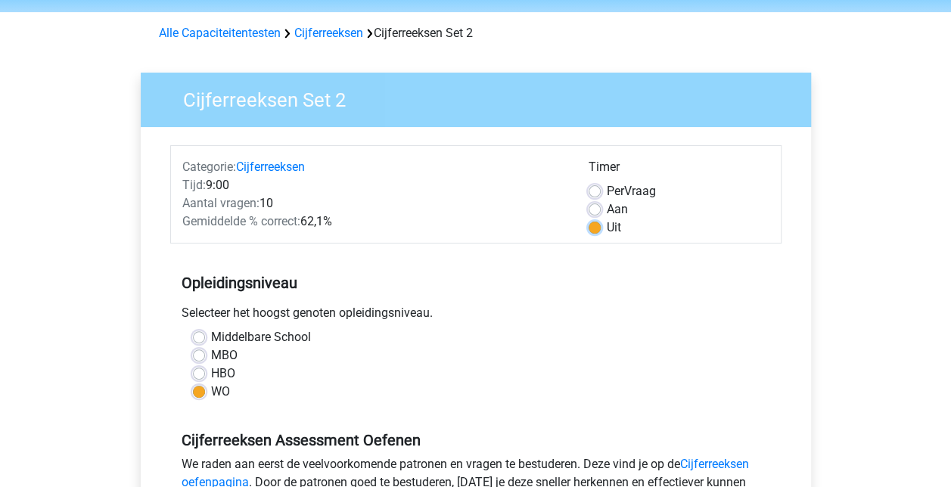
scroll to position [76, 0]
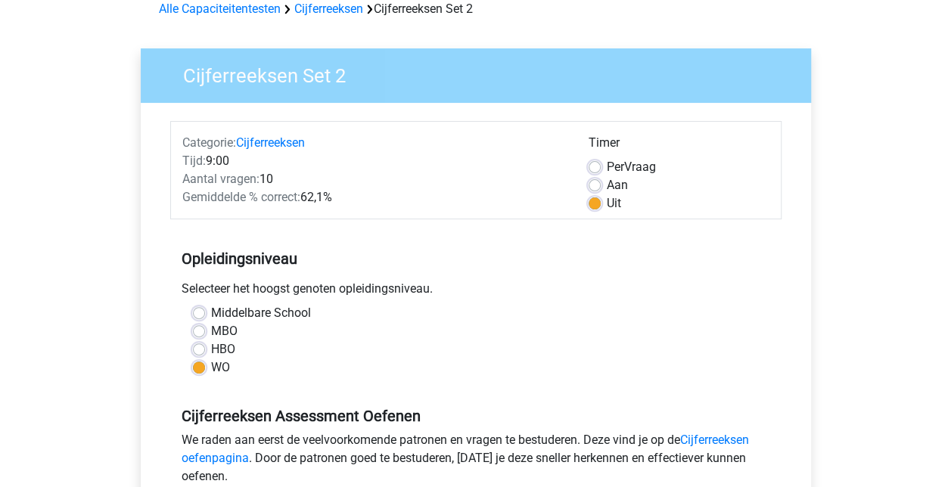
click at [607, 185] on label "Aan" at bounding box center [617, 185] width 21 height 18
click at [592, 185] on input "Aan" at bounding box center [594, 183] width 12 height 15
radio input "true"
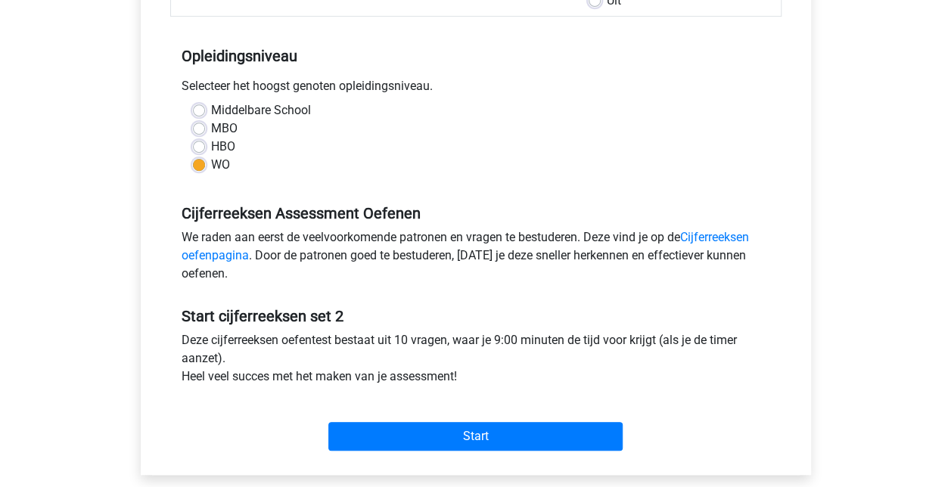
scroll to position [303, 0]
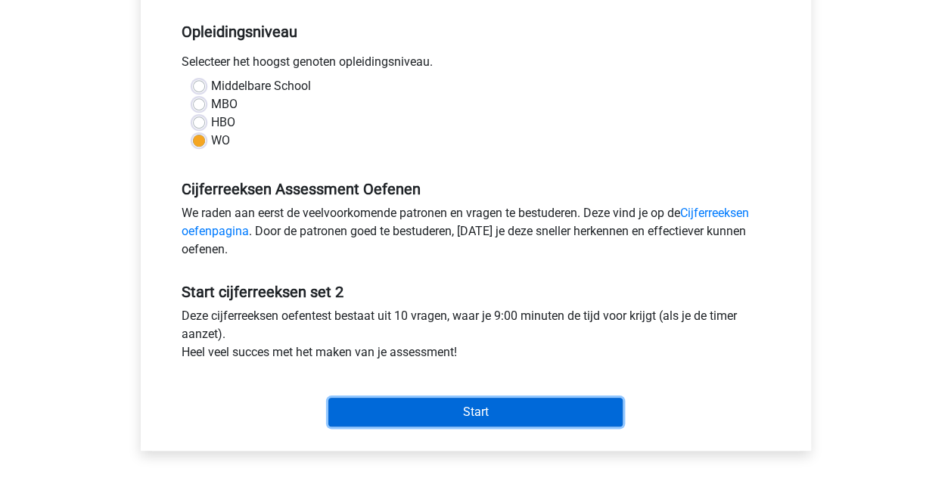
click at [466, 408] on input "Start" at bounding box center [475, 412] width 294 height 29
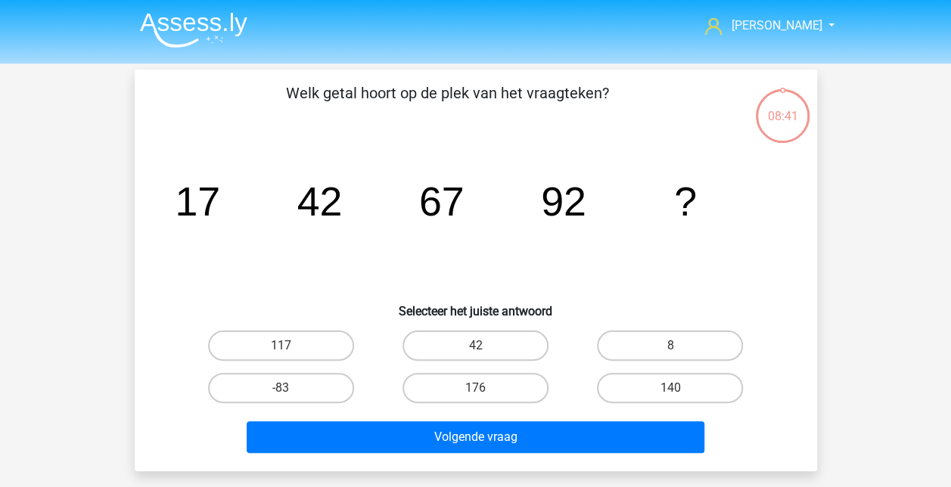
click at [283, 337] on label "117" at bounding box center [281, 346] width 146 height 30
click at [283, 346] on input "117" at bounding box center [286, 351] width 10 height 10
radio input "true"
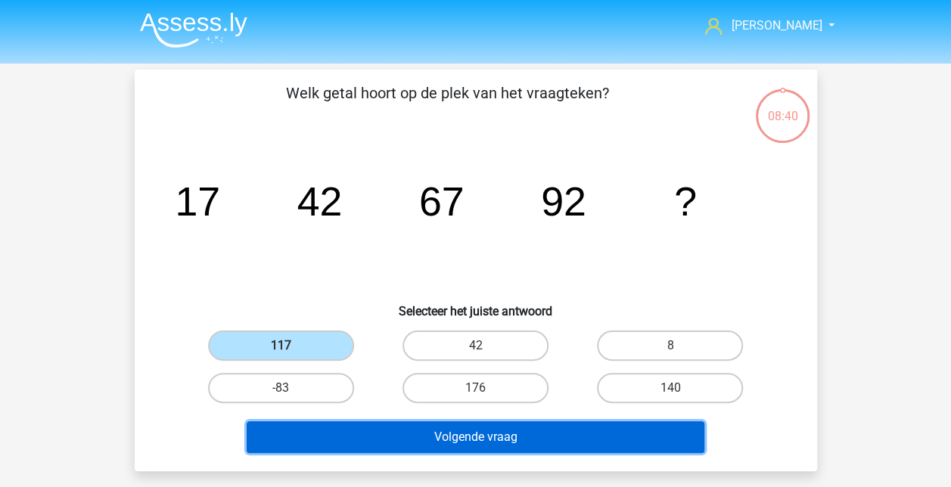
click at [484, 439] on button "Volgende vraag" at bounding box center [476, 437] width 458 height 32
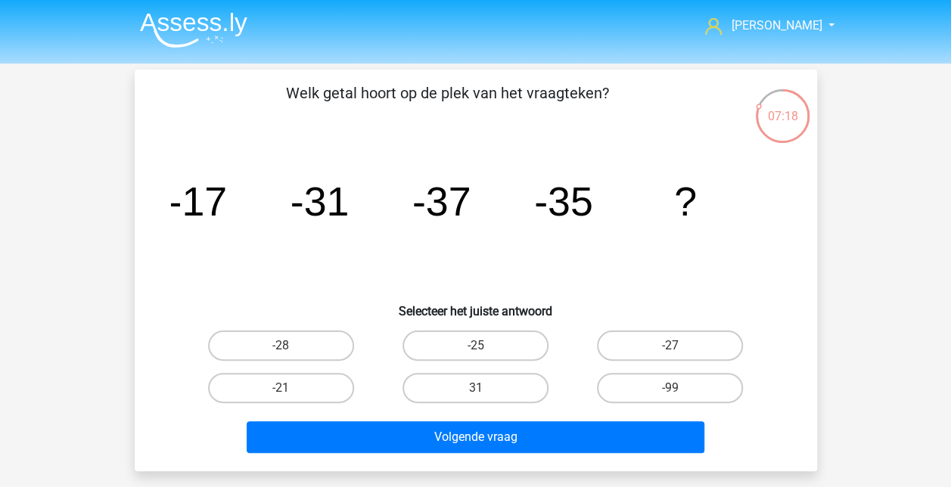
click at [492, 346] on label "-25" at bounding box center [475, 346] width 146 height 30
click at [485, 346] on input "-25" at bounding box center [480, 351] width 10 height 10
radio input "true"
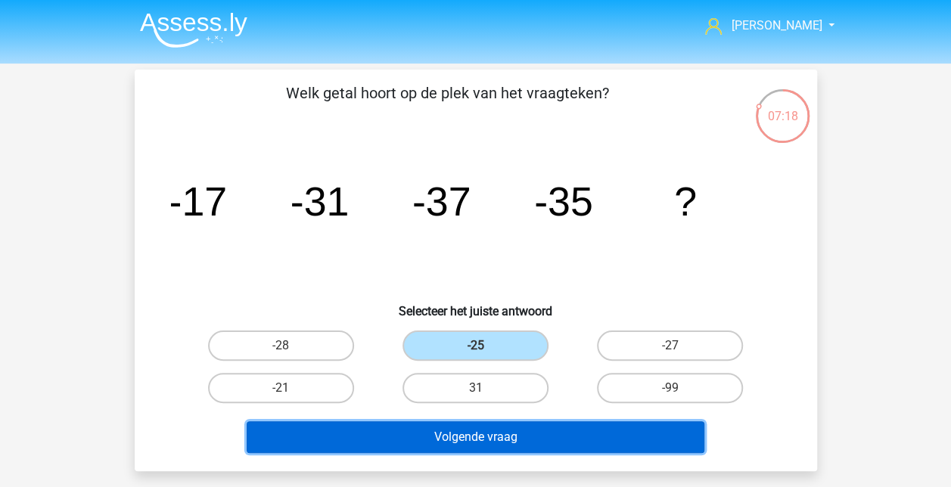
click at [504, 443] on button "Volgende vraag" at bounding box center [476, 437] width 458 height 32
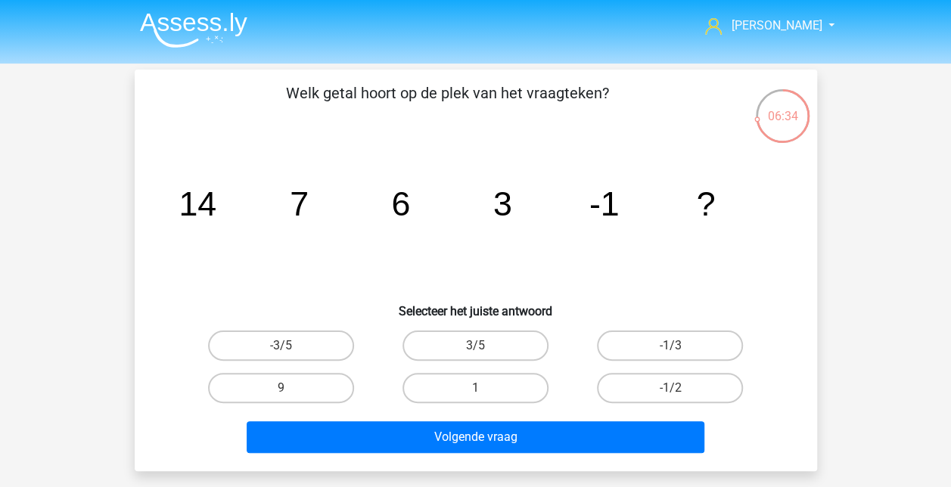
click at [688, 341] on label "-1/3" at bounding box center [670, 346] width 146 height 30
click at [680, 346] on input "-1/3" at bounding box center [675, 351] width 10 height 10
radio input "true"
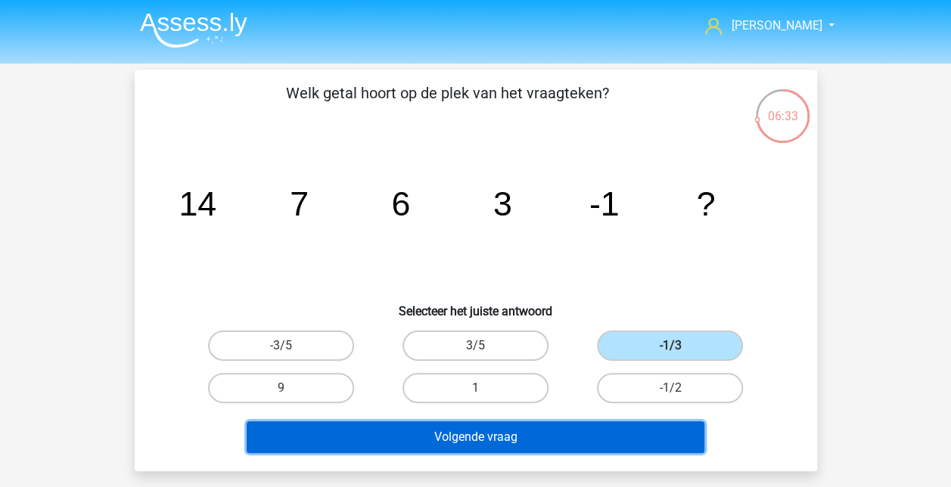
click at [647, 433] on button "Volgende vraag" at bounding box center [476, 437] width 458 height 32
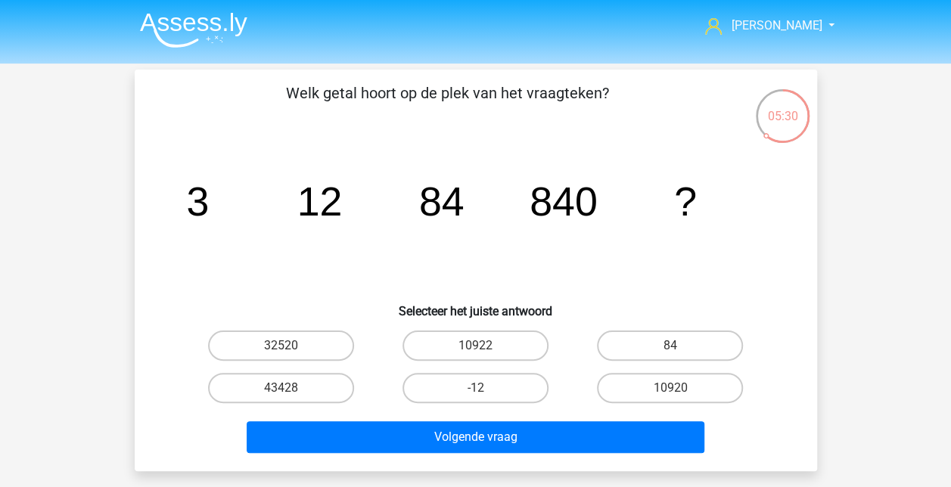
click at [663, 387] on label "10920" at bounding box center [670, 388] width 146 height 30
click at [670, 388] on input "10920" at bounding box center [675, 393] width 10 height 10
radio input "true"
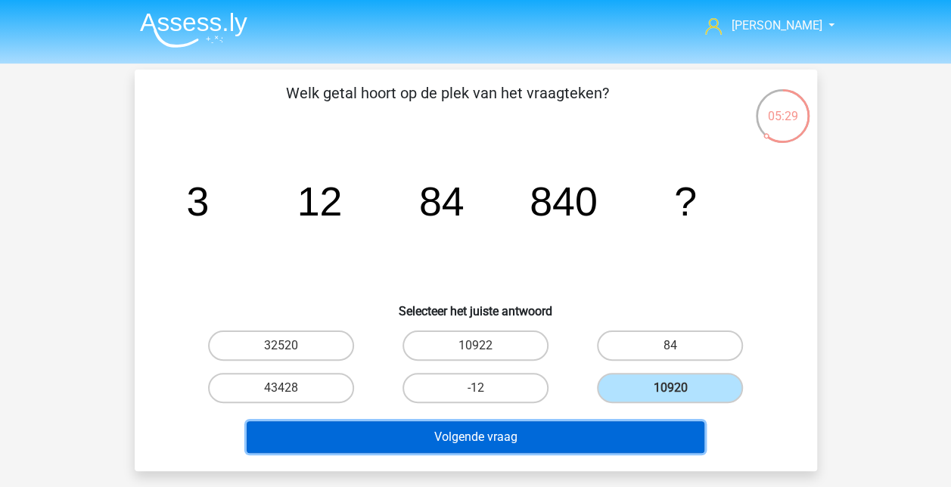
click at [610, 431] on button "Volgende vraag" at bounding box center [476, 437] width 458 height 32
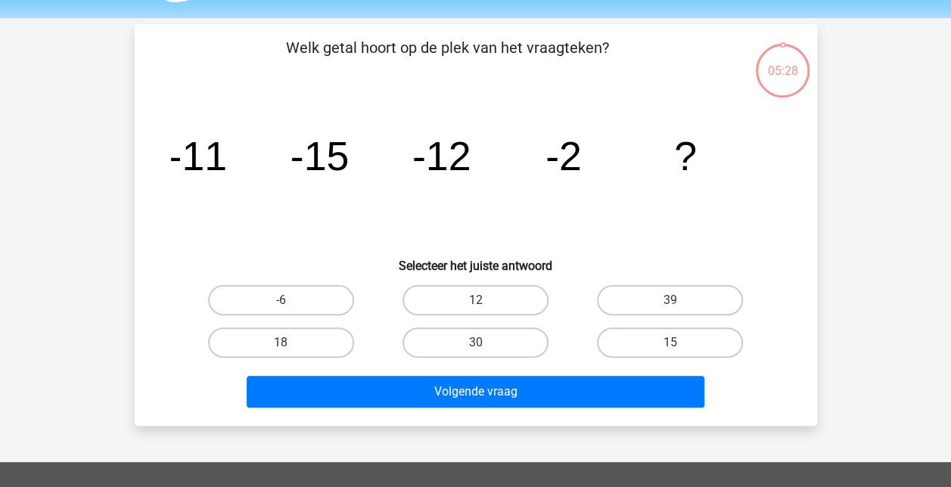
scroll to position [70, 0]
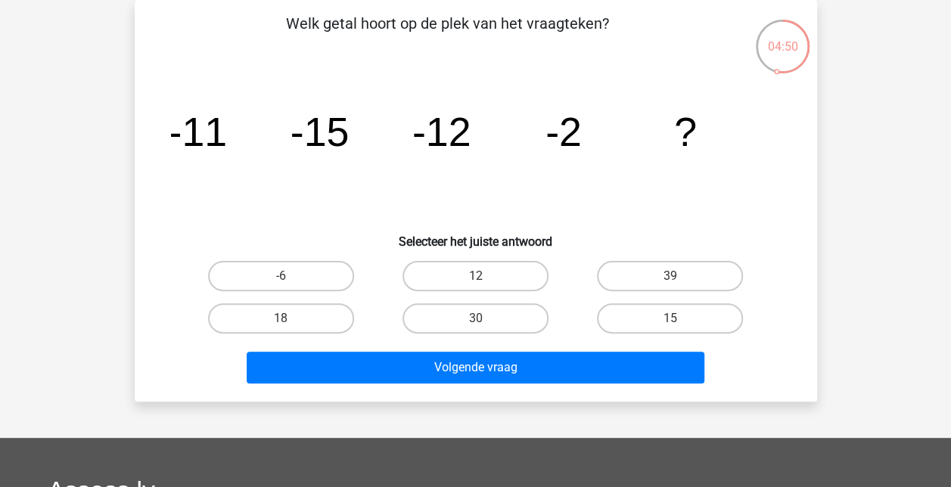
click at [287, 269] on label "-6" at bounding box center [281, 276] width 146 height 30
click at [287, 276] on input "-6" at bounding box center [286, 281] width 10 height 10
radio input "true"
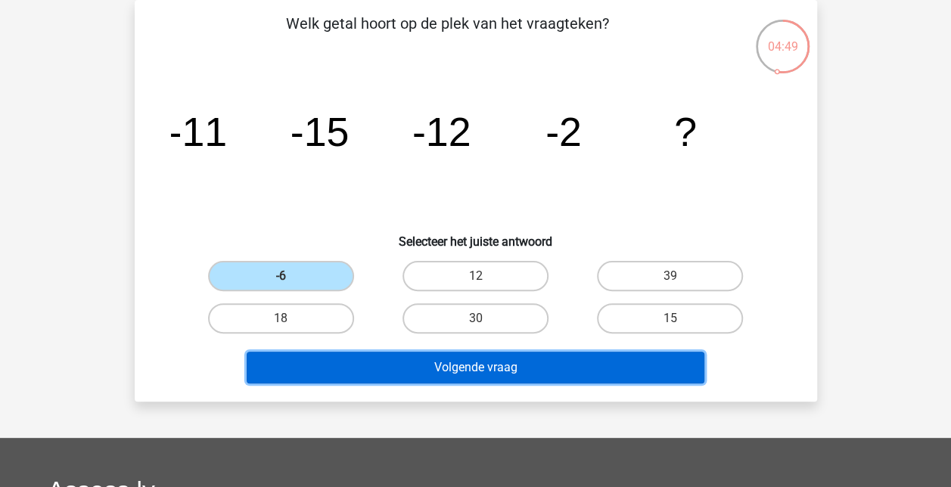
click at [485, 364] on button "Volgende vraag" at bounding box center [476, 368] width 458 height 32
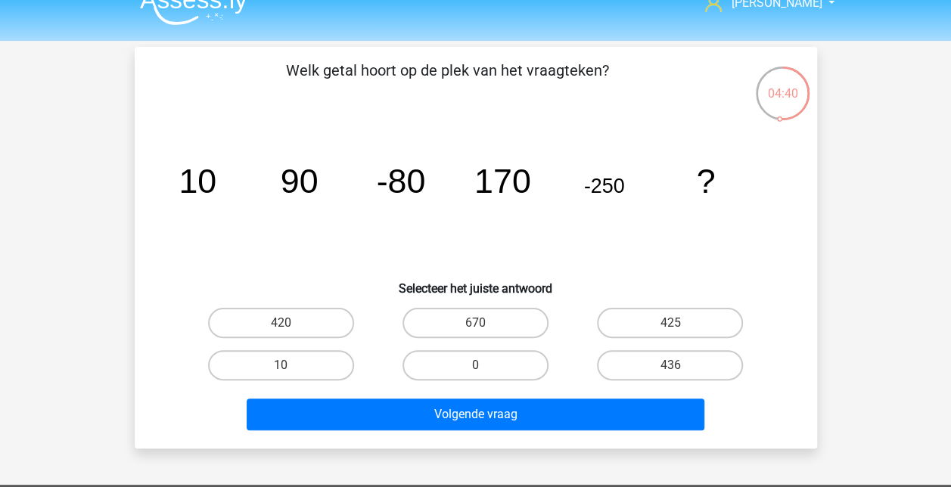
scroll to position [0, 0]
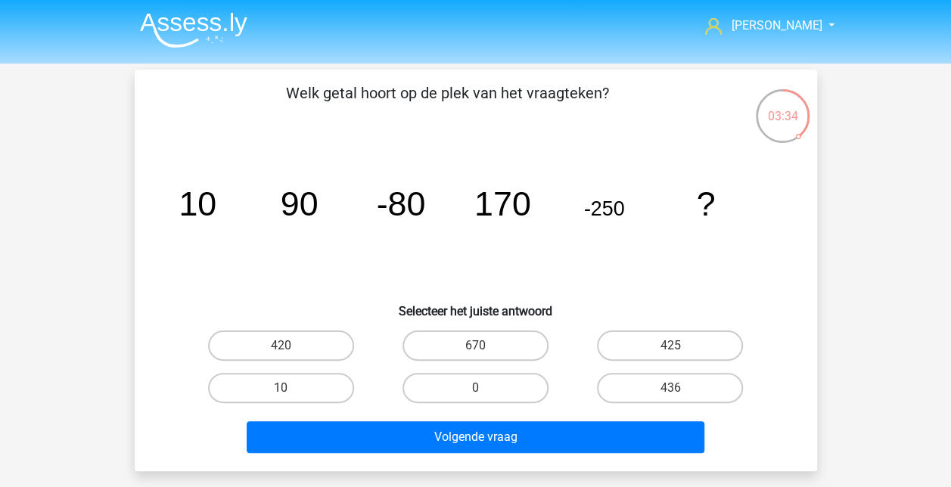
click at [315, 346] on label "420" at bounding box center [281, 346] width 146 height 30
click at [290, 346] on input "420" at bounding box center [286, 351] width 10 height 10
radio input "true"
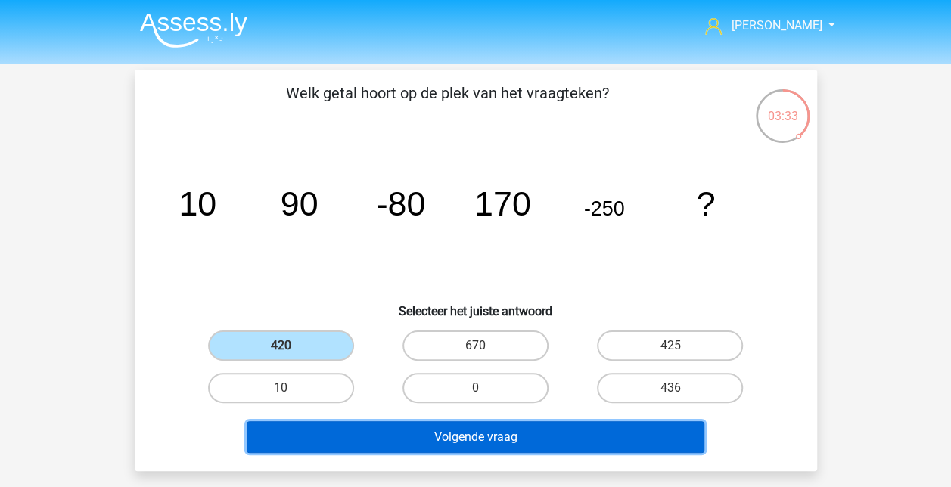
click at [558, 445] on button "Volgende vraag" at bounding box center [476, 437] width 458 height 32
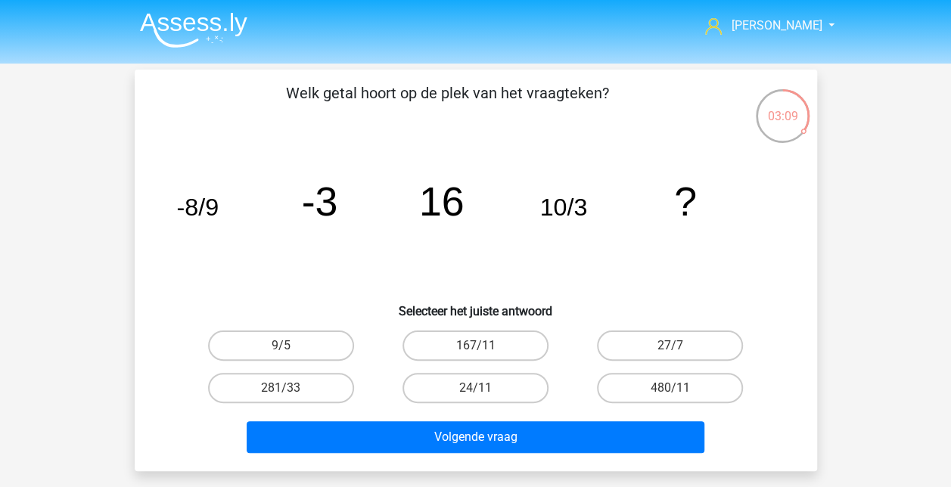
click at [297, 381] on label "281/33" at bounding box center [281, 388] width 146 height 30
click at [290, 388] on input "281/33" at bounding box center [286, 393] width 10 height 10
radio input "true"
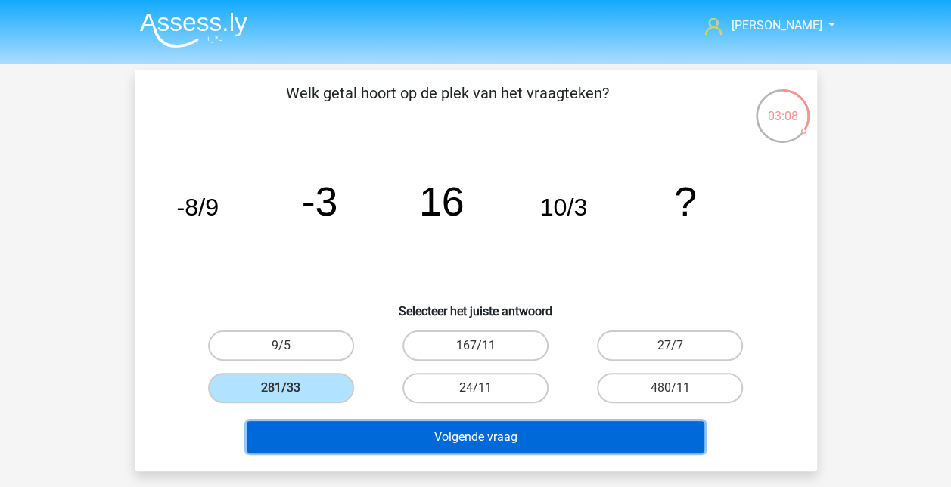
click at [461, 442] on button "Volgende vraag" at bounding box center [476, 437] width 458 height 32
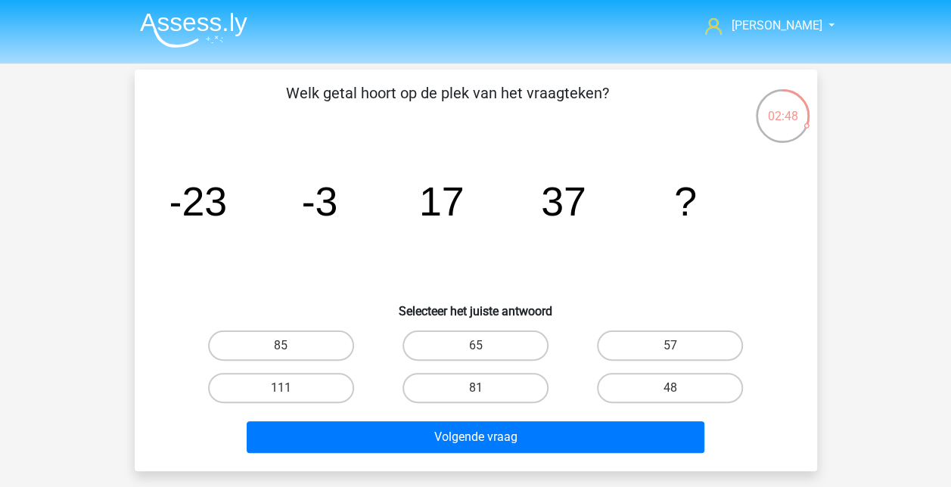
click at [700, 345] on label "57" at bounding box center [670, 346] width 146 height 30
click at [680, 346] on input "57" at bounding box center [675, 351] width 10 height 10
radio input "true"
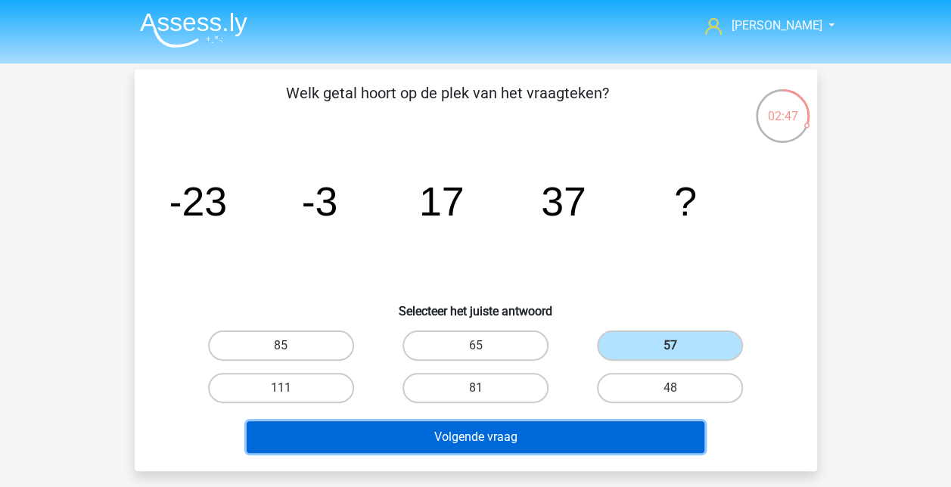
click at [608, 433] on button "Volgende vraag" at bounding box center [476, 437] width 458 height 32
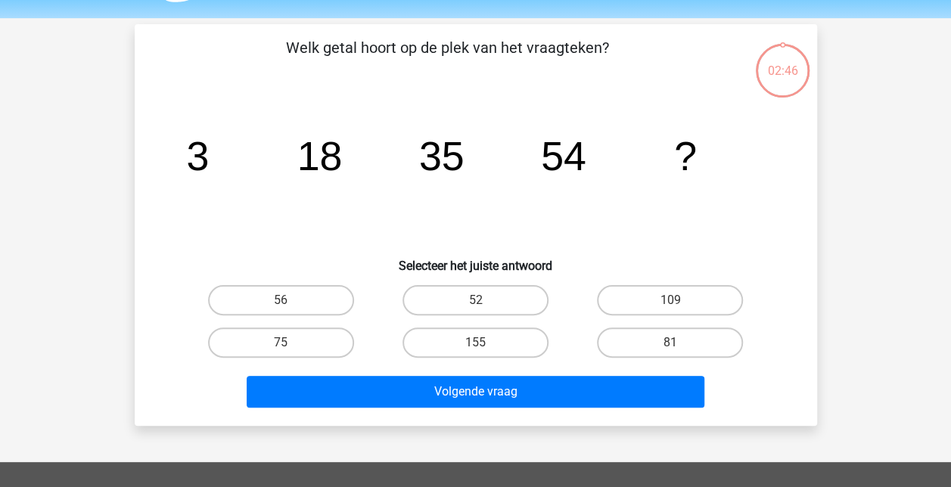
scroll to position [70, 0]
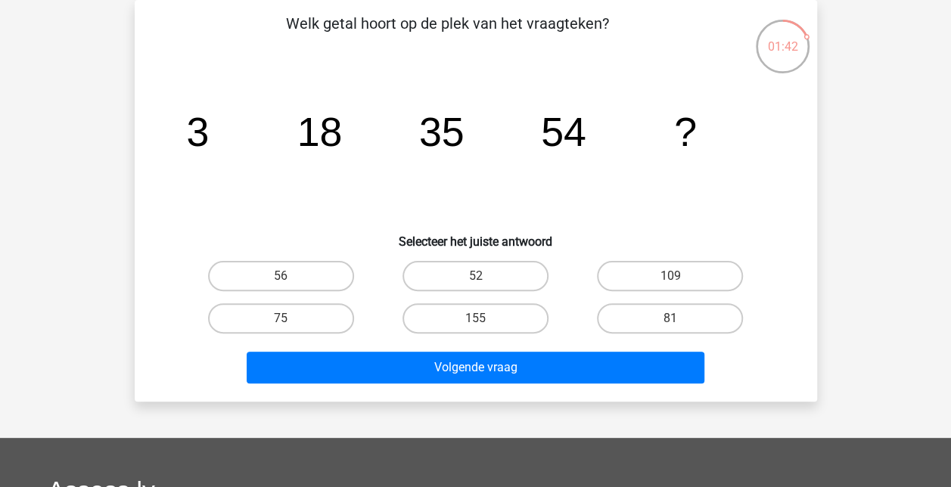
click at [506, 323] on label "155" at bounding box center [475, 318] width 146 height 30
click at [485, 323] on input "155" at bounding box center [480, 323] width 10 height 10
radio input "true"
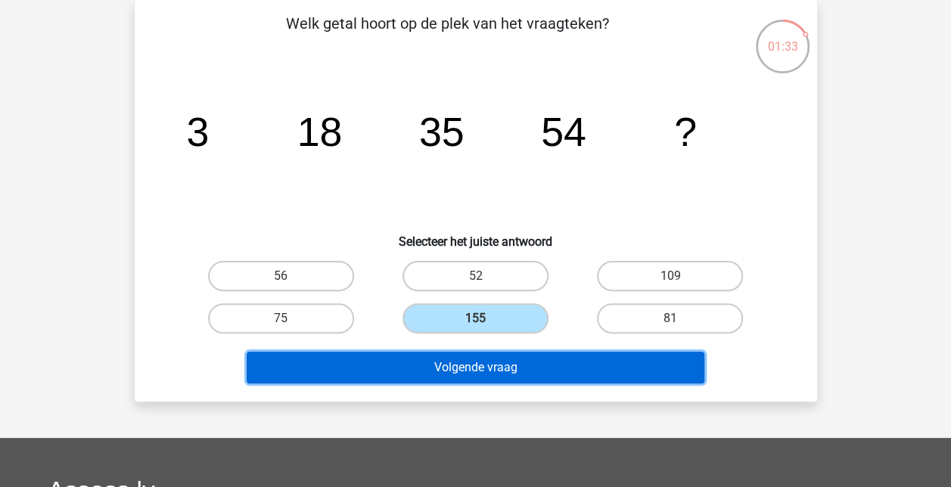
click at [467, 366] on button "Volgende vraag" at bounding box center [476, 368] width 458 height 32
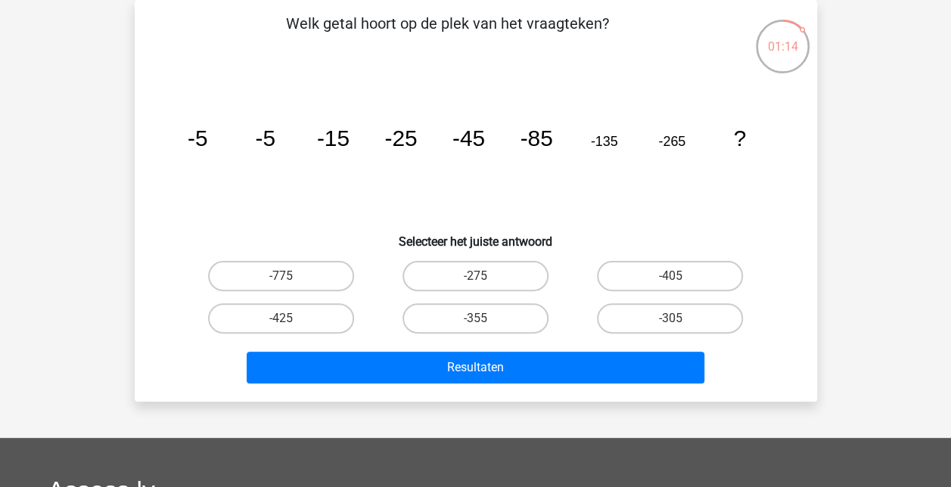
click at [676, 272] on label "-405" at bounding box center [670, 276] width 146 height 30
click at [676, 276] on input "-405" at bounding box center [675, 281] width 10 height 10
radio input "true"
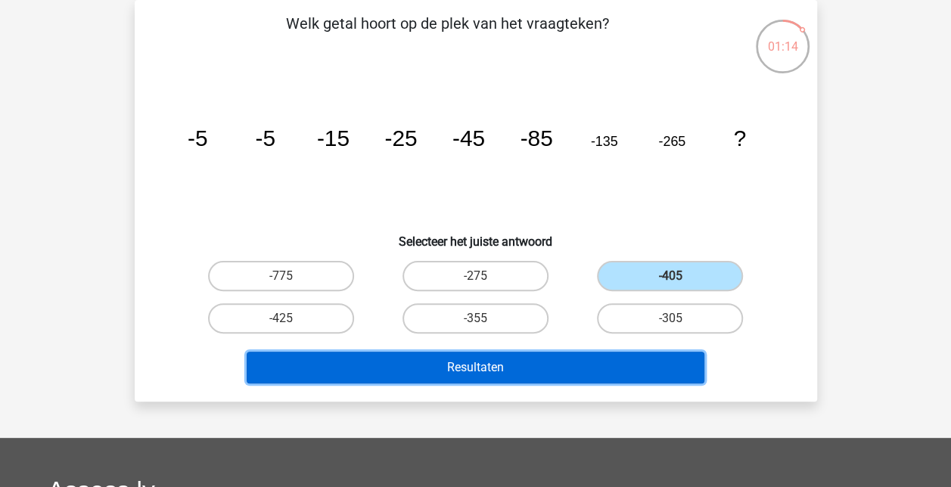
click at [616, 374] on button "Resultaten" at bounding box center [476, 368] width 458 height 32
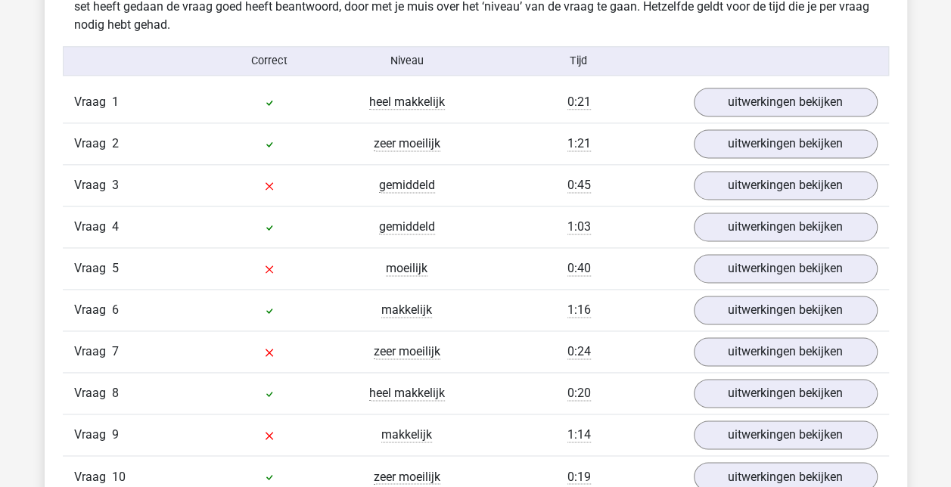
scroll to position [983, 0]
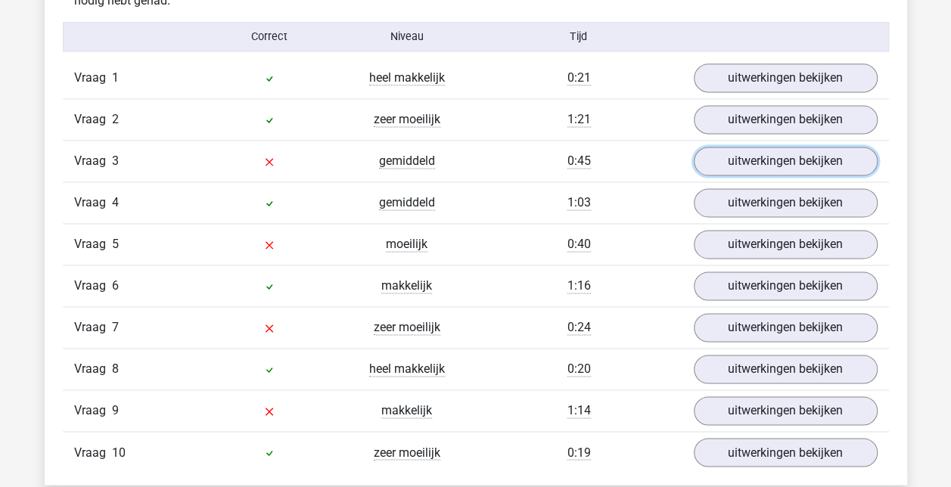
click at [741, 156] on link "uitwerkingen bekijken" at bounding box center [786, 161] width 184 height 29
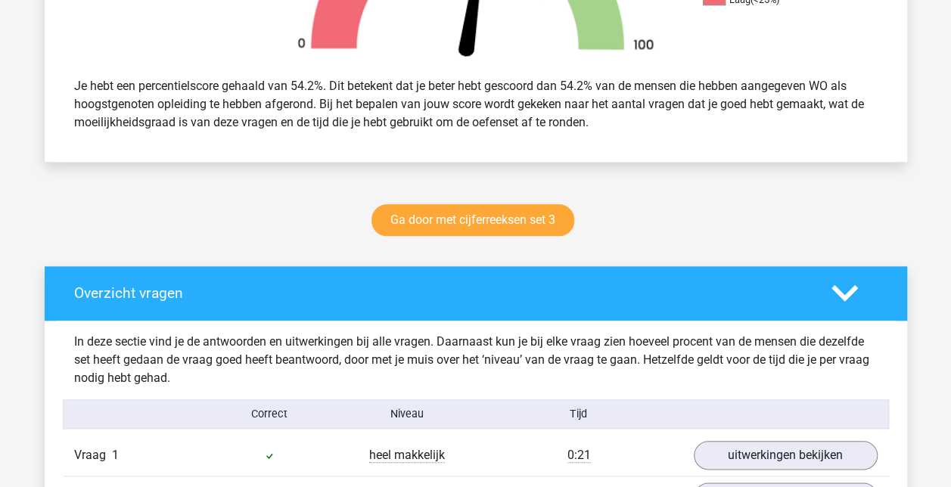
scroll to position [605, 0]
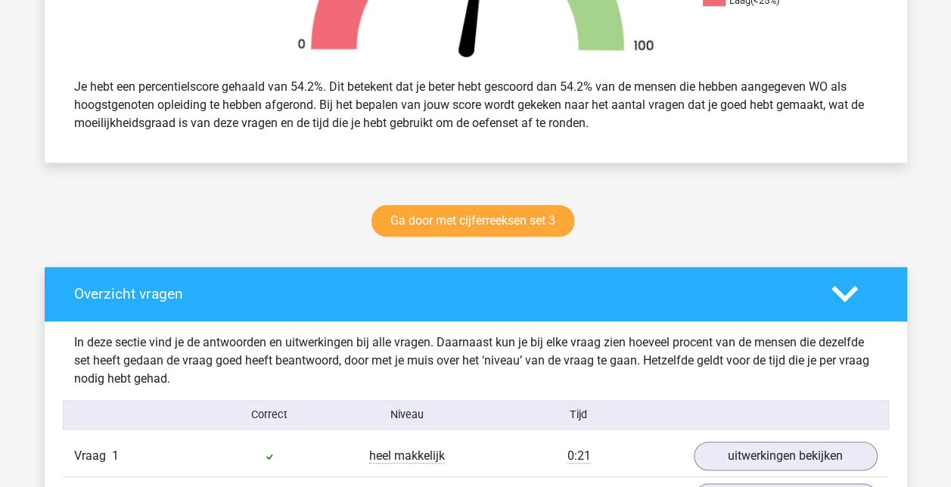
click at [840, 290] on icon at bounding box center [844, 294] width 26 height 26
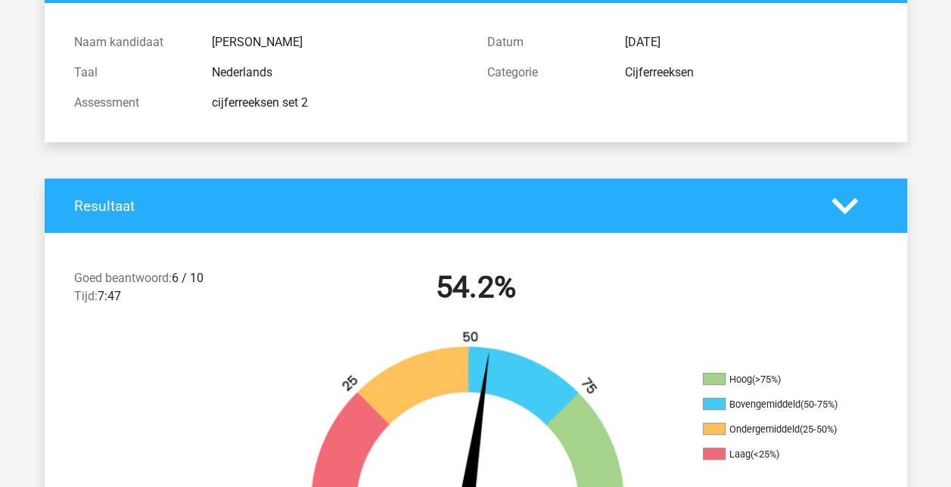
scroll to position [0, 0]
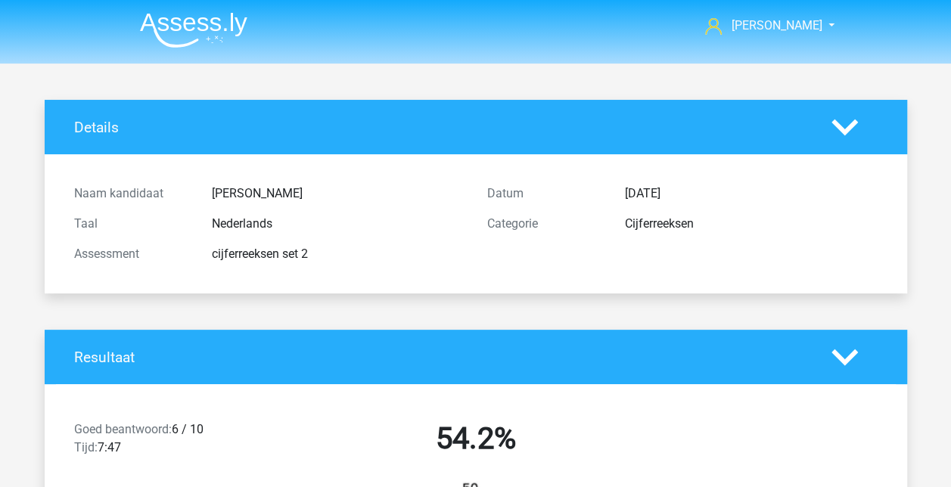
click at [844, 129] on polygon at bounding box center [844, 127] width 26 height 17
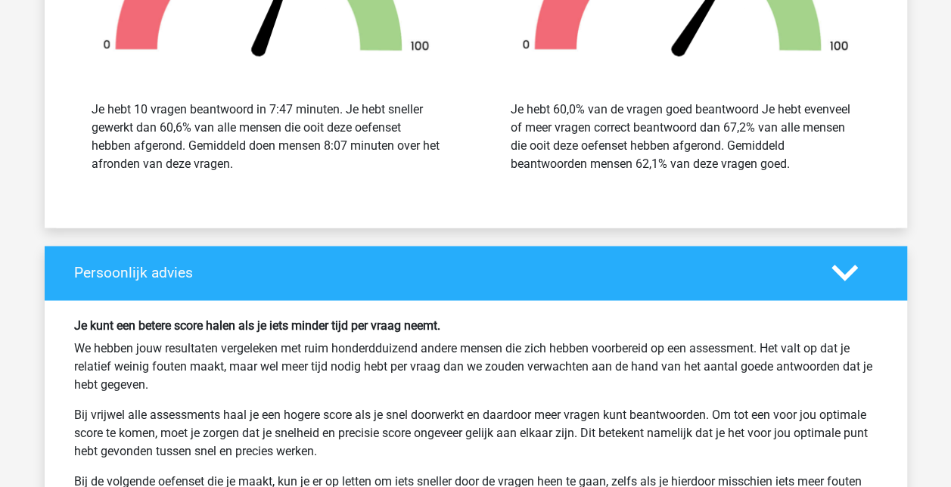
scroll to position [1286, 0]
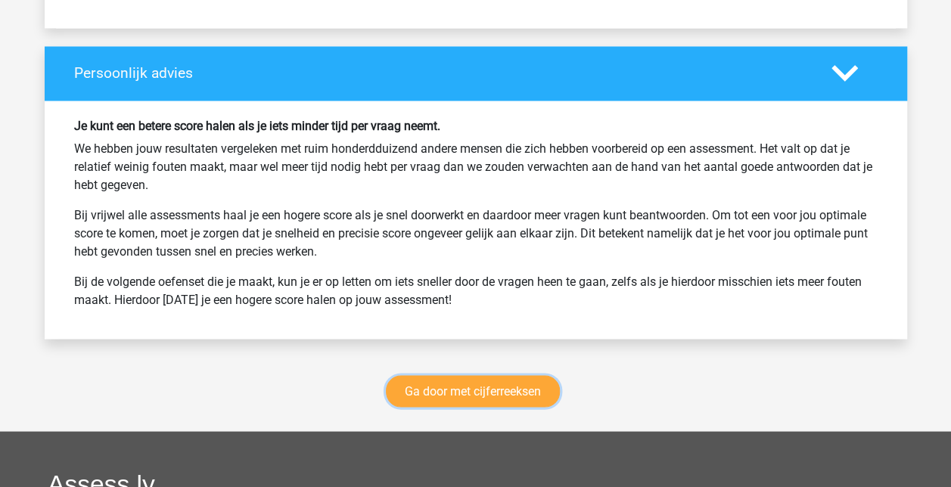
click at [540, 386] on link "Ga door met cijferreeksen" at bounding box center [473, 391] width 174 height 32
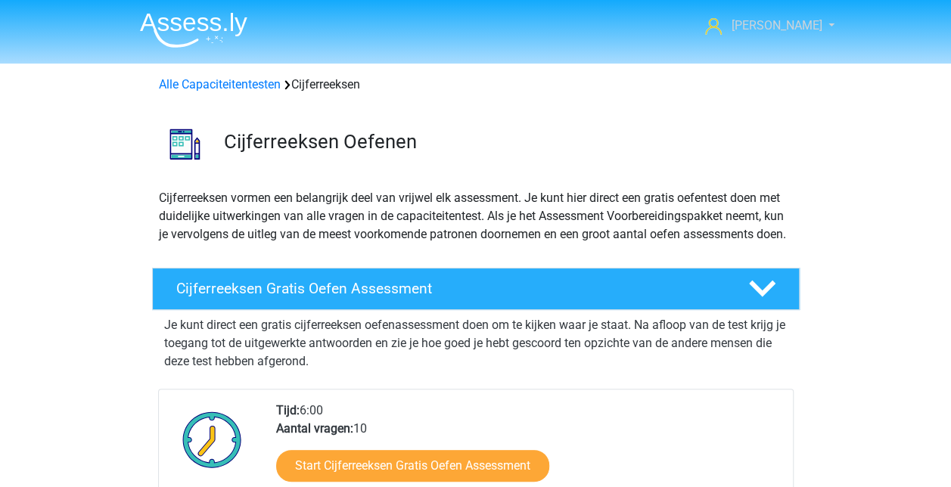
click at [803, 26] on link "[PERSON_NAME]" at bounding box center [761, 26] width 124 height 18
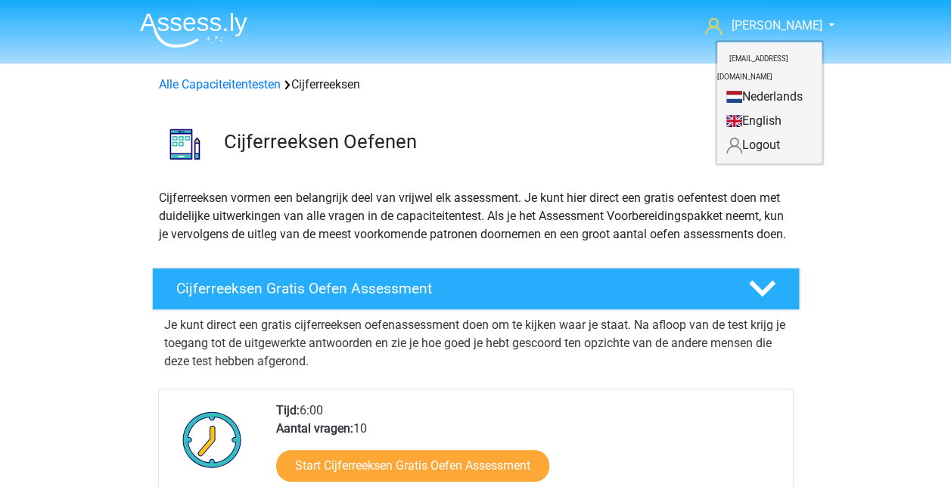
click at [585, 78] on div "Alle Capaciteitentesten Cijferreeksen" at bounding box center [476, 85] width 646 height 18
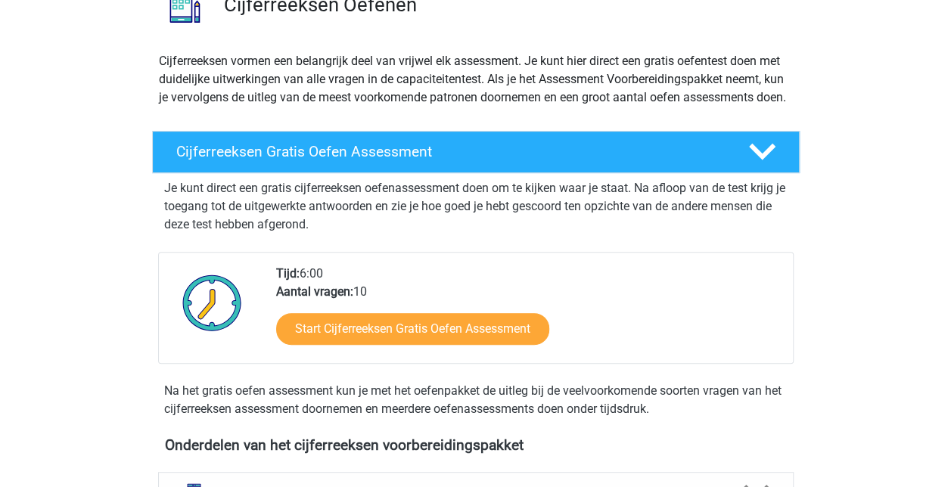
scroll to position [151, 0]
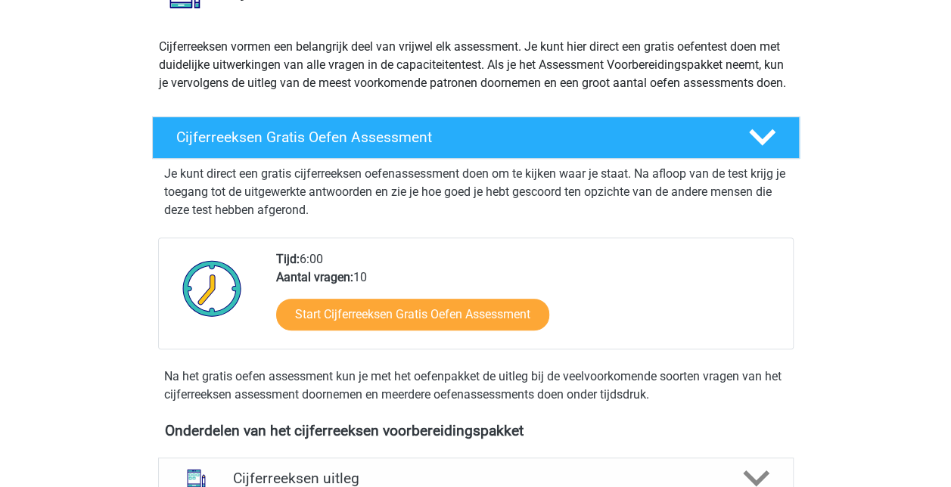
click at [752, 151] on icon at bounding box center [762, 137] width 26 height 26
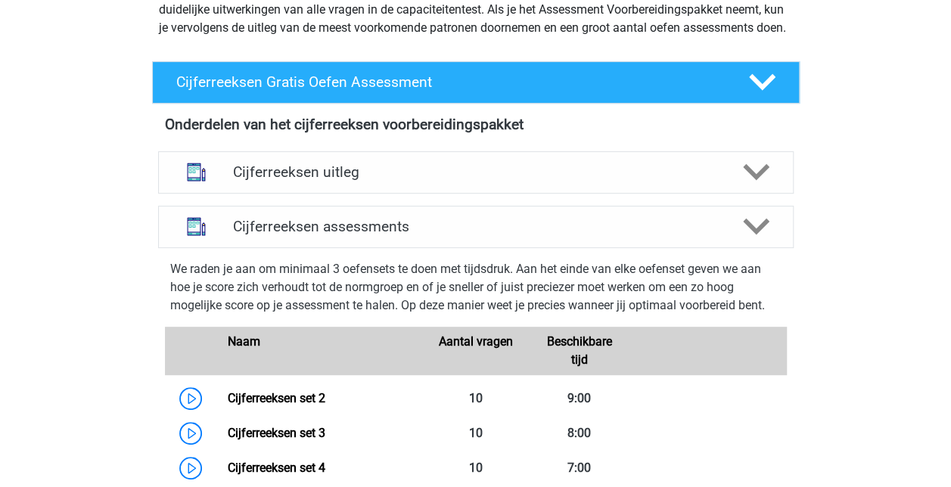
scroll to position [227, 0]
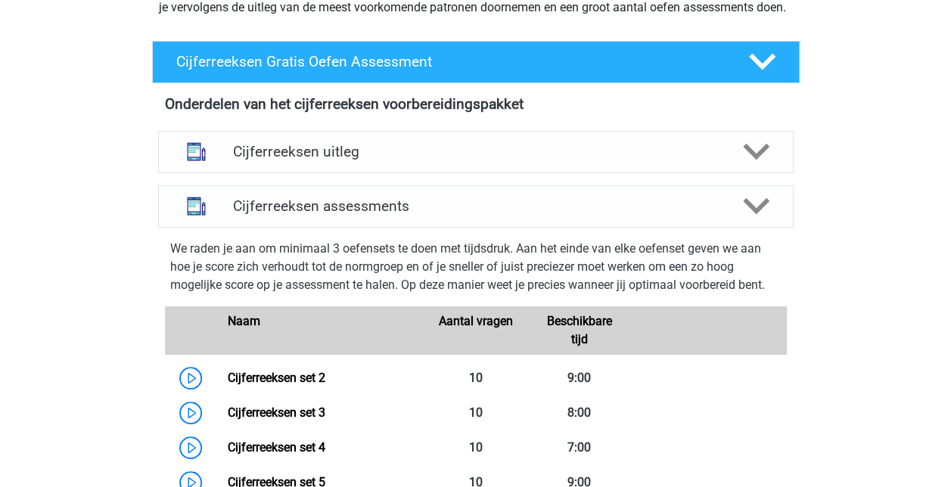
click at [762, 219] on icon at bounding box center [756, 206] width 26 height 26
click at [750, 215] on polygon at bounding box center [756, 206] width 26 height 17
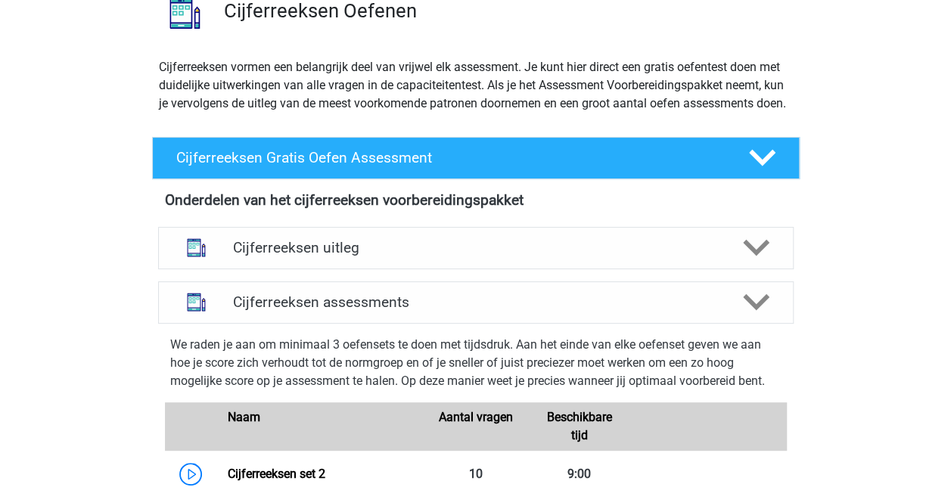
scroll to position [0, 0]
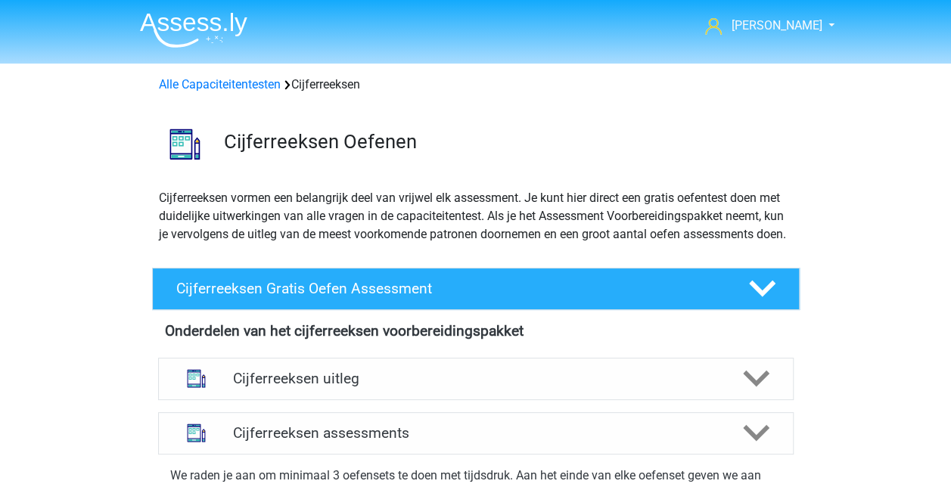
click at [241, 85] on link "Alle Capaciteitentesten" at bounding box center [220, 84] width 122 height 14
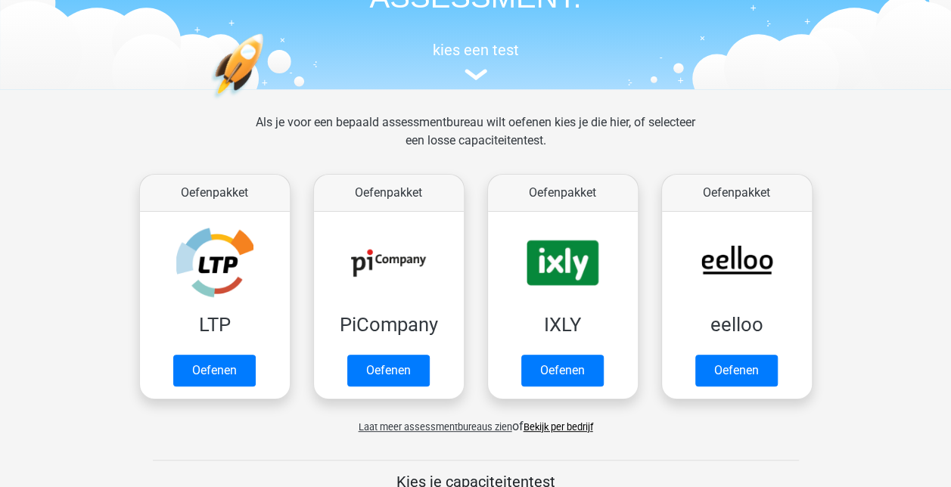
scroll to position [151, 0]
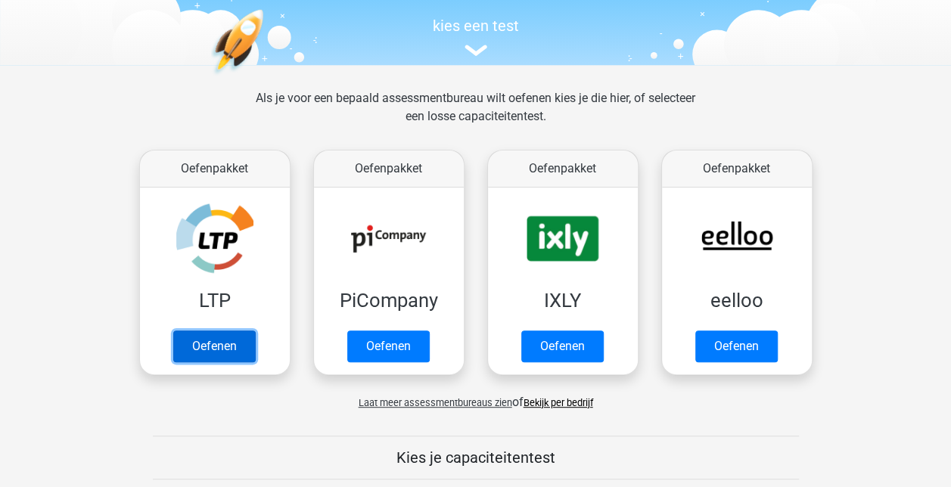
click at [216, 353] on link "Oefenen" at bounding box center [214, 347] width 82 height 32
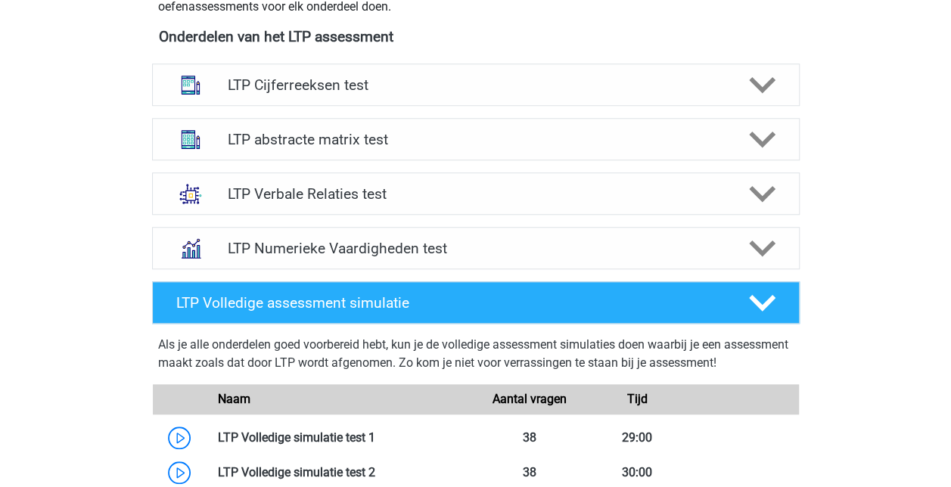
scroll to position [605, 0]
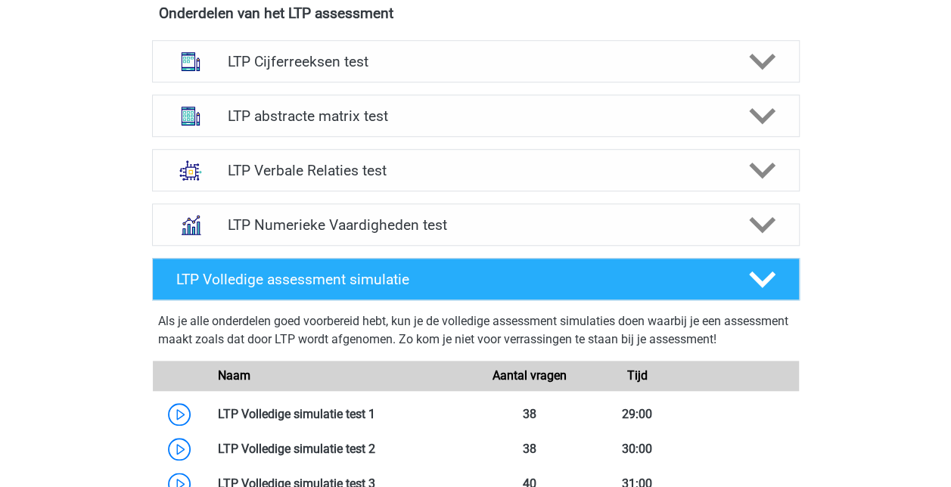
click at [380, 166] on h4 "LTP Verbale Relaties test" at bounding box center [475, 170] width 495 height 17
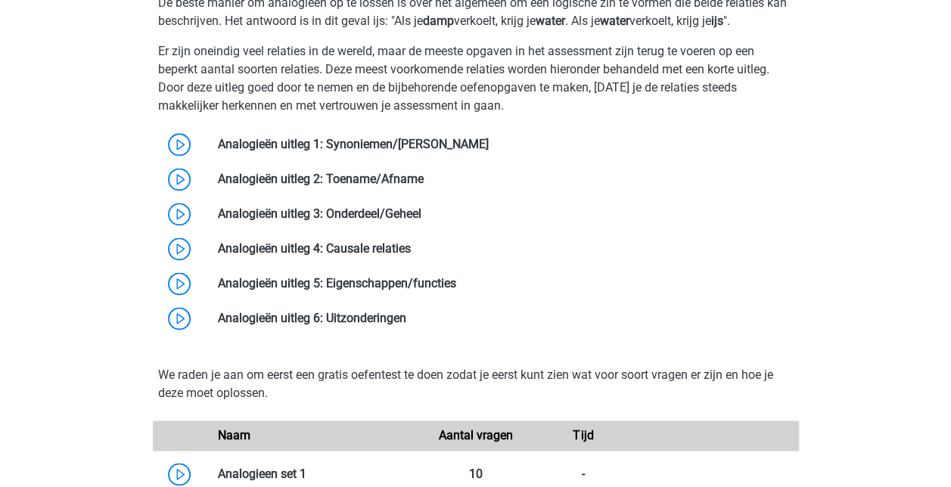
scroll to position [908, 0]
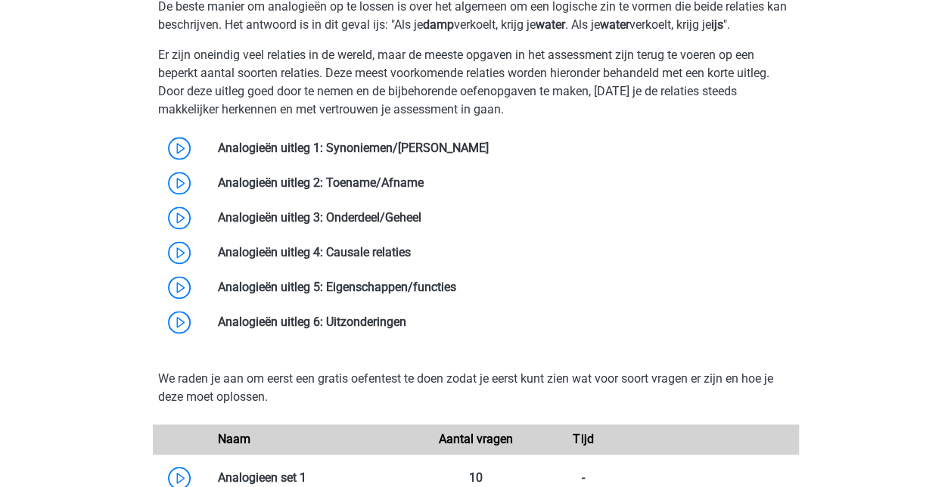
click at [489, 151] on link at bounding box center [489, 148] width 0 height 14
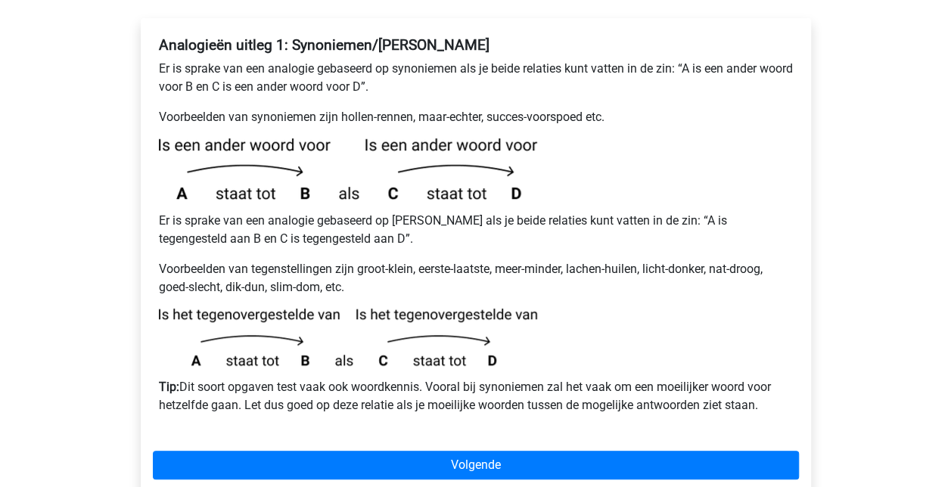
scroll to position [303, 0]
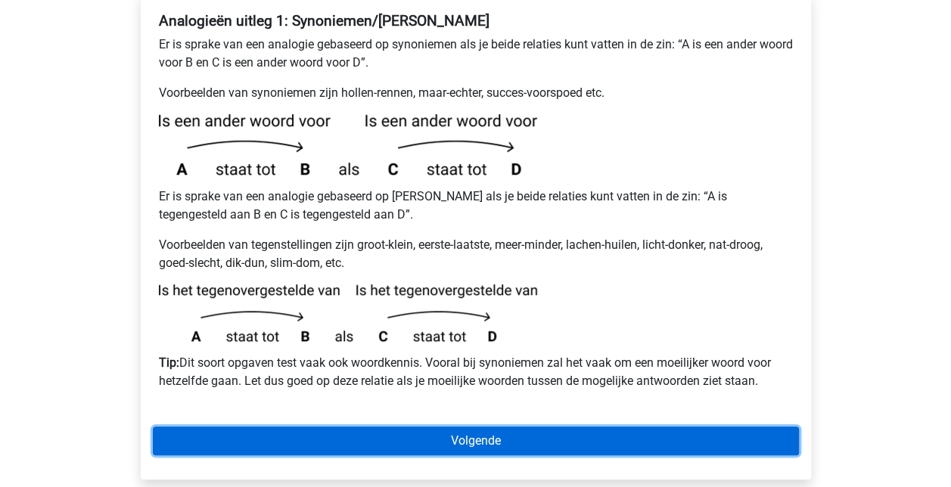
click at [496, 427] on link "Volgende" at bounding box center [476, 441] width 646 height 29
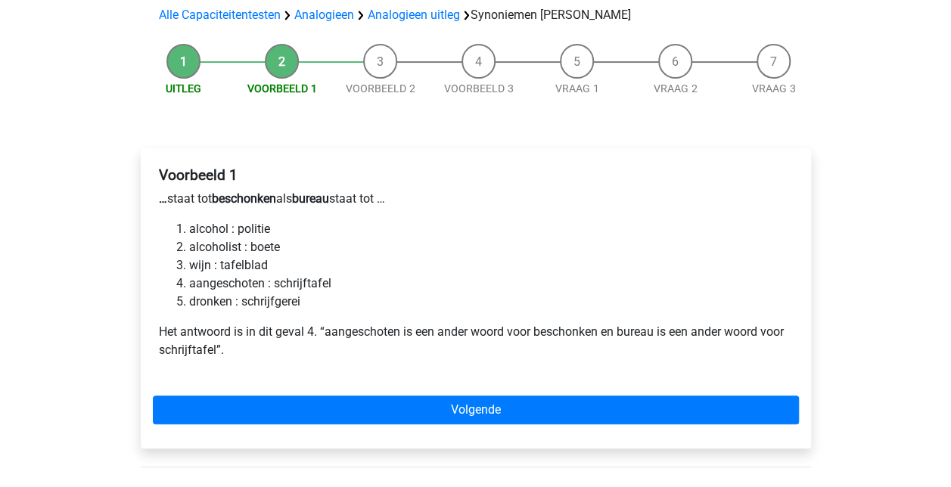
scroll to position [151, 0]
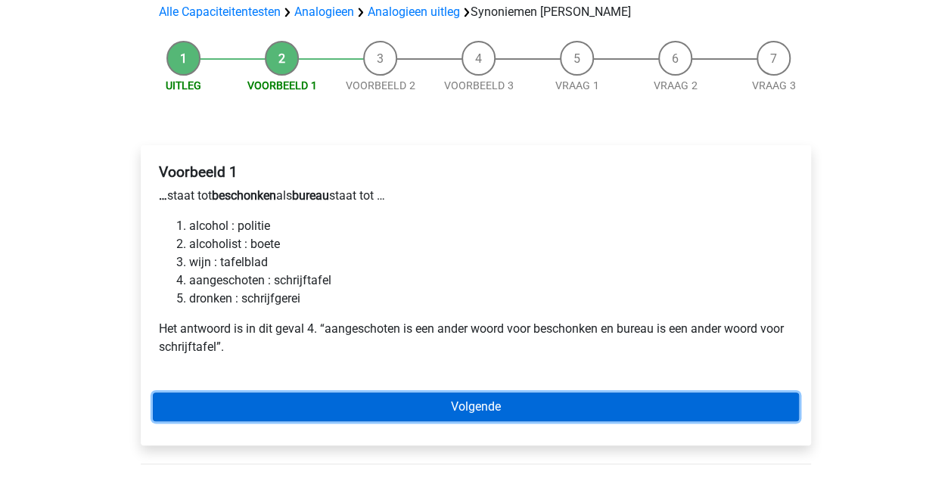
click at [507, 393] on link "Volgende" at bounding box center [476, 407] width 646 height 29
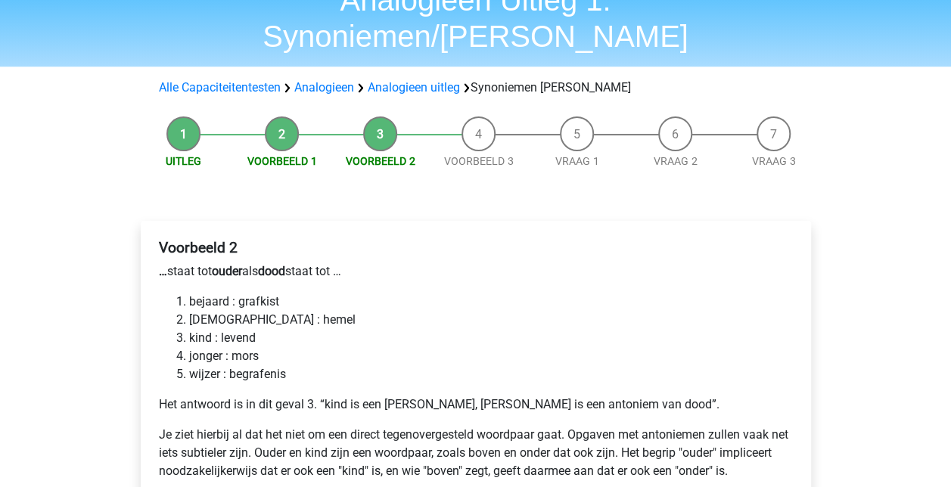
scroll to position [151, 0]
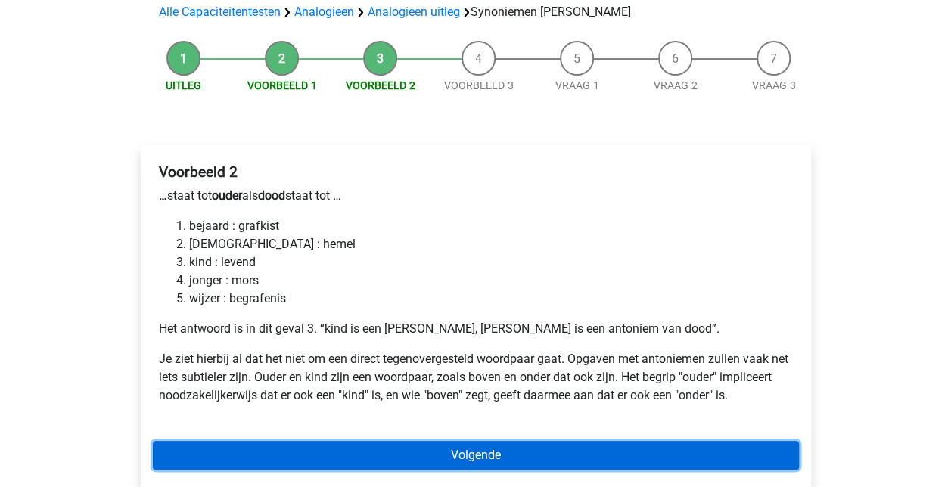
click at [474, 441] on link "Volgende" at bounding box center [476, 455] width 646 height 29
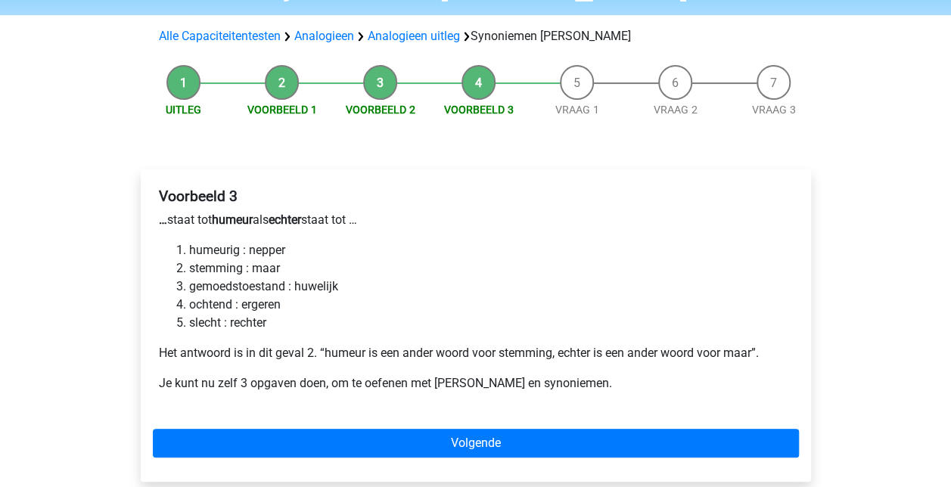
scroll to position [151, 0]
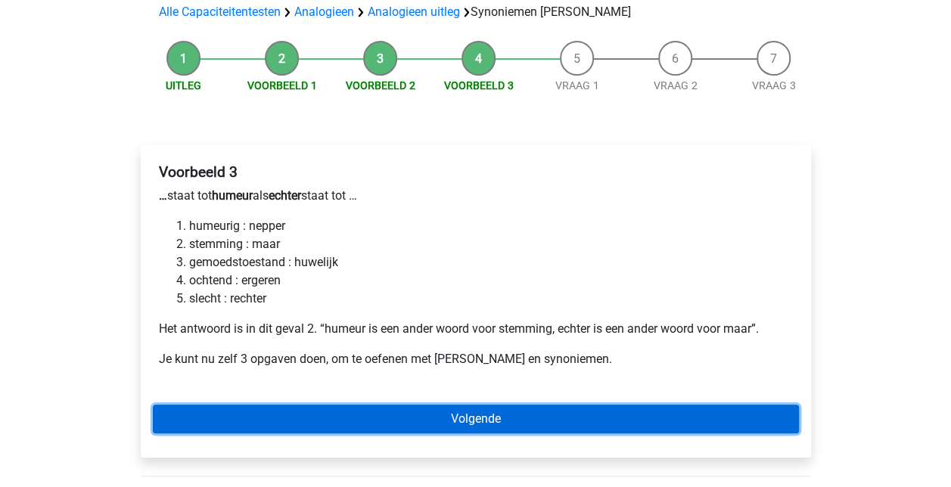
click at [513, 405] on link "Volgende" at bounding box center [476, 419] width 646 height 29
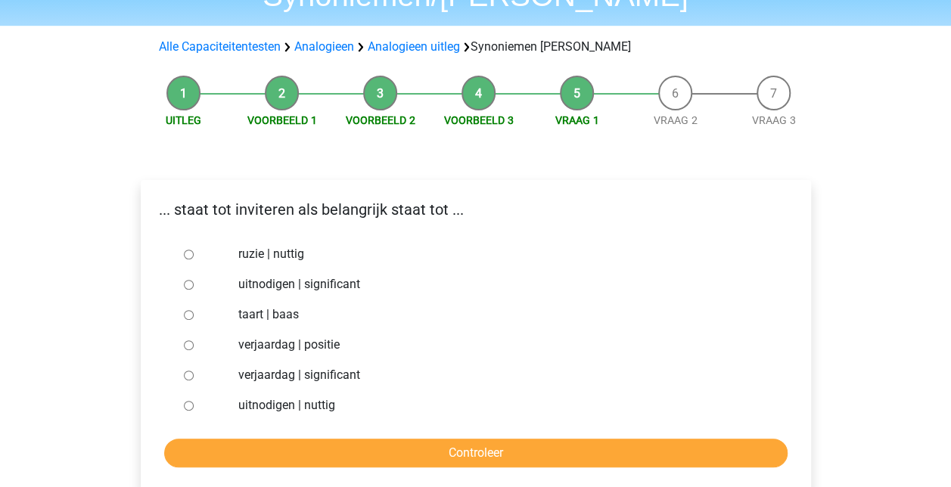
scroll to position [151, 0]
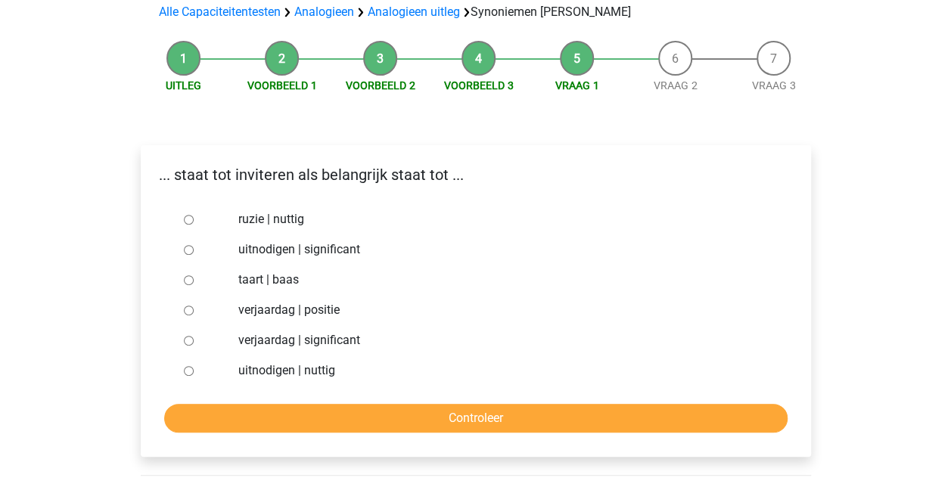
click at [187, 366] on input "uitnodigen | nuttig" at bounding box center [189, 371] width 10 height 10
radio input "true"
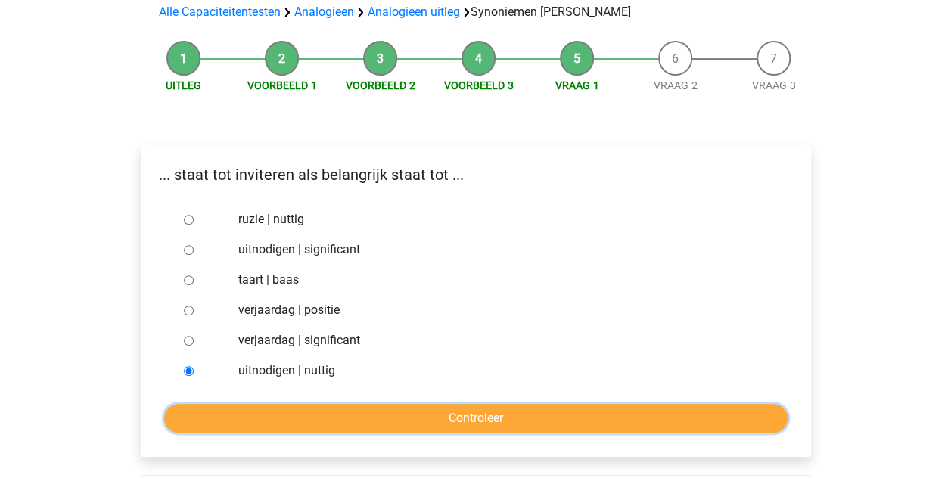
click at [343, 404] on input "Controleer" at bounding box center [475, 418] width 623 height 29
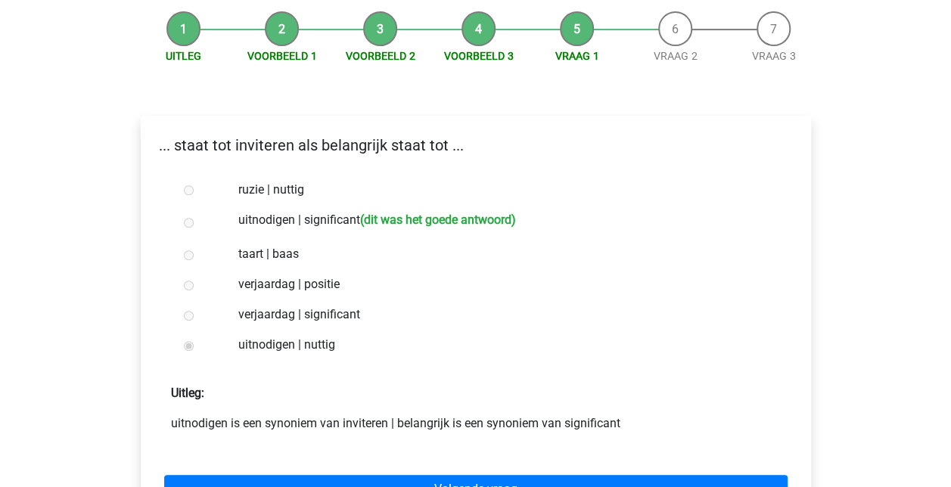
scroll to position [227, 0]
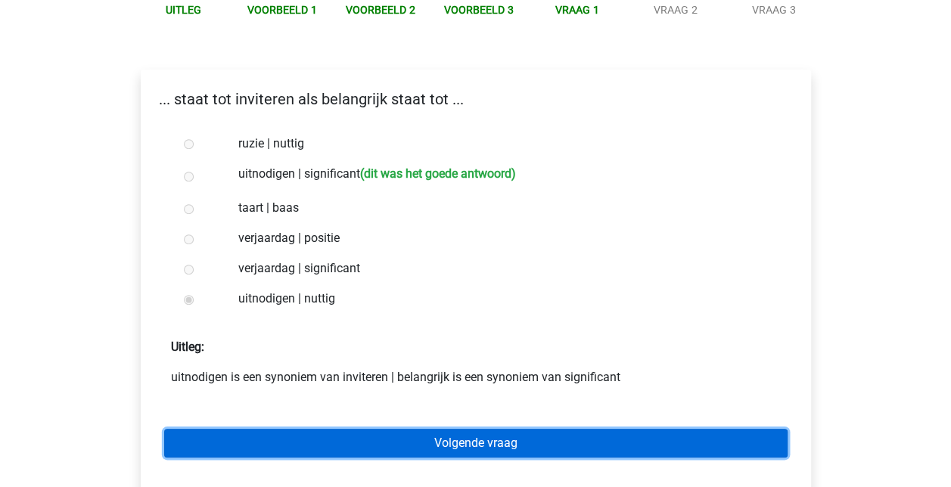
click at [425, 429] on link "Volgende vraag" at bounding box center [475, 443] width 623 height 29
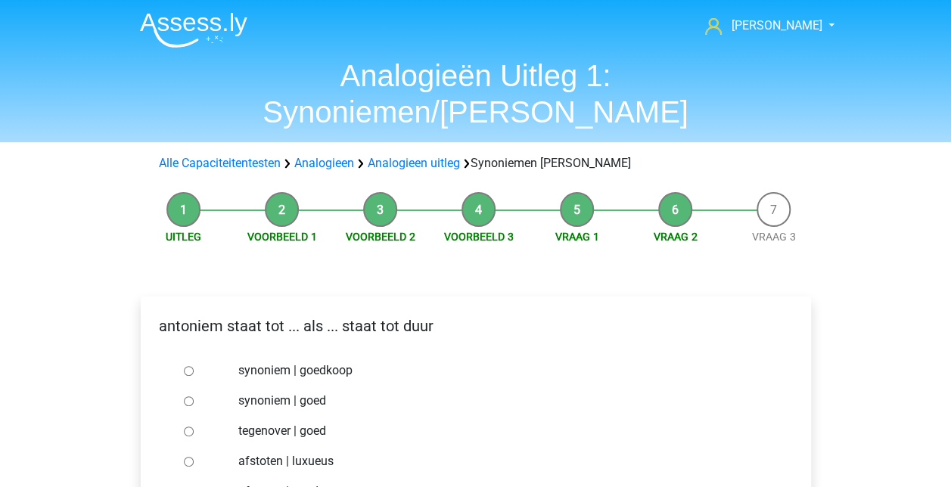
scroll to position [76, 0]
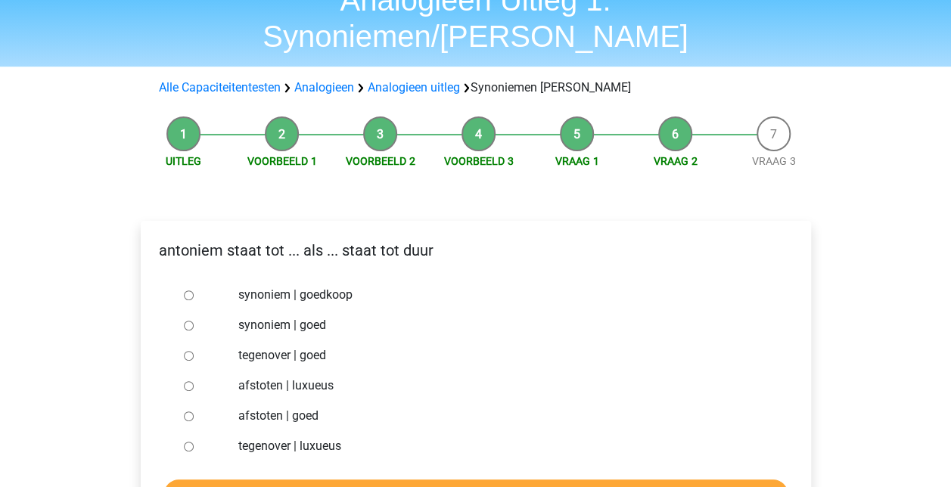
click at [185, 290] on input "synoniem | goedkoop" at bounding box center [189, 295] width 10 height 10
radio input "true"
click at [430, 480] on input "Controleer" at bounding box center [475, 494] width 623 height 29
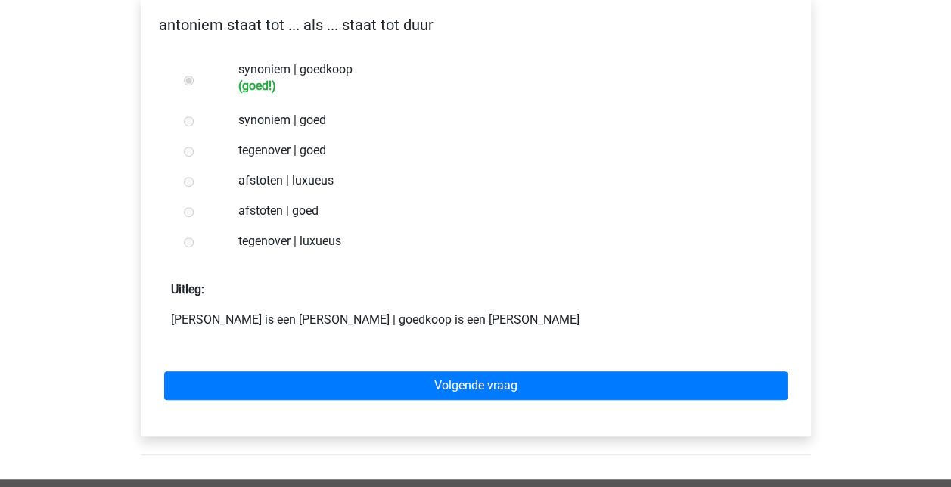
scroll to position [303, 0]
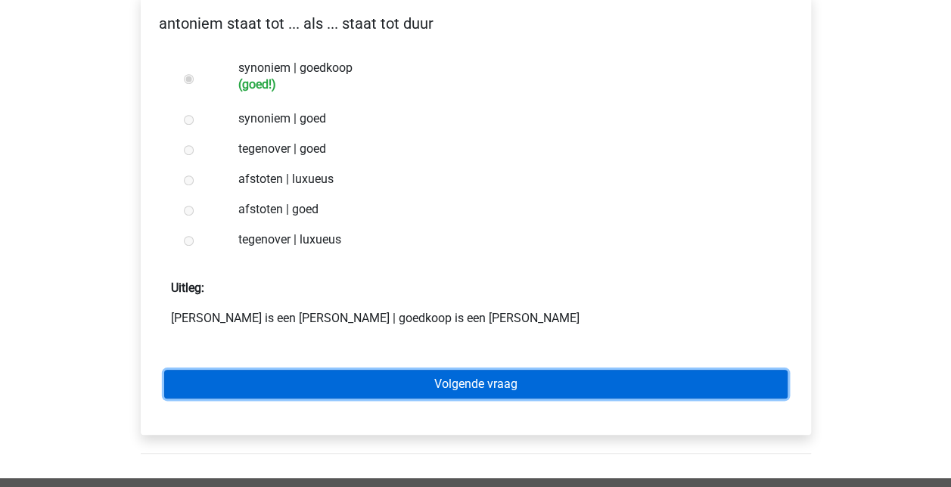
click at [539, 370] on link "Volgende vraag" at bounding box center [475, 384] width 623 height 29
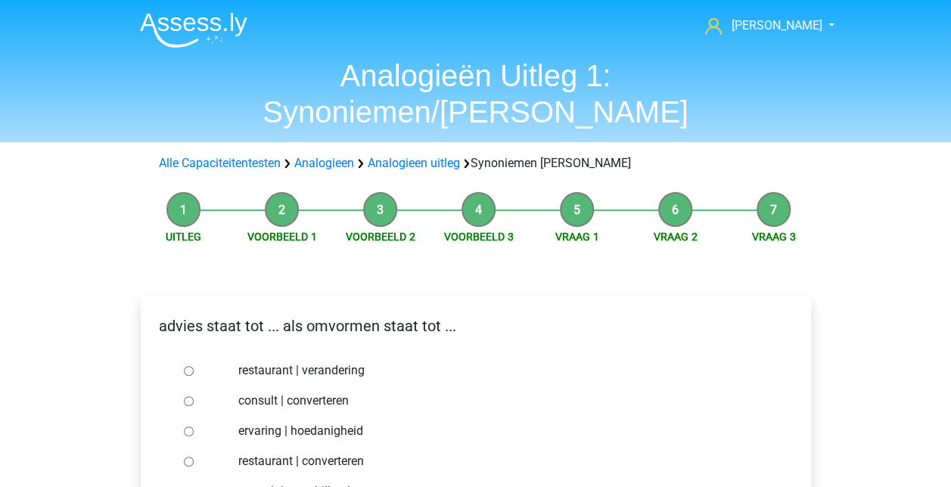
scroll to position [76, 0]
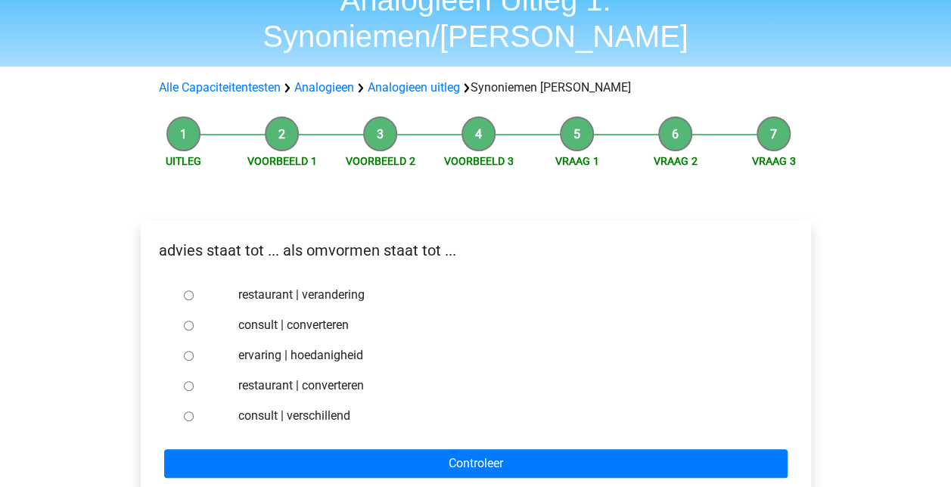
click at [195, 310] on div at bounding box center [203, 325] width 50 height 30
click at [189, 321] on input "consult | converteren" at bounding box center [189, 326] width 10 height 10
radio input "true"
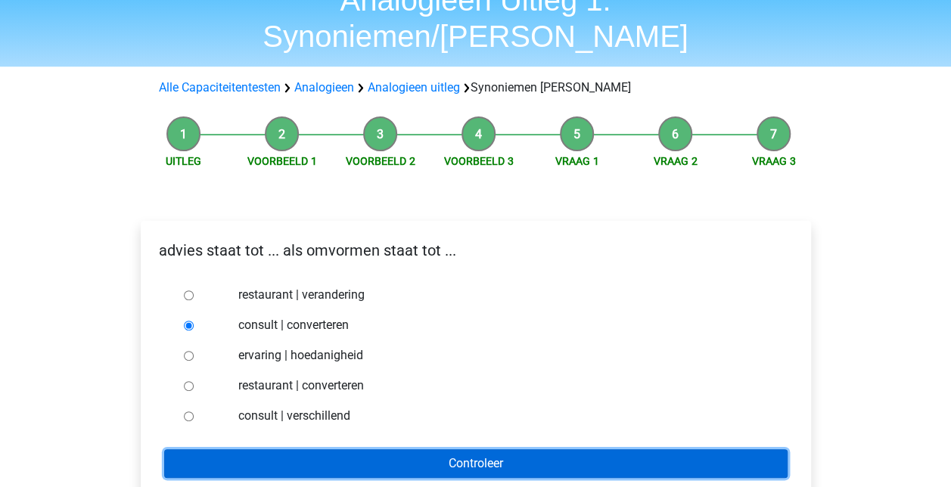
click at [426, 449] on input "Controleer" at bounding box center [475, 463] width 623 height 29
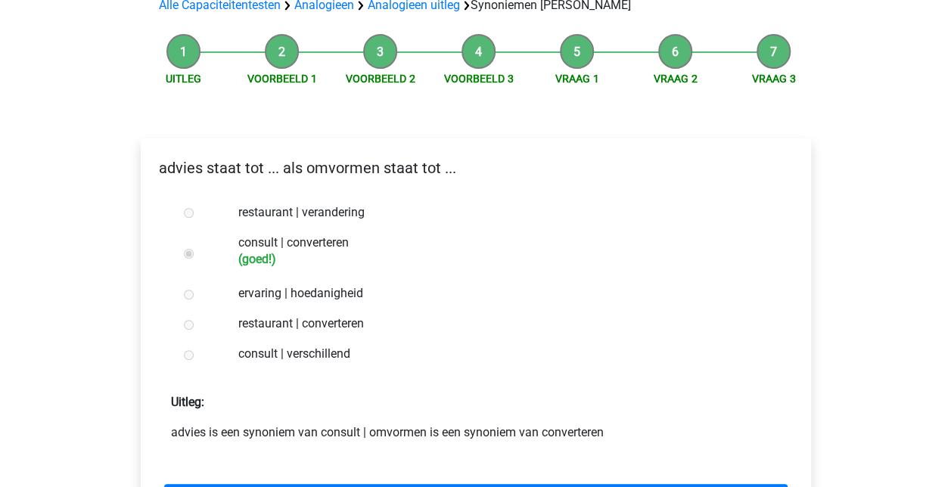
scroll to position [227, 0]
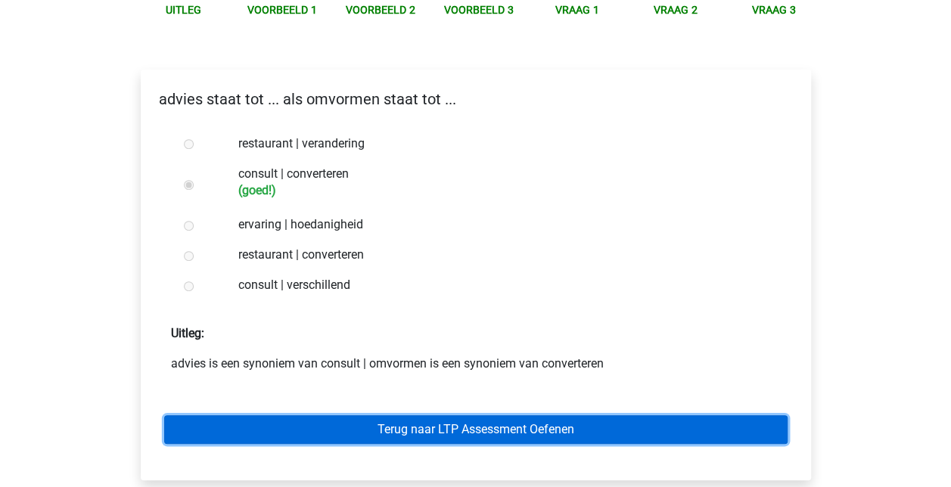
click at [486, 415] on link "Terug naar LTP Assessment Oefenen" at bounding box center [475, 429] width 623 height 29
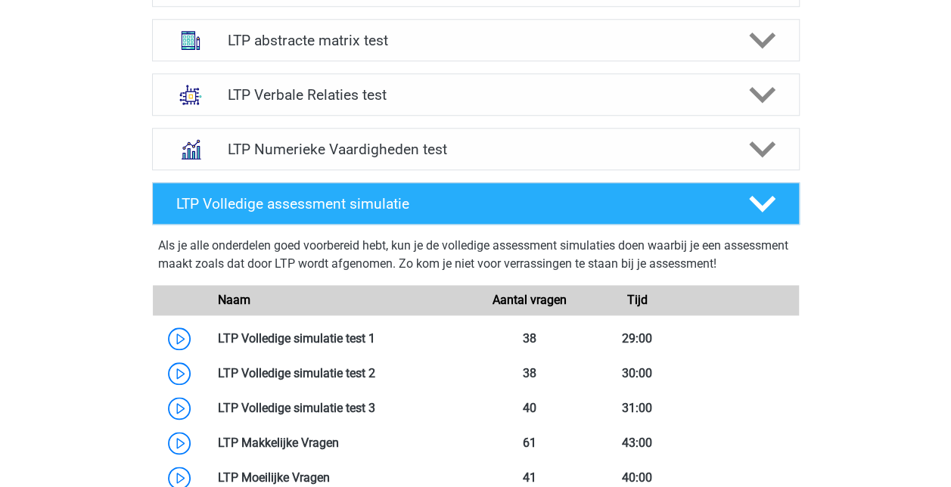
scroll to position [529, 0]
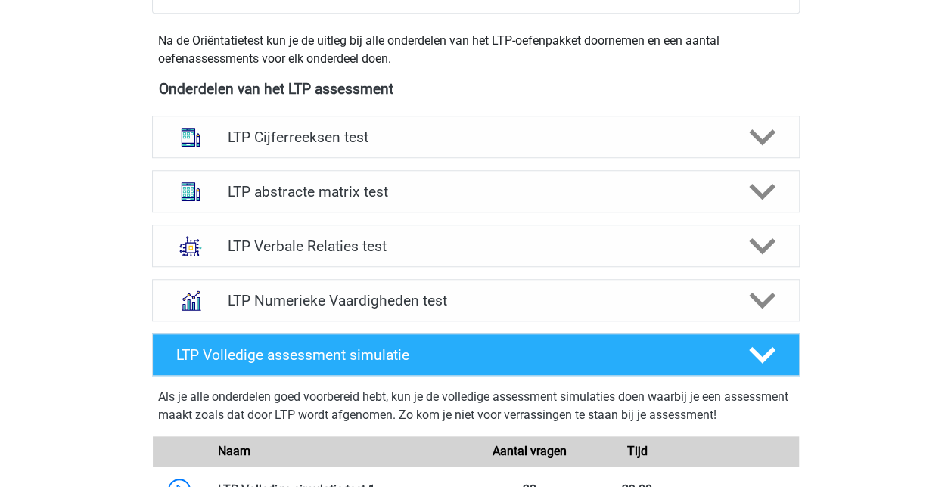
click at [742, 241] on div at bounding box center [759, 246] width 51 height 26
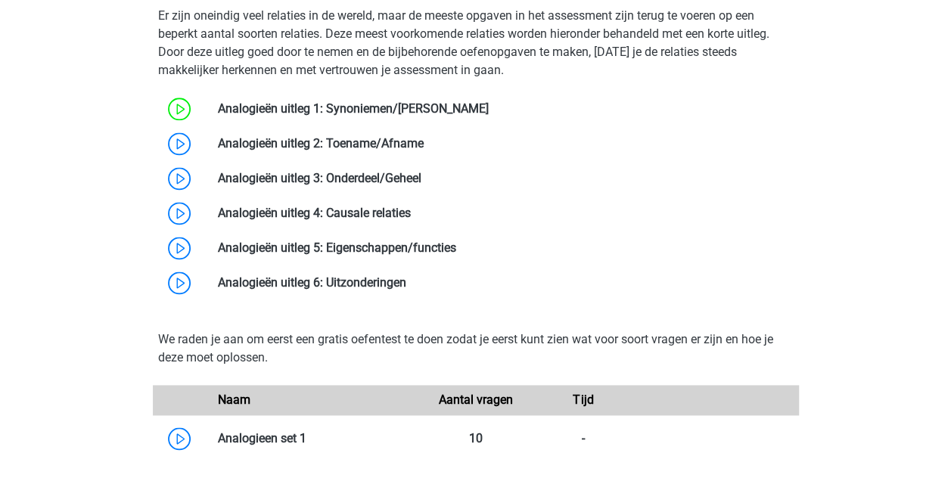
scroll to position [983, 0]
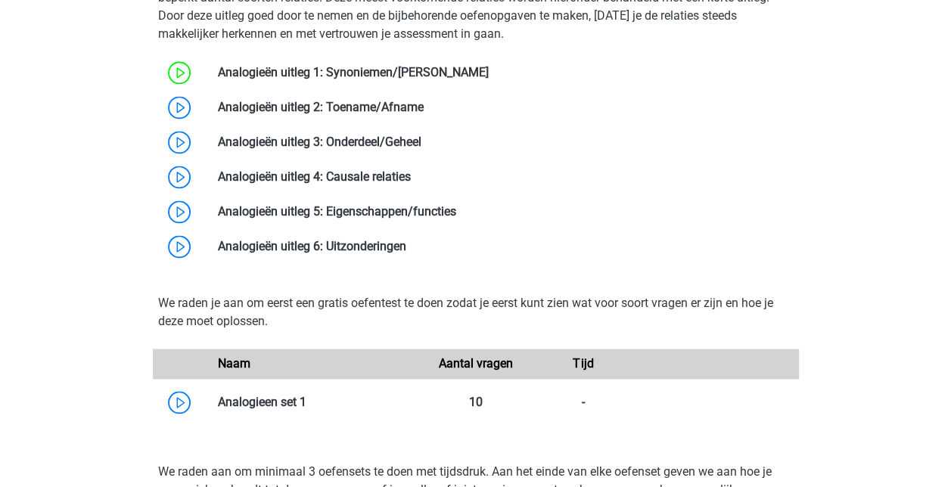
click at [424, 100] on link at bounding box center [424, 107] width 0 height 14
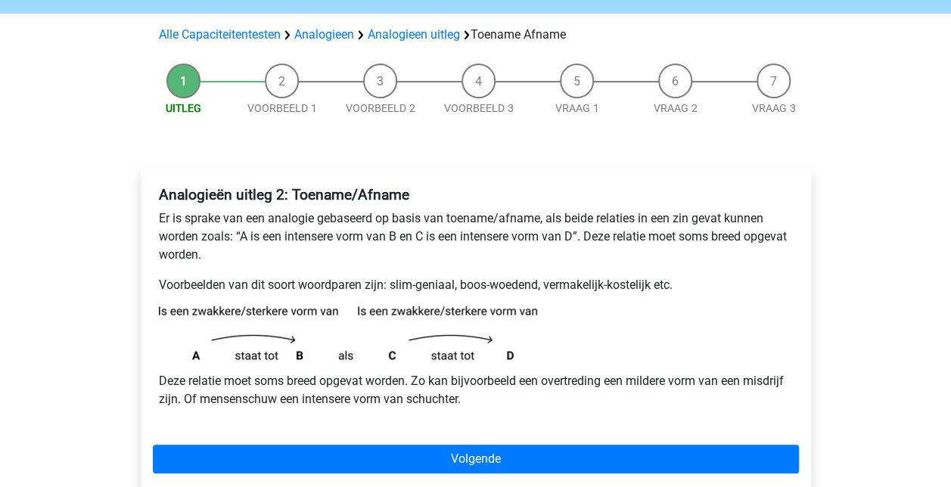
scroll to position [151, 0]
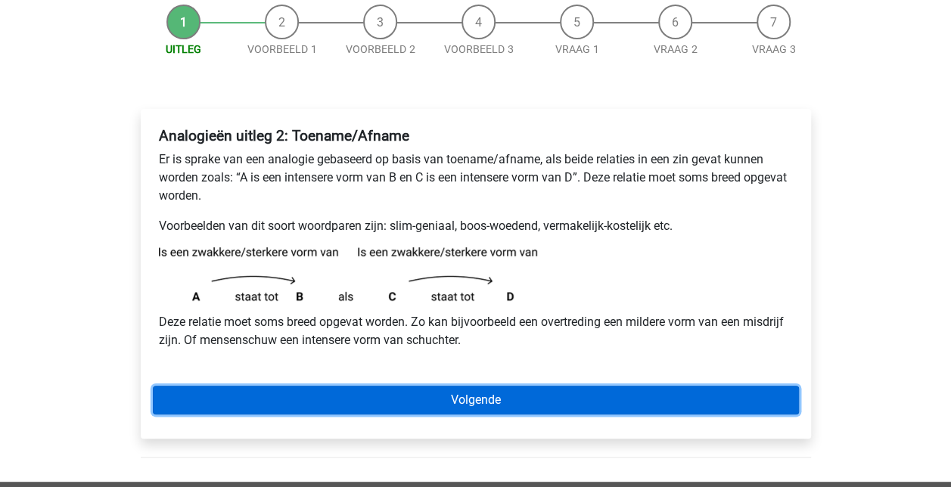
click at [501, 393] on link "Volgende" at bounding box center [476, 400] width 646 height 29
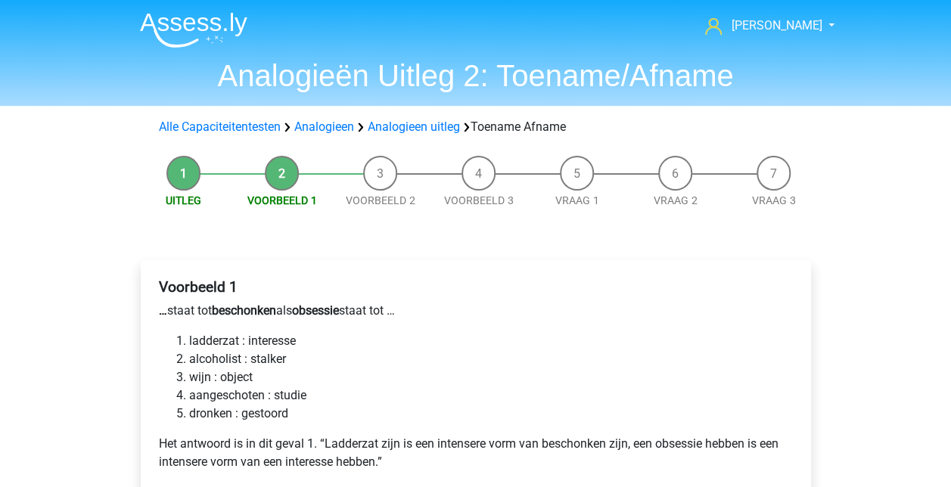
scroll to position [76, 0]
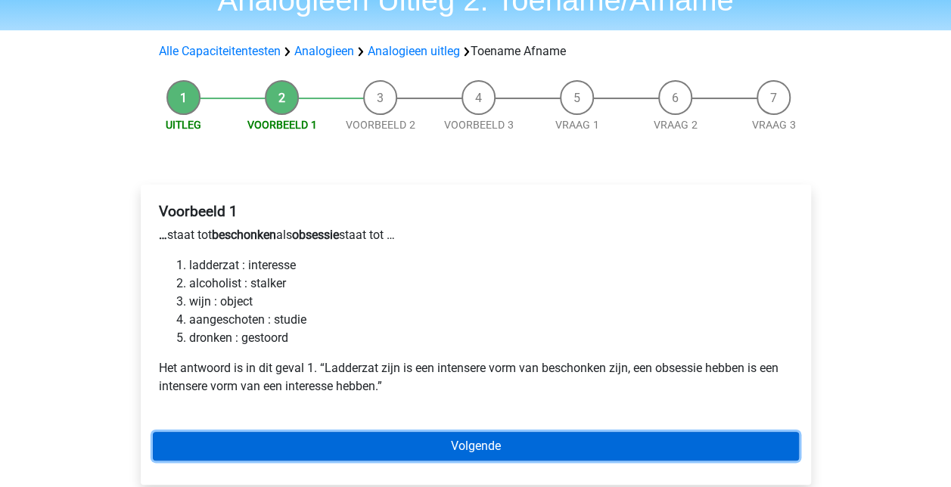
click at [510, 456] on link "Volgende" at bounding box center [476, 446] width 646 height 29
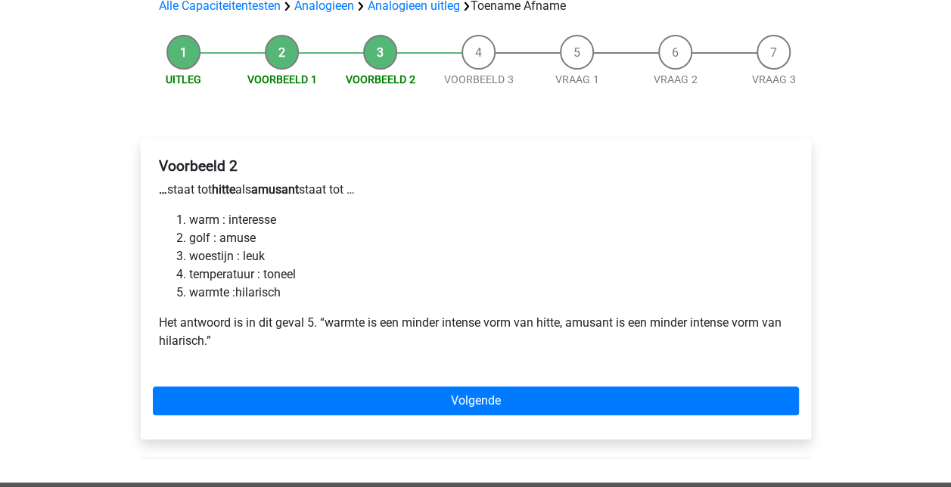
scroll to position [151, 0]
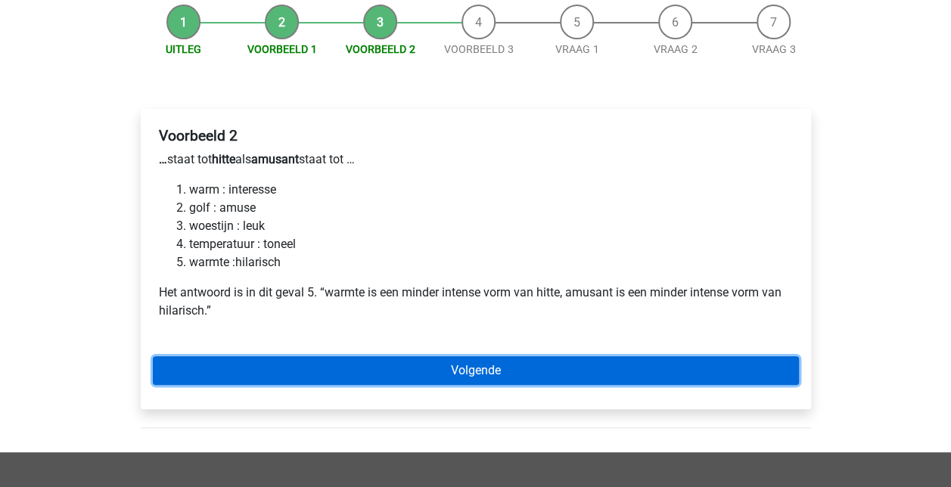
click at [411, 365] on link "Volgende" at bounding box center [476, 370] width 646 height 29
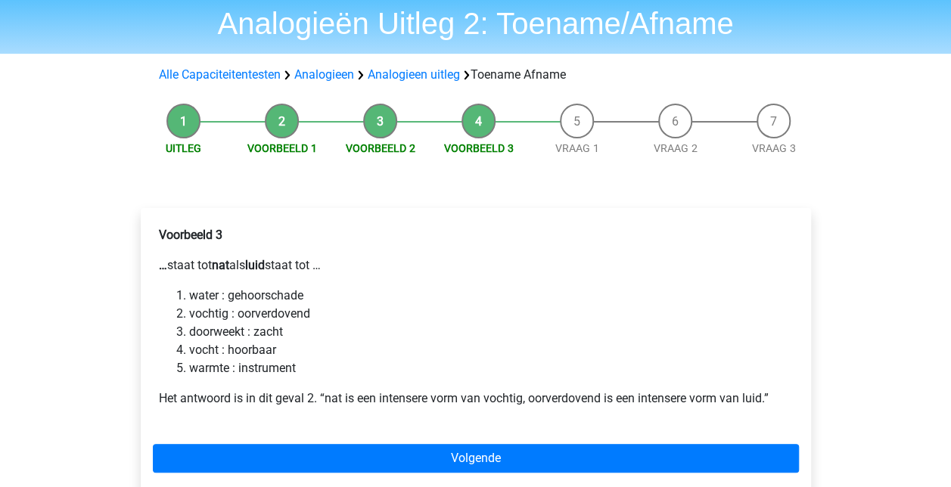
scroll to position [76, 0]
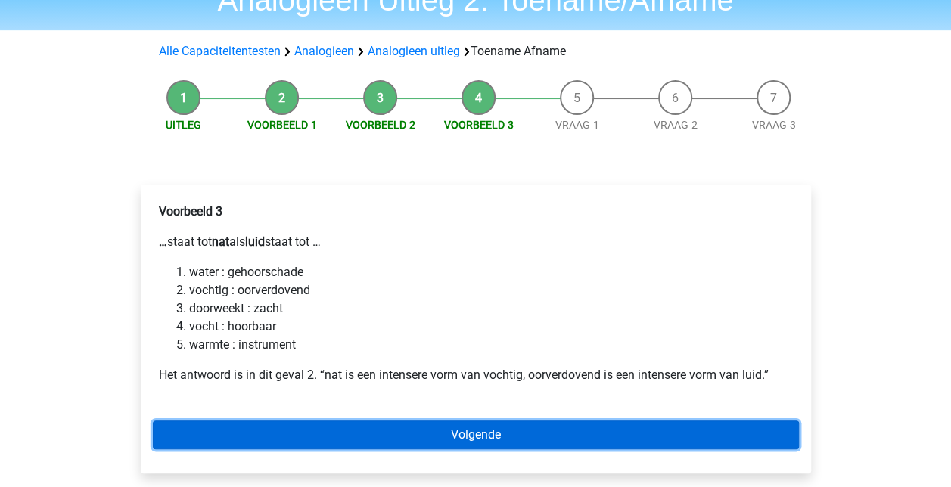
click at [523, 445] on link "Volgende" at bounding box center [476, 435] width 646 height 29
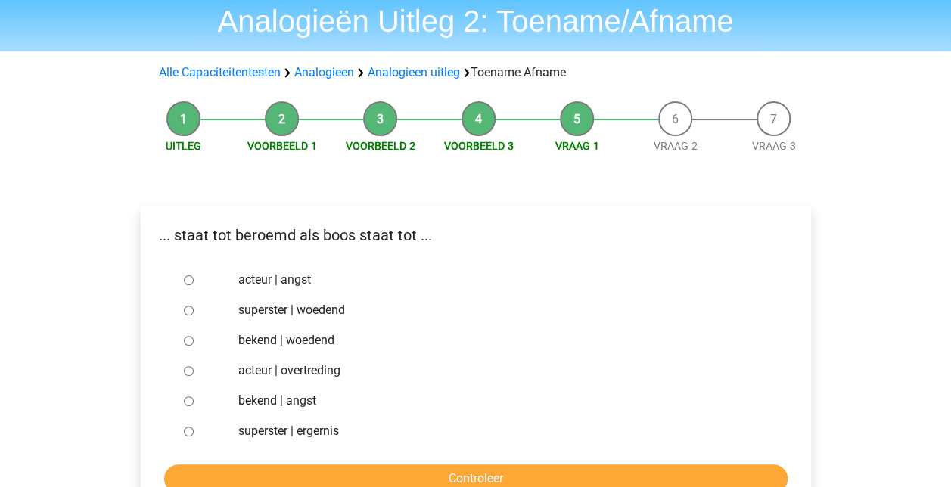
scroll to position [76, 0]
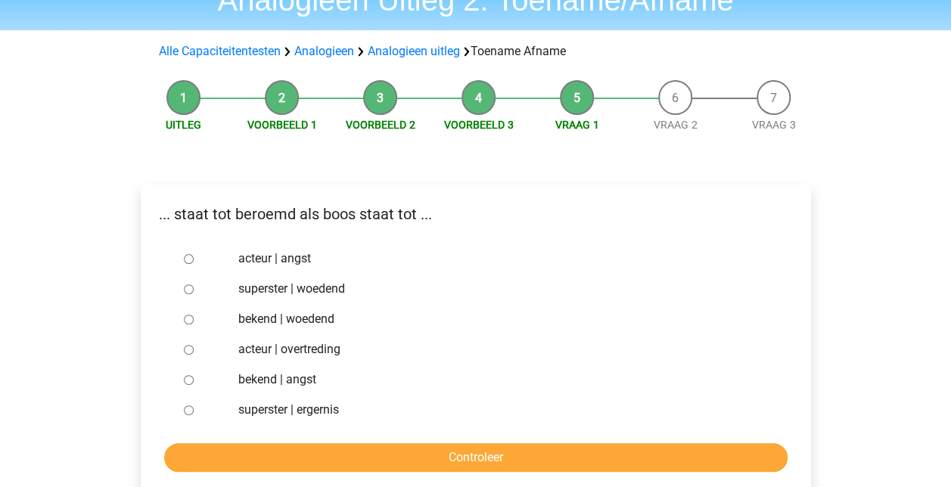
click at [186, 290] on input "superster | woedend" at bounding box center [189, 289] width 10 height 10
radio input "true"
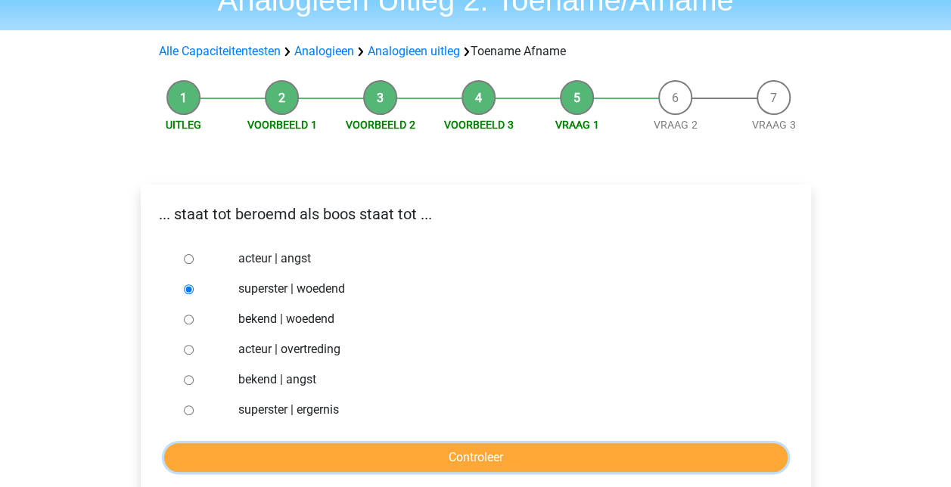
click at [439, 451] on input "Controleer" at bounding box center [475, 457] width 623 height 29
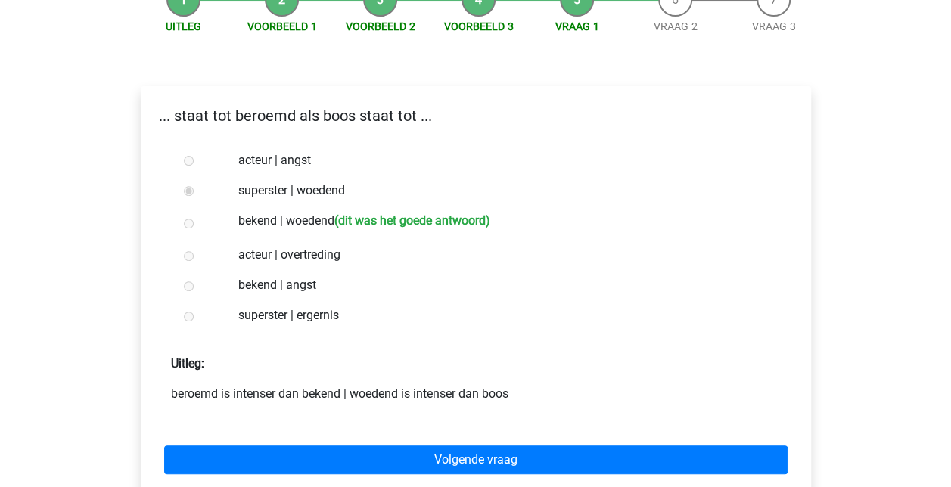
scroll to position [151, 0]
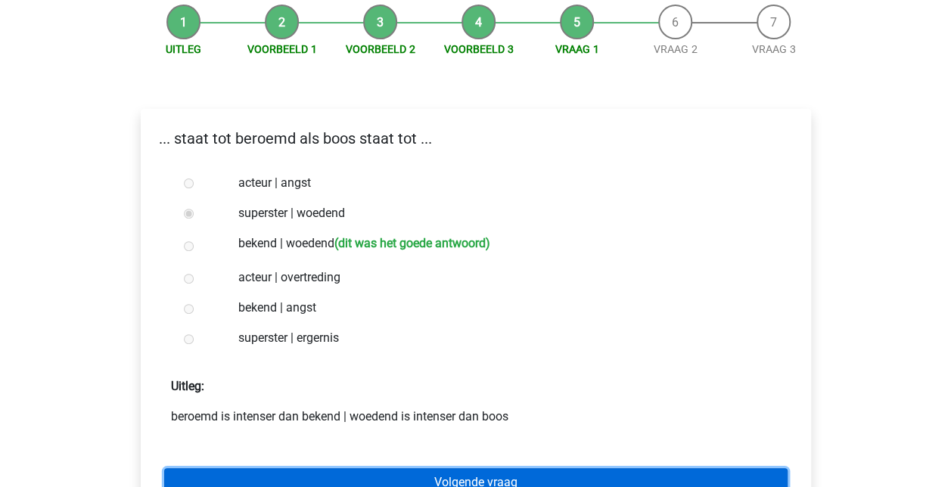
click at [526, 475] on link "Volgende vraag" at bounding box center [475, 482] width 623 height 29
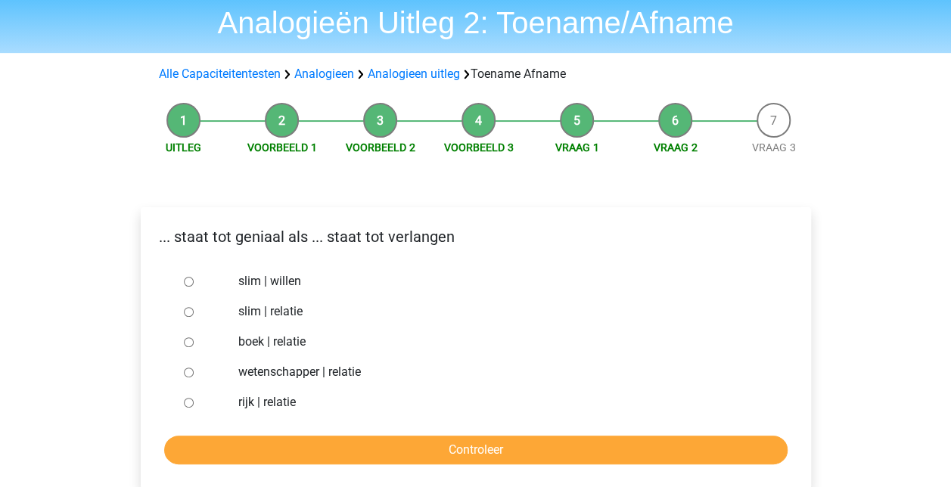
scroll to position [76, 0]
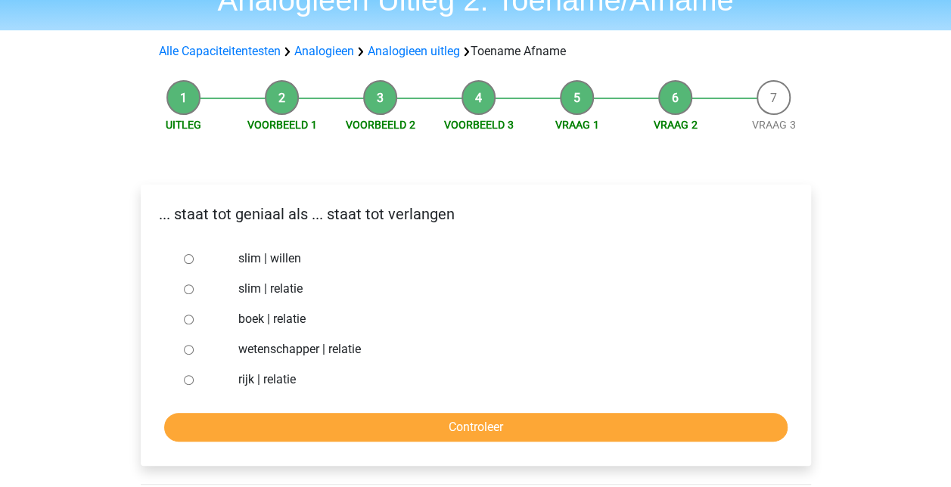
click at [184, 260] on input "slim | willen" at bounding box center [189, 259] width 10 height 10
radio input "true"
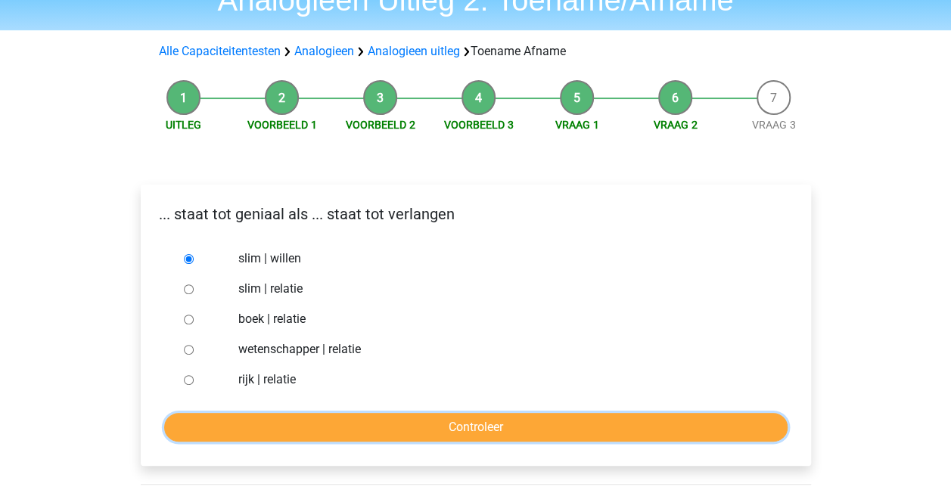
click at [423, 424] on input "Controleer" at bounding box center [475, 427] width 623 height 29
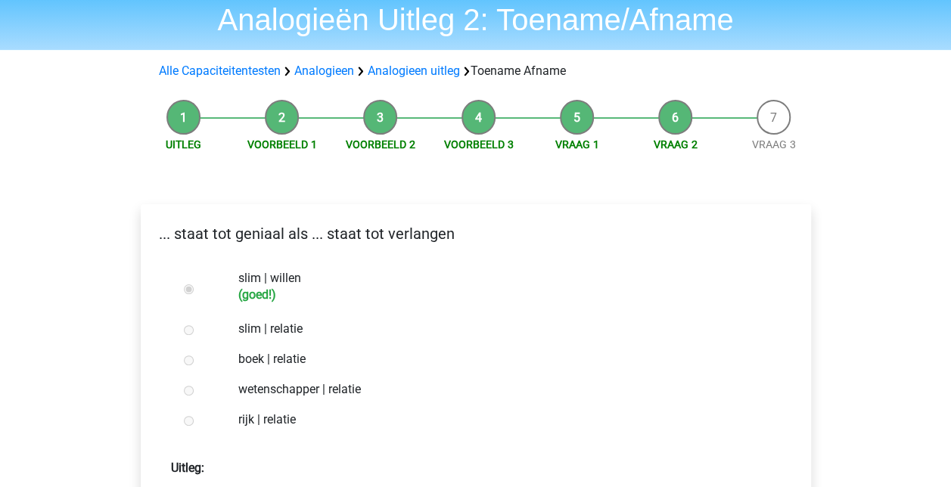
scroll to position [151, 0]
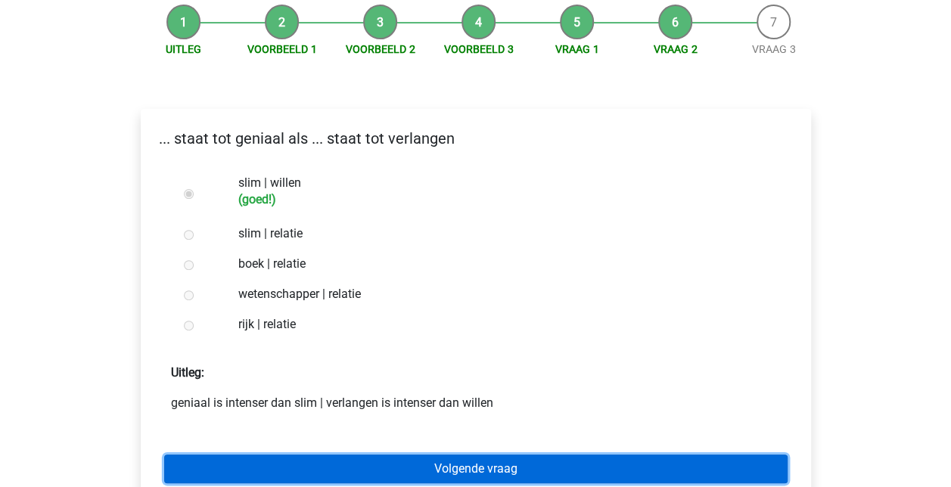
click at [488, 460] on link "Volgende vraag" at bounding box center [475, 469] width 623 height 29
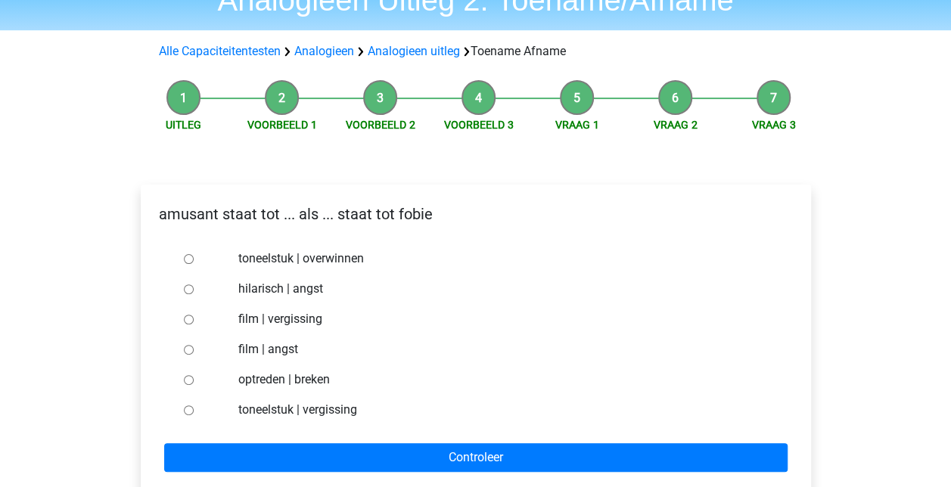
scroll to position [151, 0]
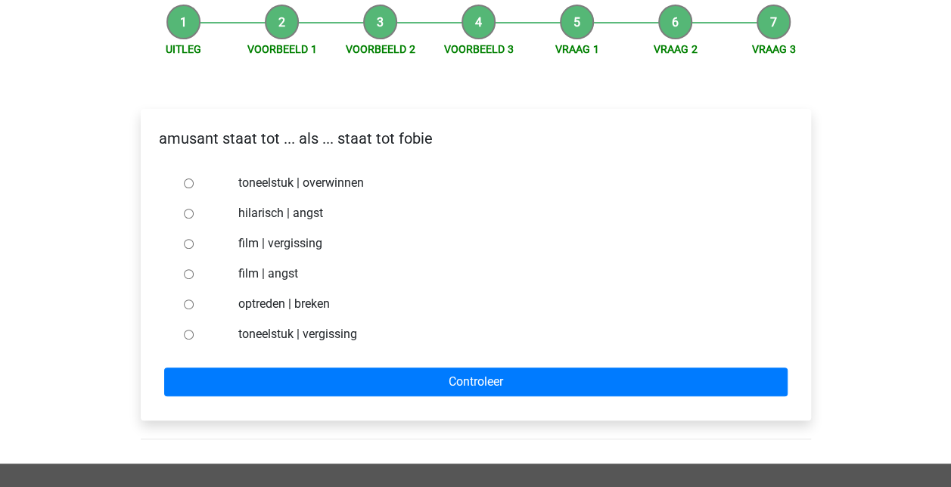
click at [186, 215] on input "hilarisch | angst" at bounding box center [189, 214] width 10 height 10
radio input "true"
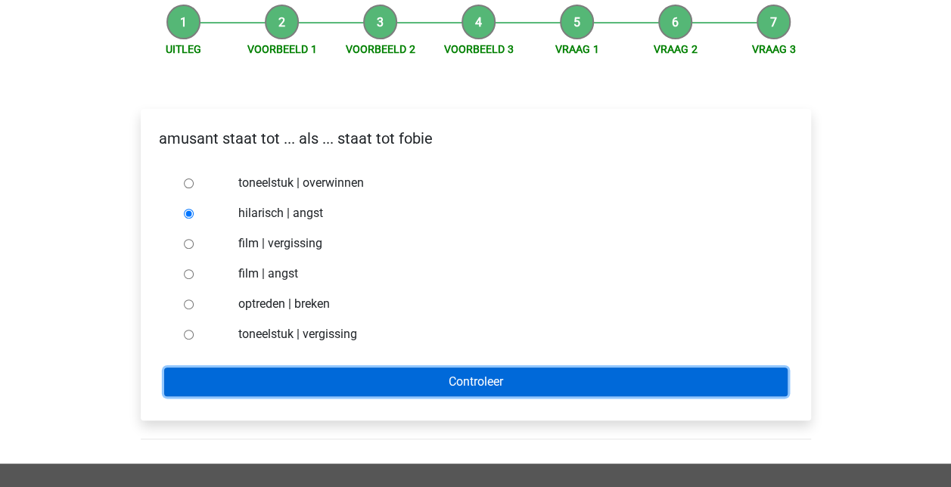
click at [466, 389] on input "Controleer" at bounding box center [475, 382] width 623 height 29
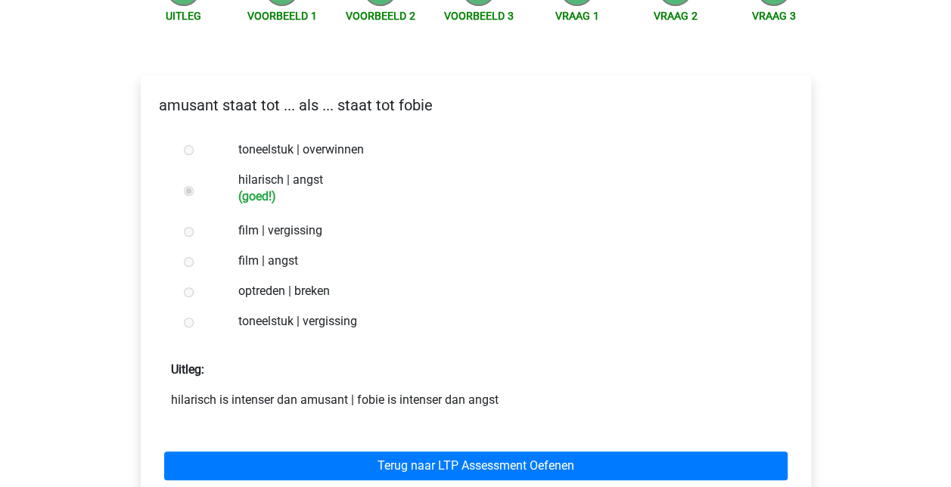
scroll to position [227, 0]
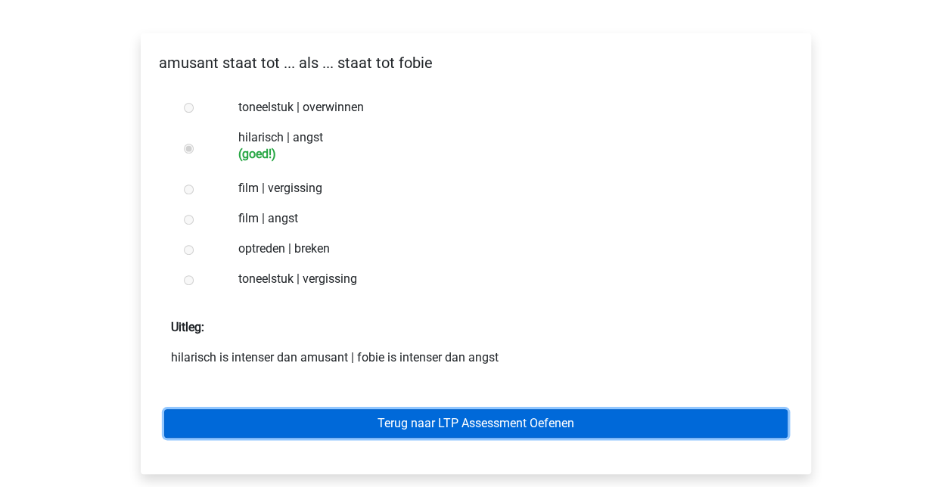
click at [470, 421] on link "Terug naar LTP Assessment Oefenen" at bounding box center [475, 423] width 623 height 29
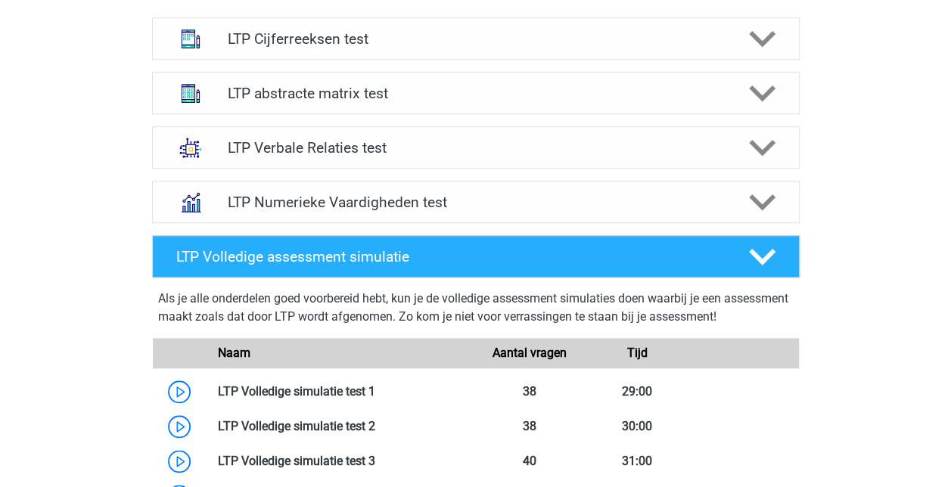
scroll to position [605, 0]
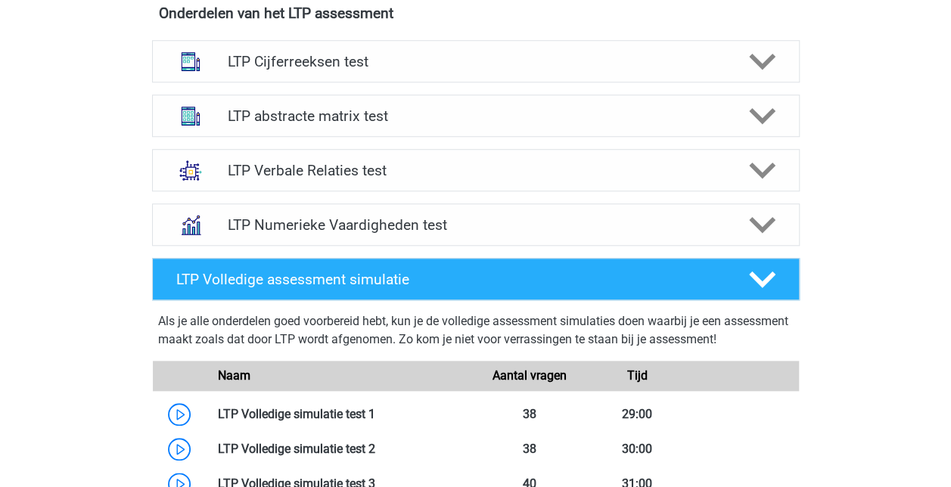
click at [758, 172] on polygon at bounding box center [762, 171] width 26 height 17
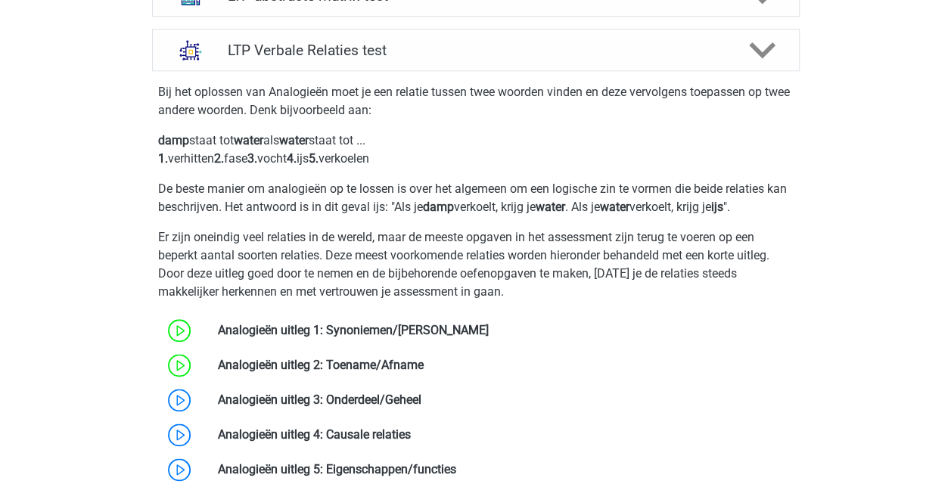
scroll to position [832, 0]
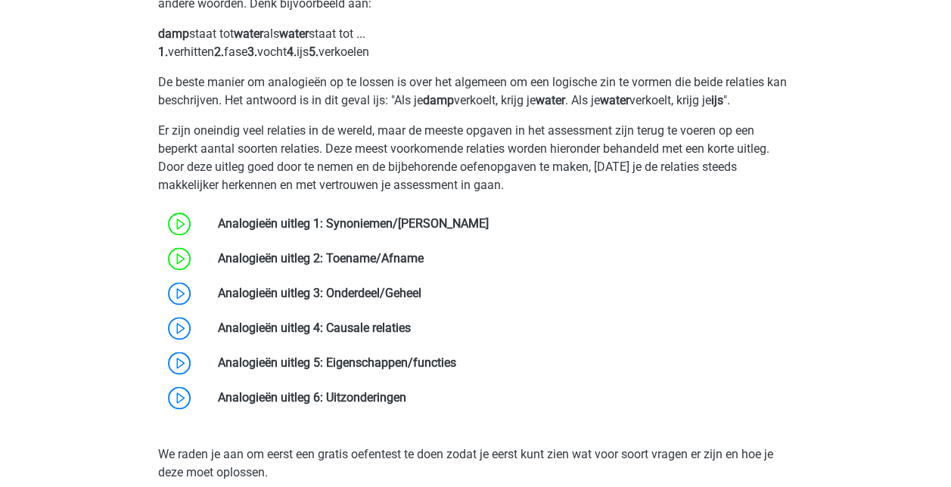
click at [421, 293] on link at bounding box center [421, 293] width 0 height 14
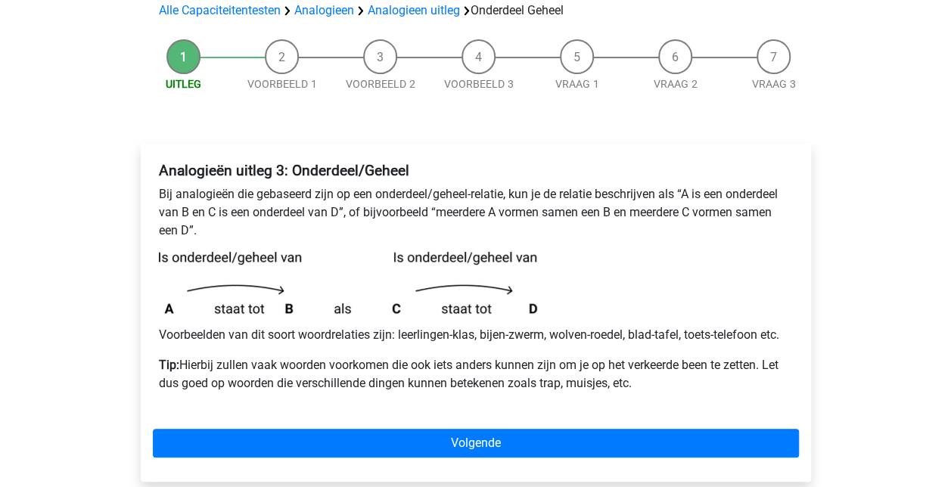
scroll to position [151, 0]
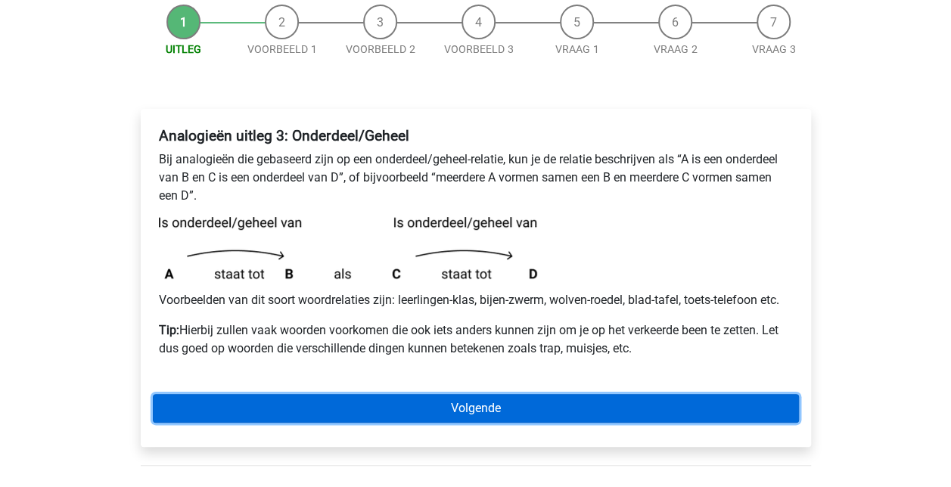
click at [478, 407] on link "Volgende" at bounding box center [476, 408] width 646 height 29
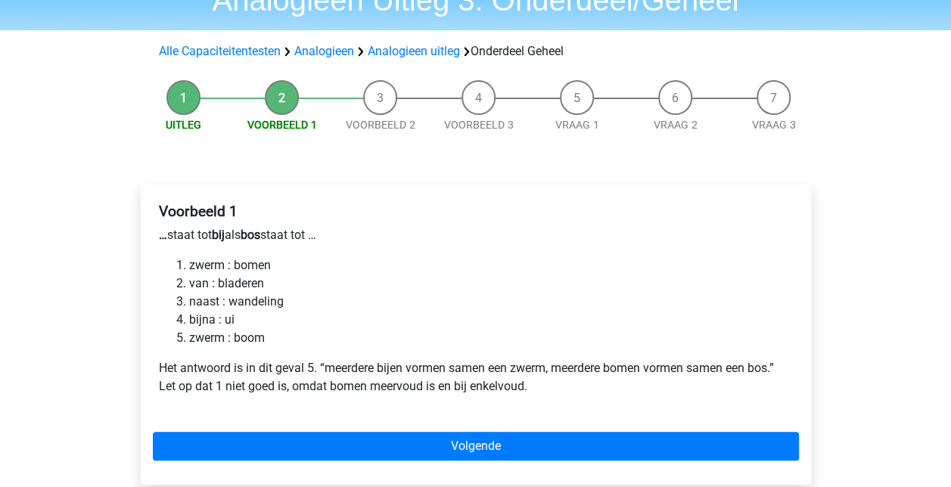
scroll to position [151, 0]
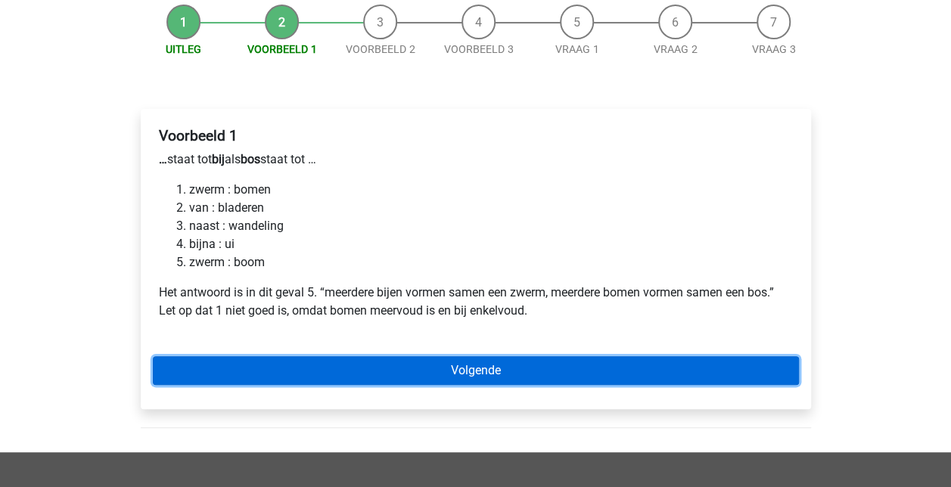
click at [491, 374] on link "Volgende" at bounding box center [476, 370] width 646 height 29
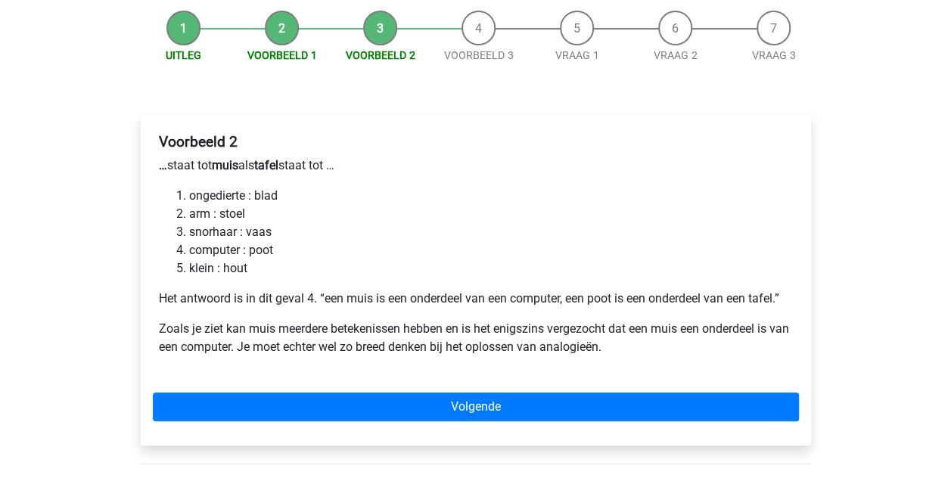
scroll to position [151, 0]
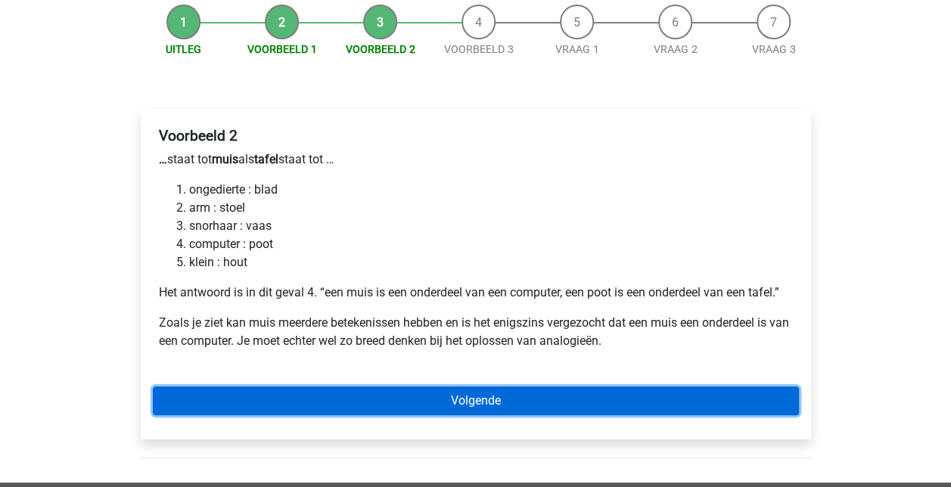
click at [464, 398] on link "Volgende" at bounding box center [476, 401] width 646 height 29
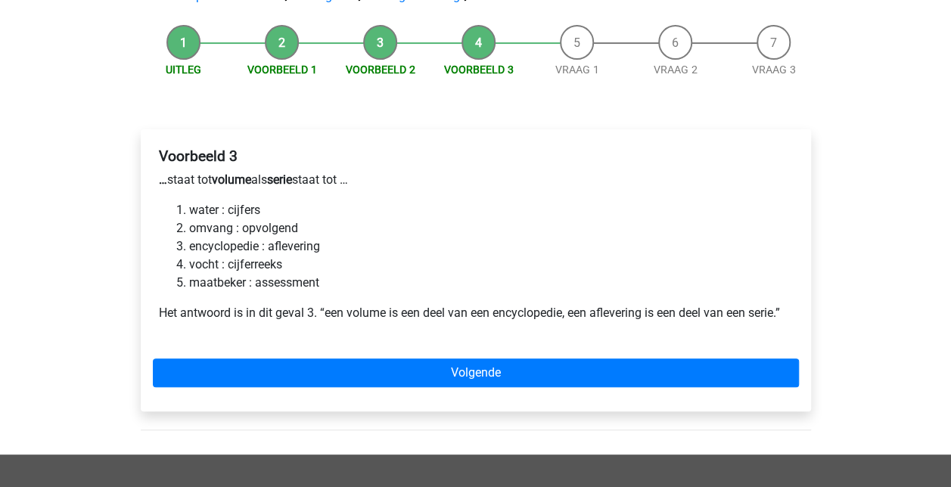
scroll to position [151, 0]
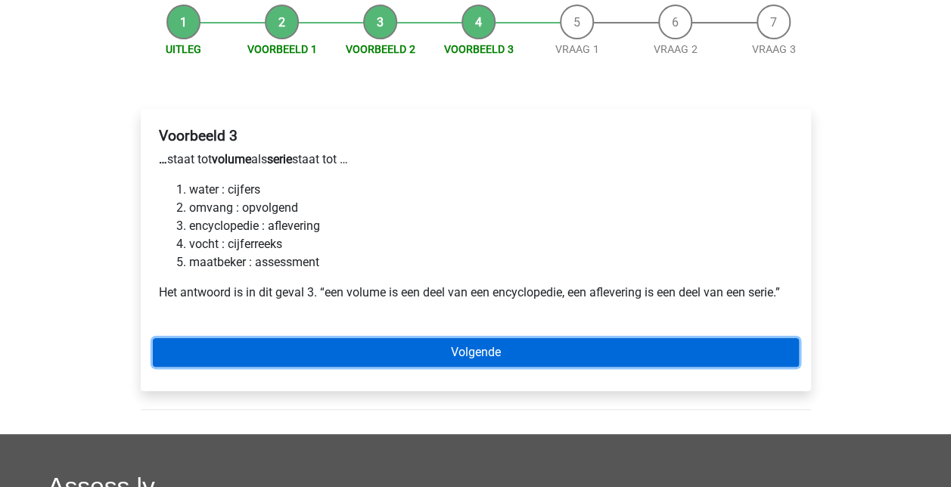
click at [507, 347] on link "Volgende" at bounding box center [476, 352] width 646 height 29
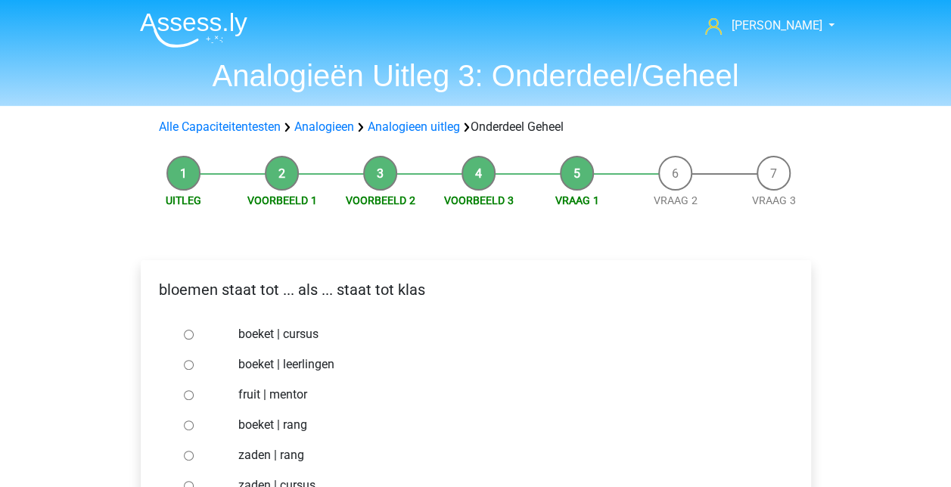
scroll to position [76, 0]
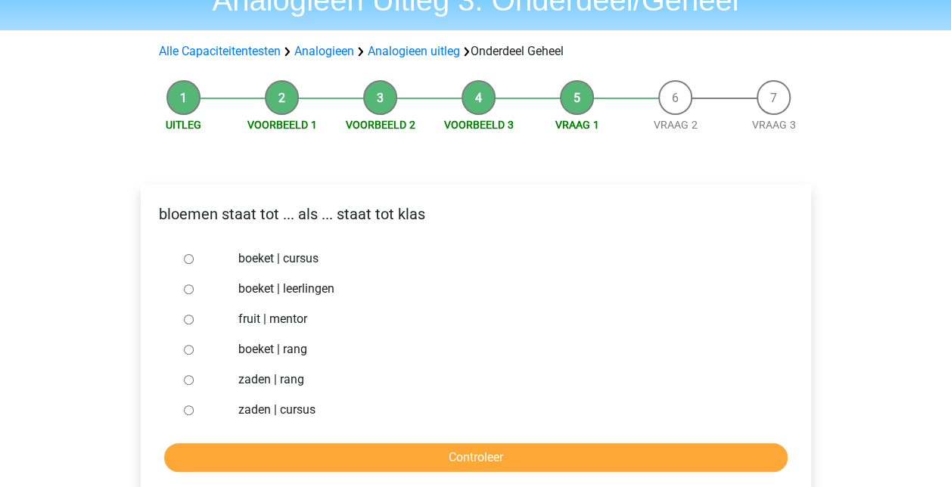
click at [188, 287] on input "boeket | leerlingen" at bounding box center [189, 289] width 10 height 10
radio input "true"
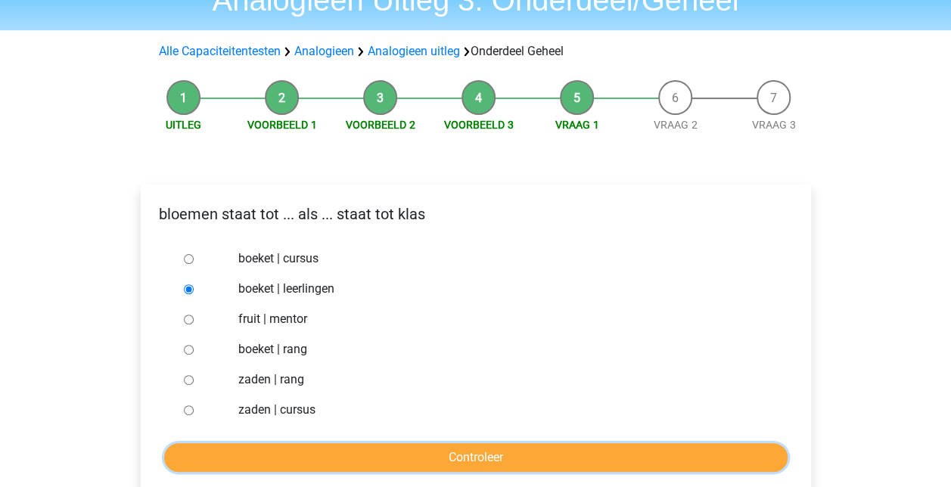
click at [492, 454] on input "Controleer" at bounding box center [475, 457] width 623 height 29
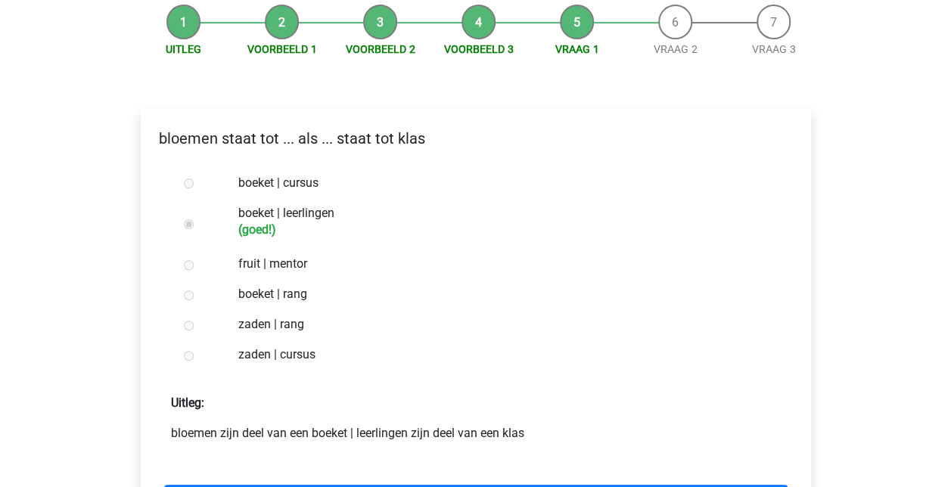
scroll to position [227, 0]
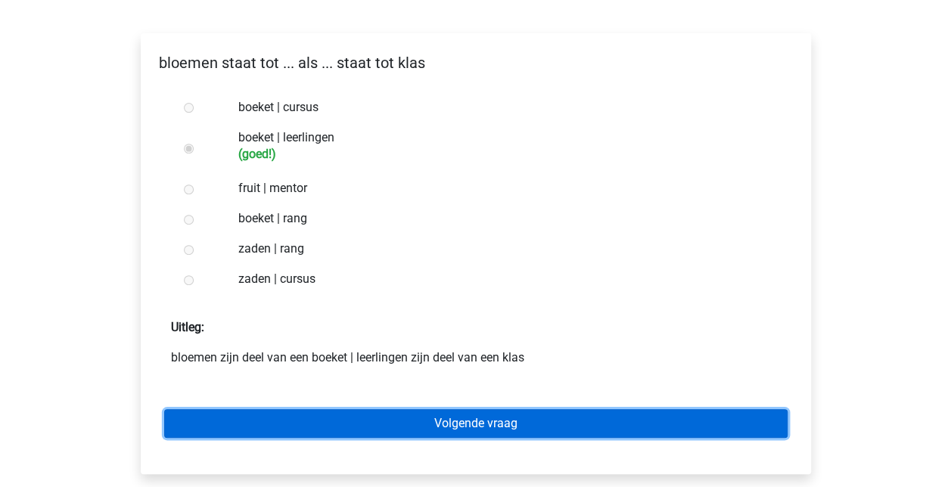
click at [509, 427] on link "Volgende vraag" at bounding box center [475, 423] width 623 height 29
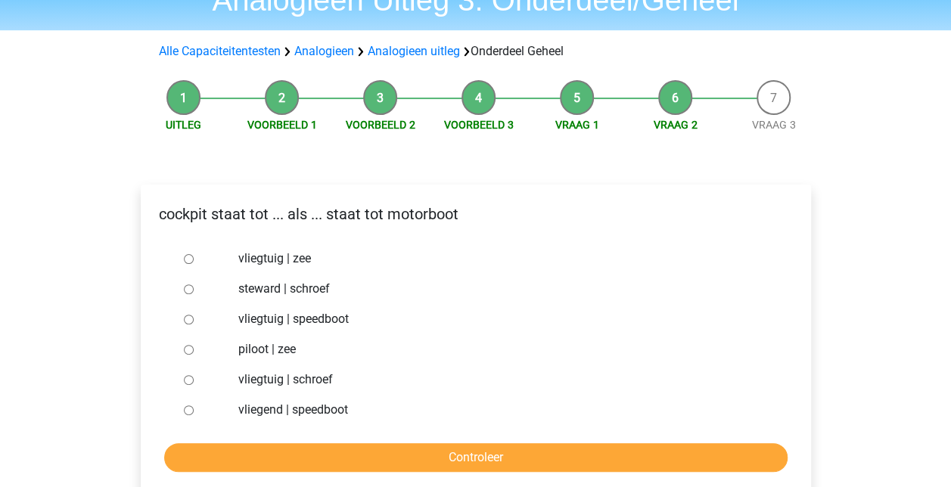
scroll to position [151, 0]
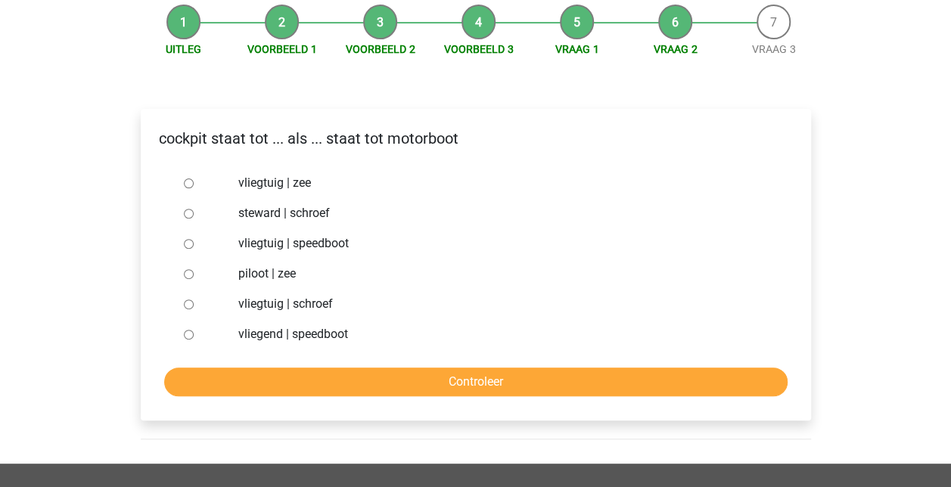
click at [178, 318] on div at bounding box center [203, 304] width 50 height 30
click at [185, 305] on input "vliegtuig | schroef" at bounding box center [189, 305] width 10 height 10
radio input "true"
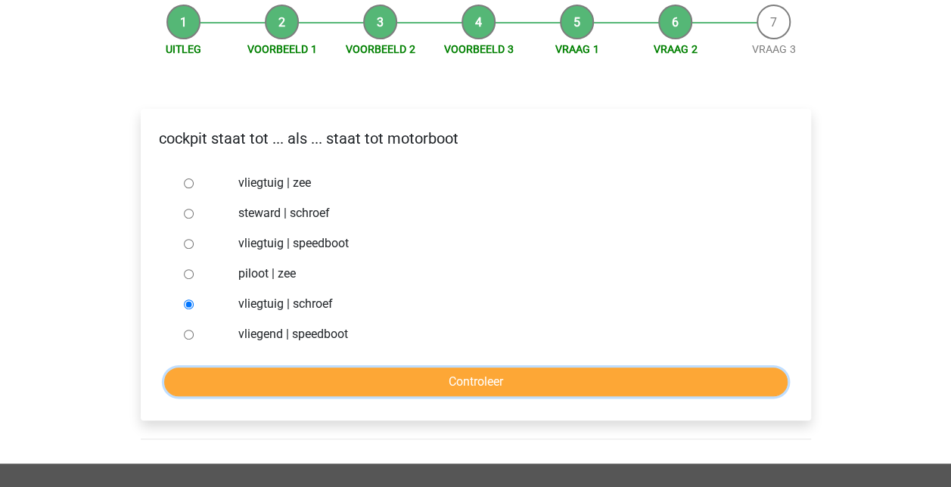
click at [411, 377] on input "Controleer" at bounding box center [475, 382] width 623 height 29
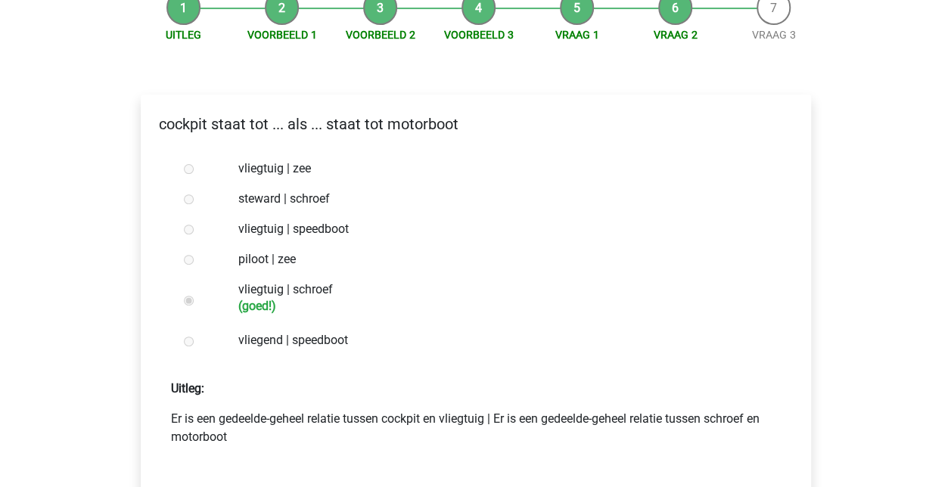
scroll to position [227, 0]
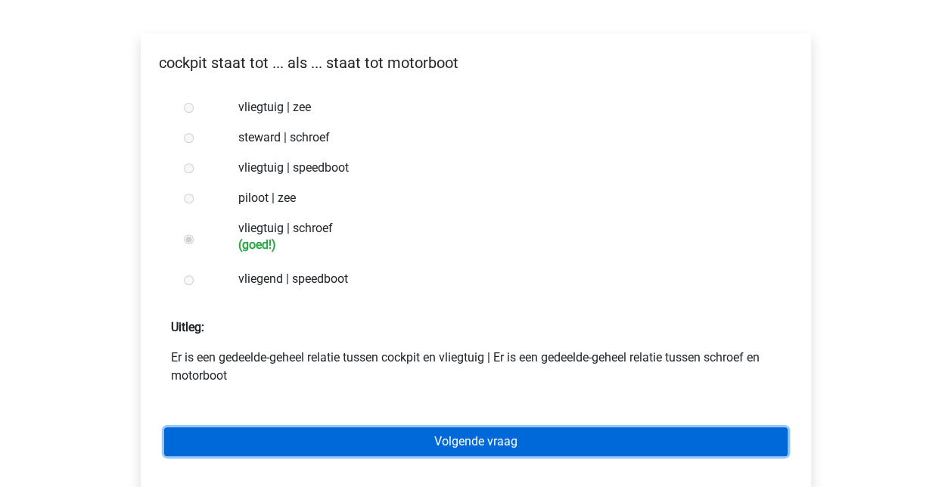
click at [498, 442] on link "Volgende vraag" at bounding box center [475, 441] width 623 height 29
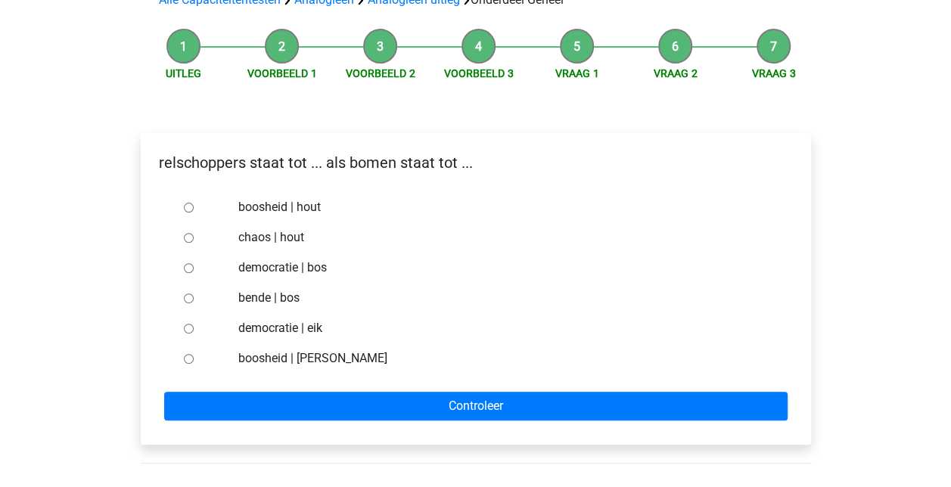
scroll to position [151, 0]
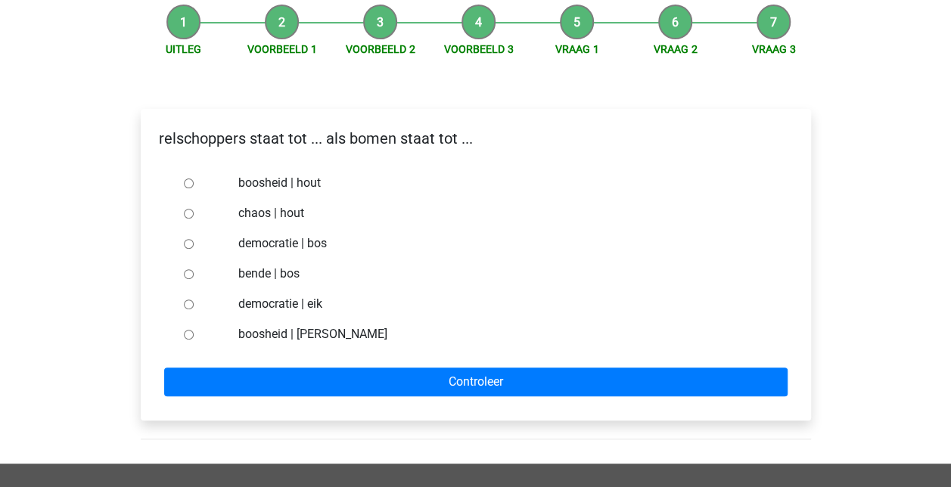
click at [184, 275] on input "bende | bos" at bounding box center [189, 274] width 10 height 10
radio input "true"
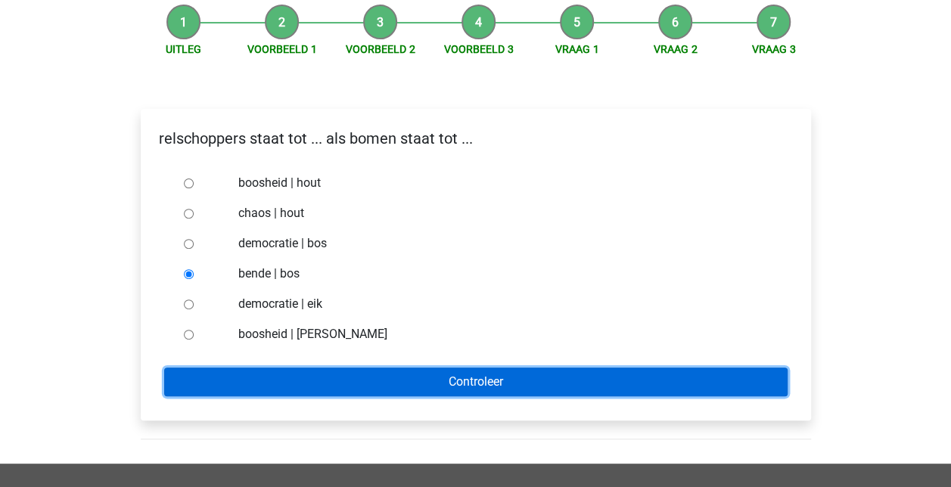
click at [477, 380] on input "Controleer" at bounding box center [475, 382] width 623 height 29
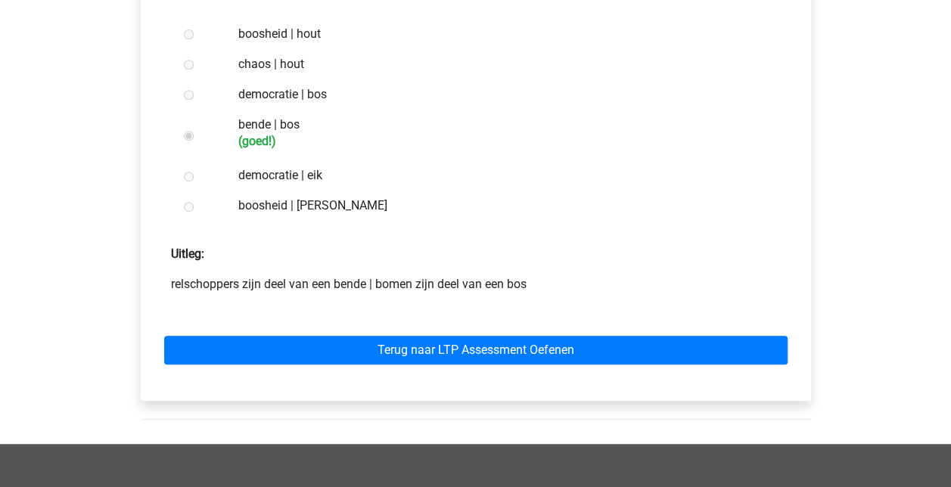
scroll to position [303, 0]
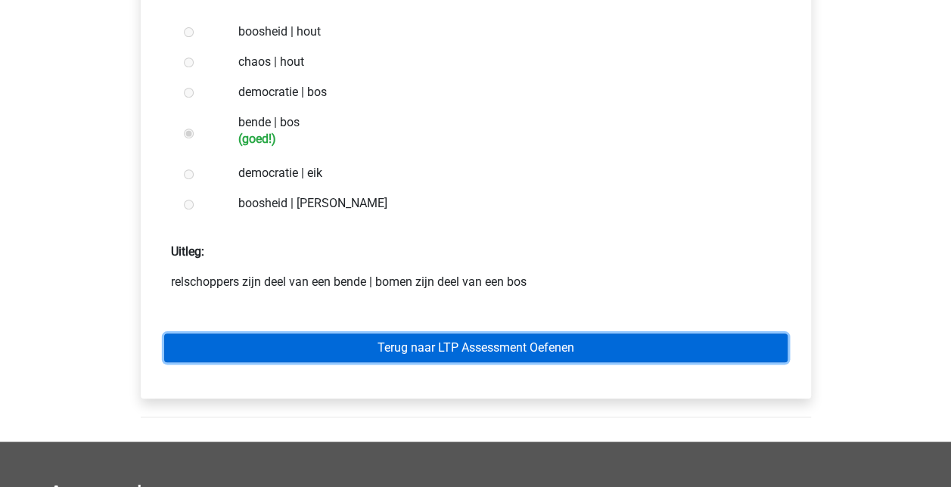
click at [523, 343] on link "Terug naar LTP Assessment Oefenen" at bounding box center [475, 348] width 623 height 29
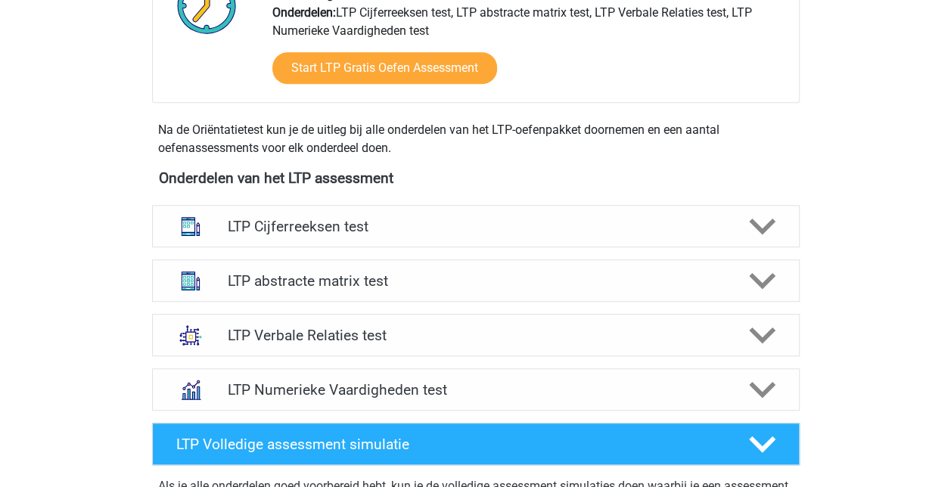
scroll to position [605, 0]
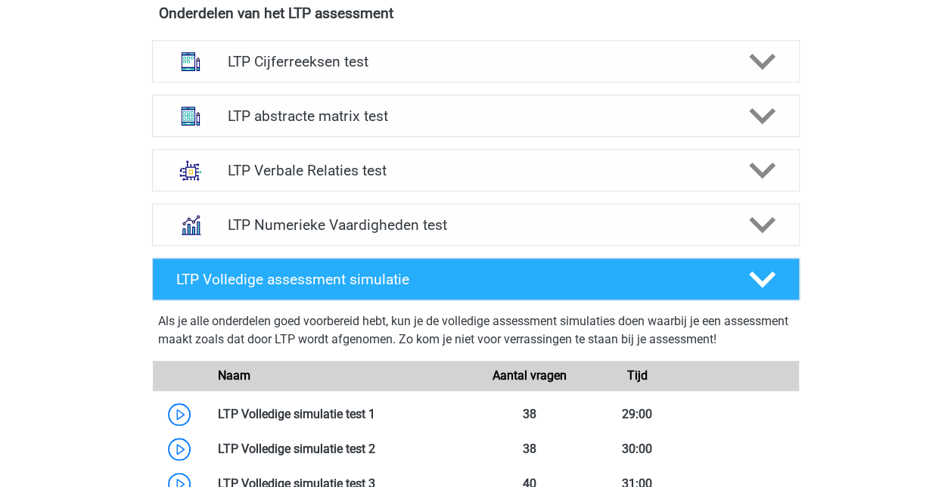
click at [755, 162] on icon at bounding box center [762, 170] width 26 height 26
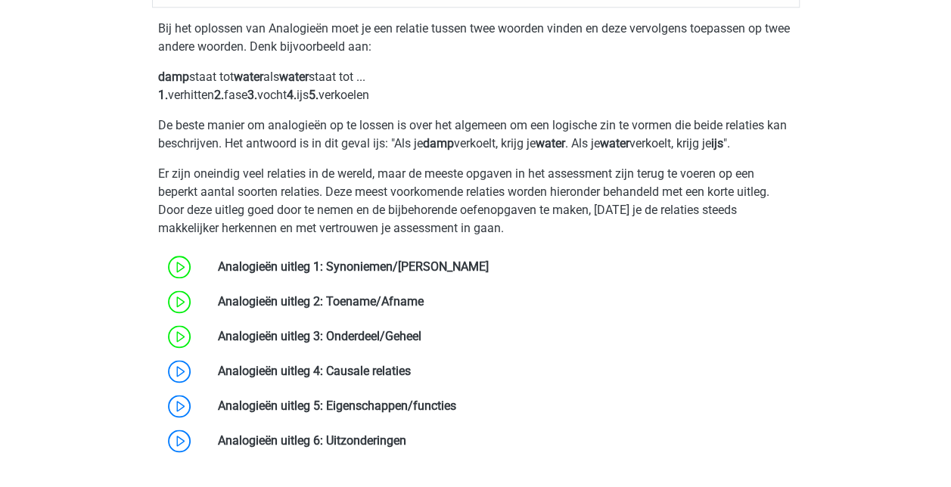
scroll to position [908, 0]
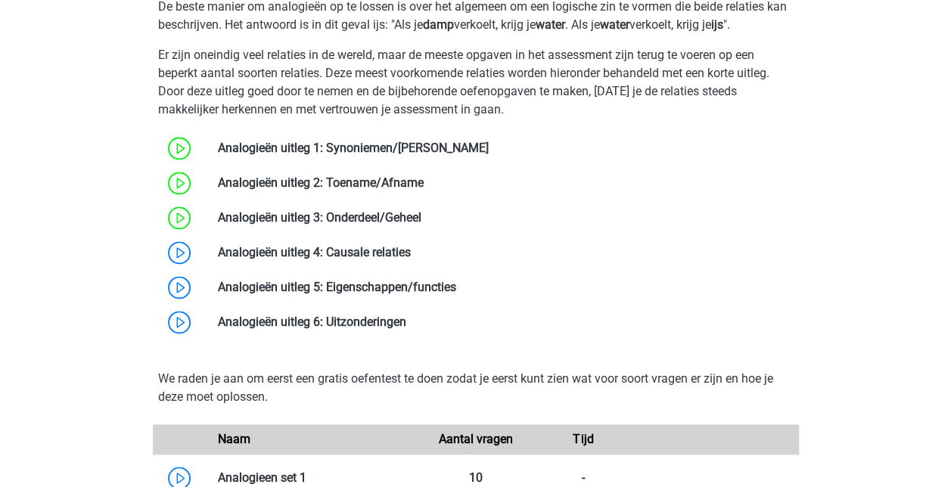
click at [411, 250] on link at bounding box center [411, 252] width 0 height 14
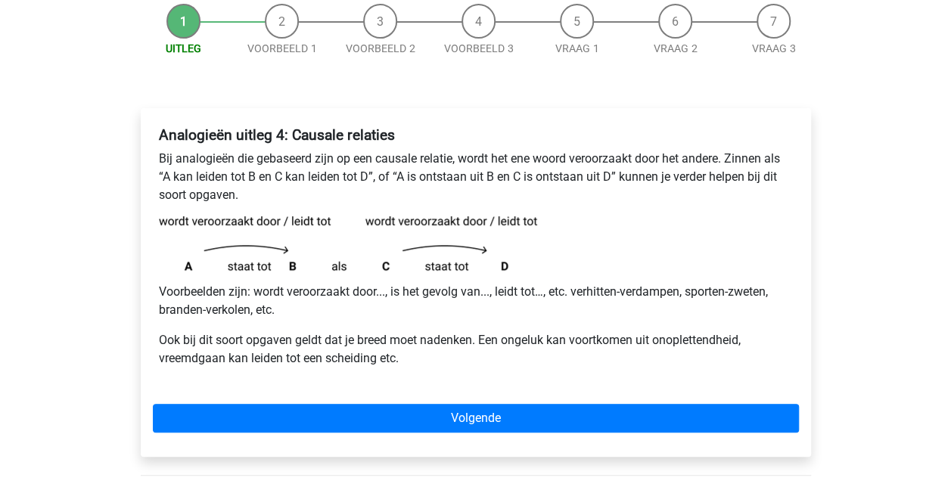
scroll to position [227, 0]
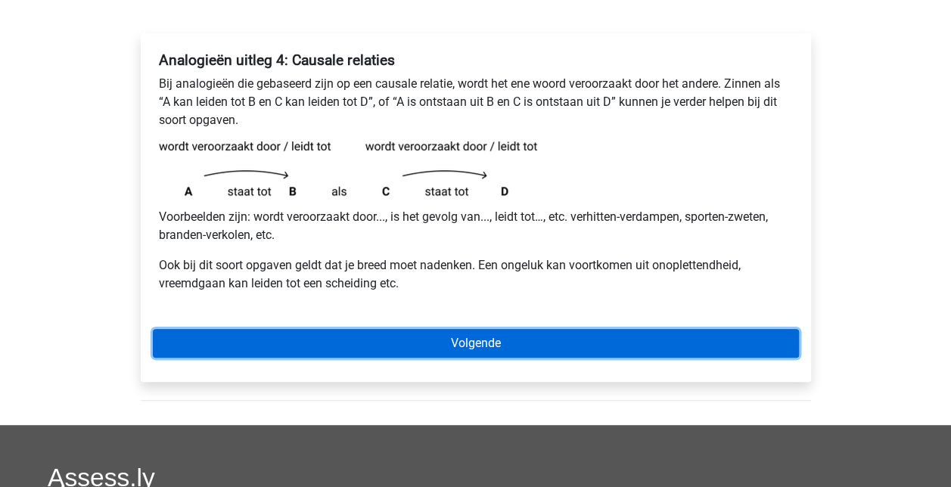
click at [516, 340] on link "Volgende" at bounding box center [476, 343] width 646 height 29
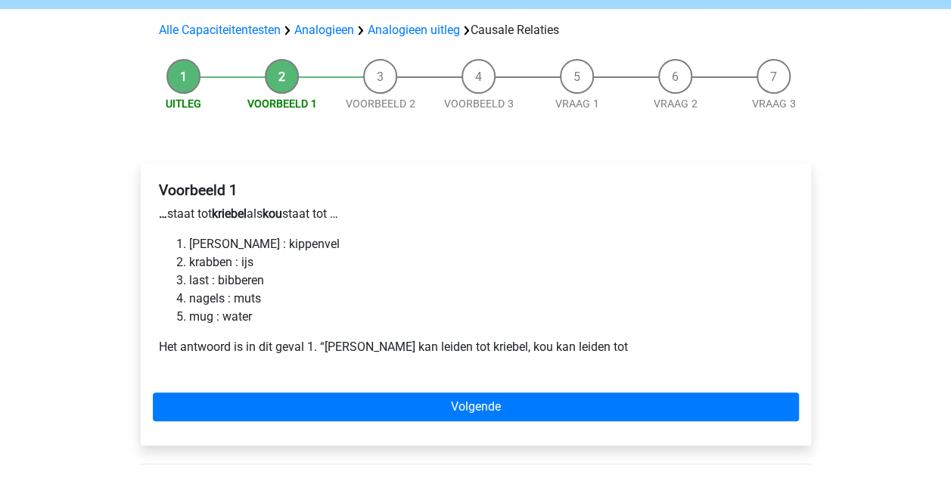
scroll to position [151, 0]
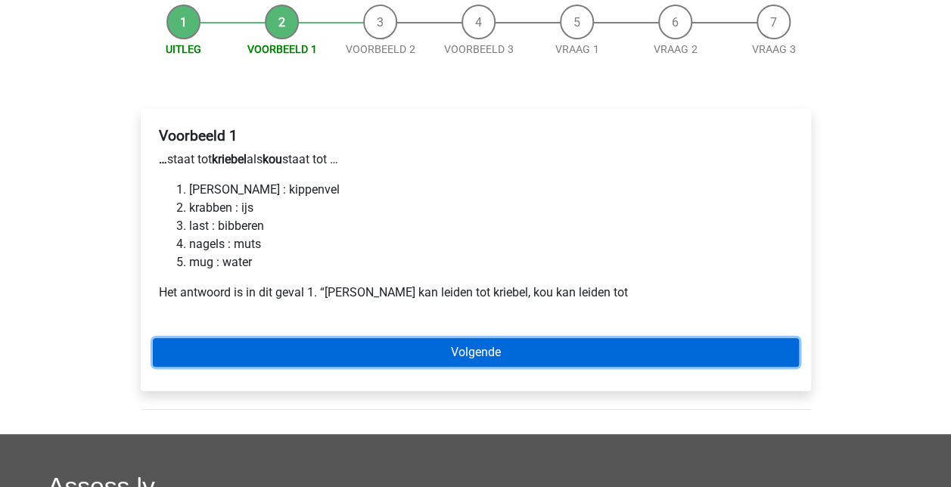
click at [498, 351] on link "Volgende" at bounding box center [476, 352] width 646 height 29
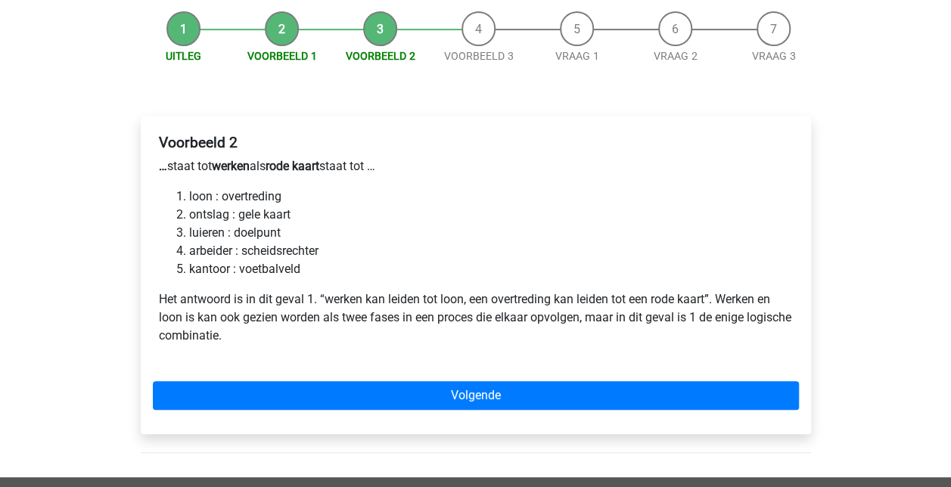
scroll to position [151, 0]
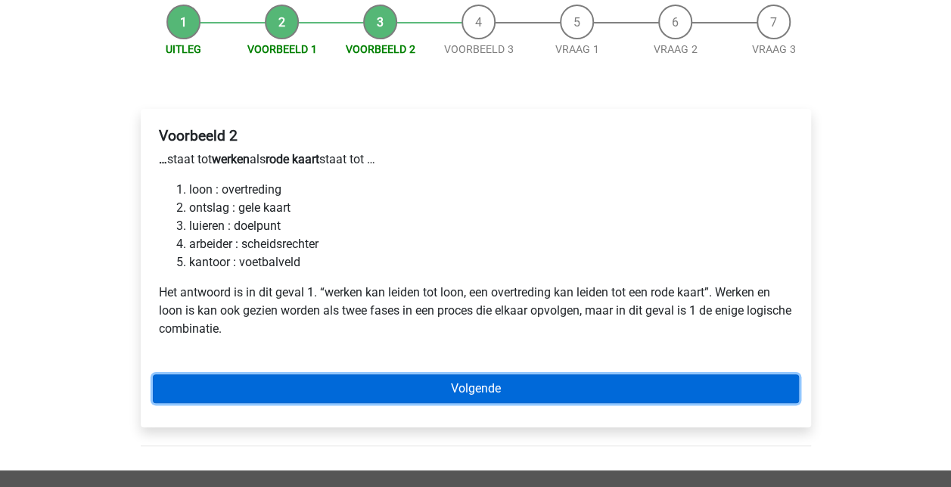
click at [495, 381] on link "Volgende" at bounding box center [476, 388] width 646 height 29
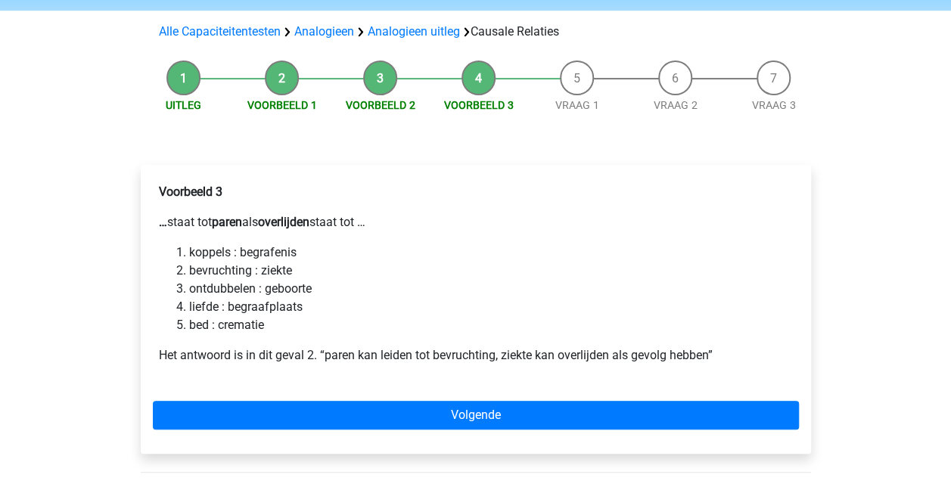
scroll to position [151, 0]
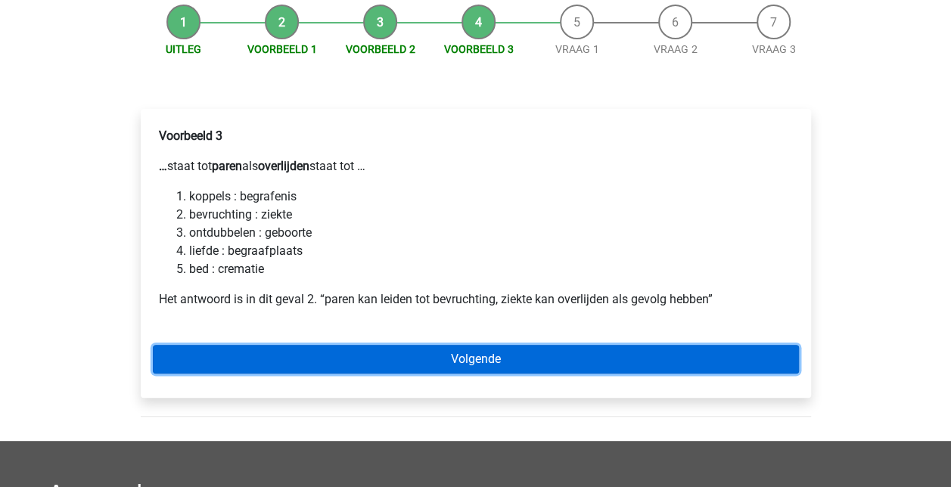
click at [523, 357] on link "Volgende" at bounding box center [476, 359] width 646 height 29
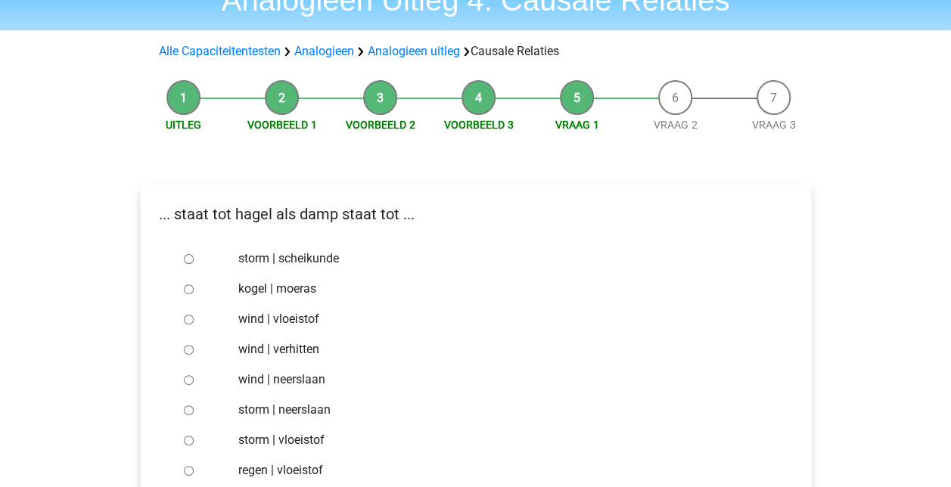
scroll to position [151, 0]
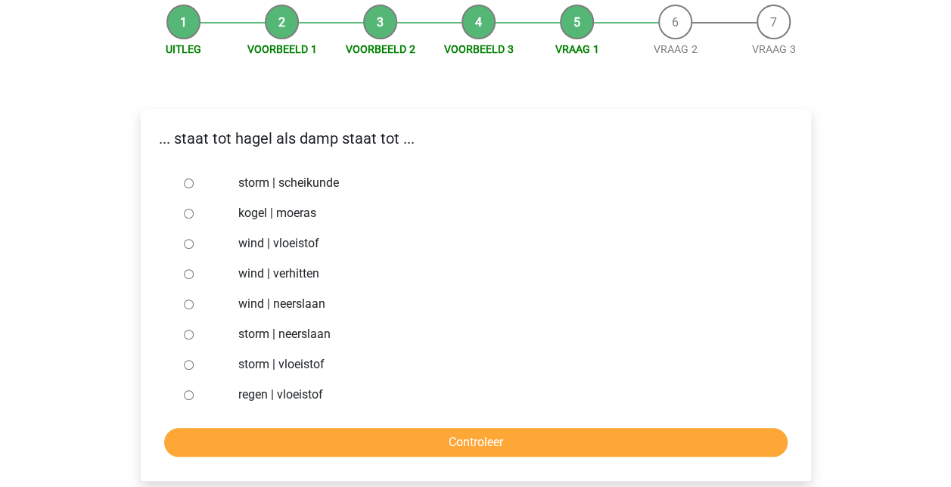
click at [192, 337] on input "storm | neerslaan" at bounding box center [189, 335] width 10 height 10
radio input "true"
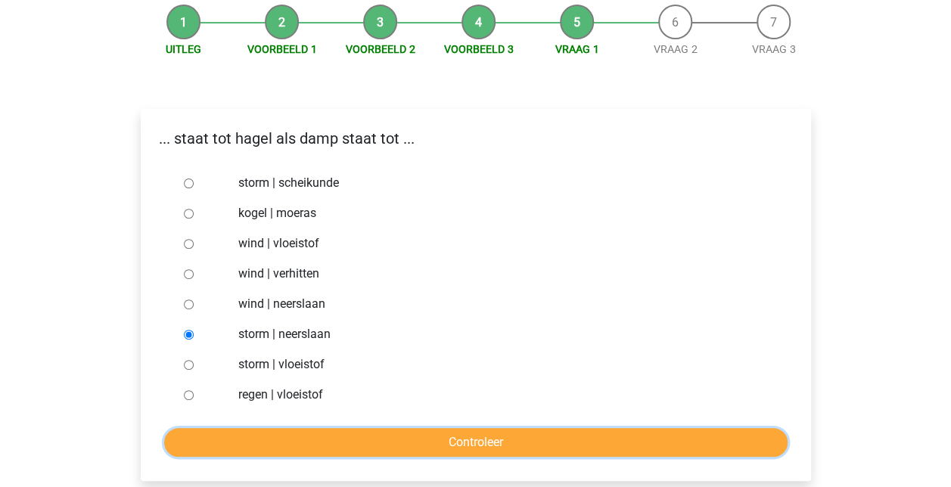
click at [451, 439] on input "Controleer" at bounding box center [475, 442] width 623 height 29
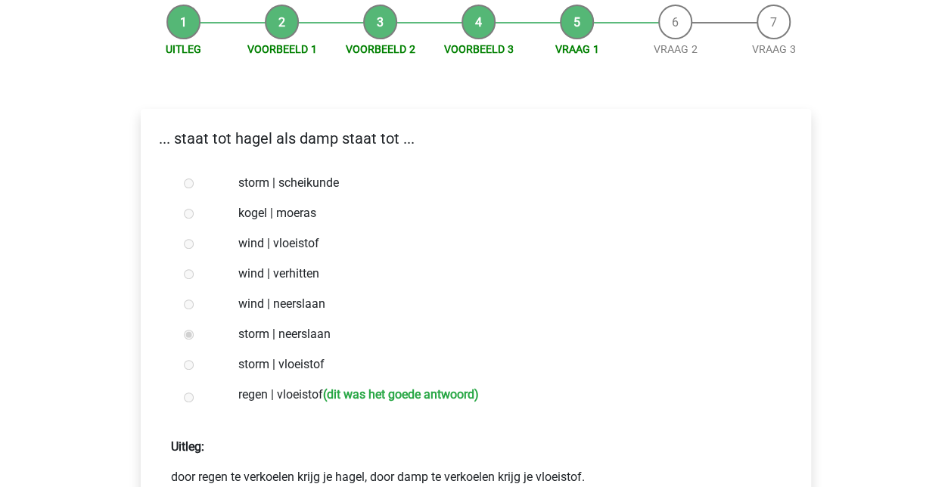
scroll to position [227, 0]
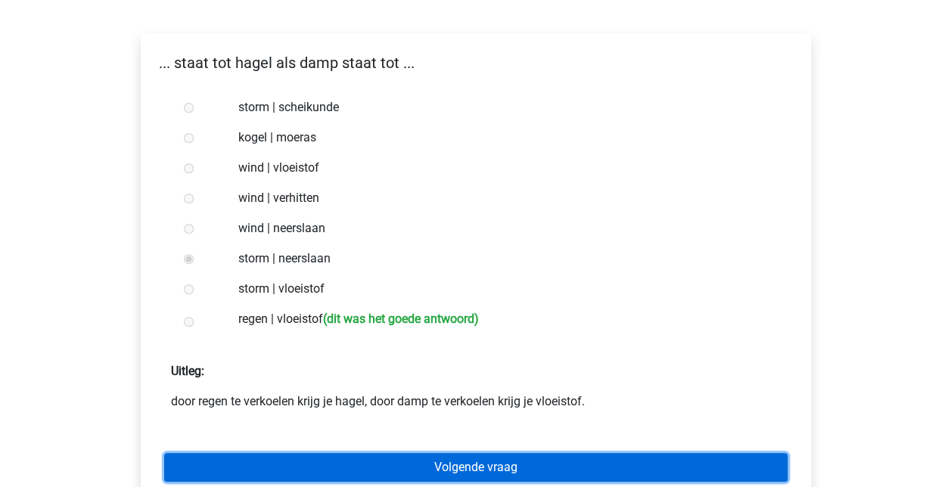
click at [522, 462] on link "Volgende vraag" at bounding box center [475, 467] width 623 height 29
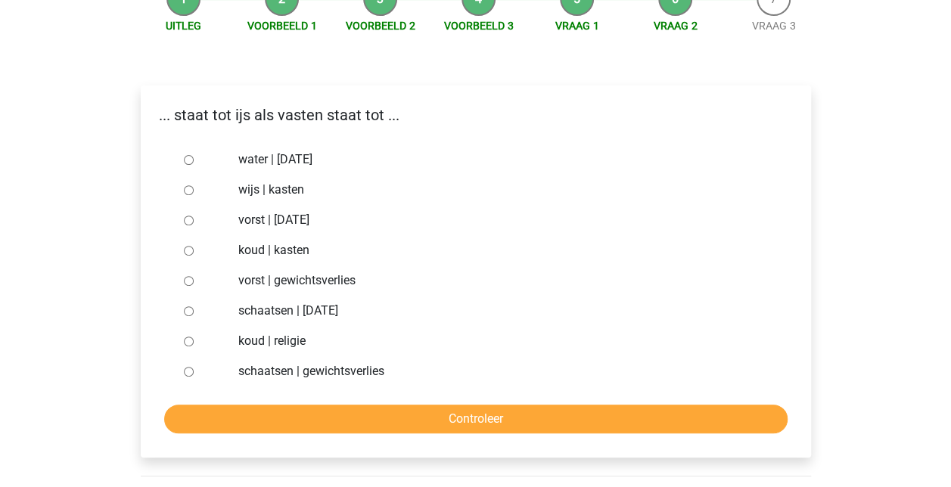
scroll to position [151, 0]
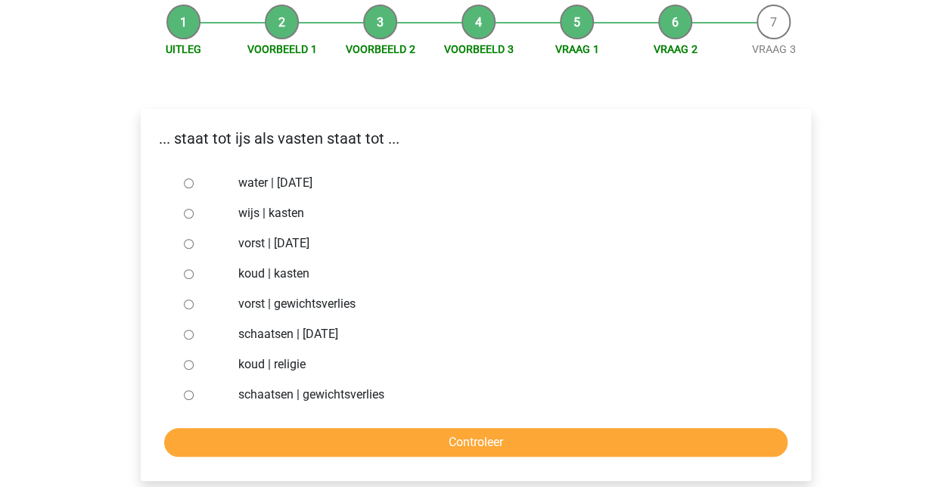
click at [186, 242] on input "vorst | suikerfeest" at bounding box center [189, 244] width 10 height 10
radio input "true"
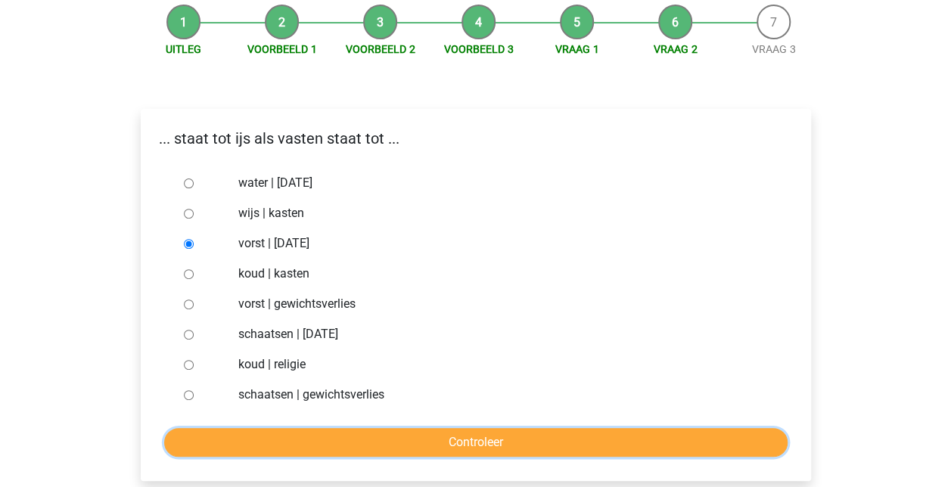
click at [488, 441] on input "Controleer" at bounding box center [475, 442] width 623 height 29
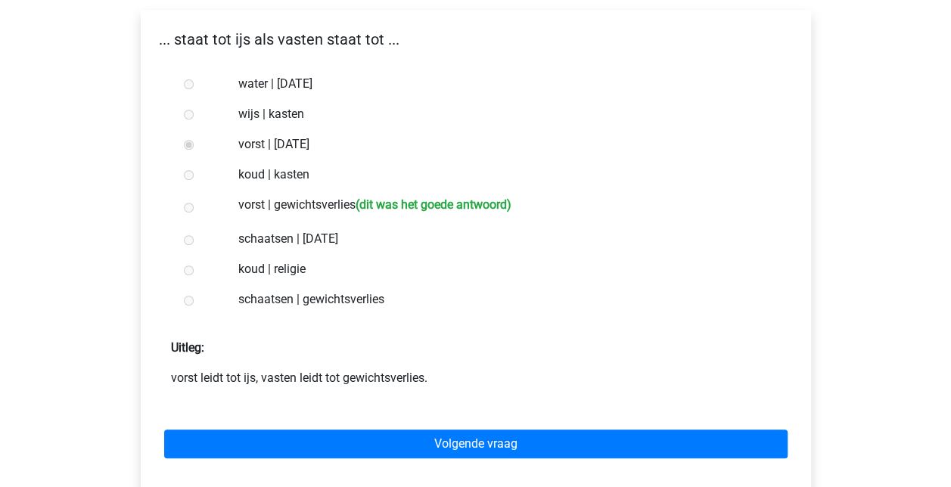
scroll to position [227, 0]
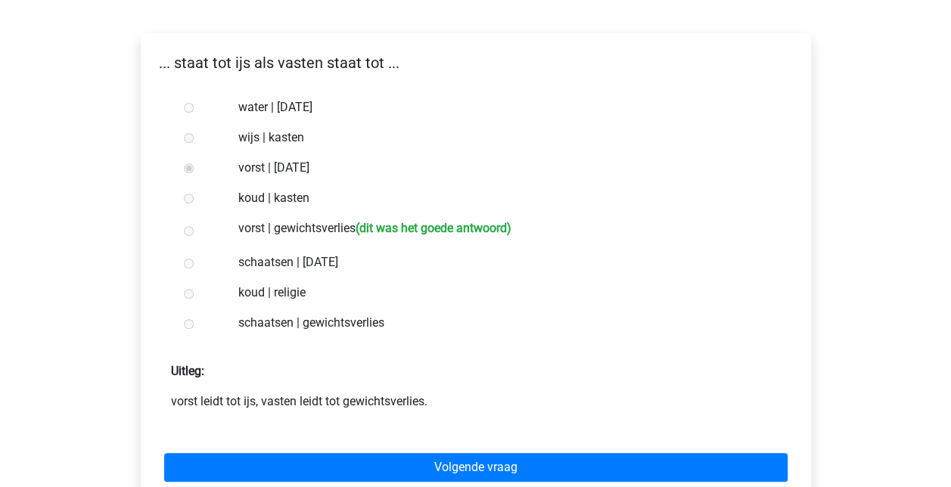
click at [517, 485] on div "Volgende vraag" at bounding box center [476, 464] width 646 height 83
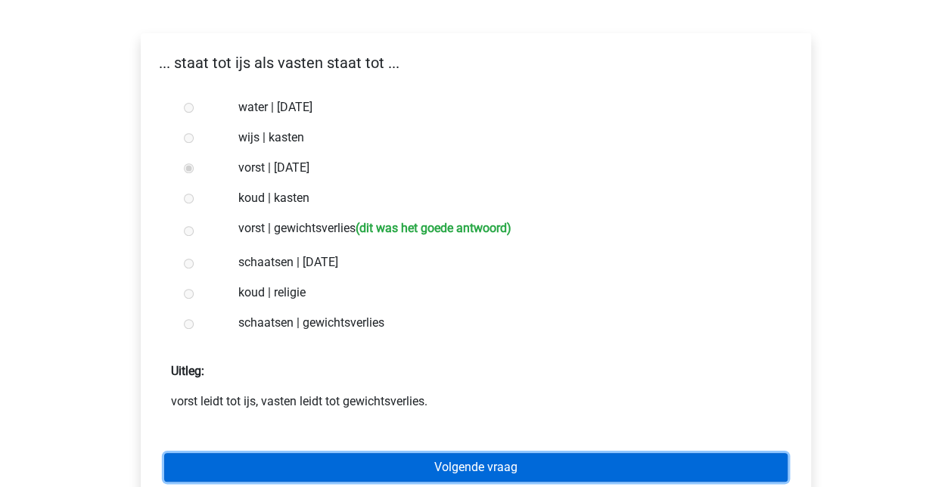
click at [522, 470] on link "Volgende vraag" at bounding box center [475, 467] width 623 height 29
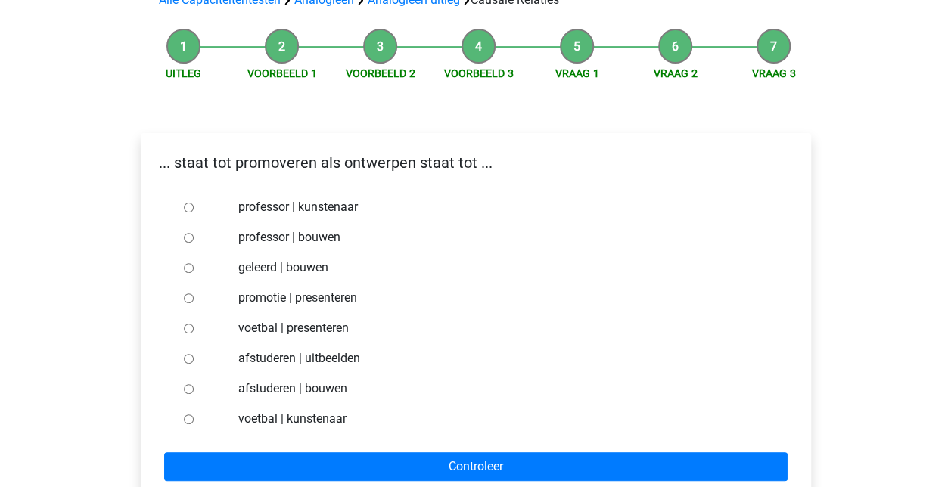
scroll to position [151, 0]
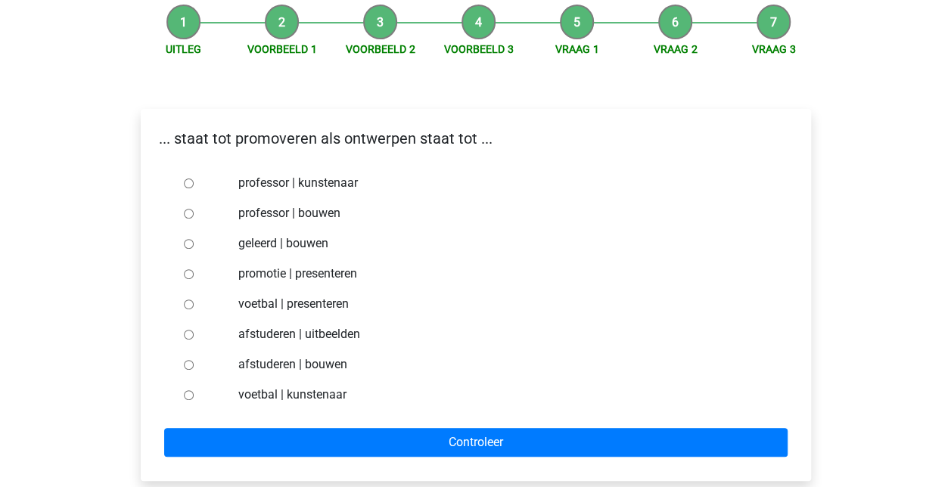
click at [185, 211] on input "professor | bouwen" at bounding box center [189, 214] width 10 height 10
radio input "true"
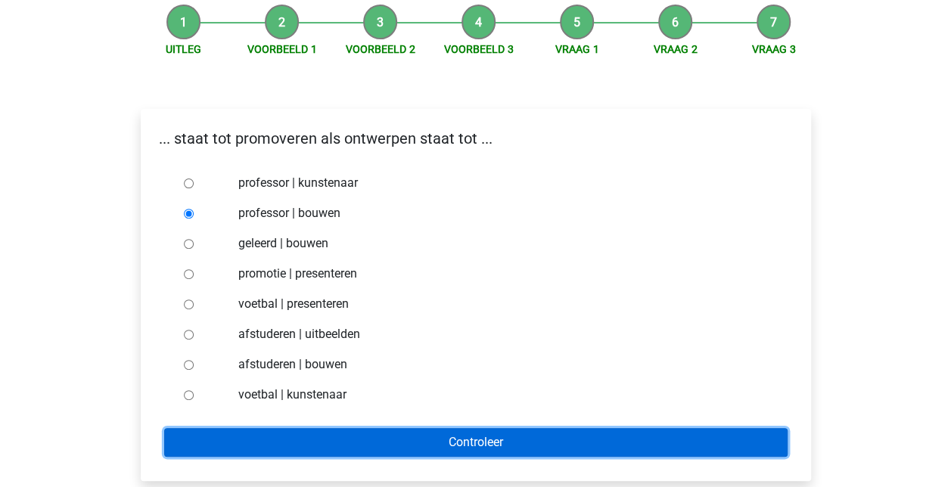
click at [492, 430] on input "Controleer" at bounding box center [475, 442] width 623 height 29
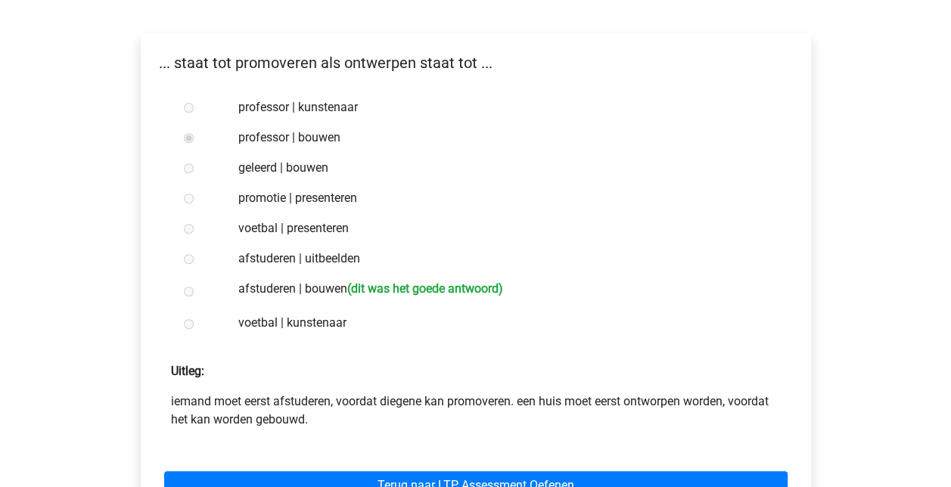
scroll to position [303, 0]
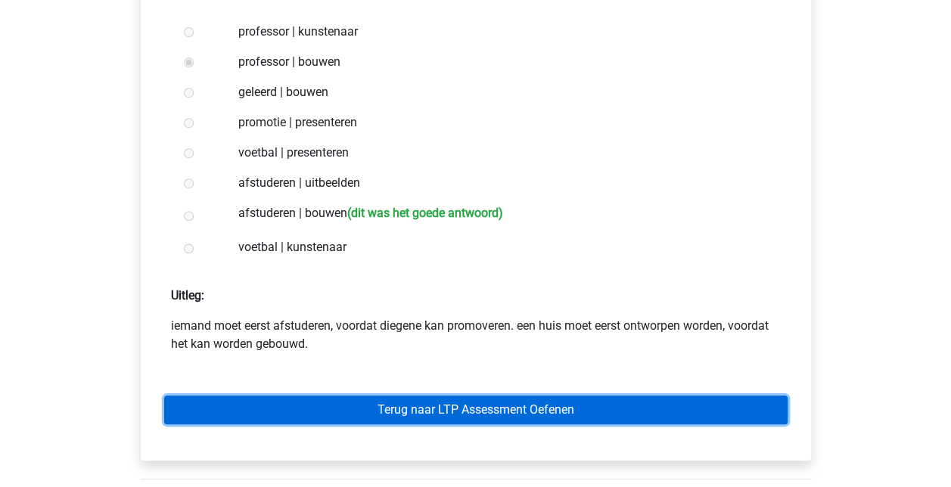
click at [463, 409] on link "Terug naar LTP Assessment Oefenen" at bounding box center [475, 410] width 623 height 29
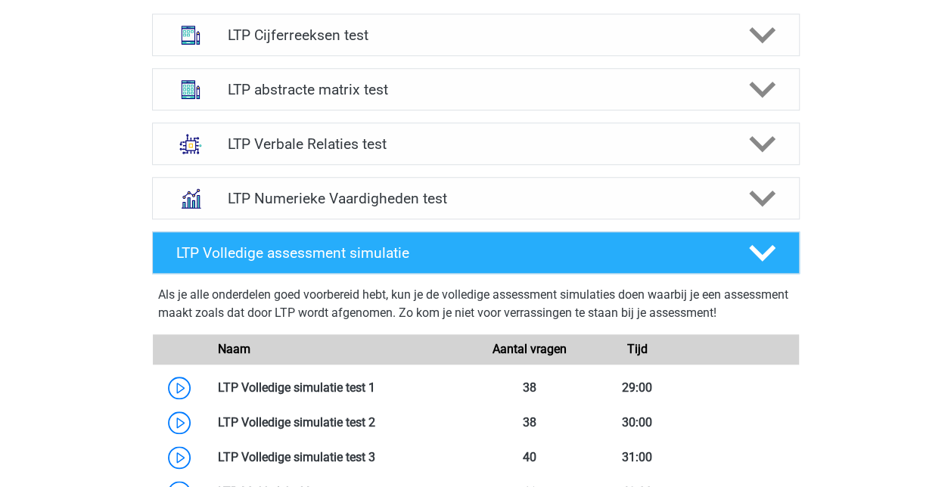
scroll to position [605, 0]
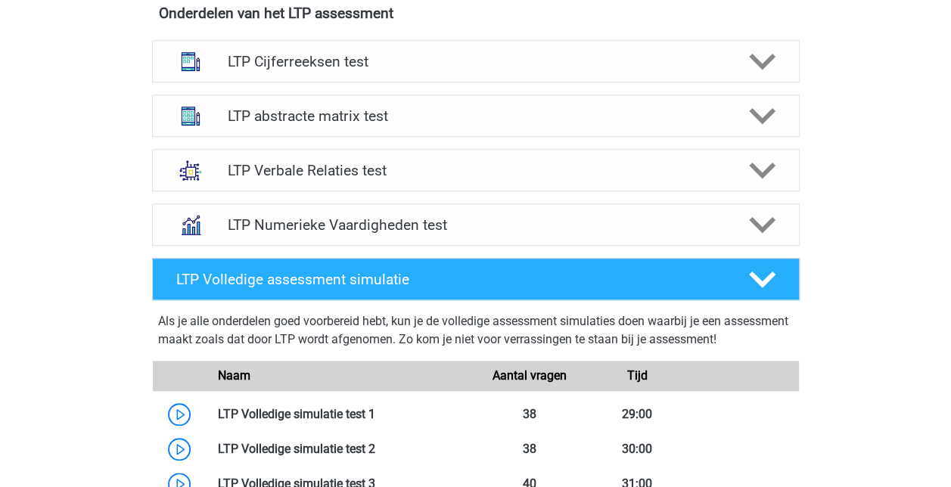
click at [769, 171] on icon at bounding box center [762, 170] width 26 height 26
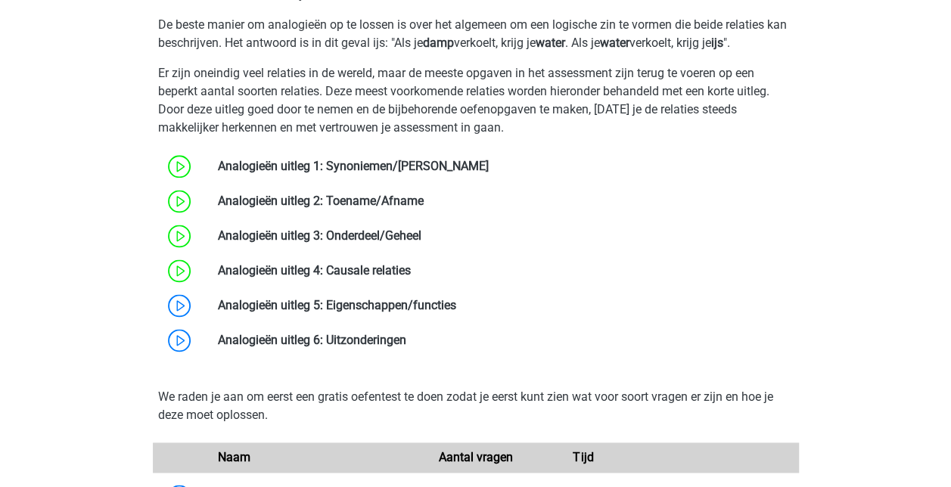
scroll to position [908, 0]
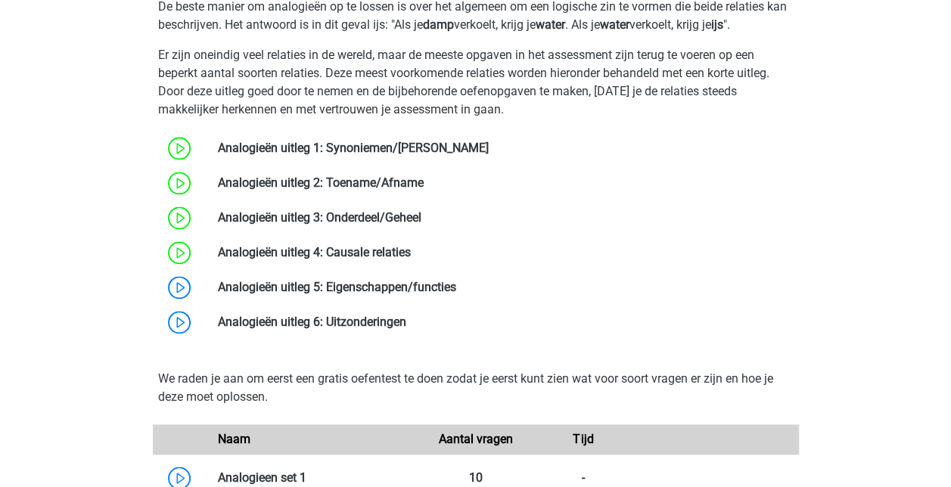
click at [456, 282] on link at bounding box center [456, 287] width 0 height 14
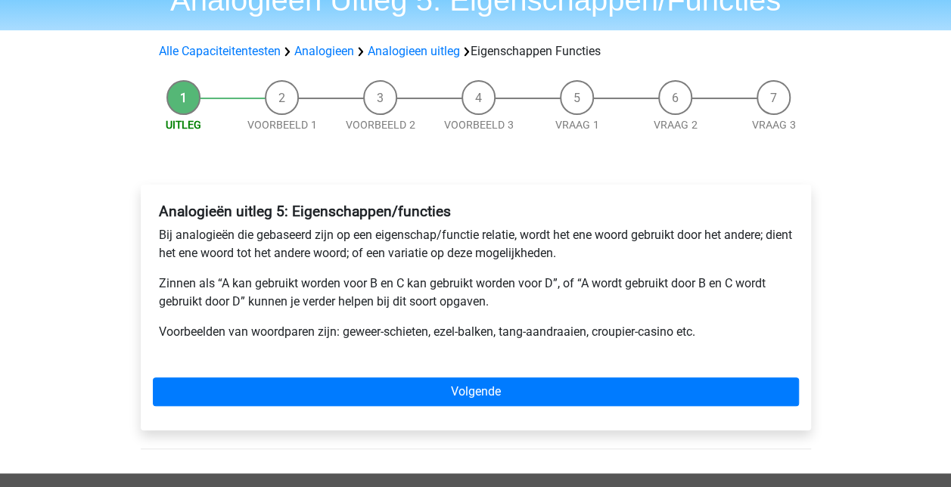
scroll to position [151, 0]
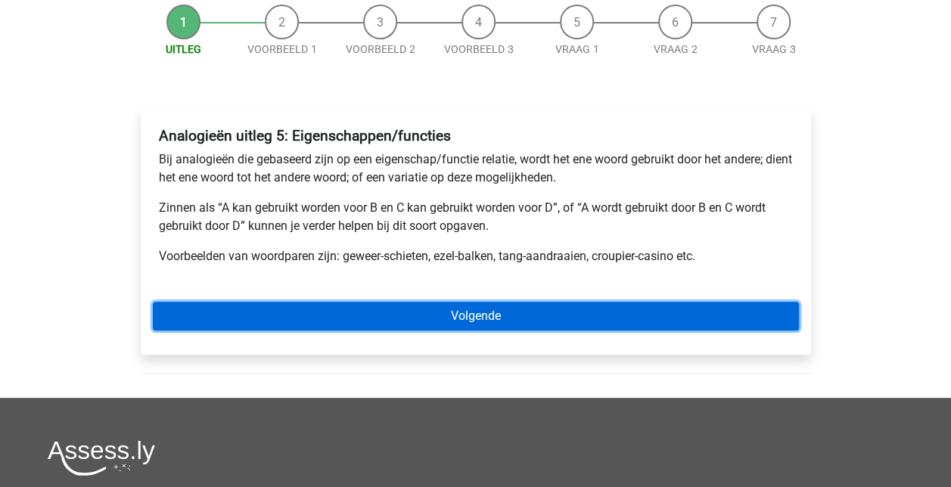
click at [489, 309] on link "Volgende" at bounding box center [476, 316] width 646 height 29
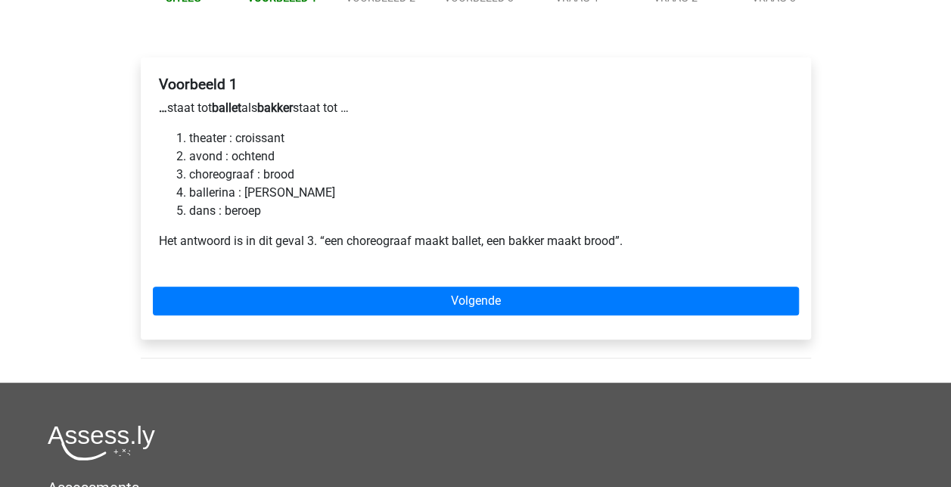
scroll to position [227, 0]
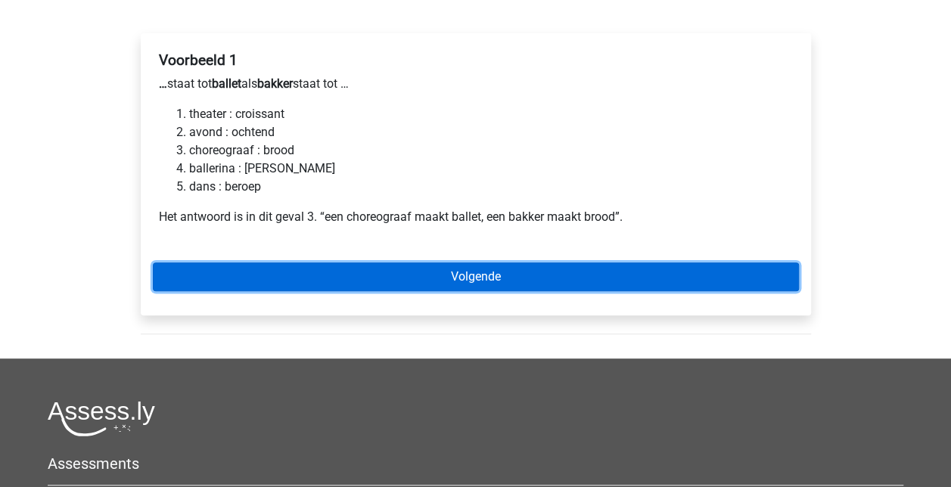
click at [499, 272] on link "Volgende" at bounding box center [476, 276] width 646 height 29
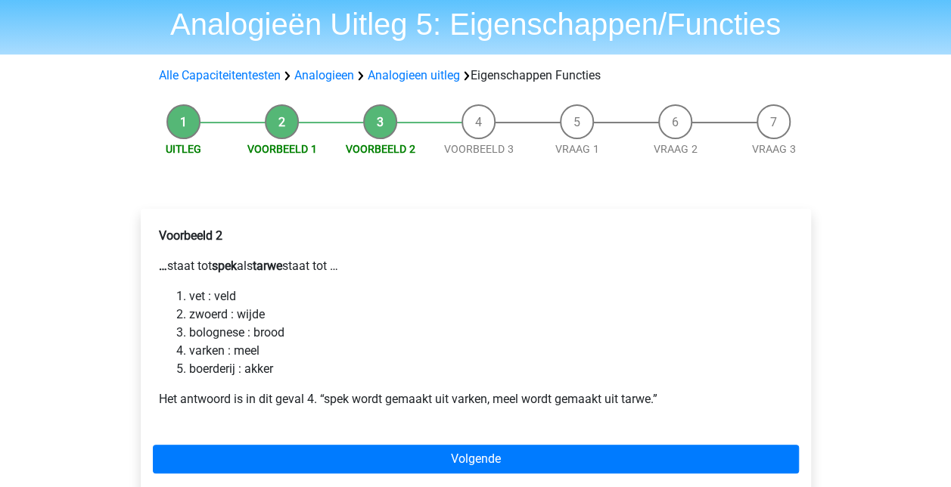
scroll to position [76, 0]
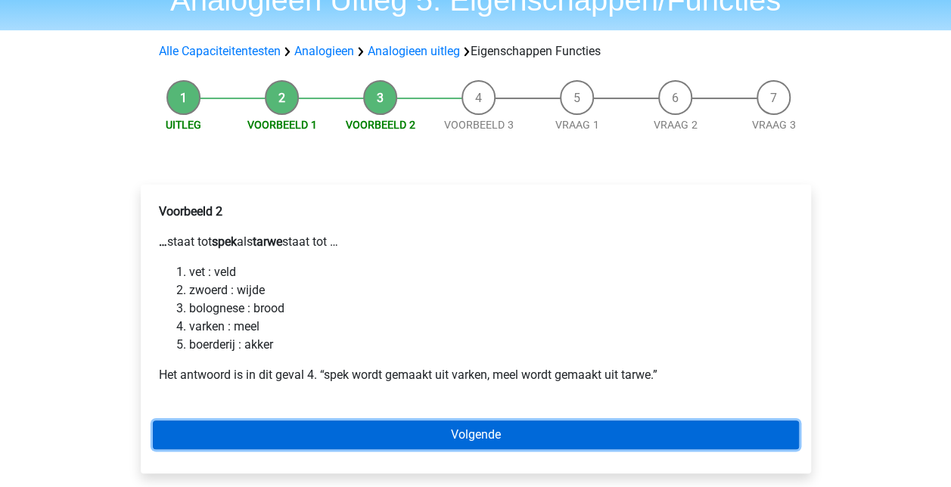
click at [601, 427] on link "Volgende" at bounding box center [476, 435] width 646 height 29
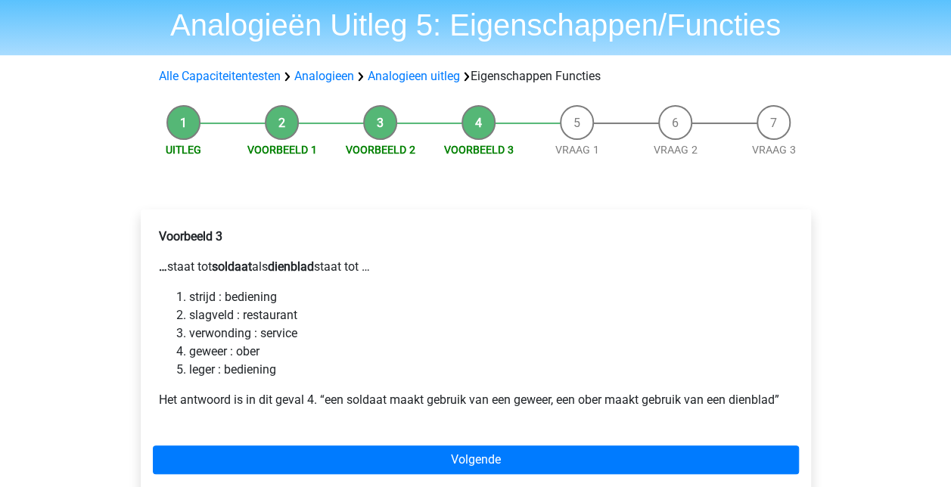
scroll to position [76, 0]
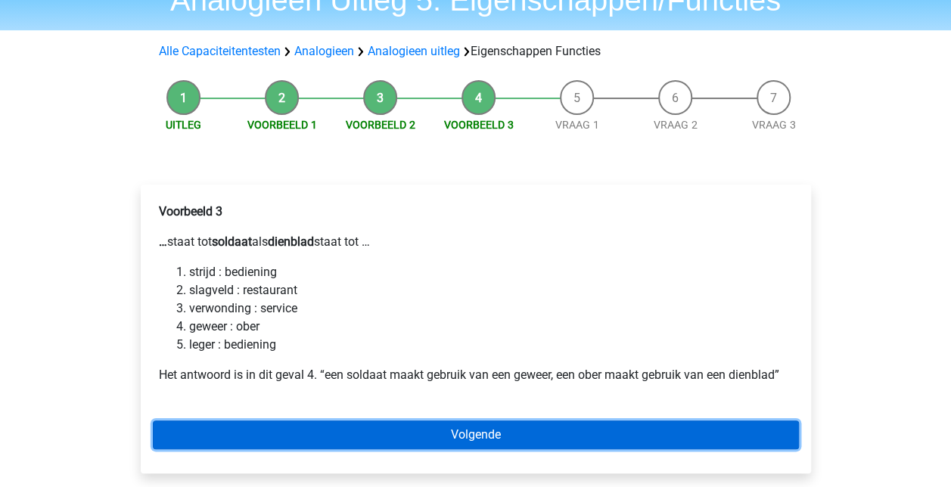
click at [528, 430] on link "Volgende" at bounding box center [476, 435] width 646 height 29
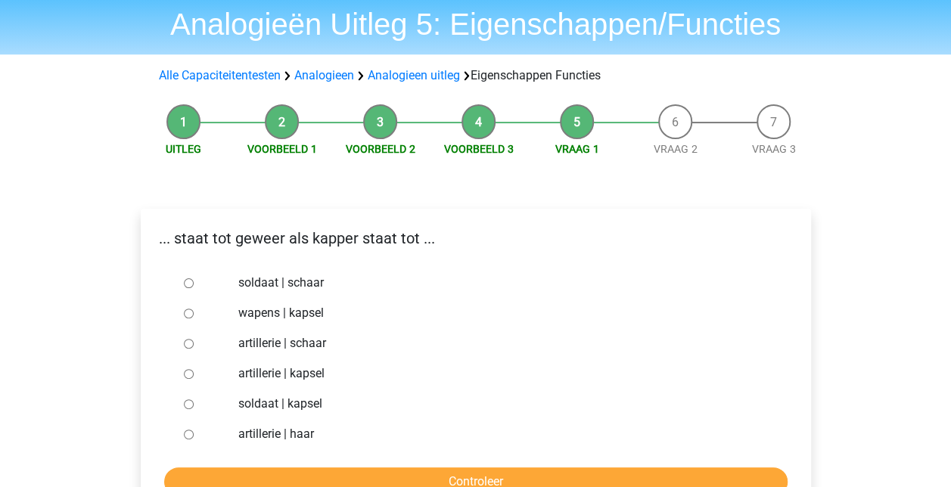
scroll to position [76, 0]
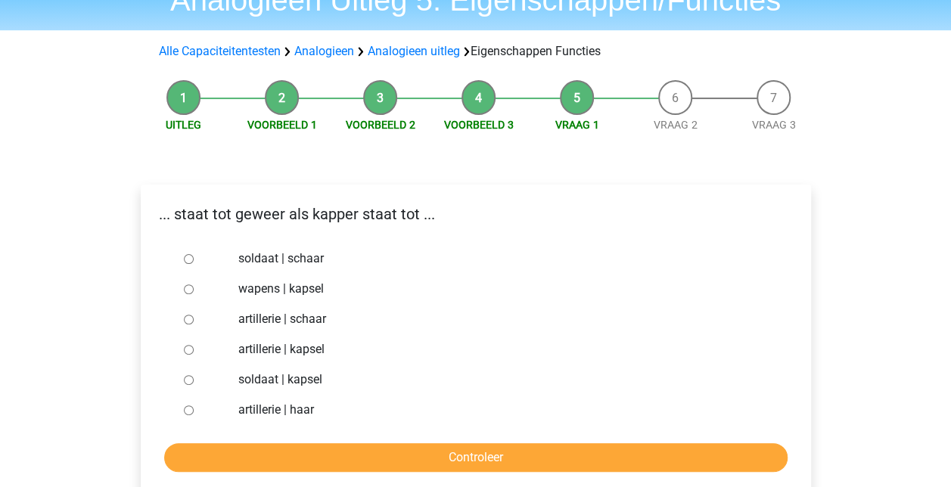
click at [185, 262] on input "soldaat | schaar" at bounding box center [189, 259] width 10 height 10
radio input "true"
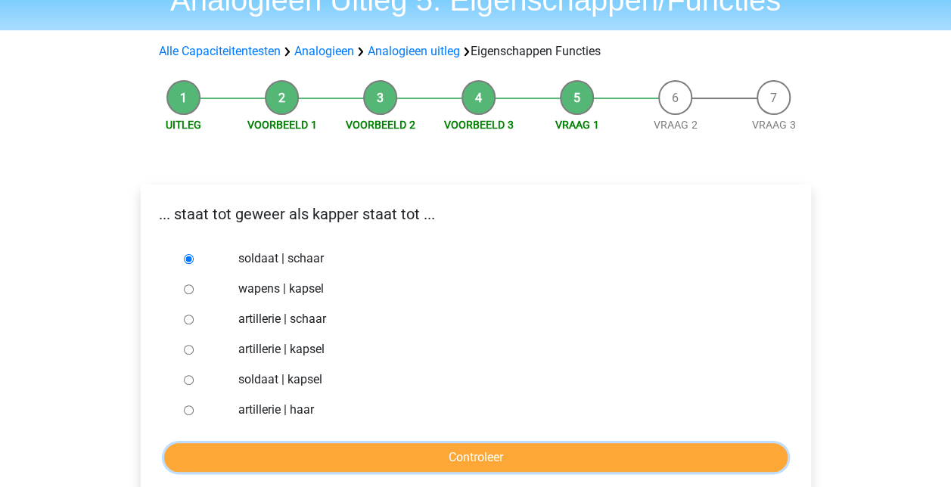
click at [510, 457] on input "Controleer" at bounding box center [475, 457] width 623 height 29
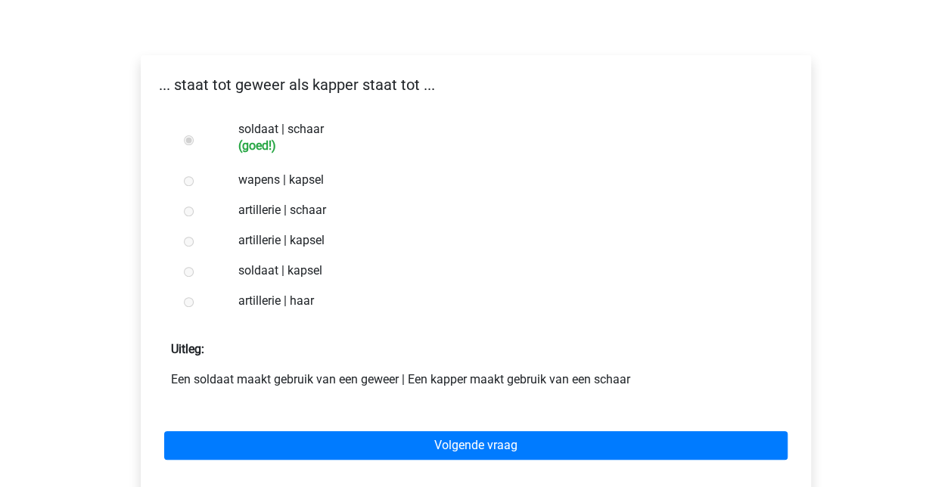
scroll to position [227, 0]
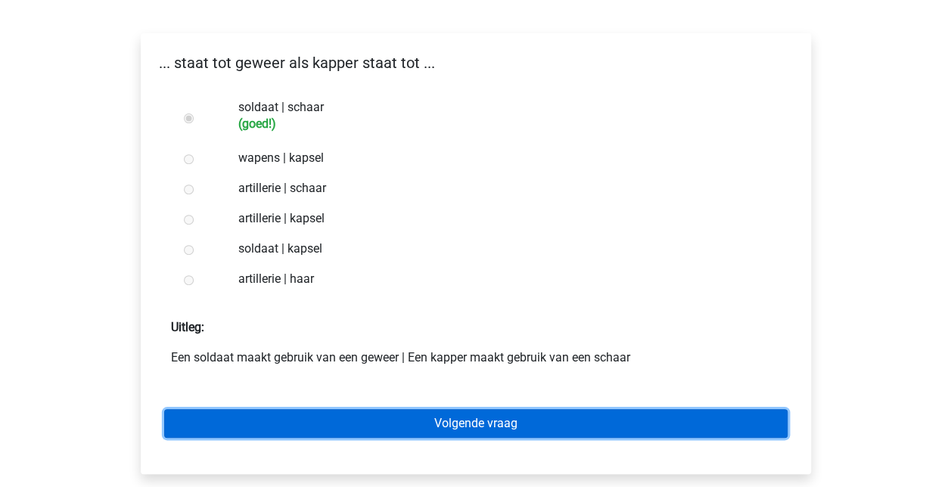
click at [534, 424] on link "Volgende vraag" at bounding box center [475, 423] width 623 height 29
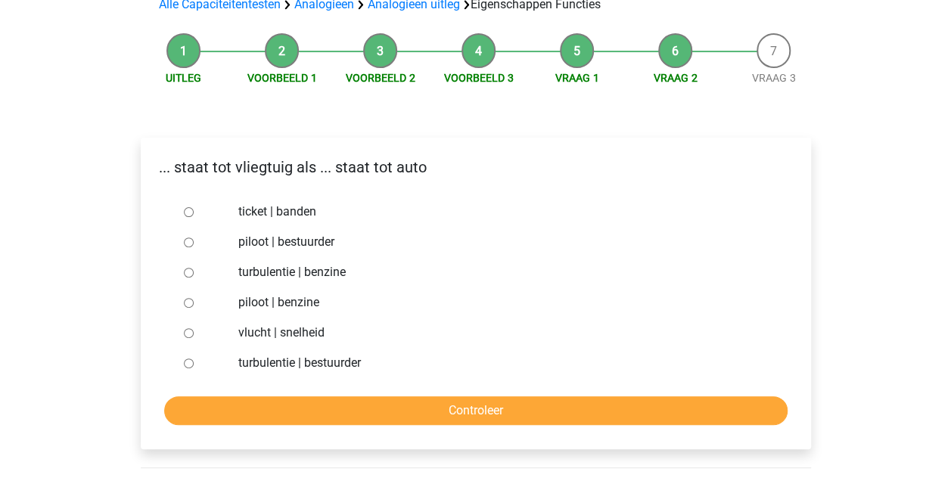
scroll to position [151, 0]
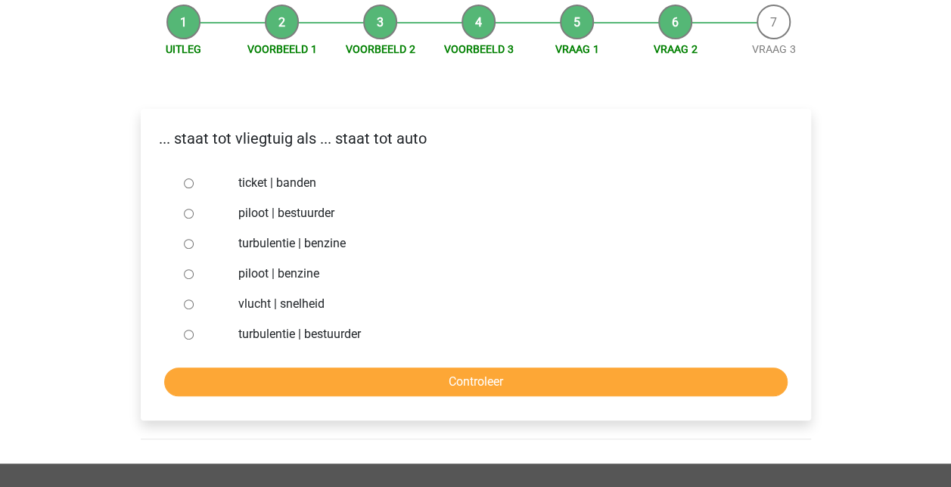
click at [191, 218] on input "piloot | bestuurder" at bounding box center [189, 214] width 10 height 10
radio input "true"
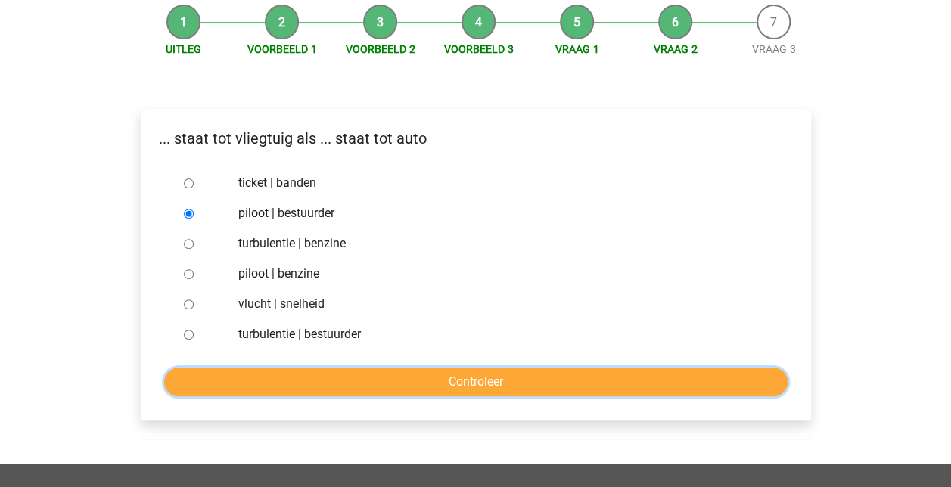
click at [450, 369] on input "Controleer" at bounding box center [475, 382] width 623 height 29
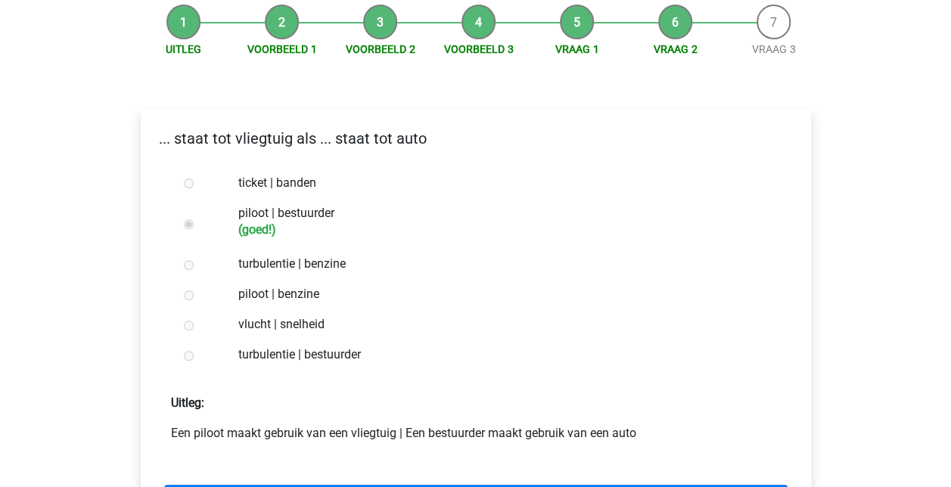
scroll to position [227, 0]
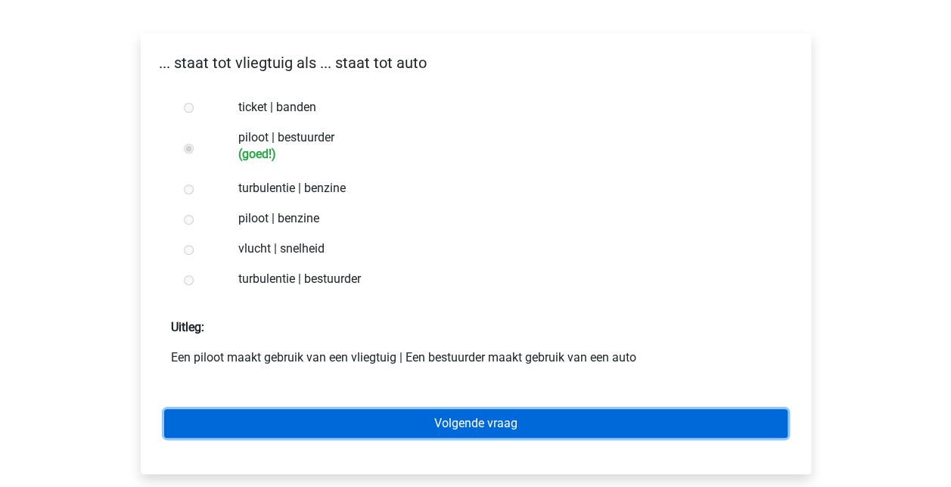
click at [452, 419] on link "Volgende vraag" at bounding box center [475, 423] width 623 height 29
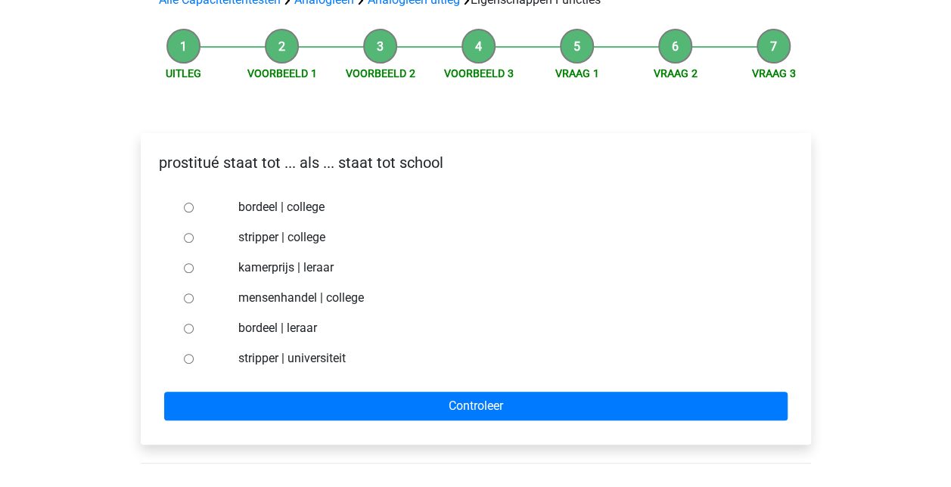
scroll to position [151, 0]
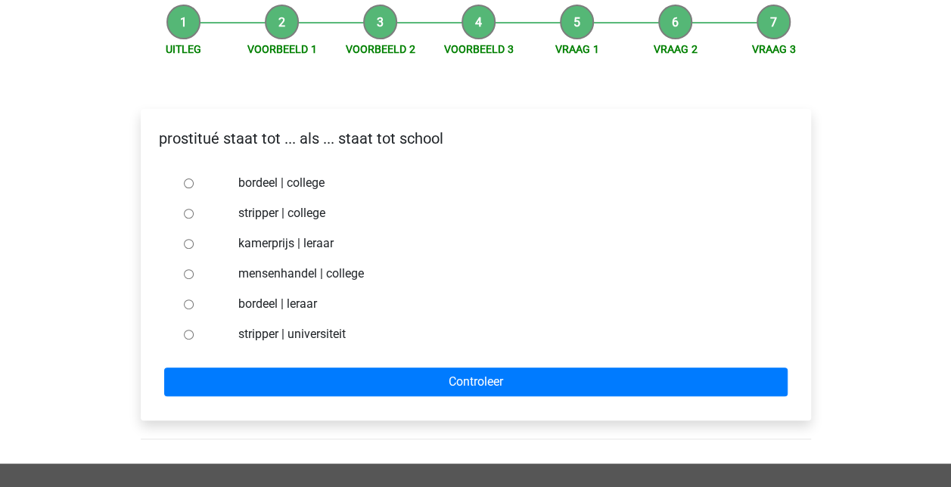
click at [201, 307] on div at bounding box center [203, 304] width 50 height 30
click at [194, 305] on div at bounding box center [203, 304] width 50 height 30
click at [184, 306] on input "bordeel | leraar" at bounding box center [189, 305] width 10 height 10
radio input "true"
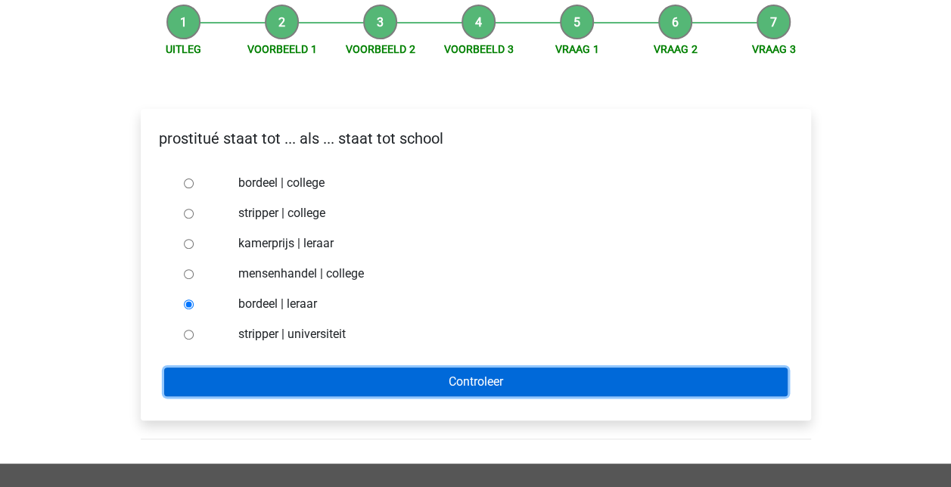
click at [467, 383] on input "Controleer" at bounding box center [475, 382] width 623 height 29
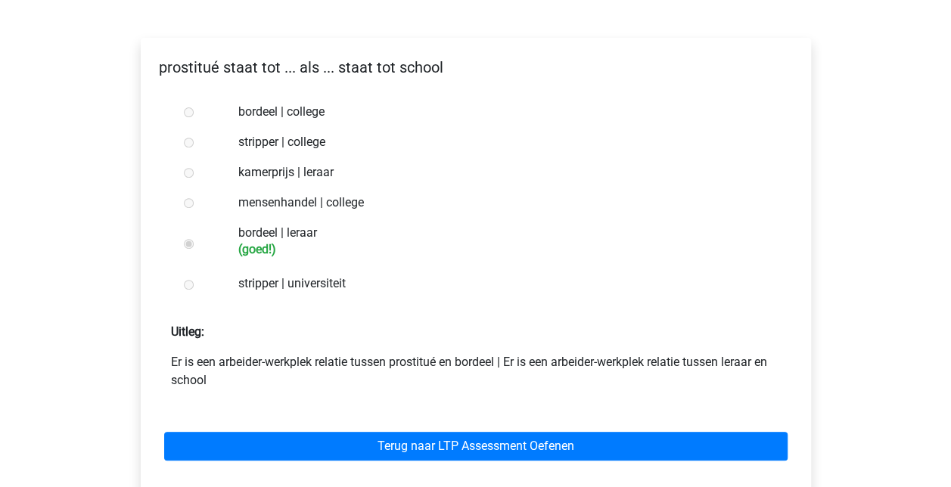
scroll to position [227, 0]
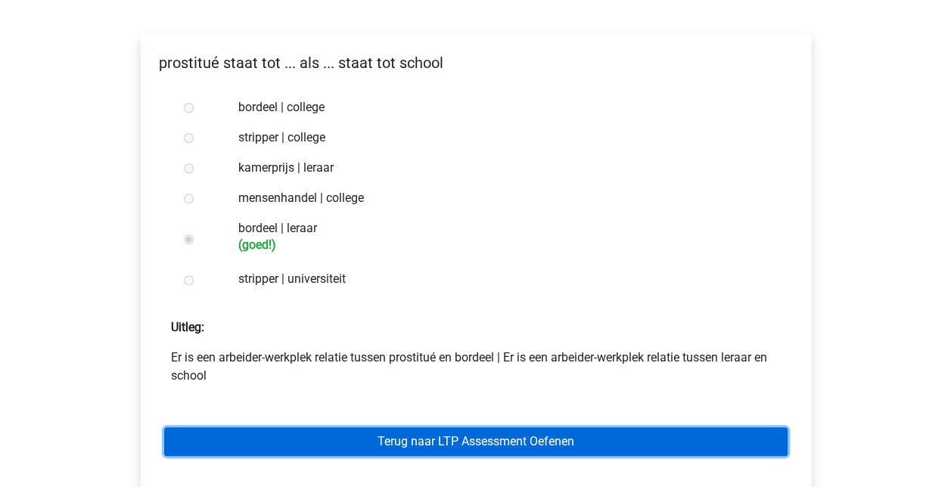
click at [486, 436] on link "Terug naar LTP Assessment Oefenen" at bounding box center [475, 441] width 623 height 29
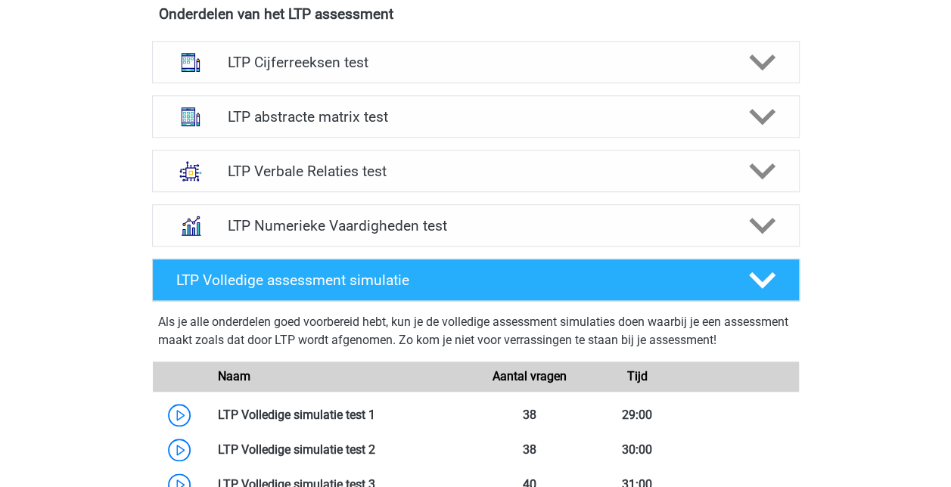
scroll to position [605, 0]
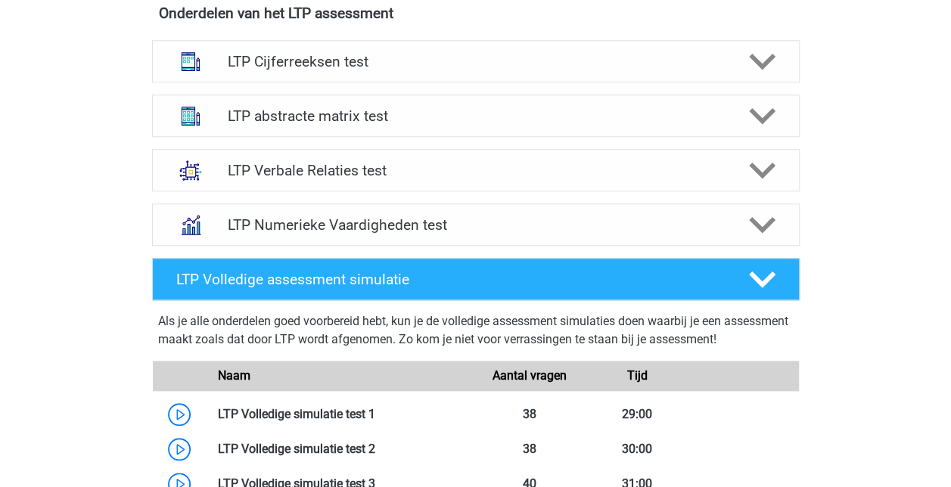
click at [739, 169] on div at bounding box center [759, 170] width 51 height 26
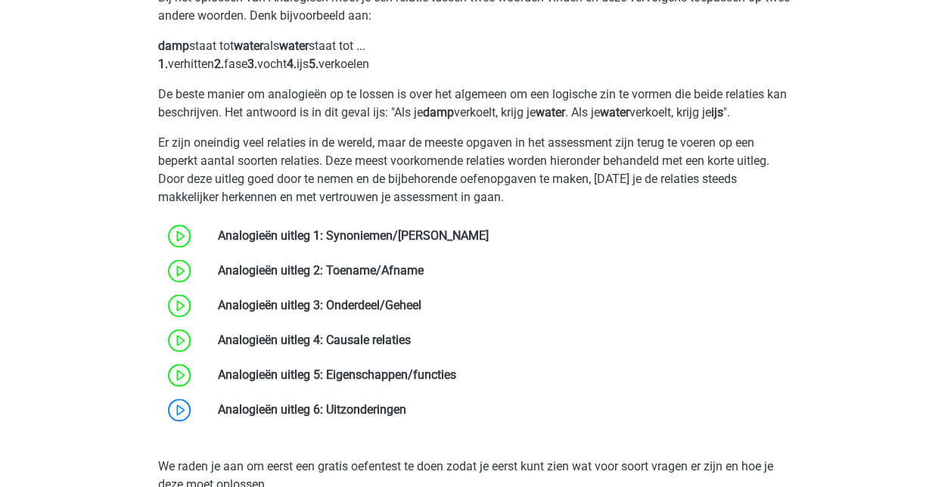
scroll to position [908, 0]
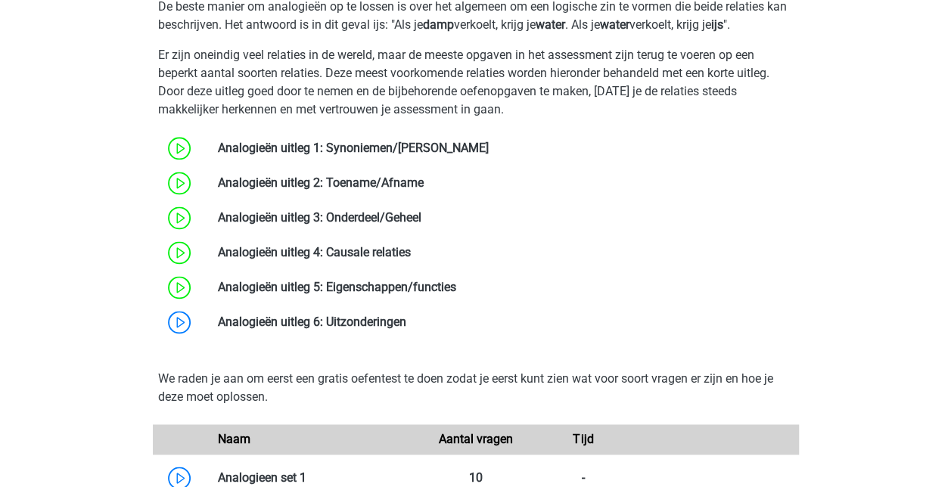
click at [406, 329] on link at bounding box center [406, 322] width 0 height 14
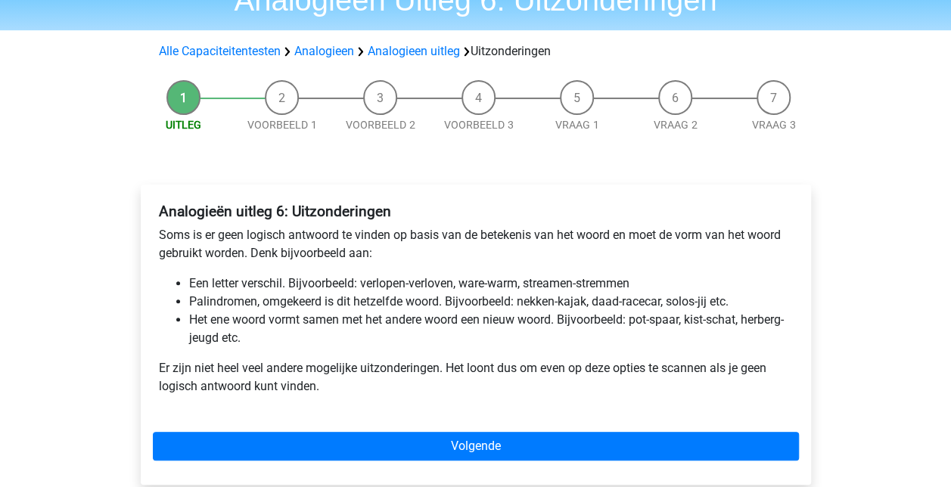
scroll to position [151, 0]
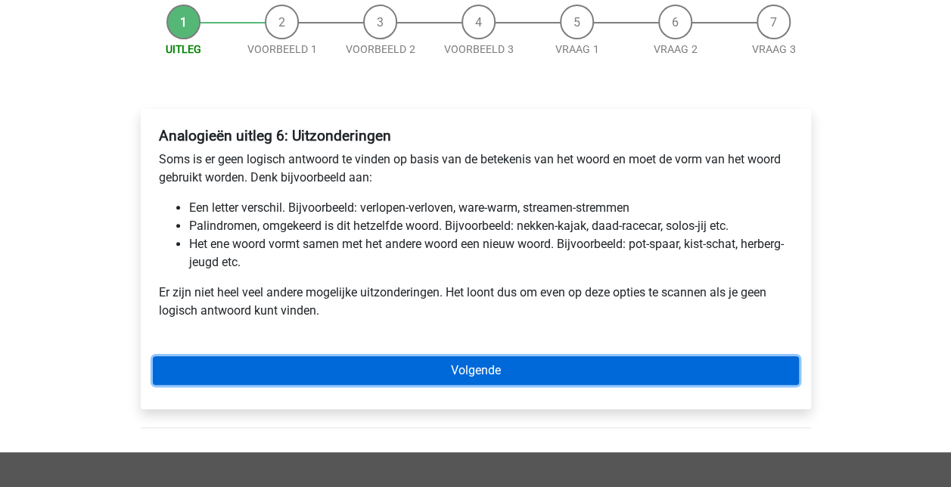
click at [440, 368] on link "Volgende" at bounding box center [476, 370] width 646 height 29
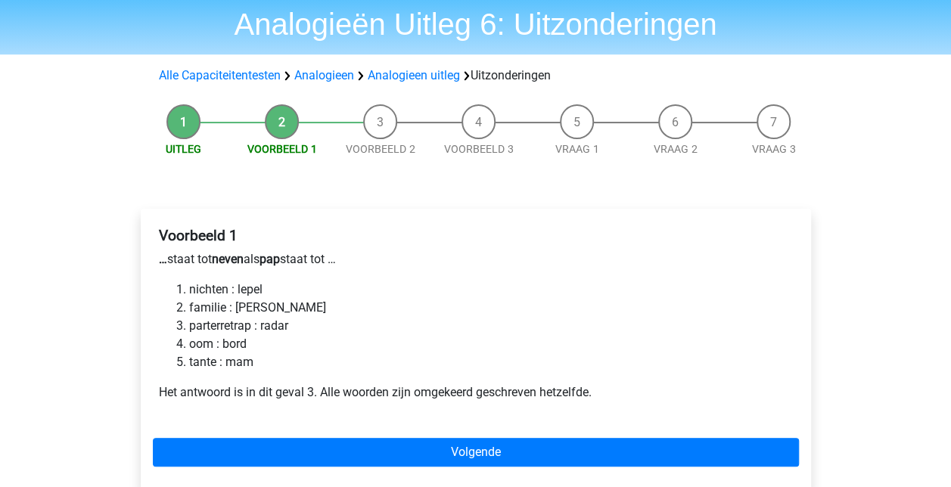
scroll to position [76, 0]
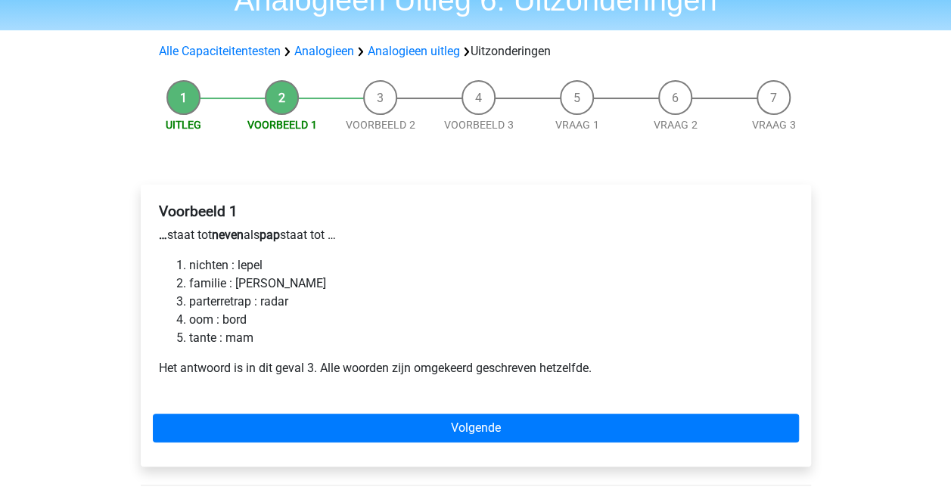
click at [224, 301] on li "parterretrap : radar" at bounding box center [491, 302] width 604 height 18
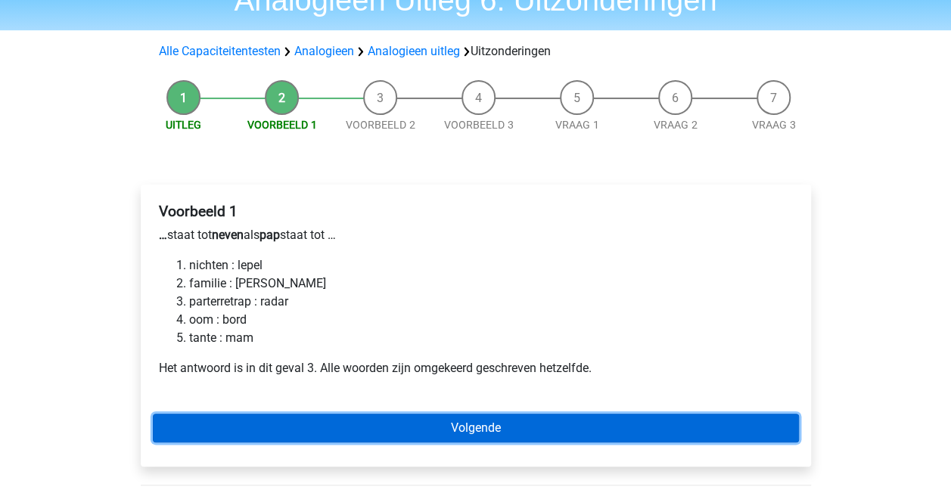
click at [458, 433] on link "Volgende" at bounding box center [476, 428] width 646 height 29
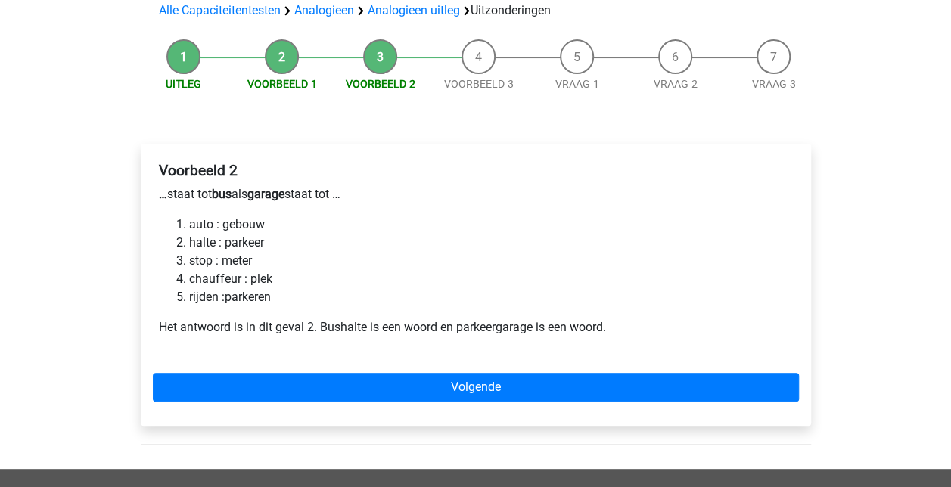
scroll to position [151, 0]
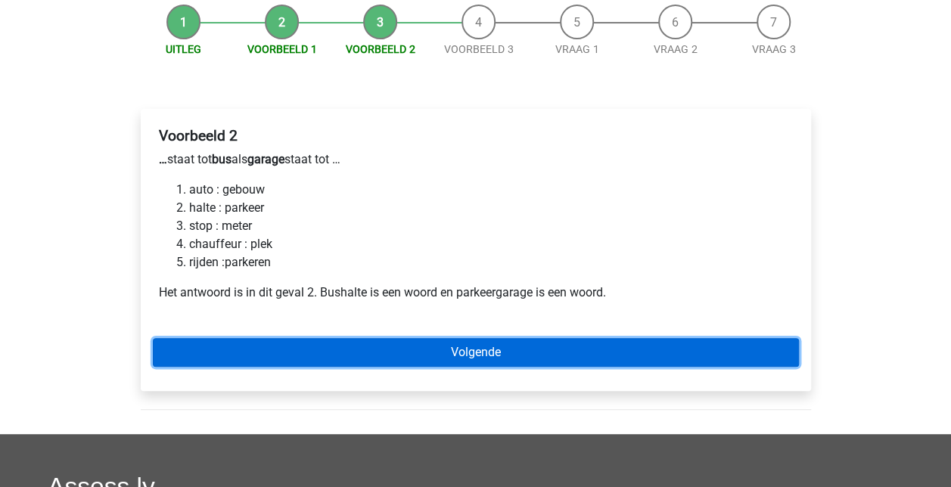
click at [536, 342] on link "Volgende" at bounding box center [476, 352] width 646 height 29
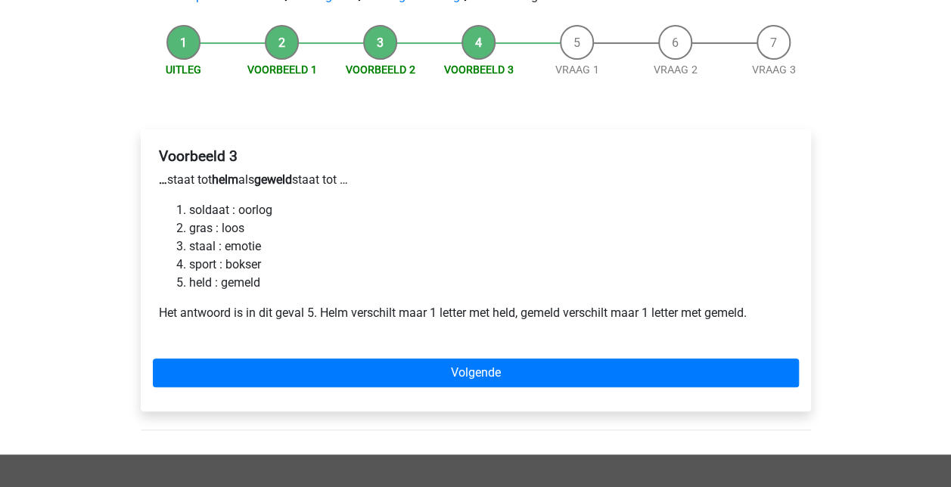
scroll to position [151, 0]
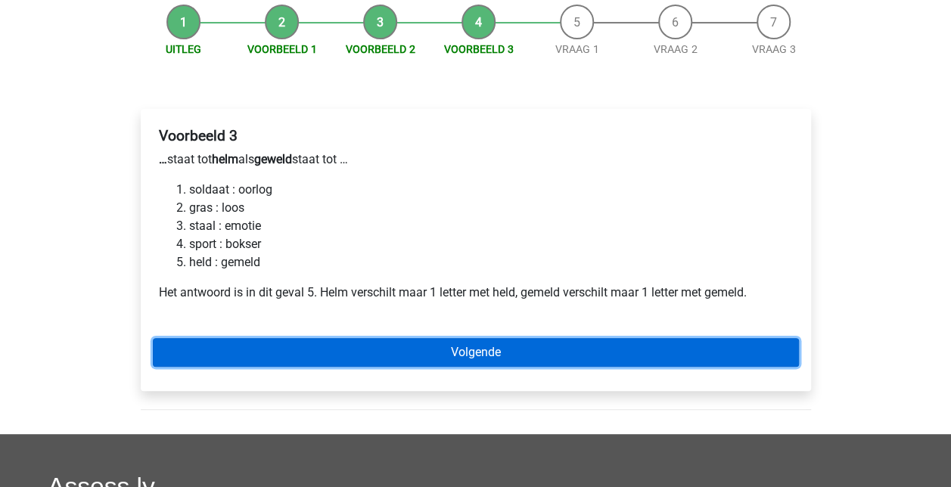
click at [490, 349] on link "Volgende" at bounding box center [476, 352] width 646 height 29
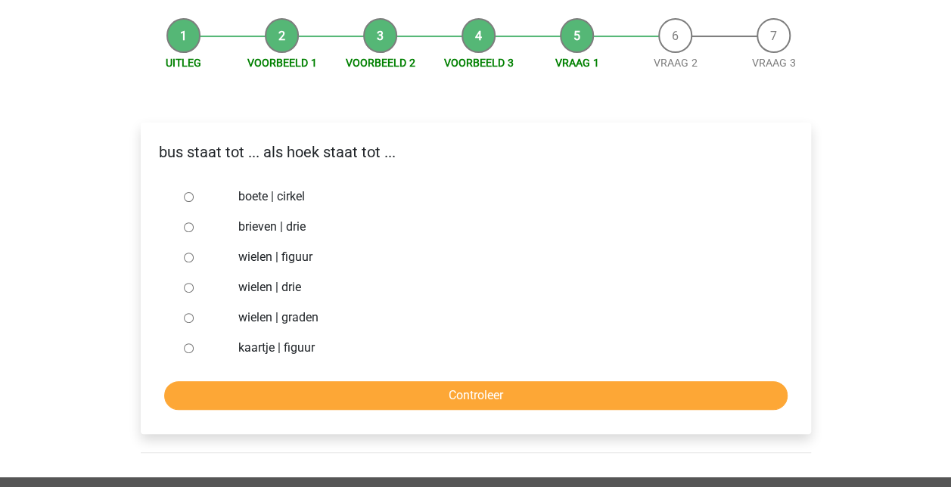
scroll to position [151, 0]
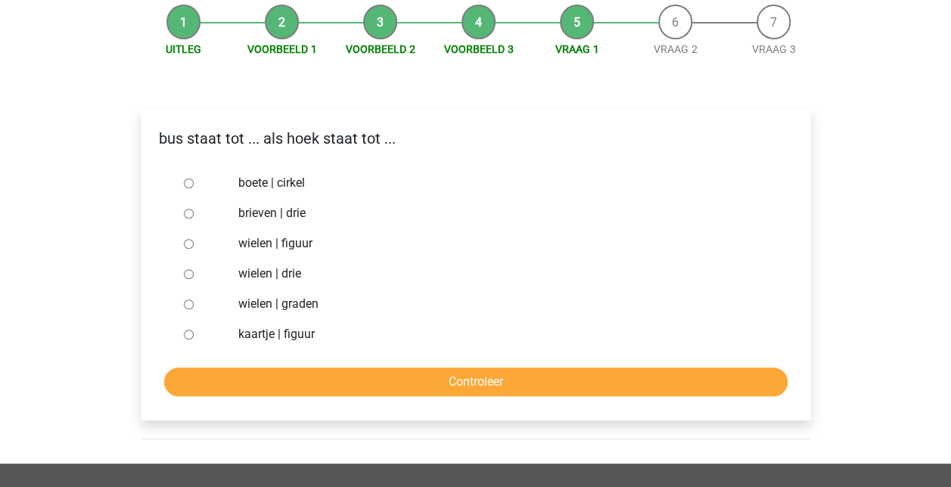
click at [179, 216] on div at bounding box center [203, 213] width 50 height 30
click at [189, 215] on input "brieven | drie" at bounding box center [189, 214] width 10 height 10
radio input "true"
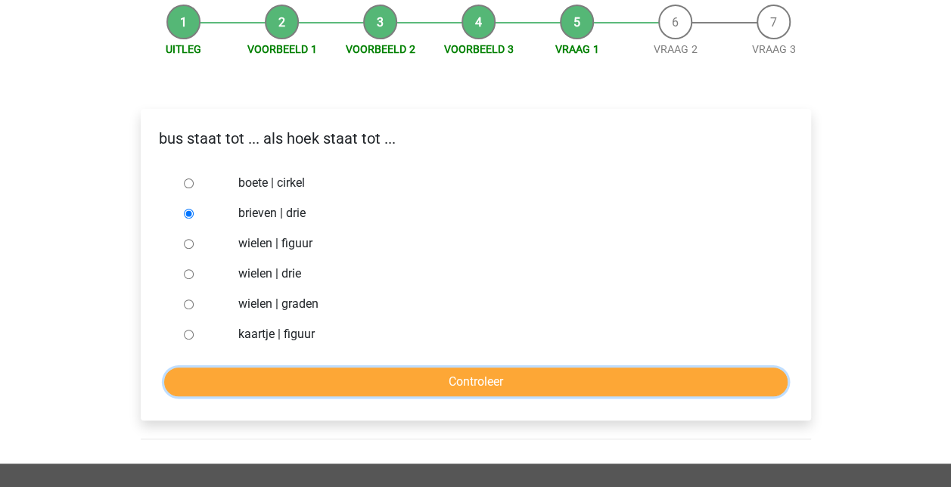
click at [385, 376] on input "Controleer" at bounding box center [475, 382] width 623 height 29
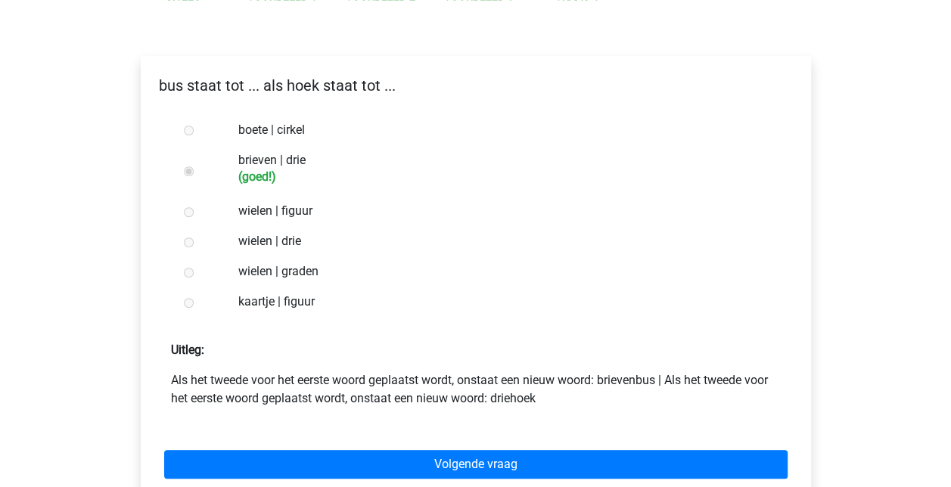
scroll to position [303, 0]
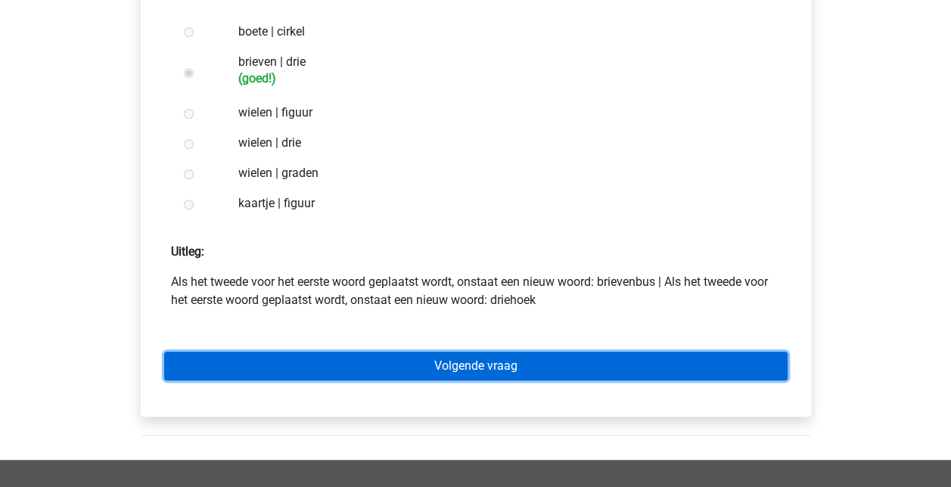
click at [516, 368] on link "Volgende vraag" at bounding box center [475, 366] width 623 height 29
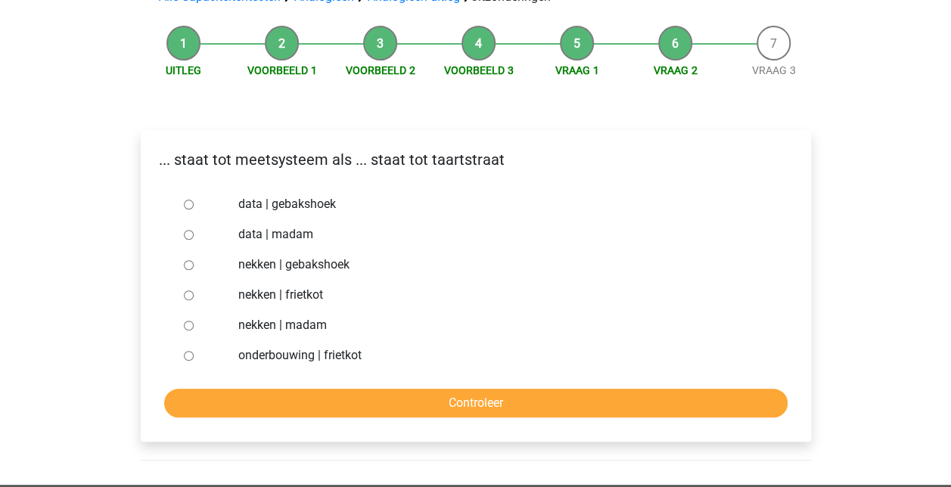
scroll to position [151, 0]
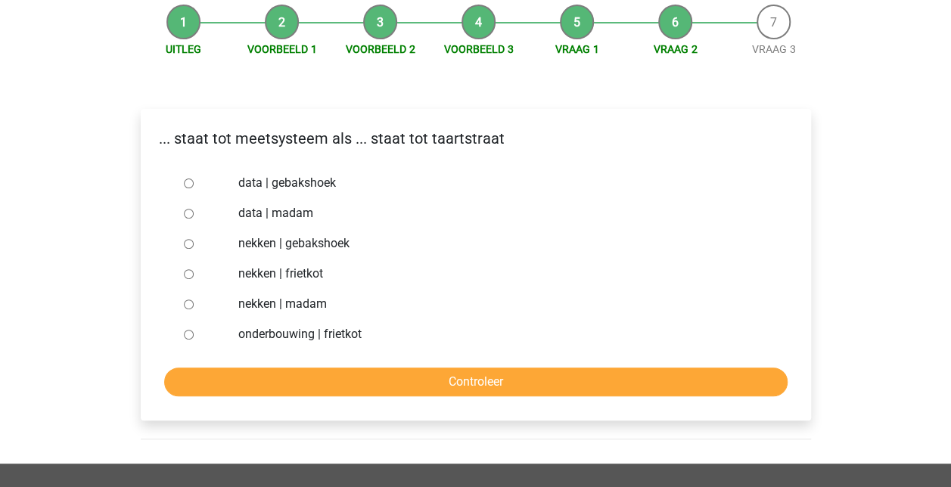
click at [186, 307] on input "nekken | madam" at bounding box center [189, 305] width 10 height 10
radio input "true"
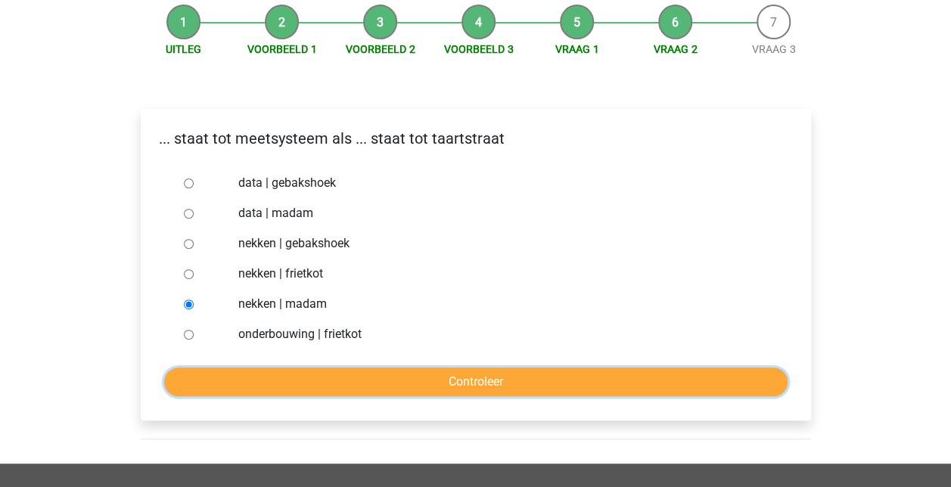
click at [435, 369] on input "Controleer" at bounding box center [475, 382] width 623 height 29
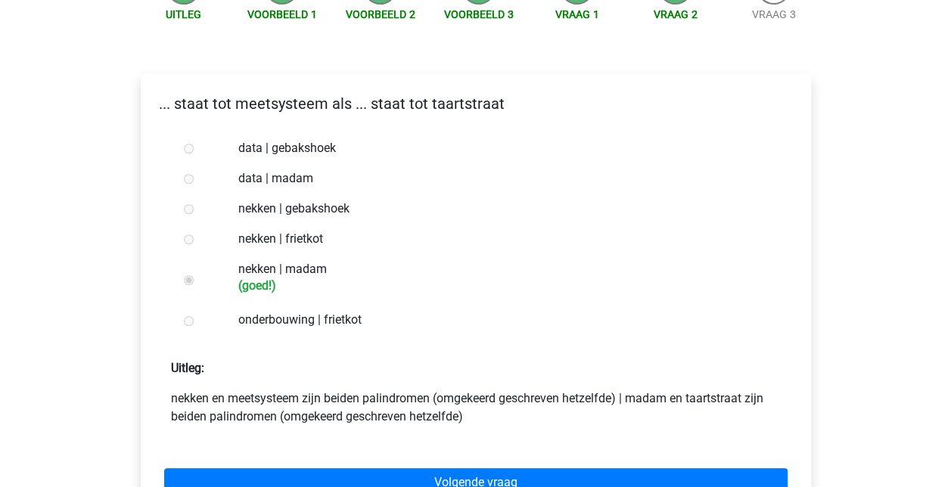
scroll to position [227, 0]
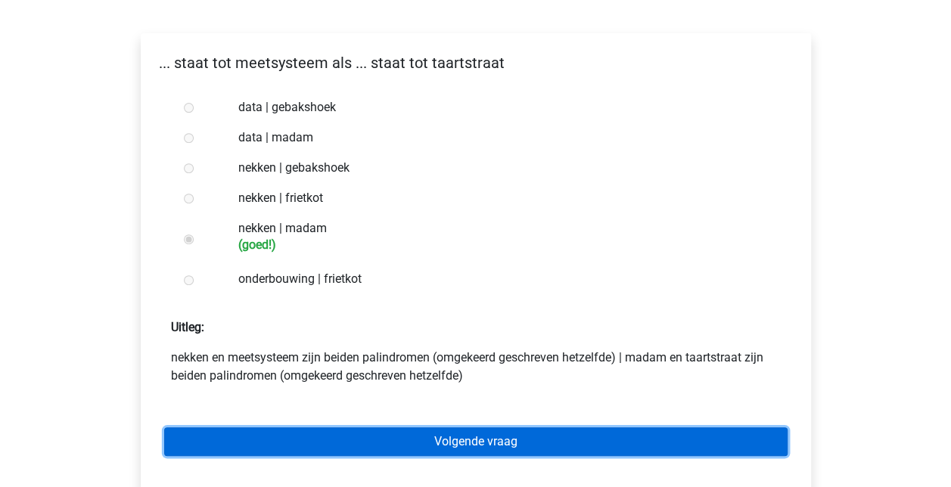
click at [531, 437] on link "Volgende vraag" at bounding box center [475, 441] width 623 height 29
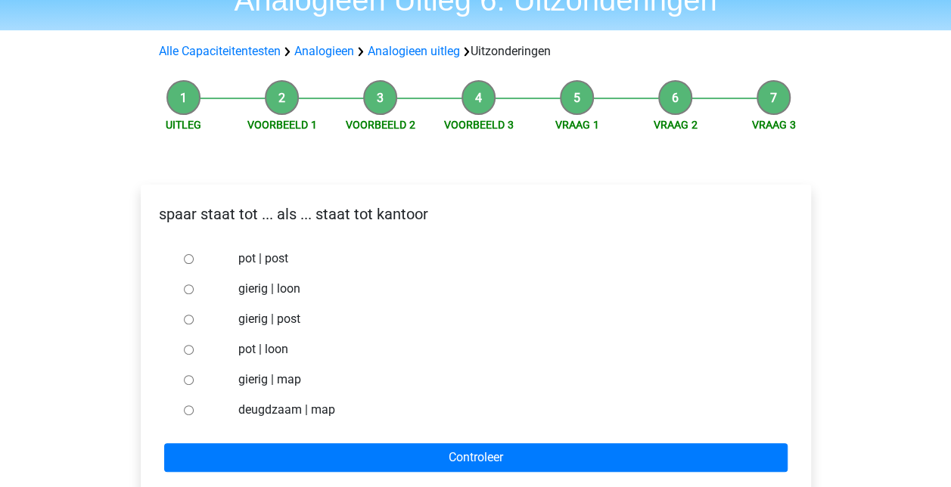
scroll to position [151, 0]
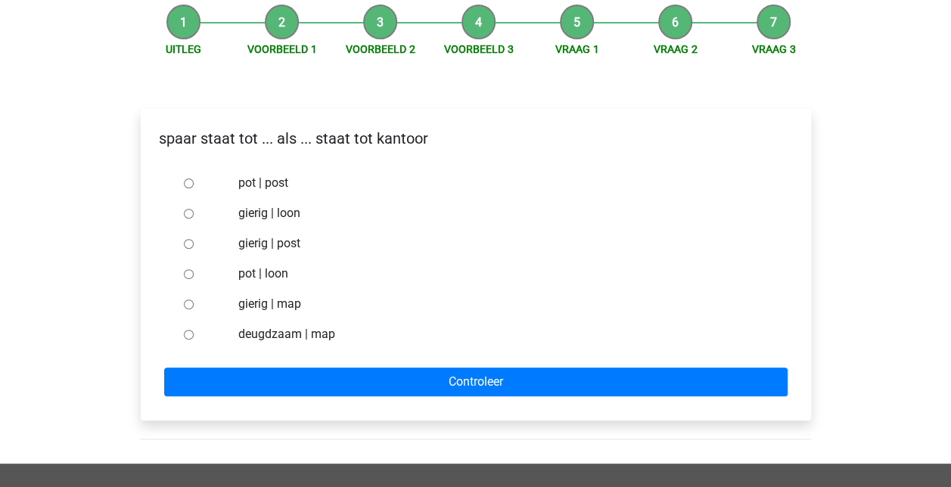
click at [184, 186] on input "pot | post" at bounding box center [189, 184] width 10 height 10
radio input "true"
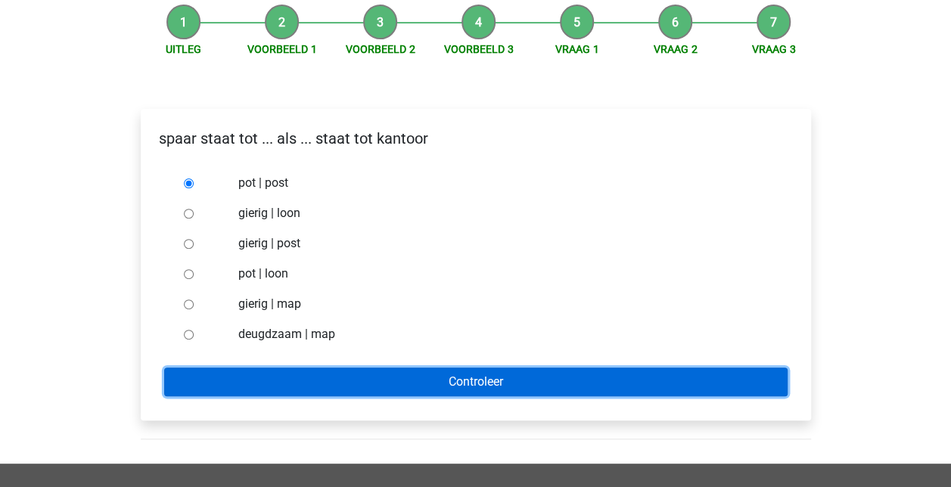
click at [390, 383] on input "Controleer" at bounding box center [475, 382] width 623 height 29
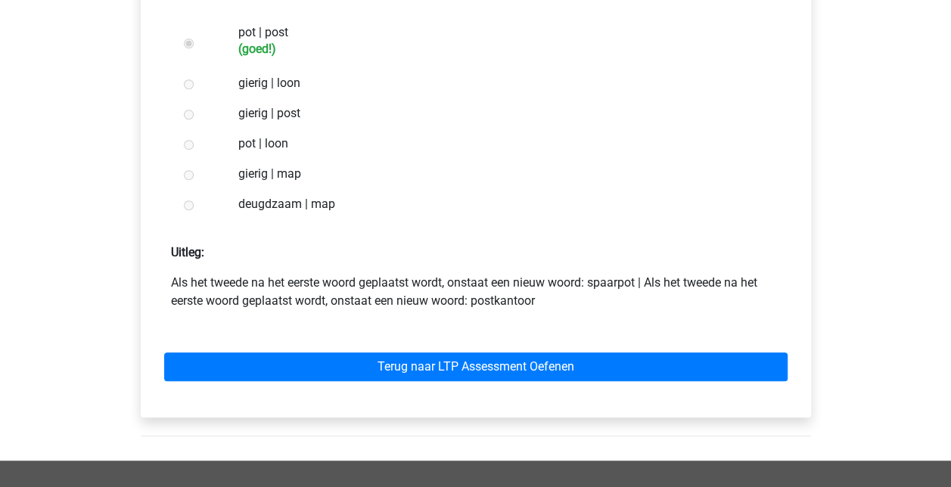
scroll to position [303, 0]
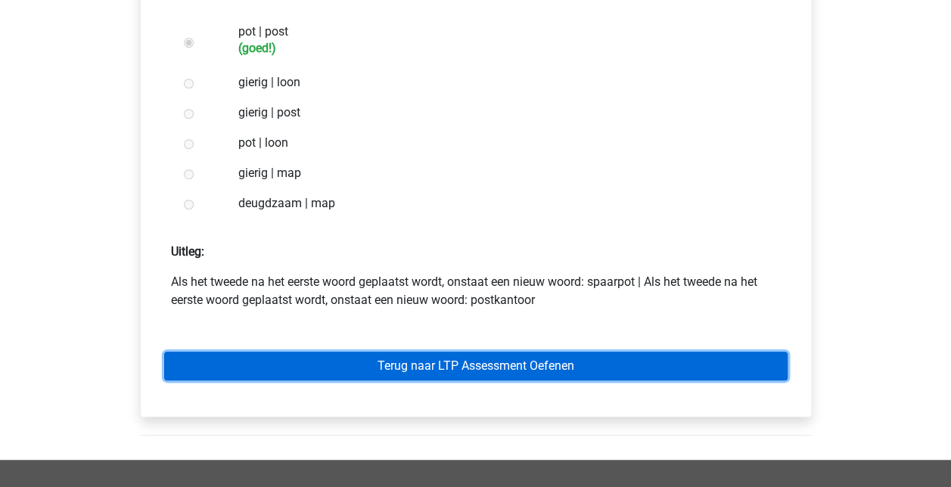
click at [501, 378] on link "Terug naar LTP Assessment Oefenen" at bounding box center [475, 366] width 623 height 29
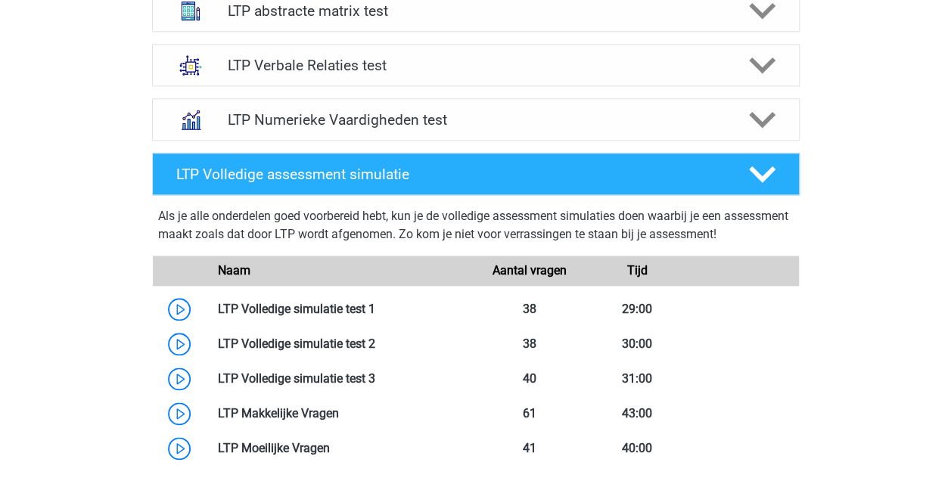
scroll to position [681, 0]
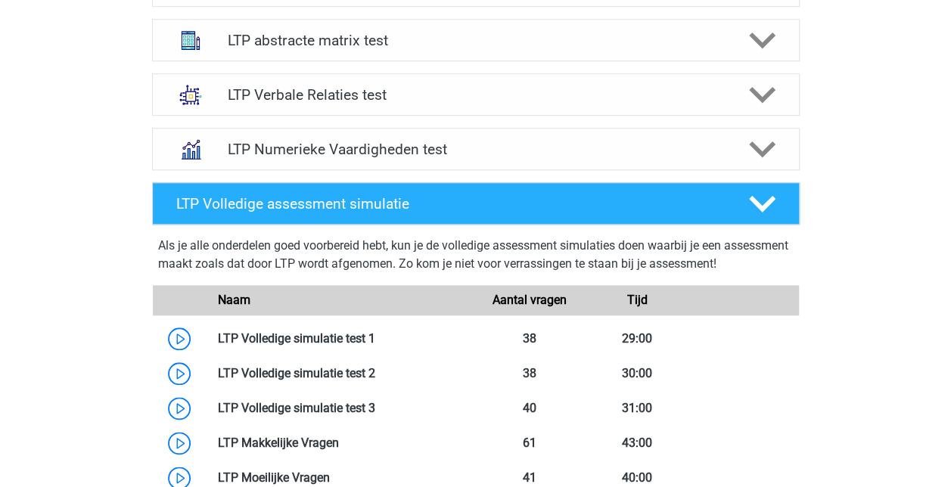
click at [772, 91] on polygon at bounding box center [762, 95] width 26 height 17
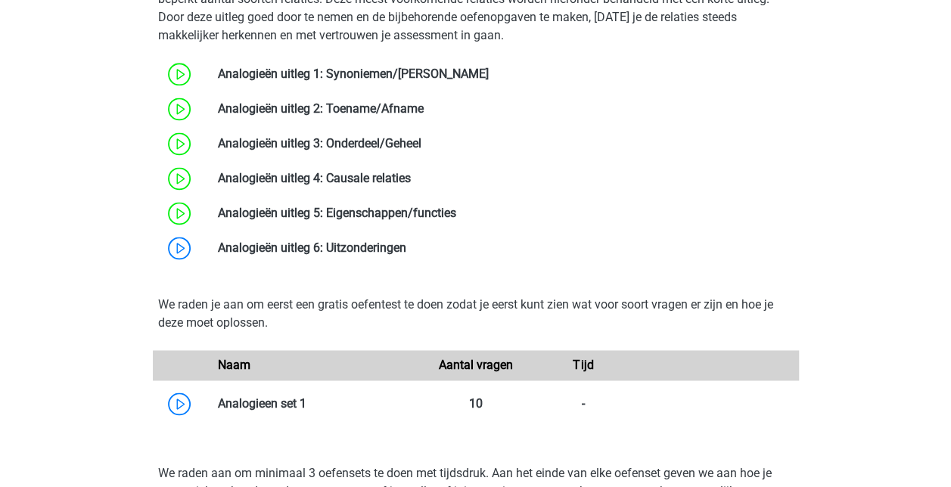
scroll to position [983, 0]
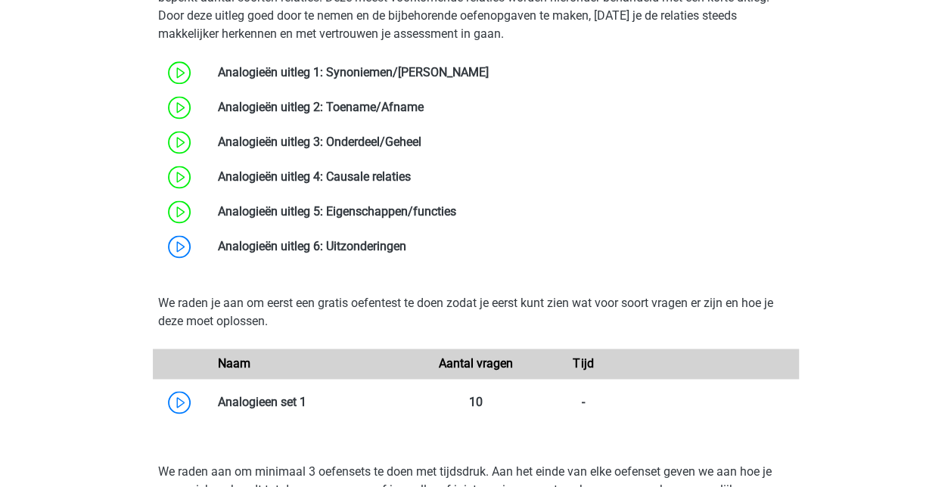
click at [406, 244] on link at bounding box center [406, 246] width 0 height 14
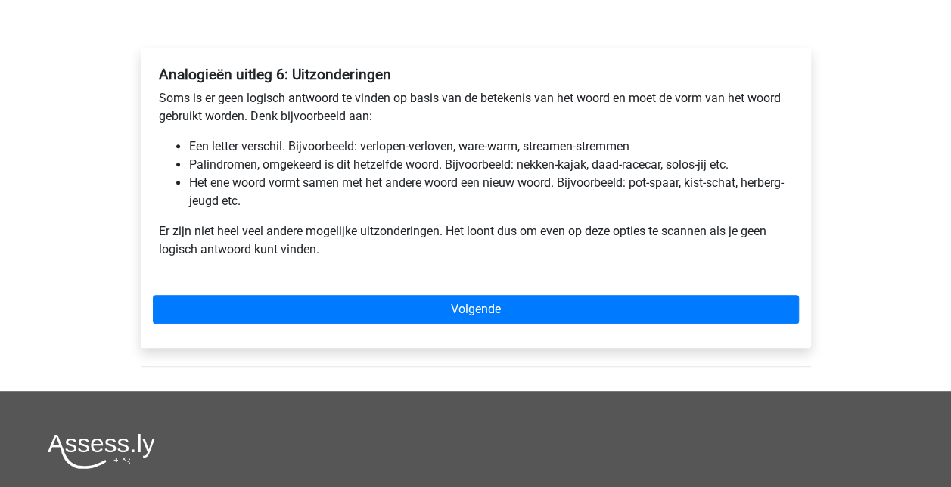
scroll to position [227, 0]
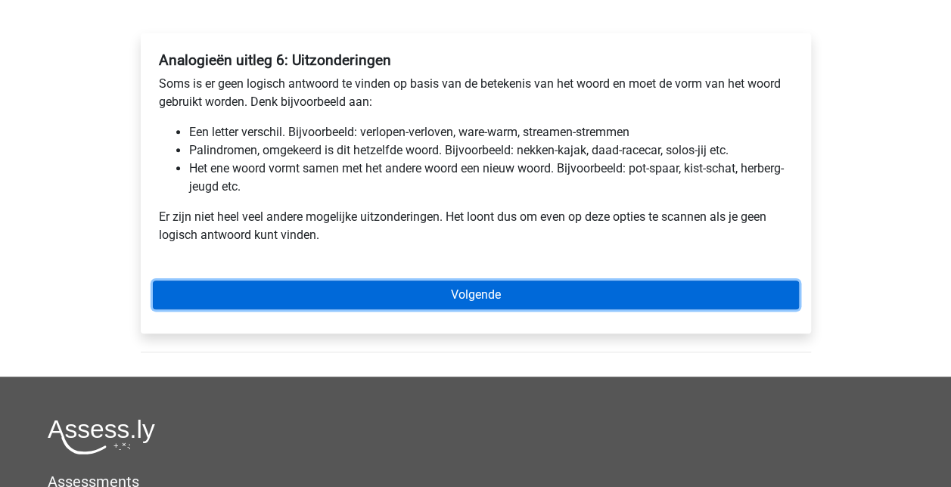
click at [516, 301] on link "Volgende" at bounding box center [476, 295] width 646 height 29
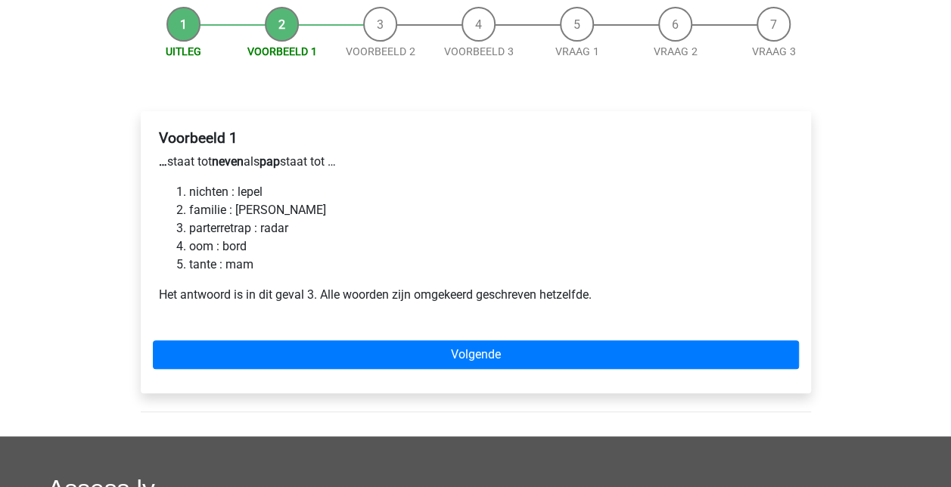
scroll to position [227, 0]
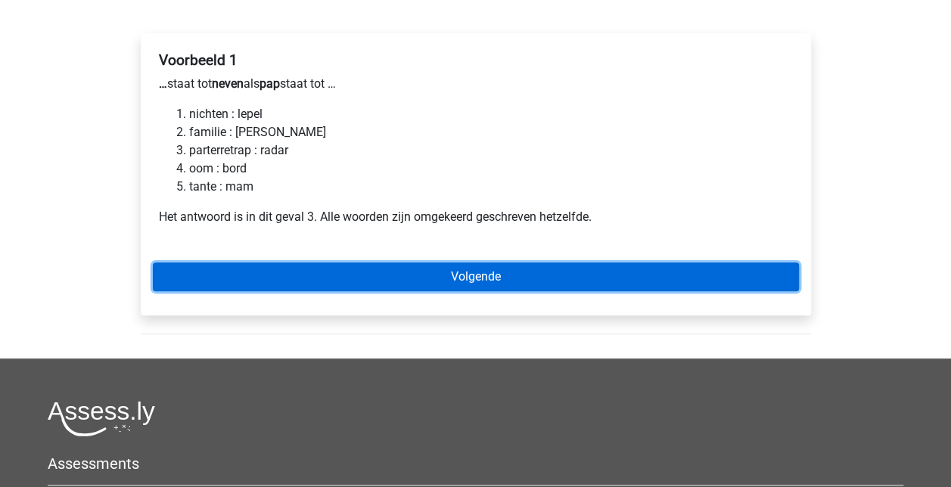
click at [610, 275] on link "Volgende" at bounding box center [476, 276] width 646 height 29
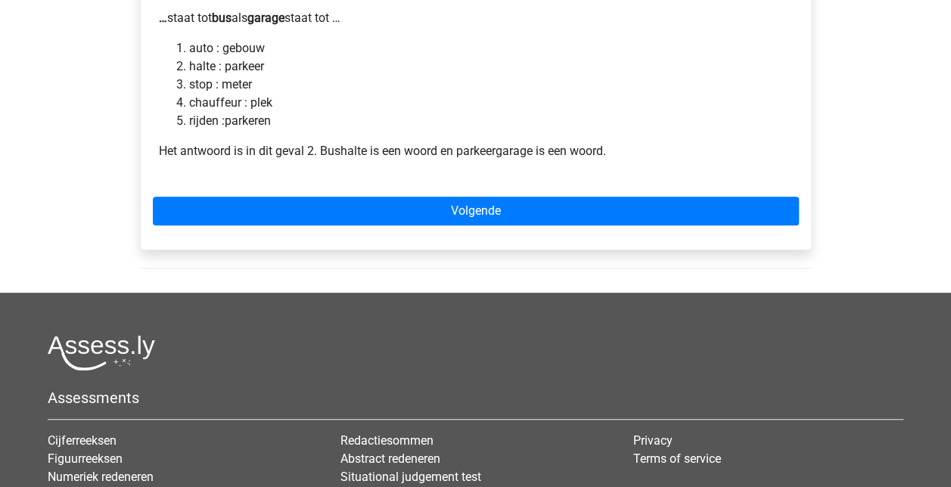
scroll to position [303, 0]
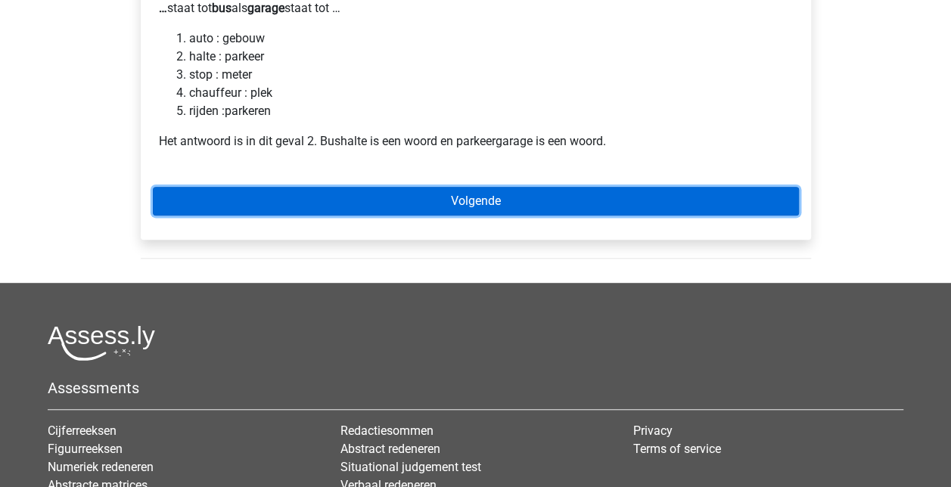
click at [554, 200] on link "Volgende" at bounding box center [476, 201] width 646 height 29
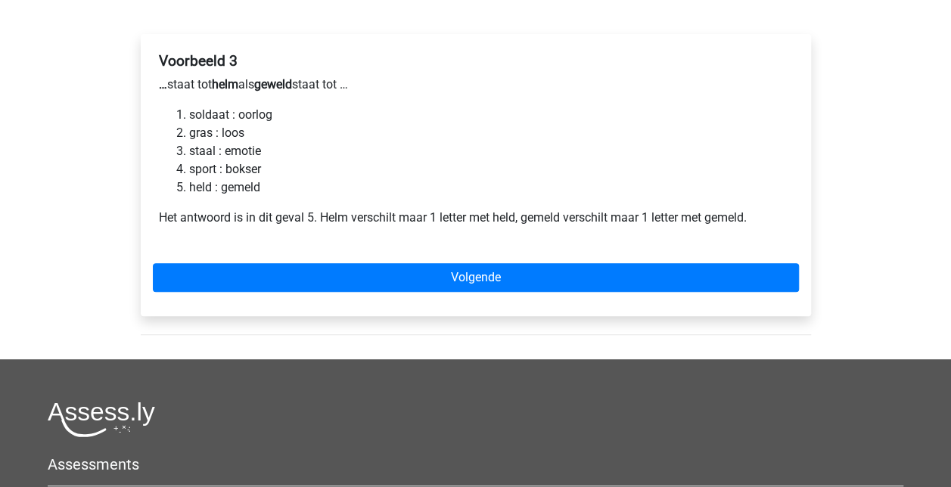
scroll to position [227, 0]
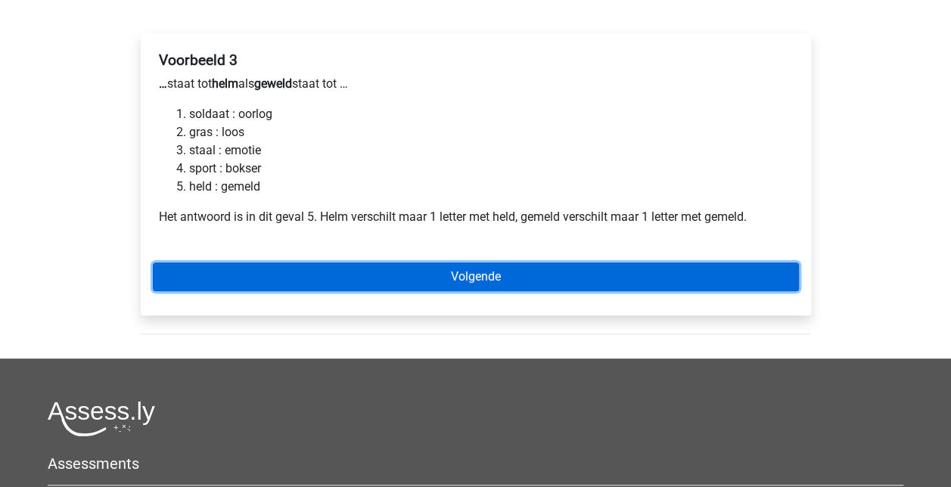
click at [573, 270] on link "Volgende" at bounding box center [476, 276] width 646 height 29
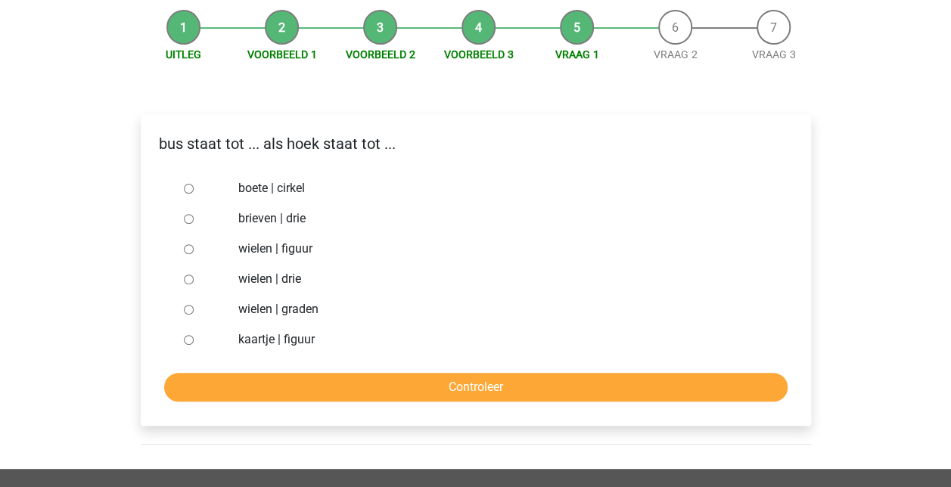
scroll to position [76, 0]
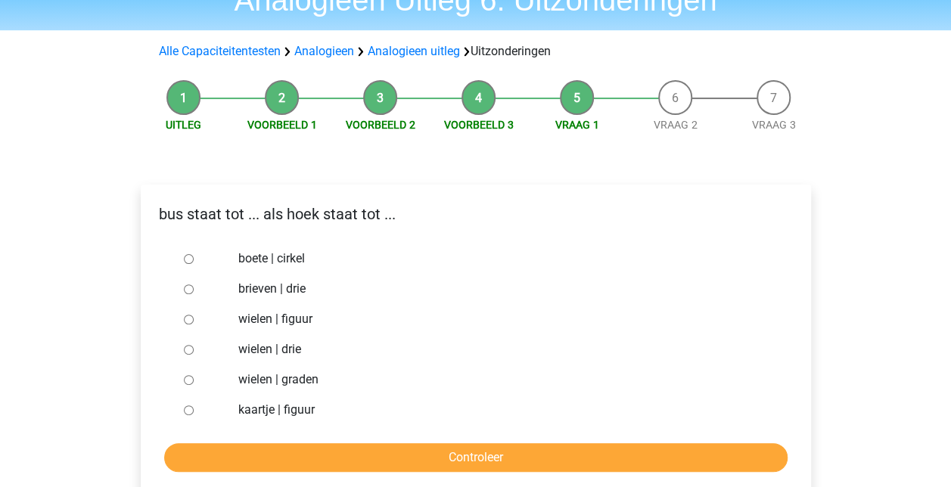
click at [190, 287] on input "brieven | drie" at bounding box center [189, 289] width 10 height 10
radio input "true"
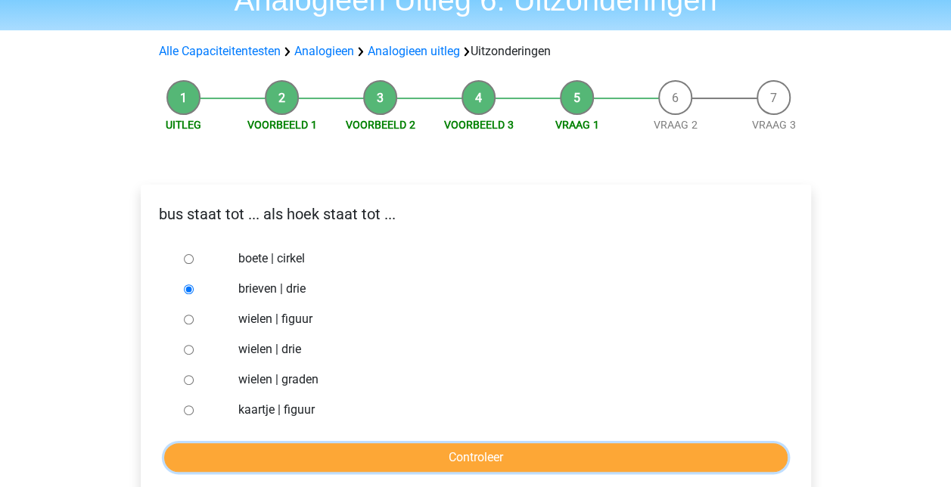
click at [480, 454] on input "Controleer" at bounding box center [475, 457] width 623 height 29
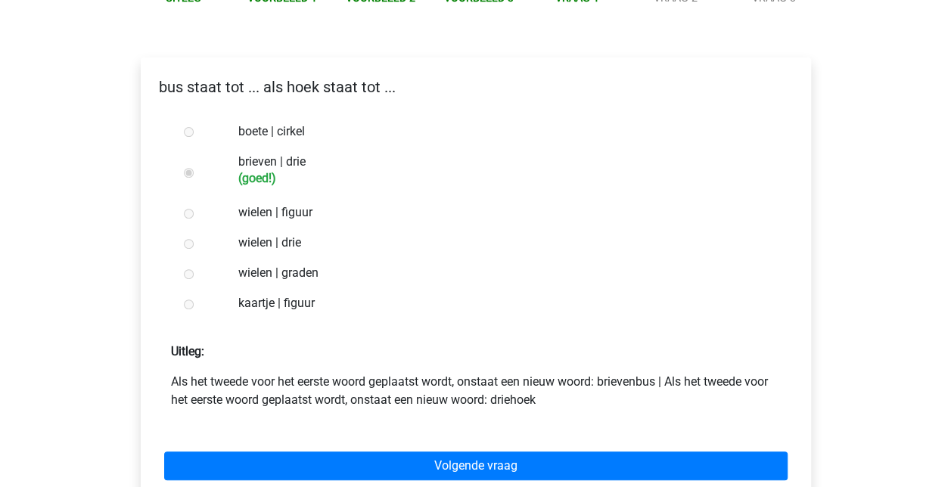
scroll to position [227, 0]
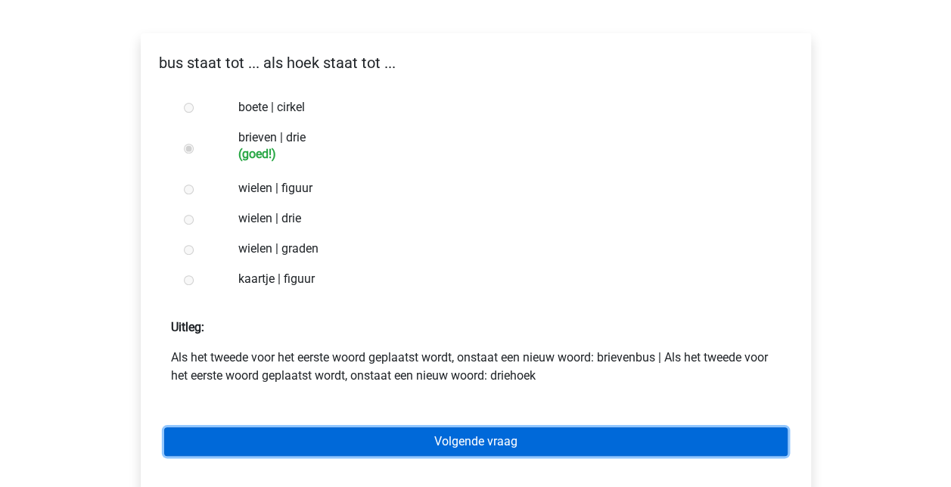
click at [504, 442] on link "Volgende vraag" at bounding box center [475, 441] width 623 height 29
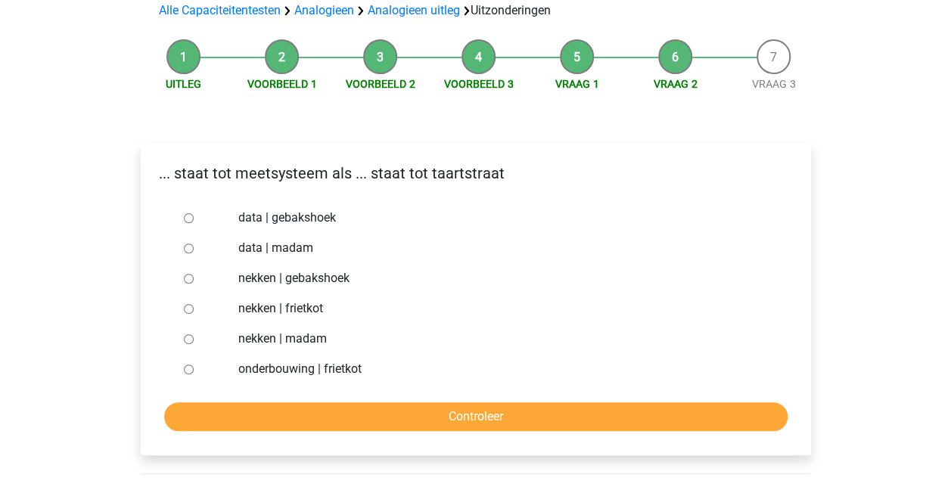
scroll to position [151, 0]
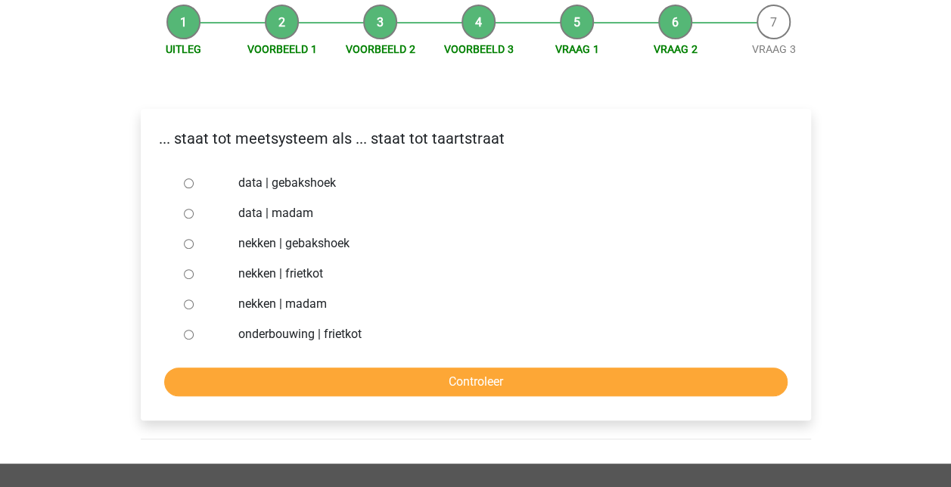
click at [212, 313] on div at bounding box center [203, 304] width 50 height 30
click at [185, 309] on input "nekken | madam" at bounding box center [189, 305] width 10 height 10
radio input "true"
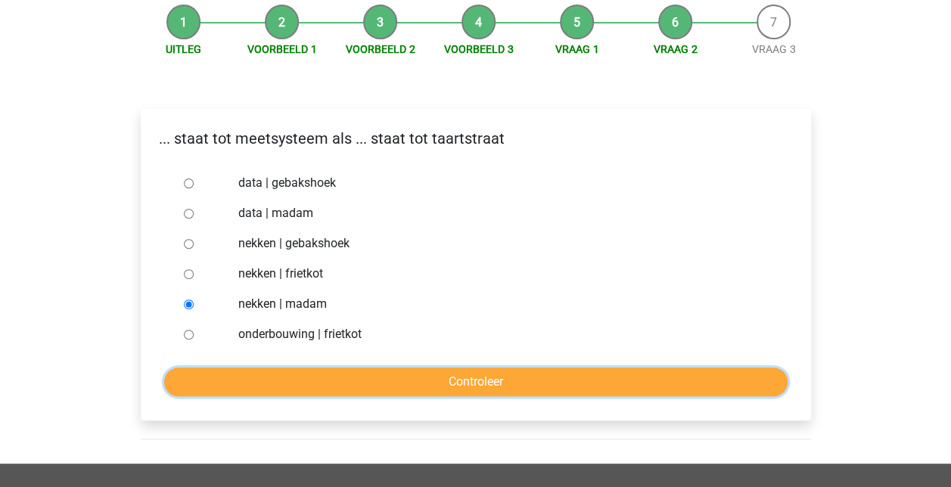
click at [460, 374] on input "Controleer" at bounding box center [475, 382] width 623 height 29
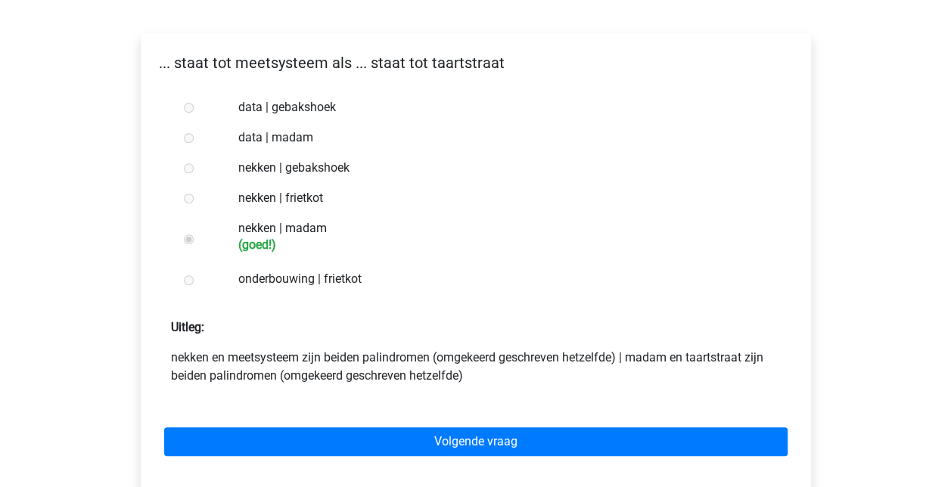
scroll to position [303, 0]
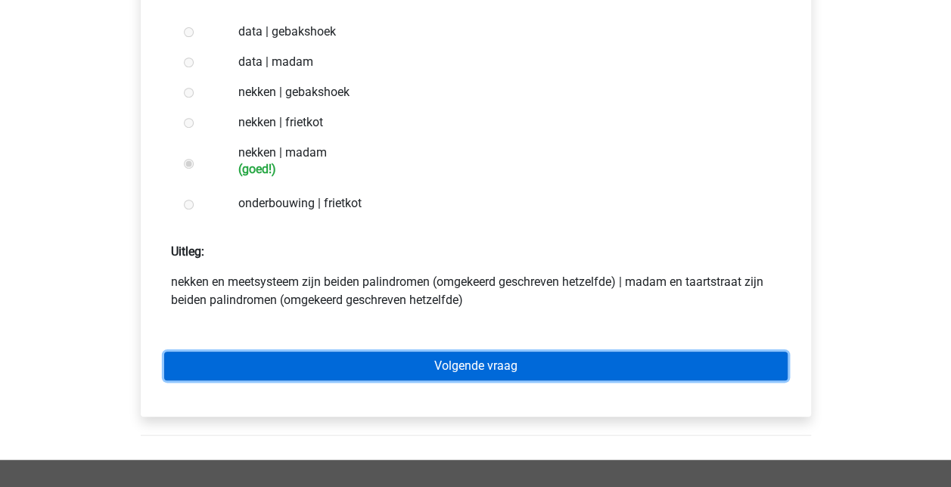
click at [546, 359] on link "Volgende vraag" at bounding box center [475, 366] width 623 height 29
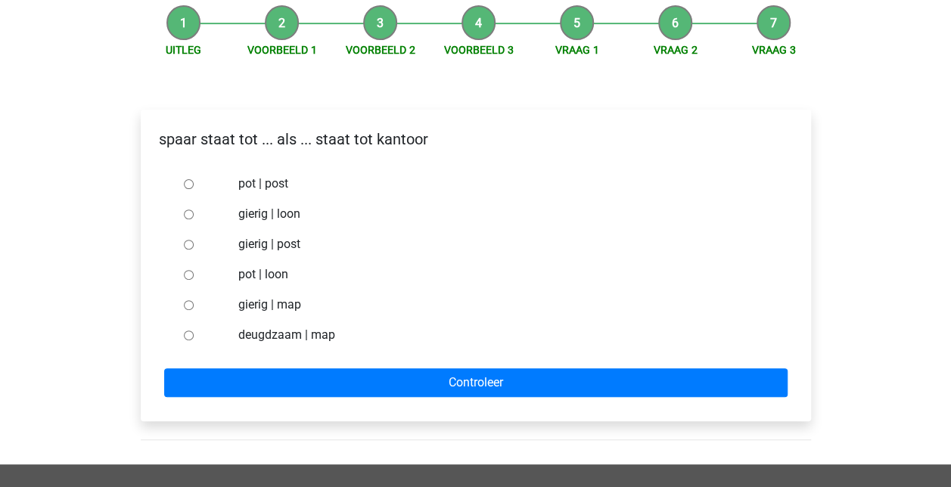
scroll to position [151, 0]
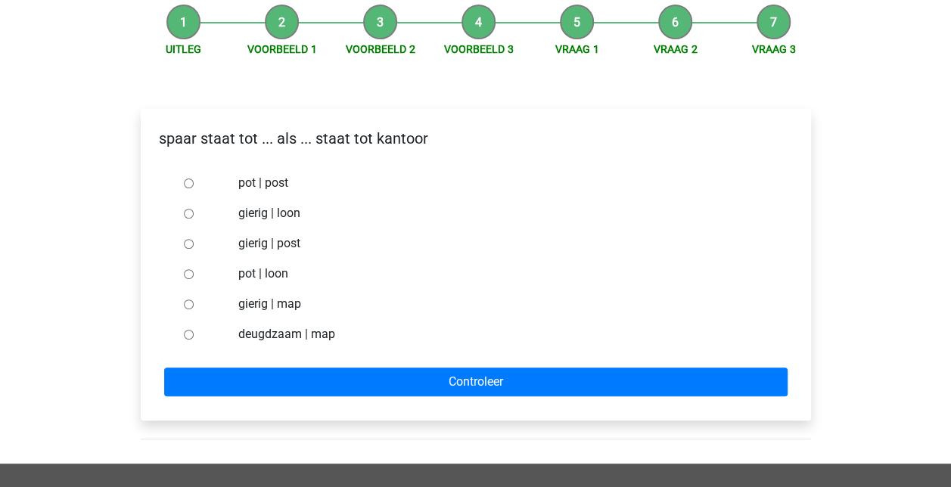
click at [197, 182] on div at bounding box center [203, 183] width 50 height 30
click at [185, 186] on input "pot | post" at bounding box center [189, 184] width 10 height 10
radio input "true"
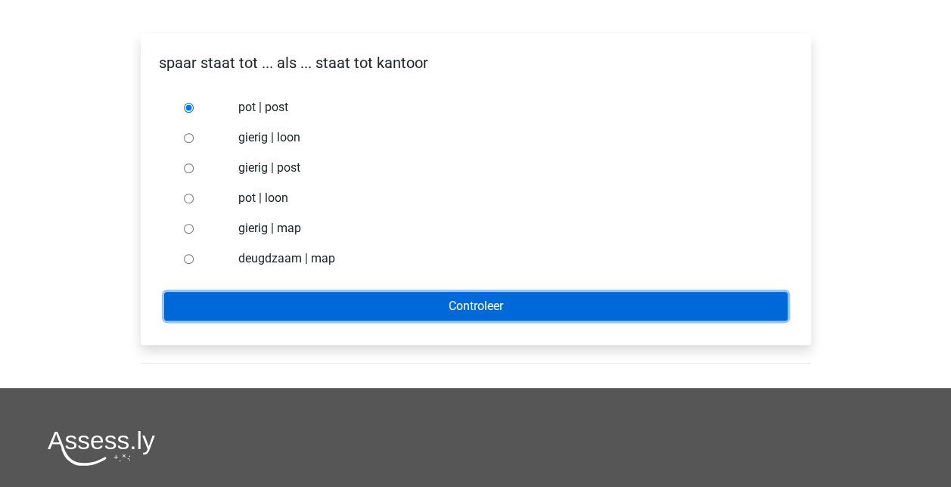
click at [614, 295] on input "Controleer" at bounding box center [475, 306] width 623 height 29
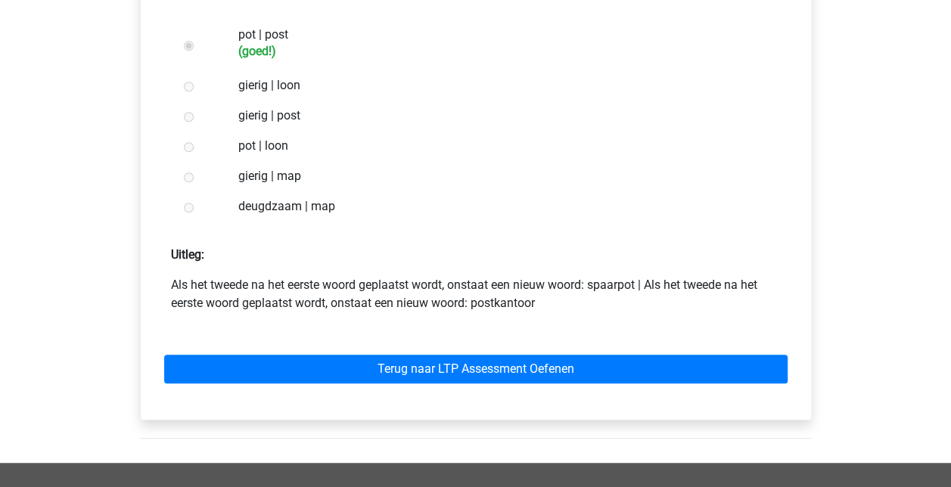
scroll to position [378, 0]
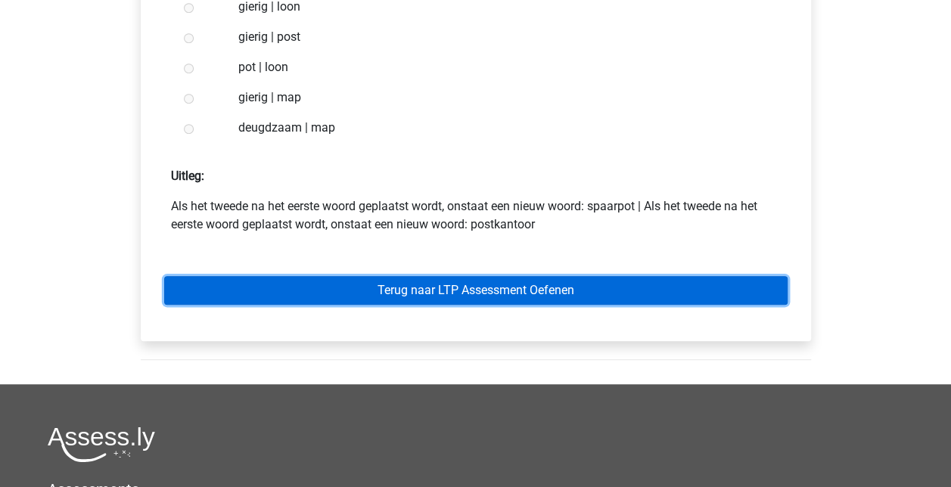
click at [623, 303] on link "Terug naar LTP Assessment Oefenen" at bounding box center [475, 290] width 623 height 29
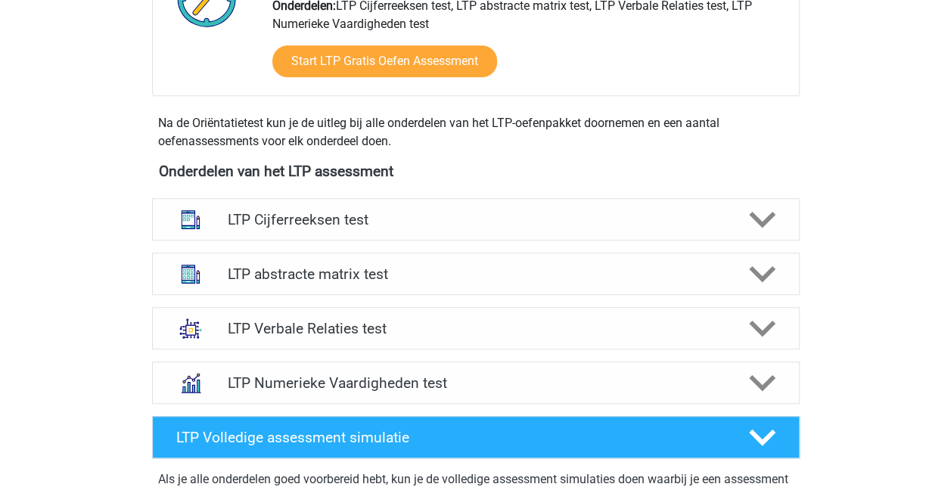
scroll to position [529, 0]
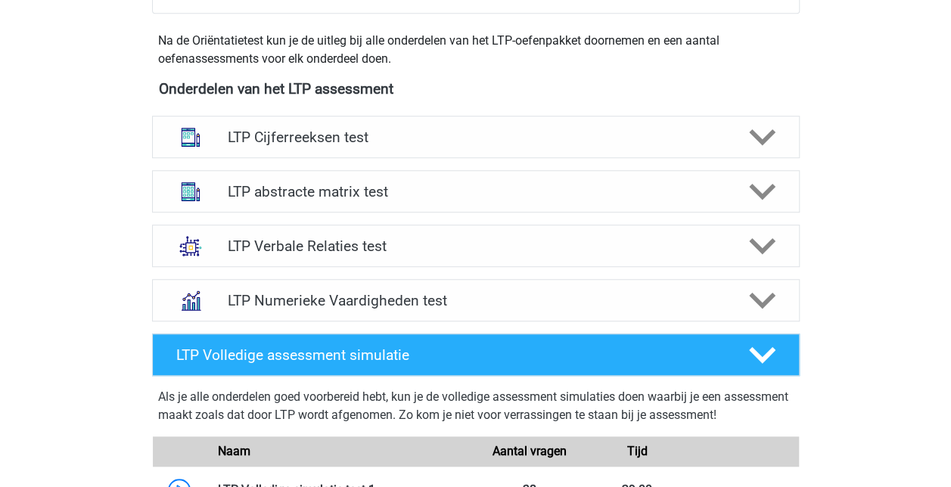
click at [754, 249] on icon at bounding box center [762, 246] width 26 height 26
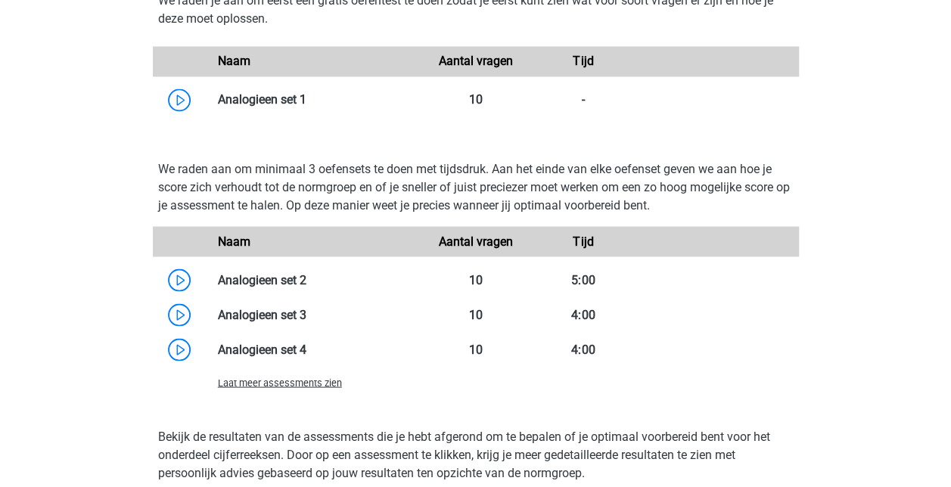
scroll to position [1210, 0]
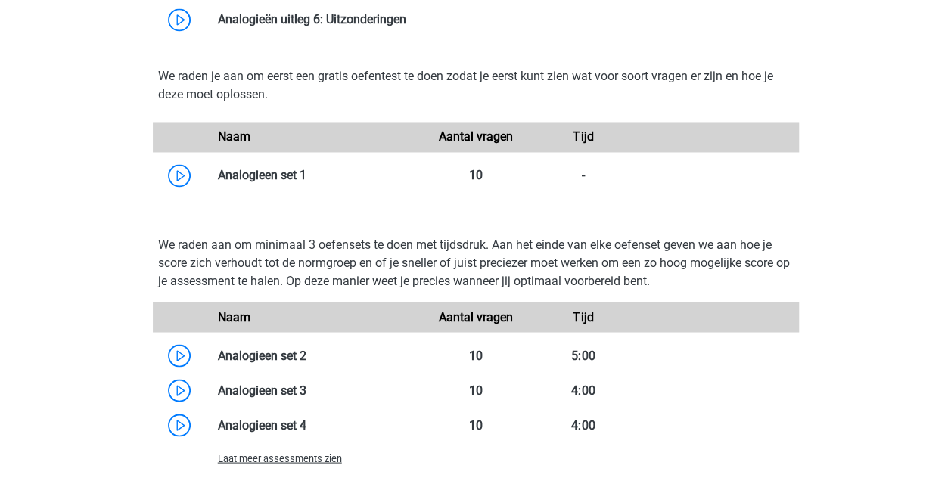
click at [306, 175] on link at bounding box center [306, 175] width 0 height 14
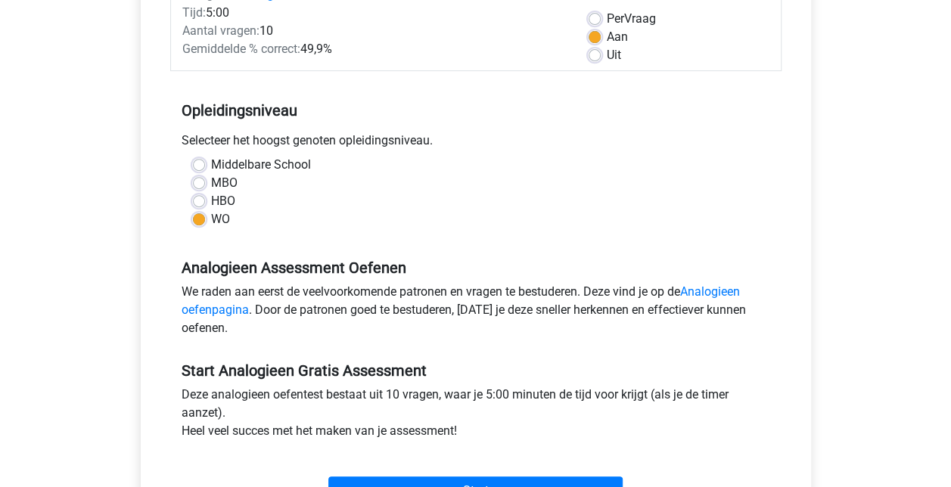
scroll to position [378, 0]
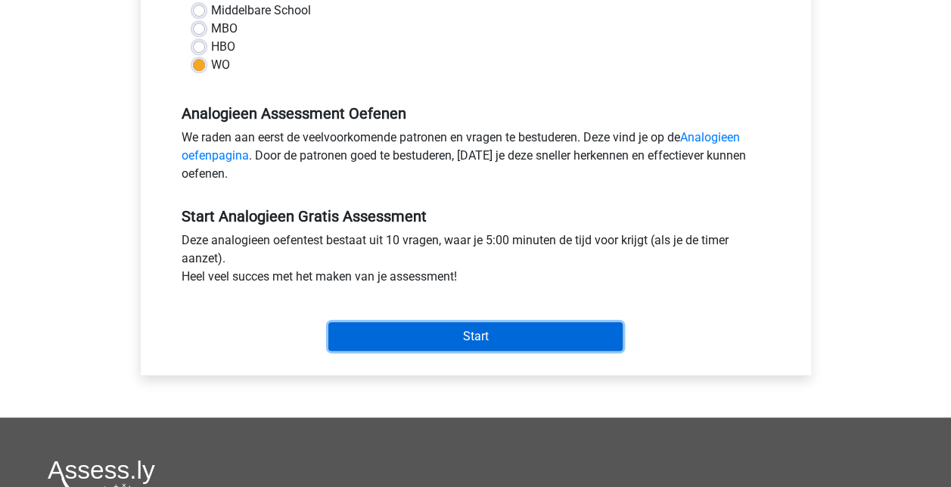
click at [522, 340] on input "Start" at bounding box center [475, 336] width 294 height 29
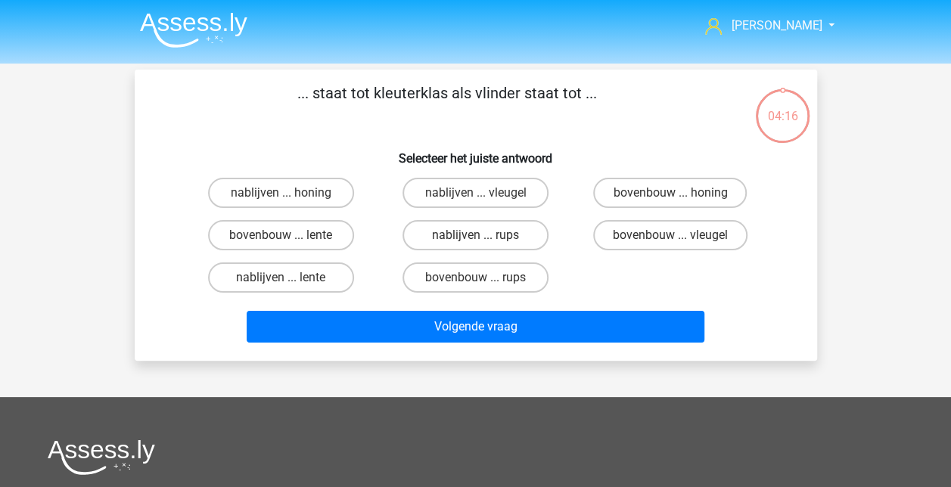
click at [492, 278] on label "bovenbouw ... rups" at bounding box center [475, 277] width 146 height 30
click at [485, 278] on input "bovenbouw ... rups" at bounding box center [480, 283] width 10 height 10
radio input "true"
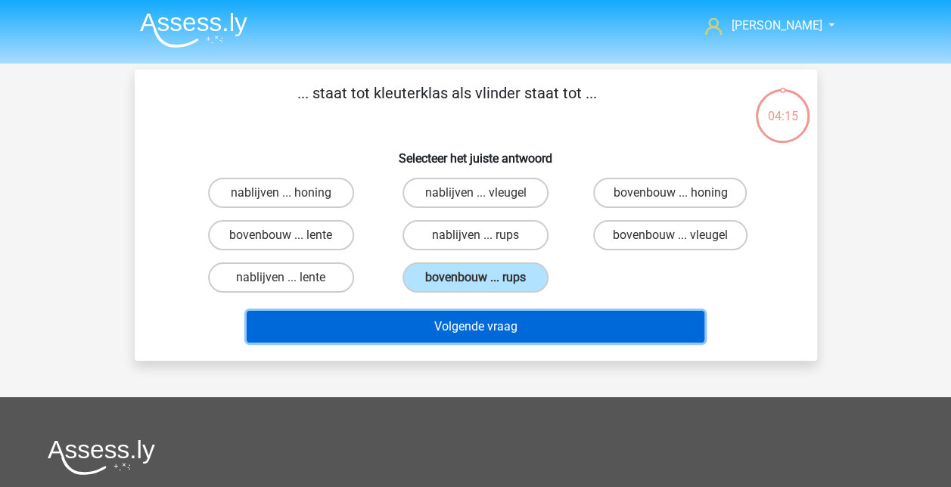
click at [496, 325] on button "Volgende vraag" at bounding box center [476, 327] width 458 height 32
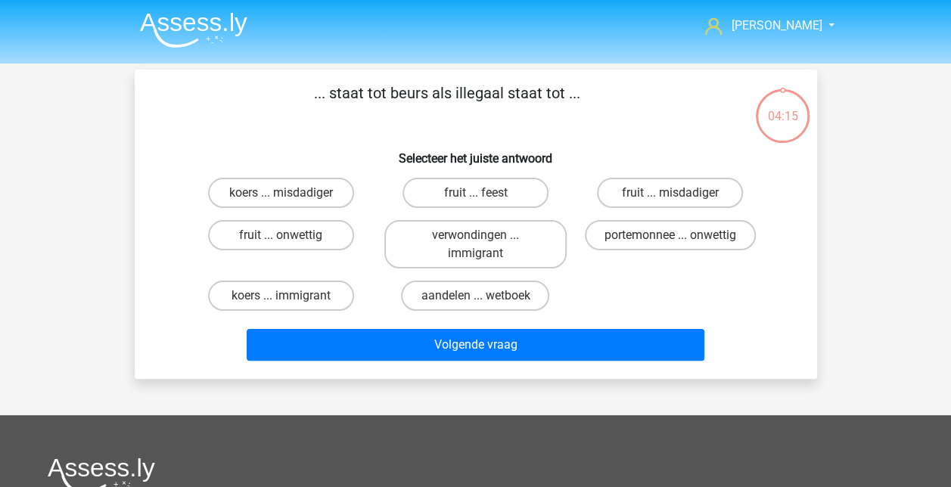
scroll to position [70, 0]
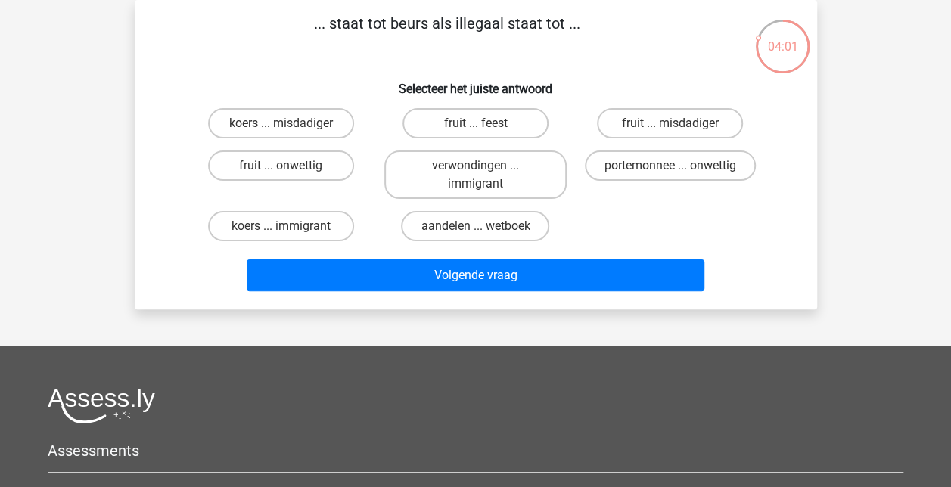
click at [651, 150] on div "portemonnee ... onwettig" at bounding box center [670, 174] width 194 height 61
click at [653, 164] on label "portemonnee ... onwettig" at bounding box center [670, 166] width 171 height 30
click at [670, 166] on input "portemonnee ... onwettig" at bounding box center [675, 171] width 10 height 10
radio input "true"
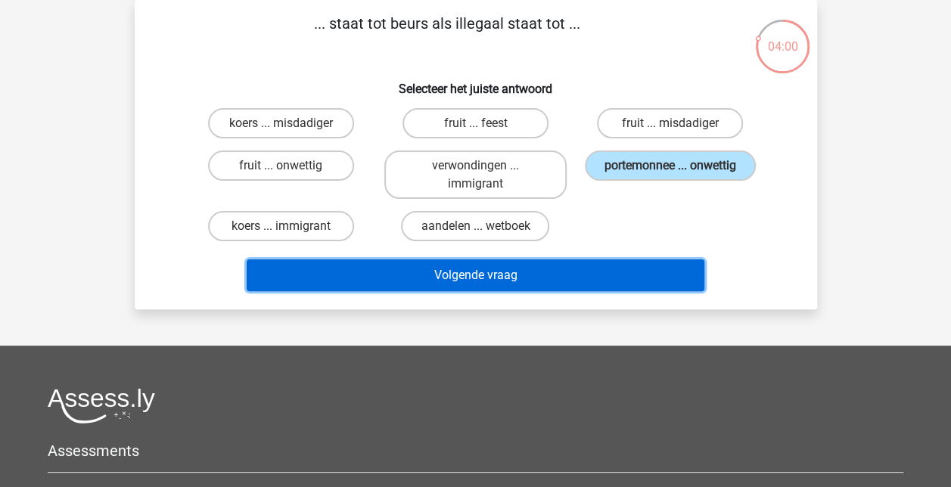
click at [578, 274] on button "Volgende vraag" at bounding box center [476, 275] width 458 height 32
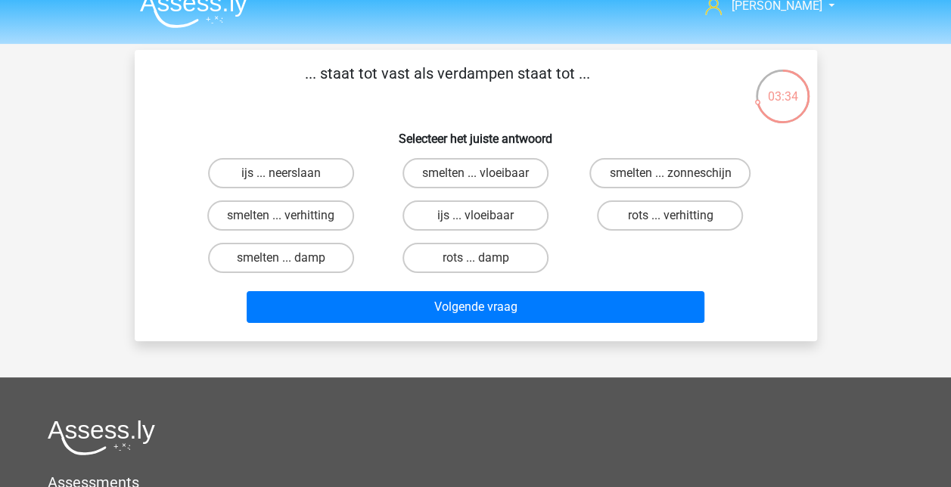
scroll to position [0, 0]
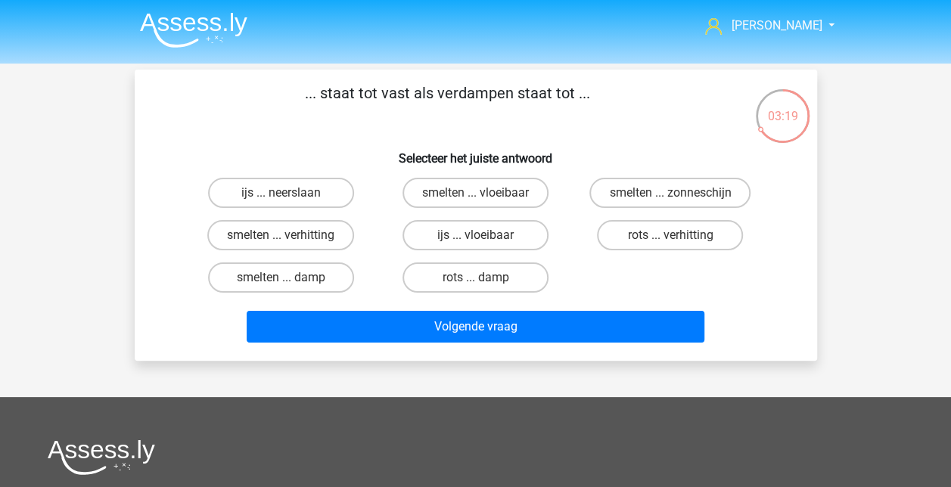
click at [504, 237] on label "ijs ... vloeibaar" at bounding box center [475, 235] width 146 height 30
click at [485, 237] on input "ijs ... vloeibaar" at bounding box center [480, 240] width 10 height 10
radio input "true"
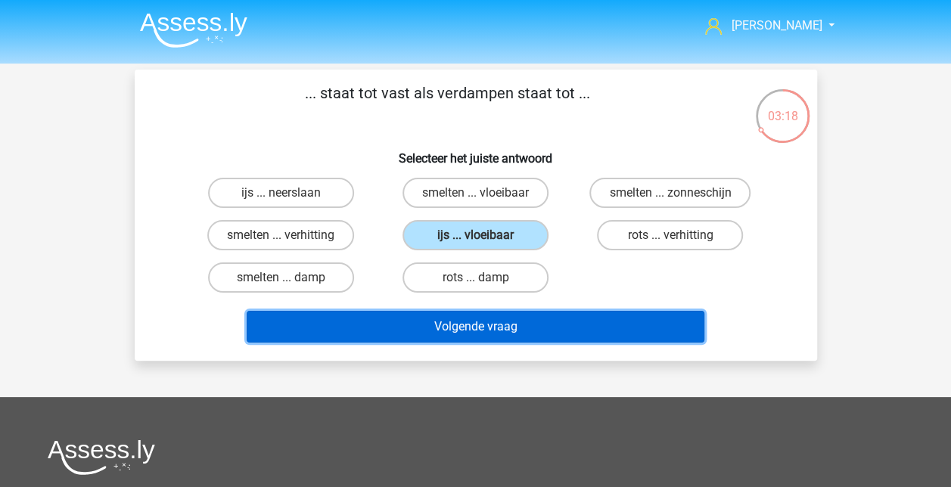
click at [499, 325] on button "Volgende vraag" at bounding box center [476, 327] width 458 height 32
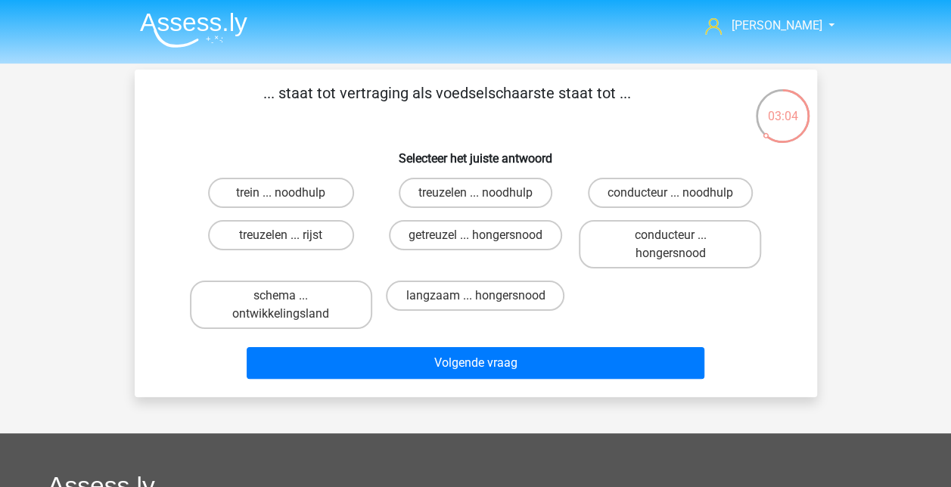
click at [505, 241] on label "getreuzel ... hongersnood" at bounding box center [475, 235] width 173 height 30
click at [485, 241] on input "getreuzel ... hongersnood" at bounding box center [480, 240] width 10 height 10
radio input "true"
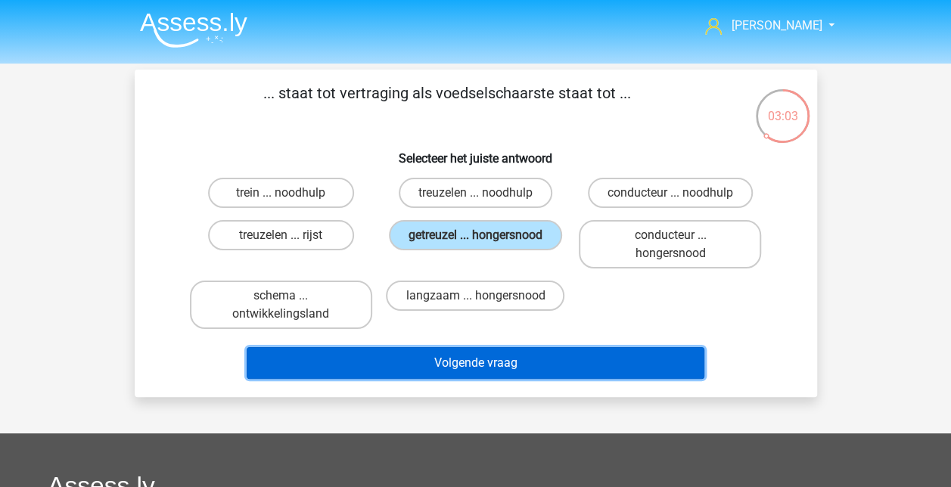
click at [501, 371] on button "Volgende vraag" at bounding box center [476, 363] width 458 height 32
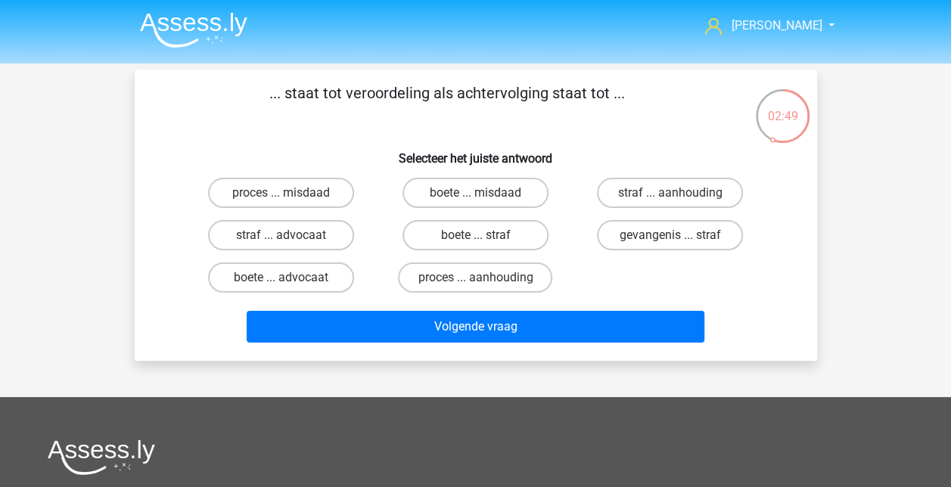
click at [523, 278] on label "proces ... aanhouding" at bounding box center [475, 277] width 154 height 30
click at [485, 278] on input "proces ... aanhouding" at bounding box center [480, 283] width 10 height 10
radio input "true"
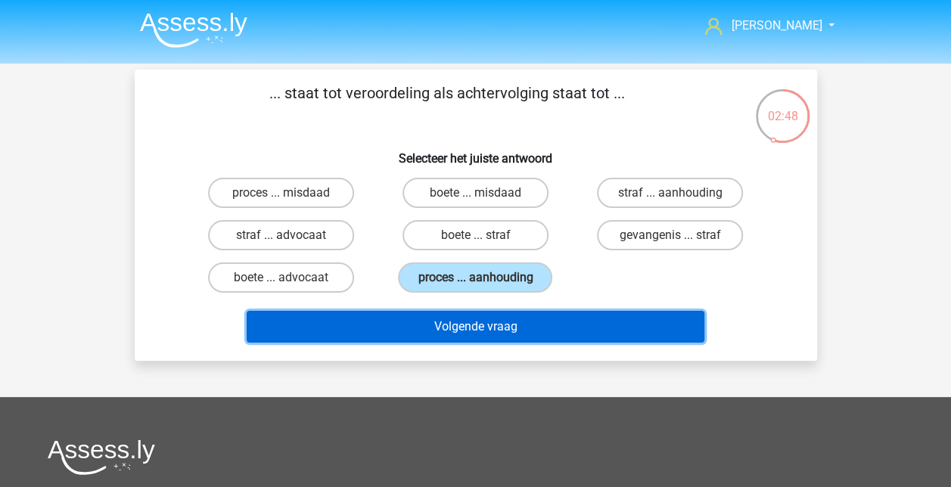
click at [522, 334] on button "Volgende vraag" at bounding box center [476, 327] width 458 height 32
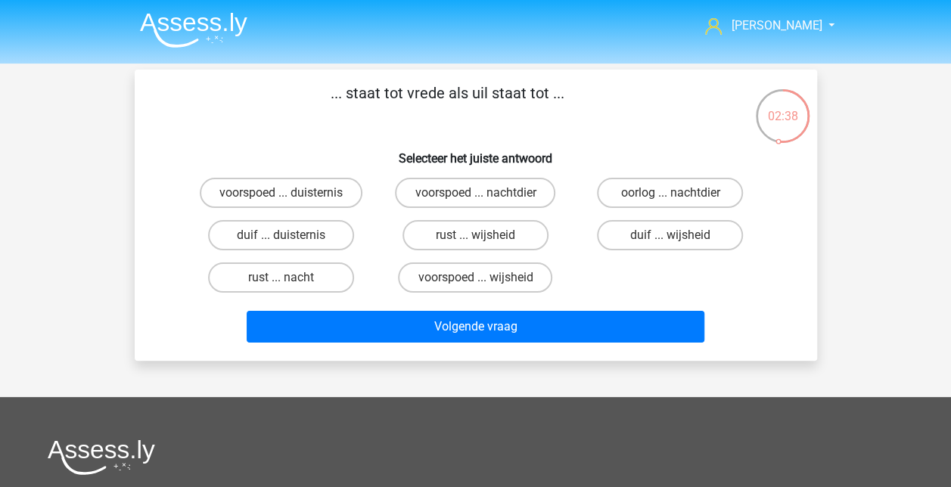
click at [687, 228] on label "duif ... wijsheid" at bounding box center [670, 235] width 146 height 30
click at [680, 235] on input "duif ... wijsheid" at bounding box center [675, 240] width 10 height 10
radio input "true"
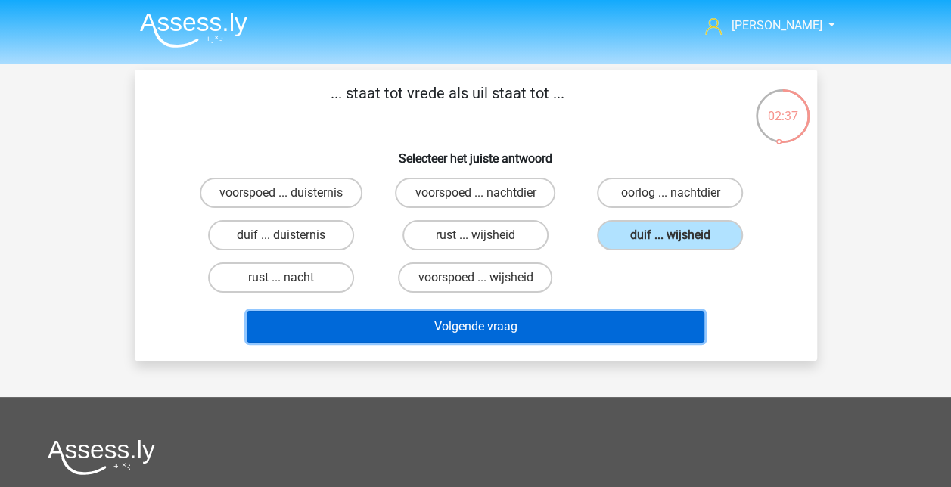
click at [612, 320] on button "Volgende vraag" at bounding box center [476, 327] width 458 height 32
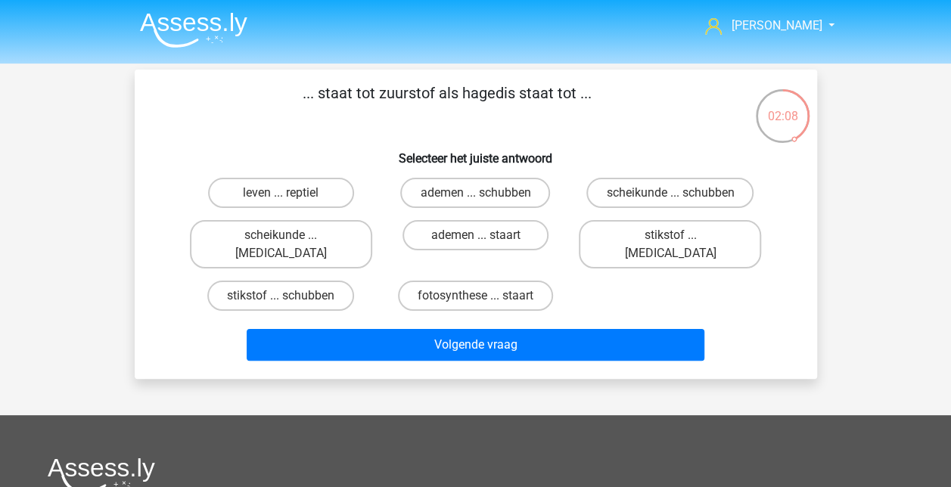
click at [315, 193] on label "leven ... reptiel" at bounding box center [281, 193] width 146 height 30
click at [290, 193] on input "leven ... reptiel" at bounding box center [286, 198] width 10 height 10
radio input "true"
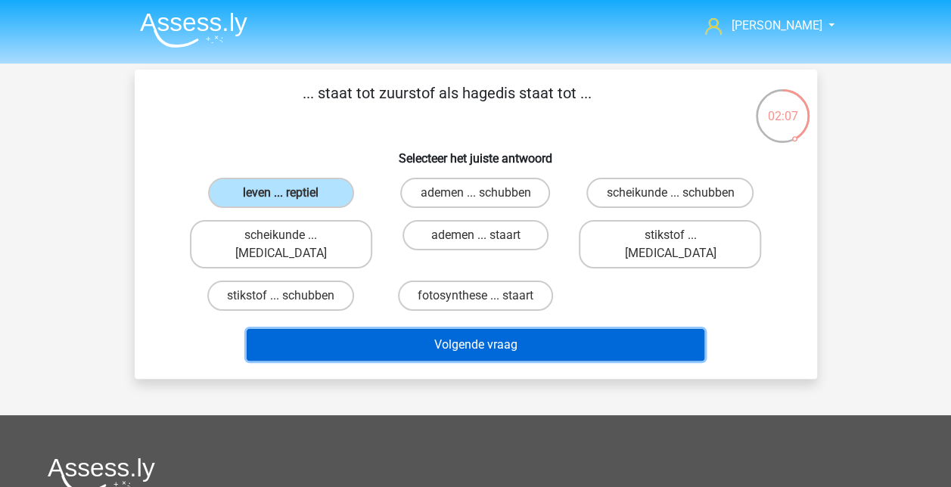
click at [478, 329] on button "Volgende vraag" at bounding box center [476, 345] width 458 height 32
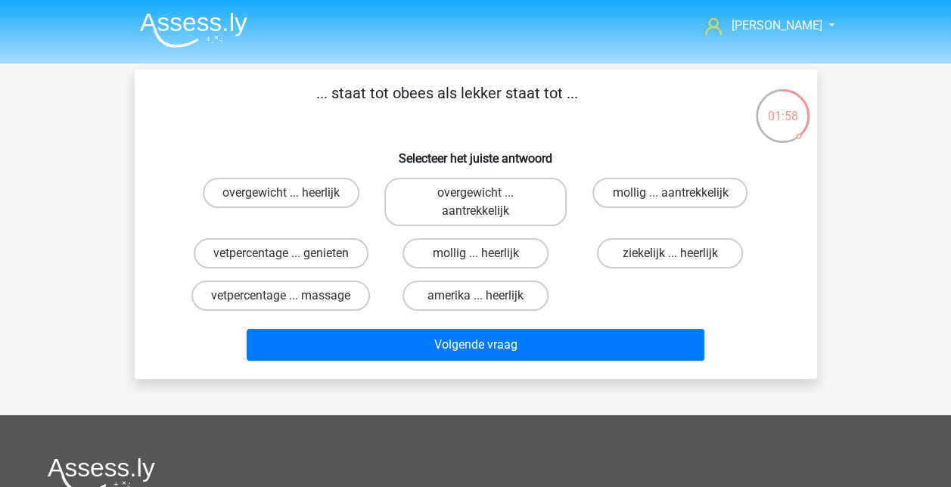
click at [321, 192] on label "overgewicht ... heerlijk" at bounding box center [281, 193] width 157 height 30
click at [290, 193] on input "overgewicht ... heerlijk" at bounding box center [286, 198] width 10 height 10
radio input "true"
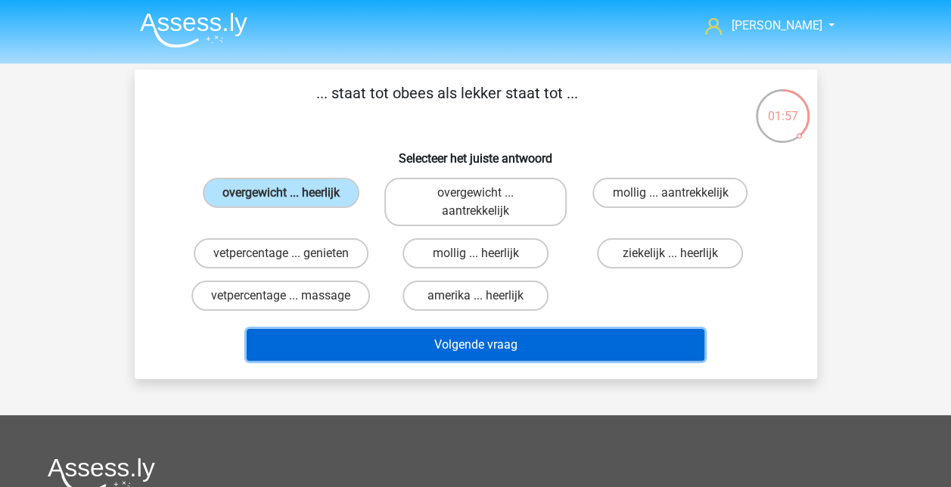
click at [490, 349] on button "Volgende vraag" at bounding box center [476, 345] width 458 height 32
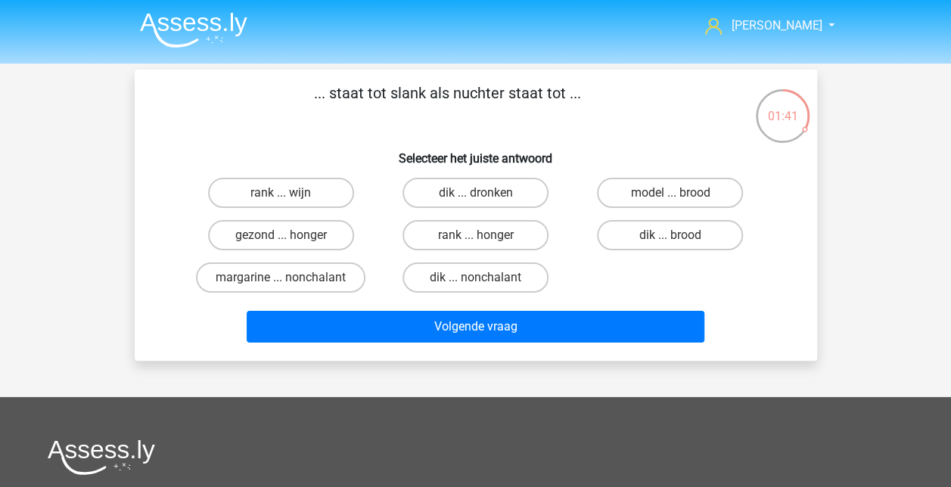
click at [508, 188] on label "dik ... dronken" at bounding box center [475, 193] width 146 height 30
click at [485, 193] on input "dik ... dronken" at bounding box center [480, 198] width 10 height 10
radio input "true"
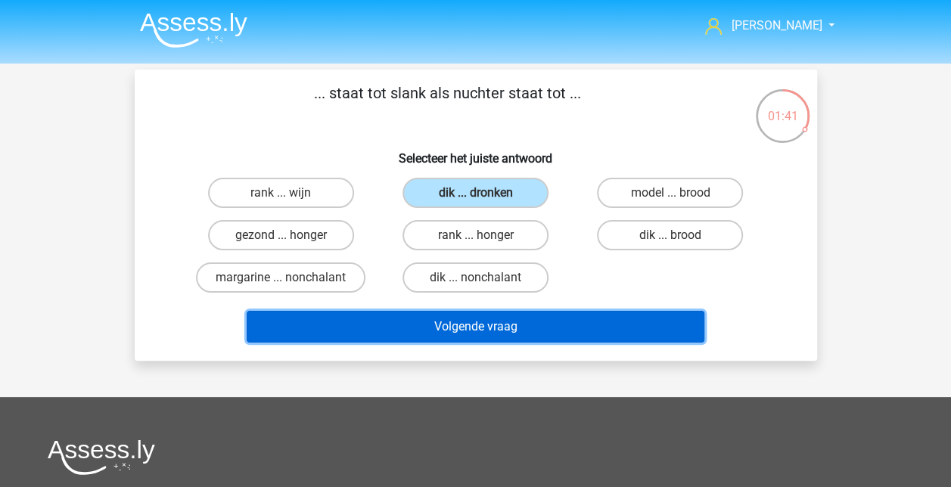
click at [529, 331] on button "Volgende vraag" at bounding box center [476, 327] width 458 height 32
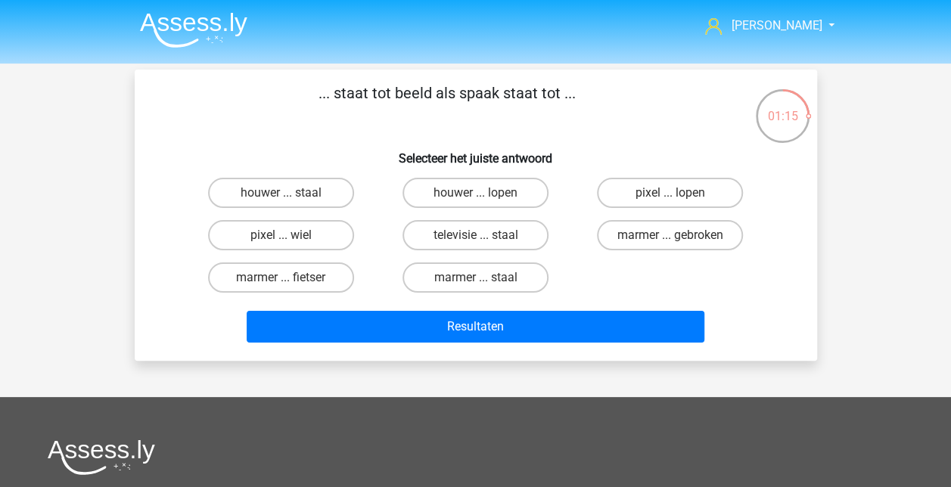
click at [315, 234] on label "pixel ... wiel" at bounding box center [281, 235] width 146 height 30
click at [290, 235] on input "pixel ... wiel" at bounding box center [286, 240] width 10 height 10
radio input "true"
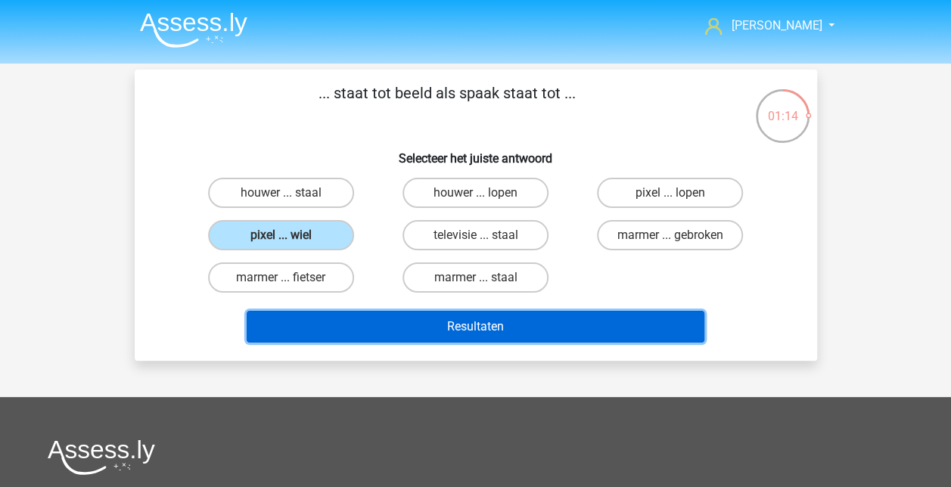
click at [490, 332] on button "Resultaten" at bounding box center [476, 327] width 458 height 32
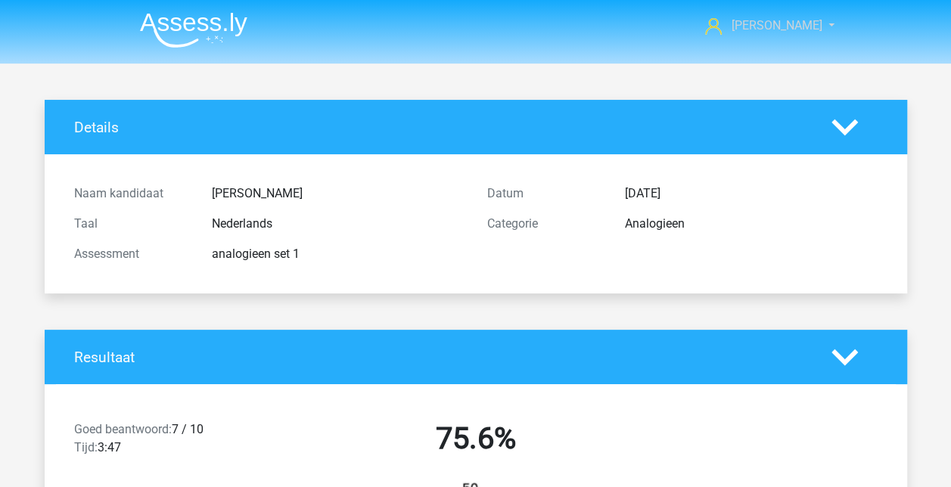
click at [791, 27] on span "[PERSON_NAME]" at bounding box center [776, 25] width 91 height 14
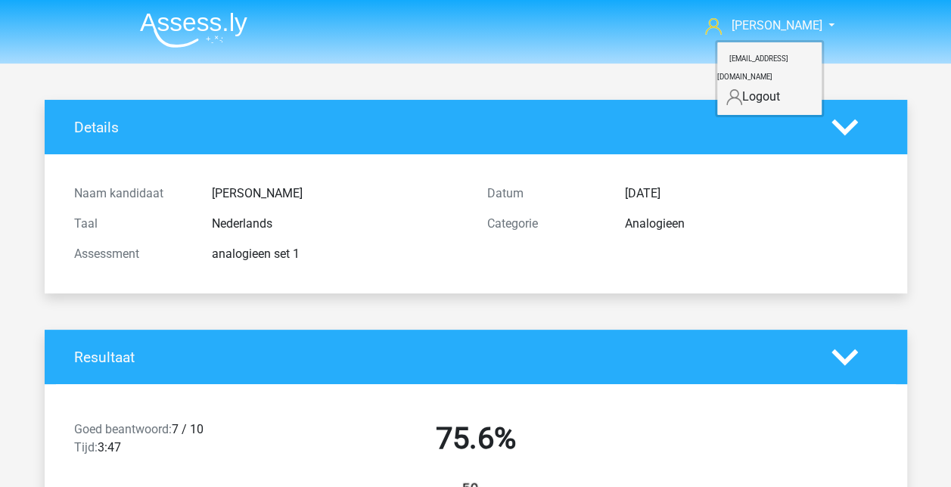
click at [534, 275] on div "Naam kandidaat [PERSON_NAME] Taal Nederlands Assessment analogieen set 1 Datum …" at bounding box center [476, 223] width 840 height 139
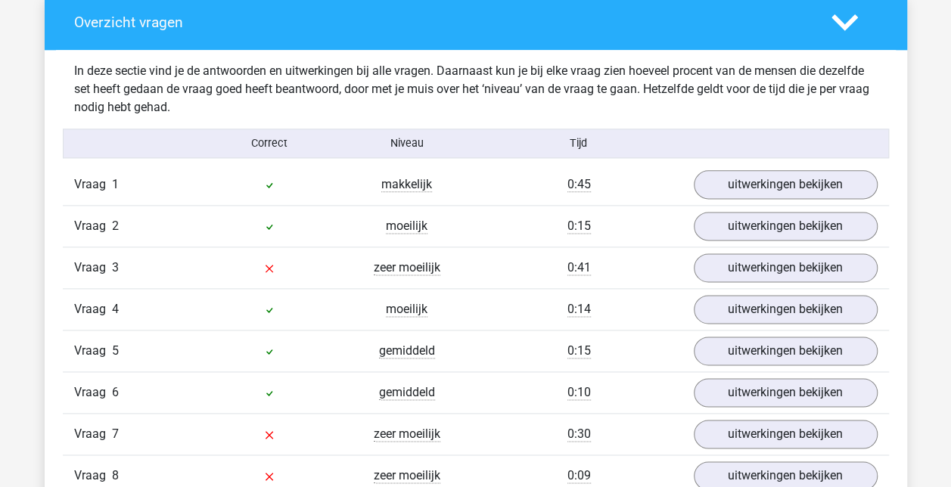
scroll to position [983, 0]
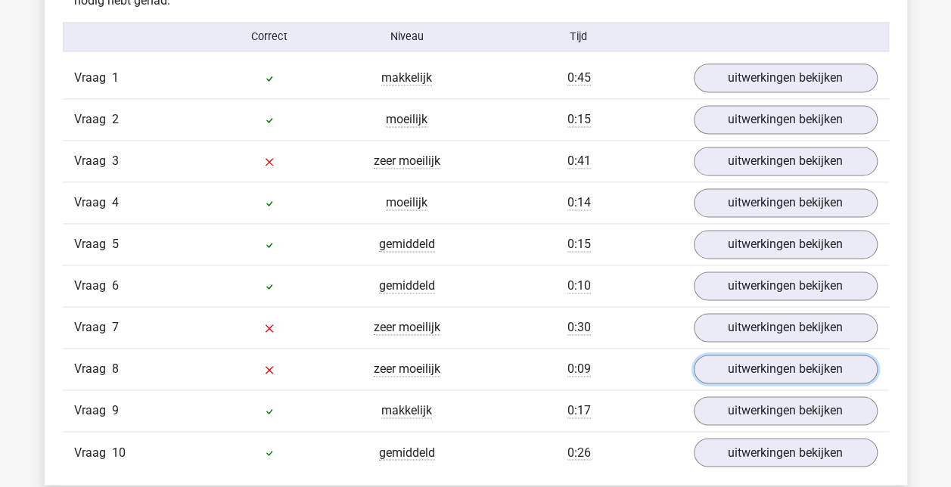
click at [713, 362] on link "uitwerkingen bekijken" at bounding box center [786, 369] width 184 height 29
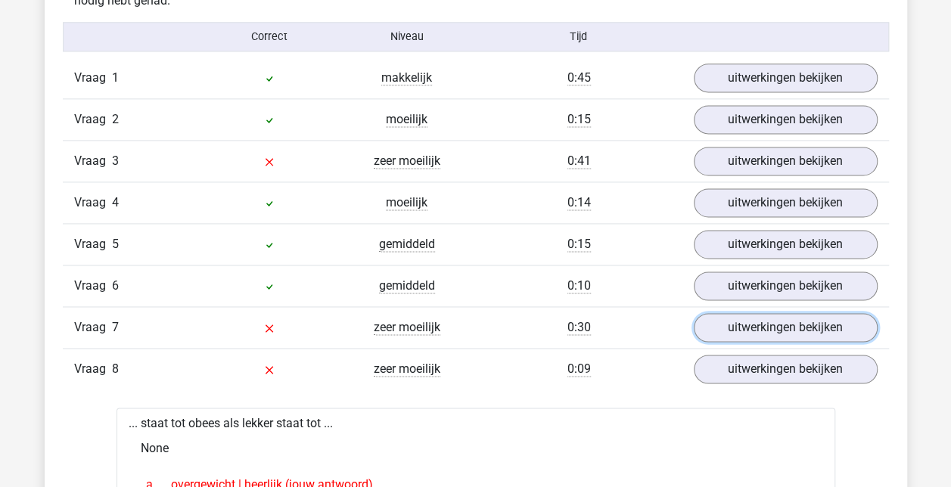
click at [713, 328] on link "uitwerkingen bekijken" at bounding box center [786, 327] width 184 height 29
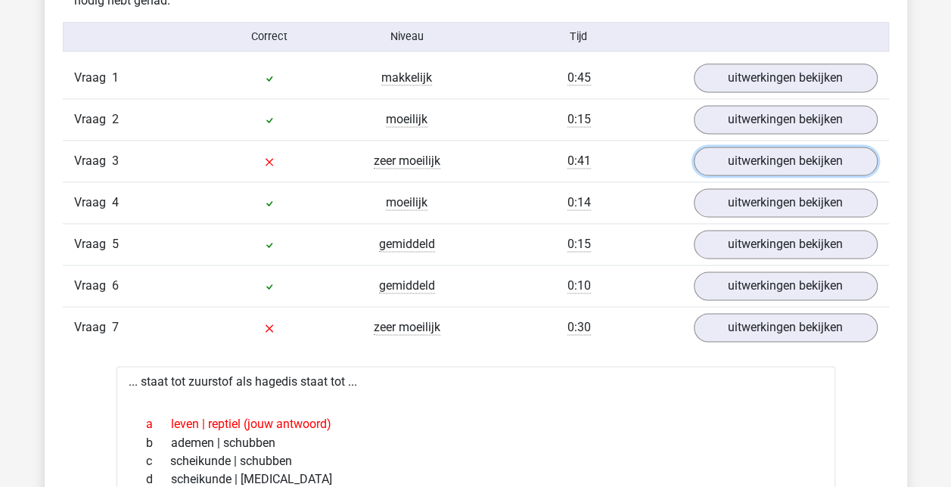
click at [733, 160] on link "uitwerkingen bekijken" at bounding box center [786, 161] width 184 height 29
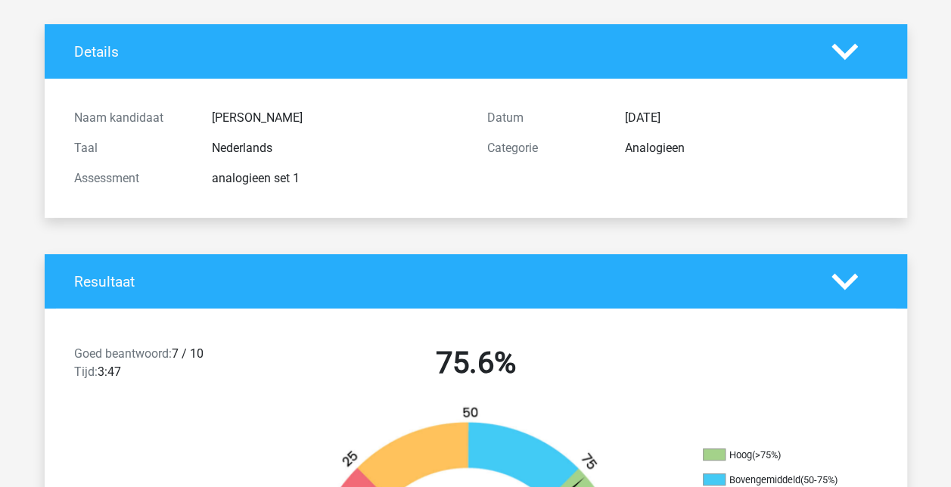
scroll to position [76, 0]
